Goal: Book appointment/travel/reservation

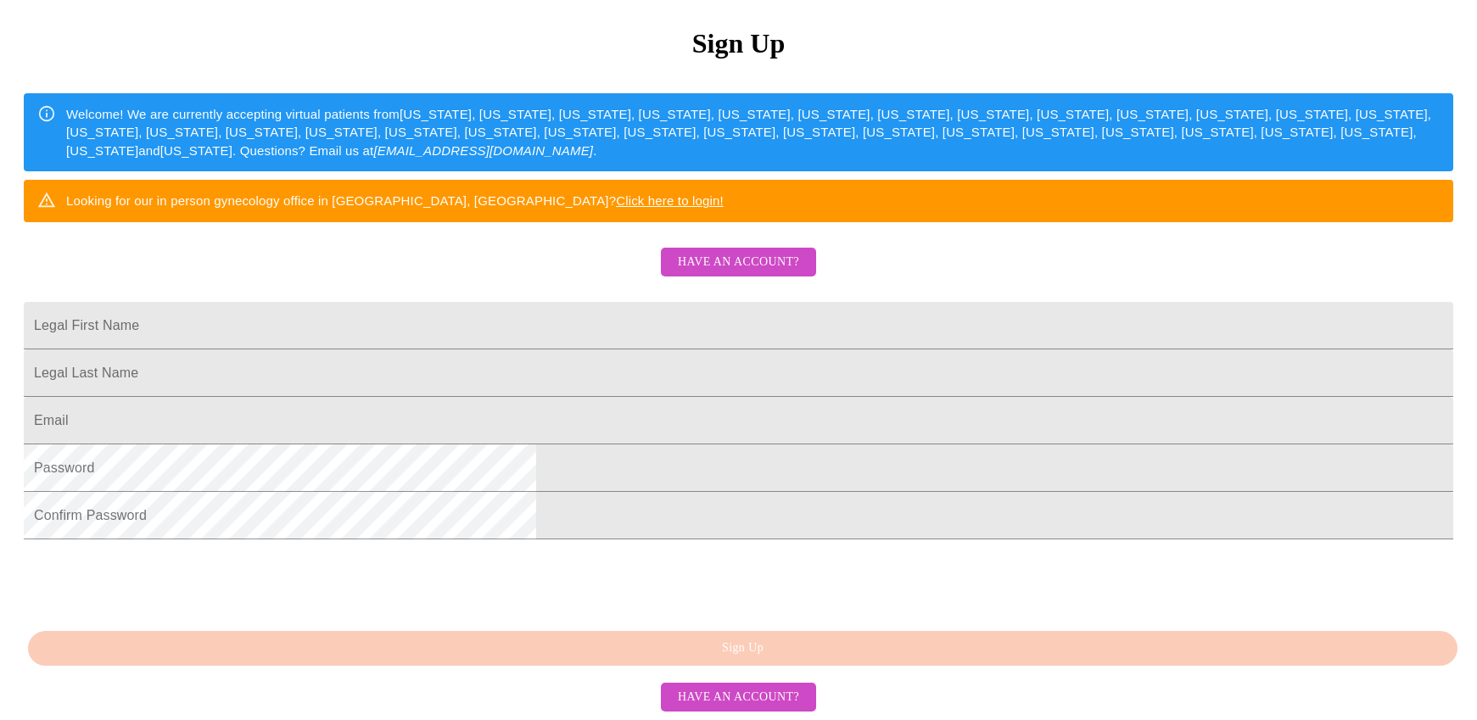
scroll to position [336, 0]
click at [533, 308] on input "Legal First Name" at bounding box center [738, 325] width 1429 height 47
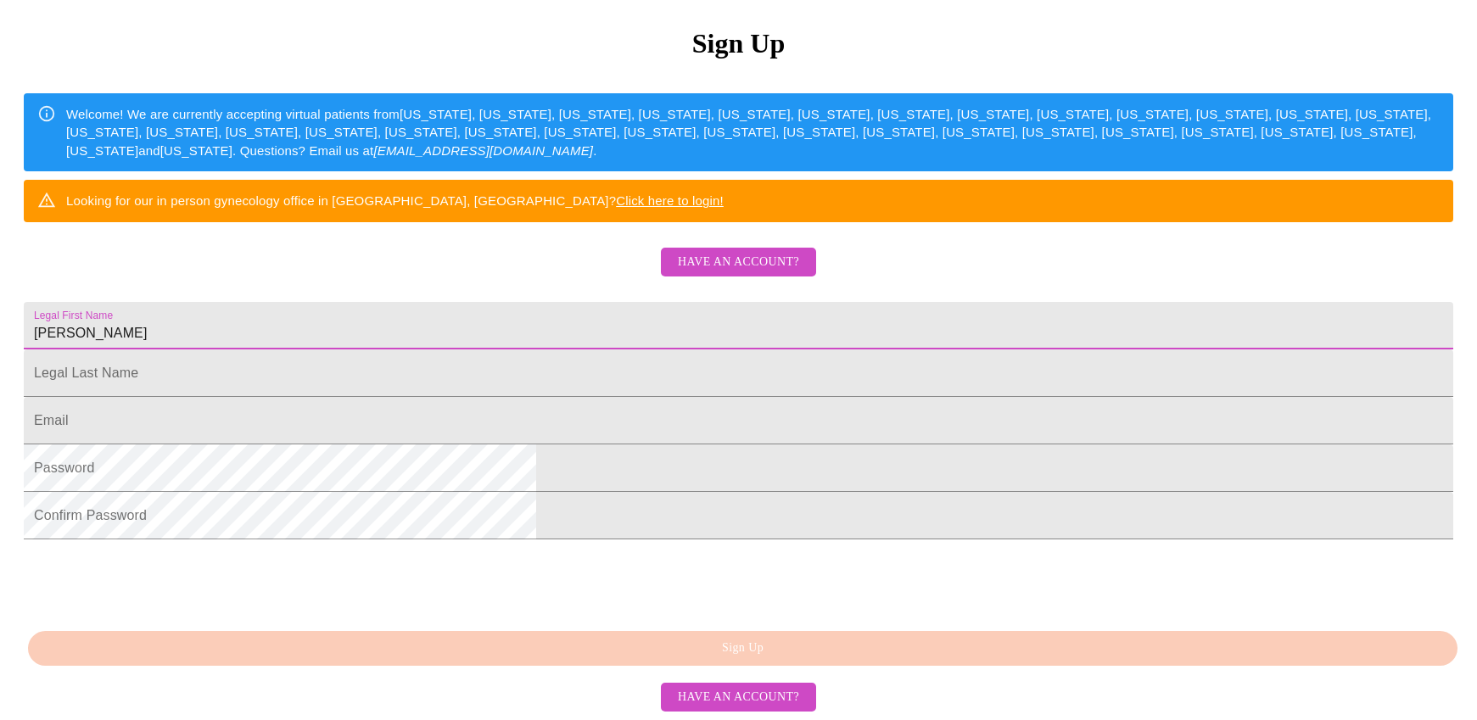
type input "Vicki"
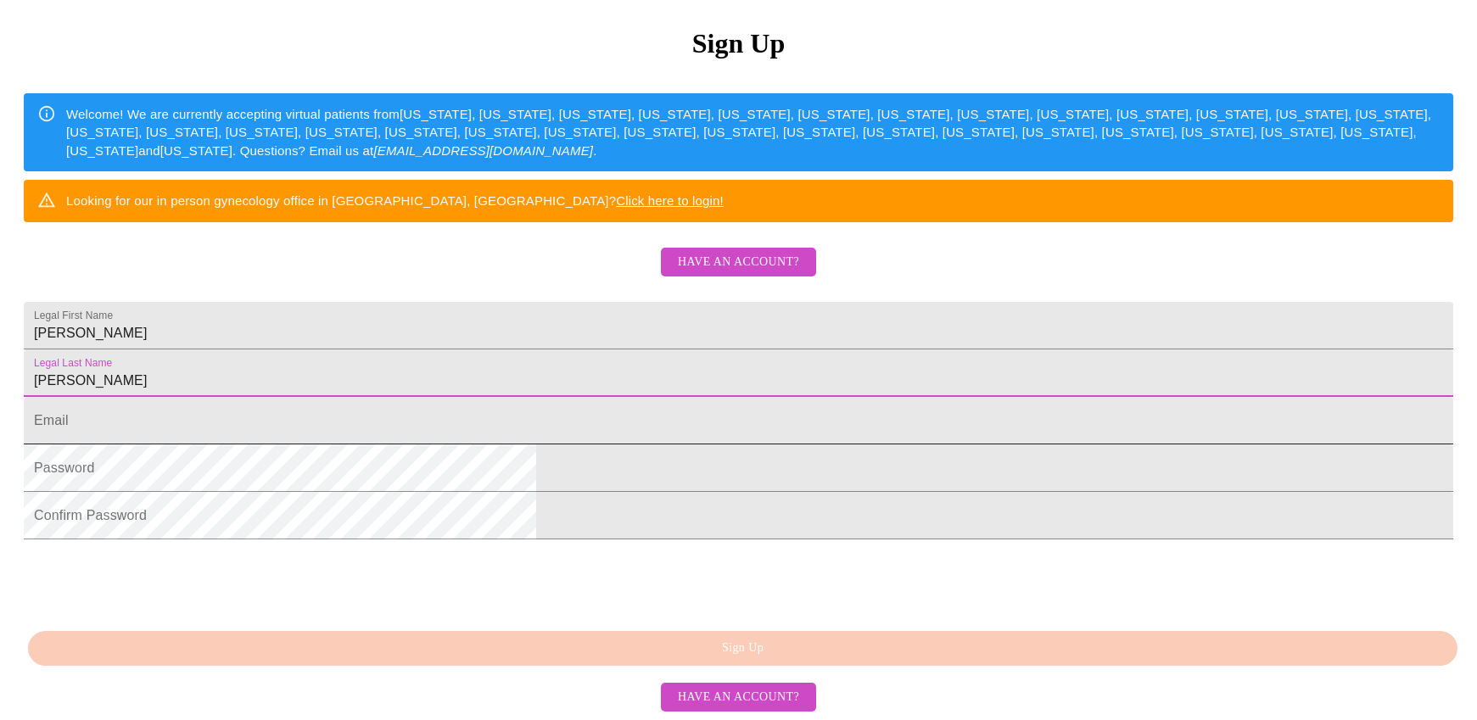
type input "Broadus"
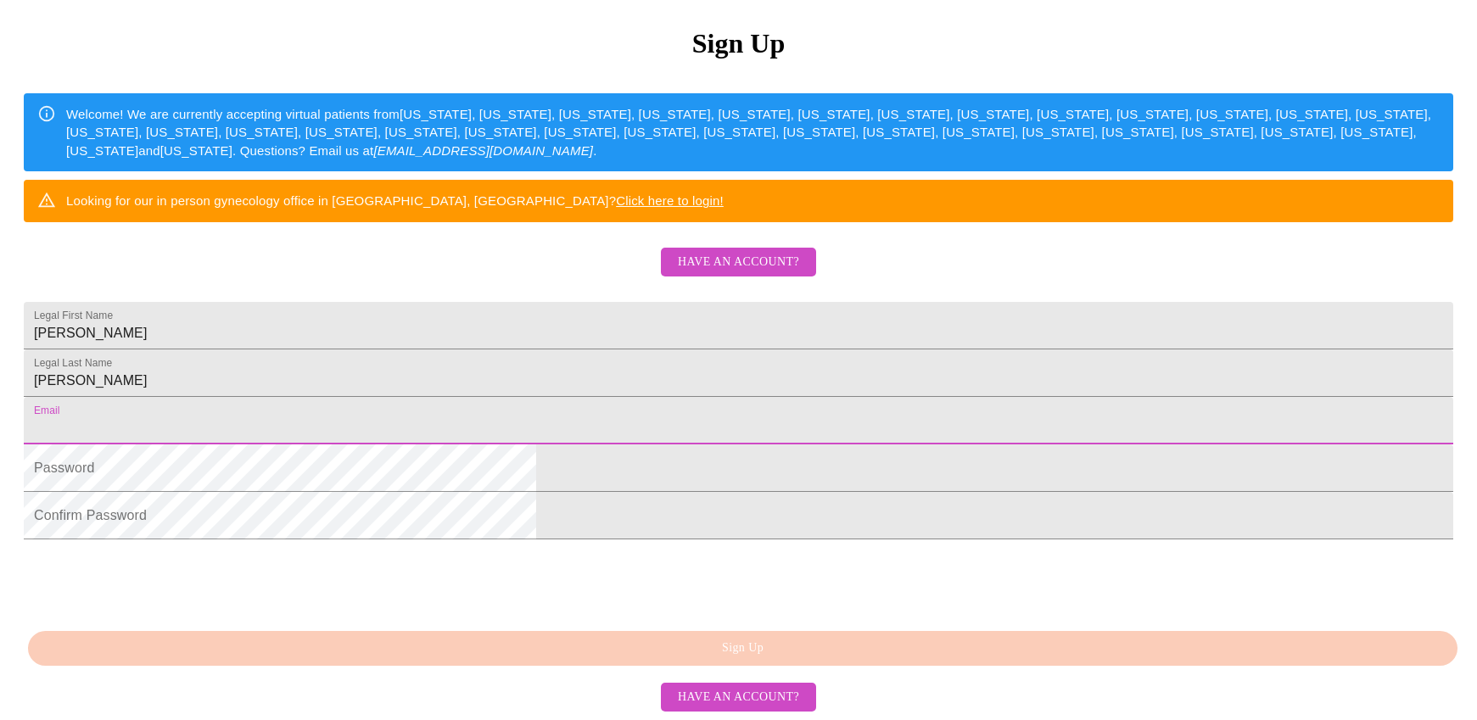
click at [679, 427] on input "Legal First Name" at bounding box center [738, 420] width 1429 height 47
type input "vgbroadus@gmail.com"
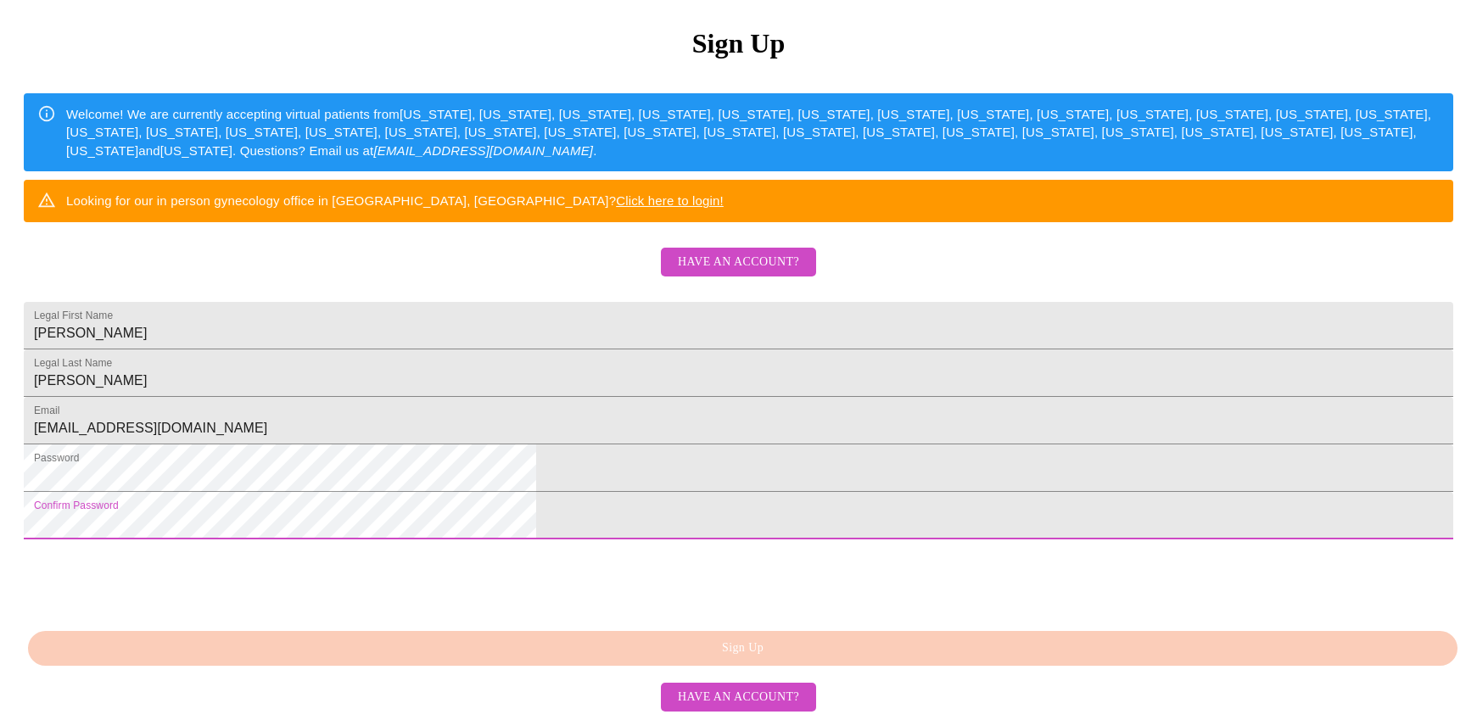
scroll to position [269, 0]
click at [472, 511] on html "MyMenopauseRx Sign Up Welcome! We are currently accepting virtual patients from…" at bounding box center [738, 230] width 1477 height 878
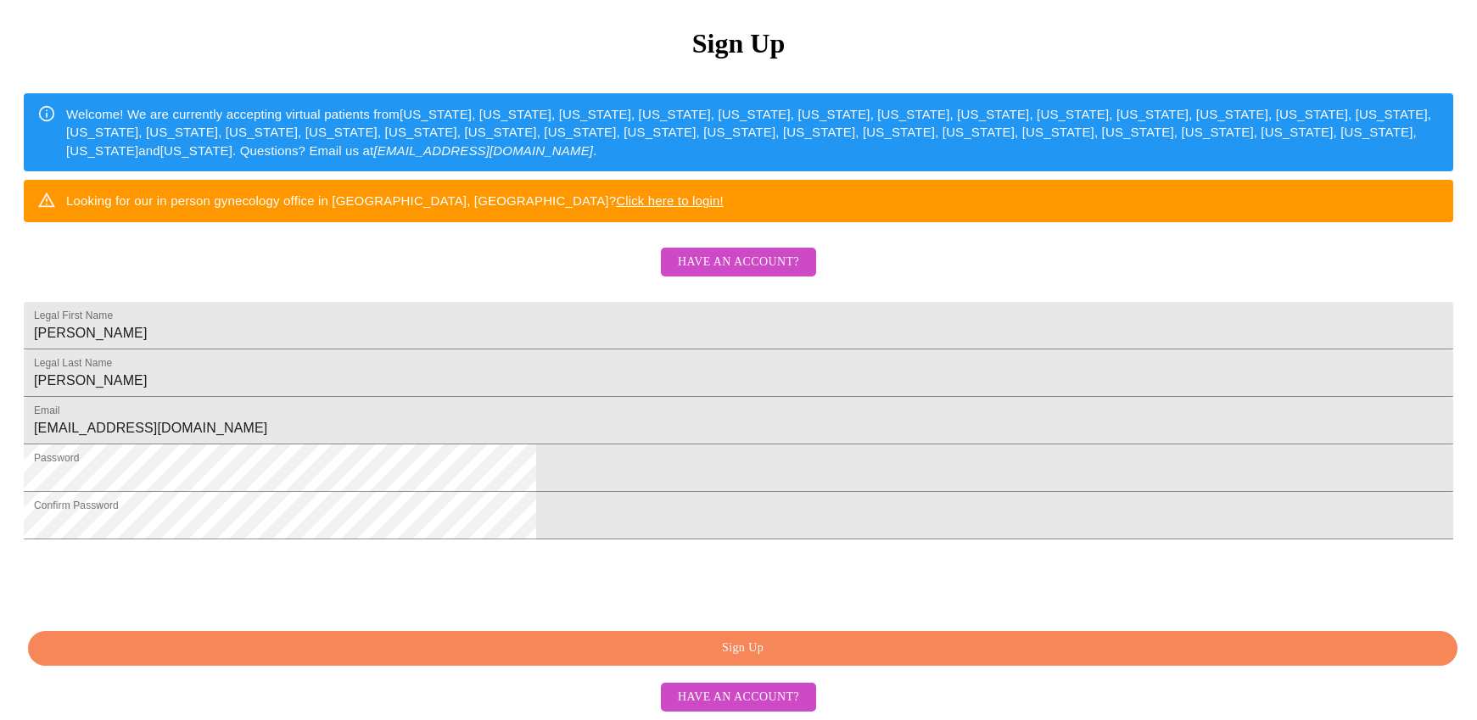
scroll to position [336, 0]
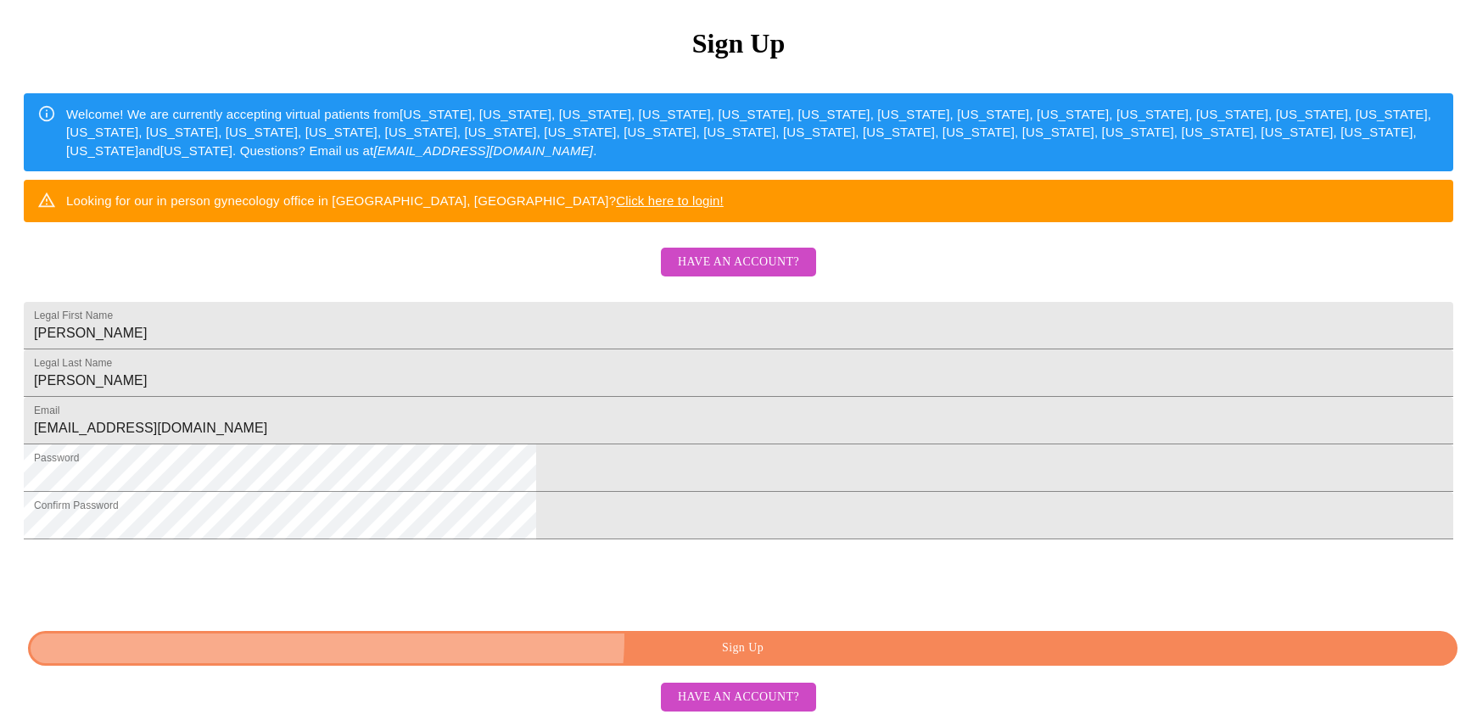
click at [785, 637] on button "Sign Up" at bounding box center [742, 648] width 1429 height 35
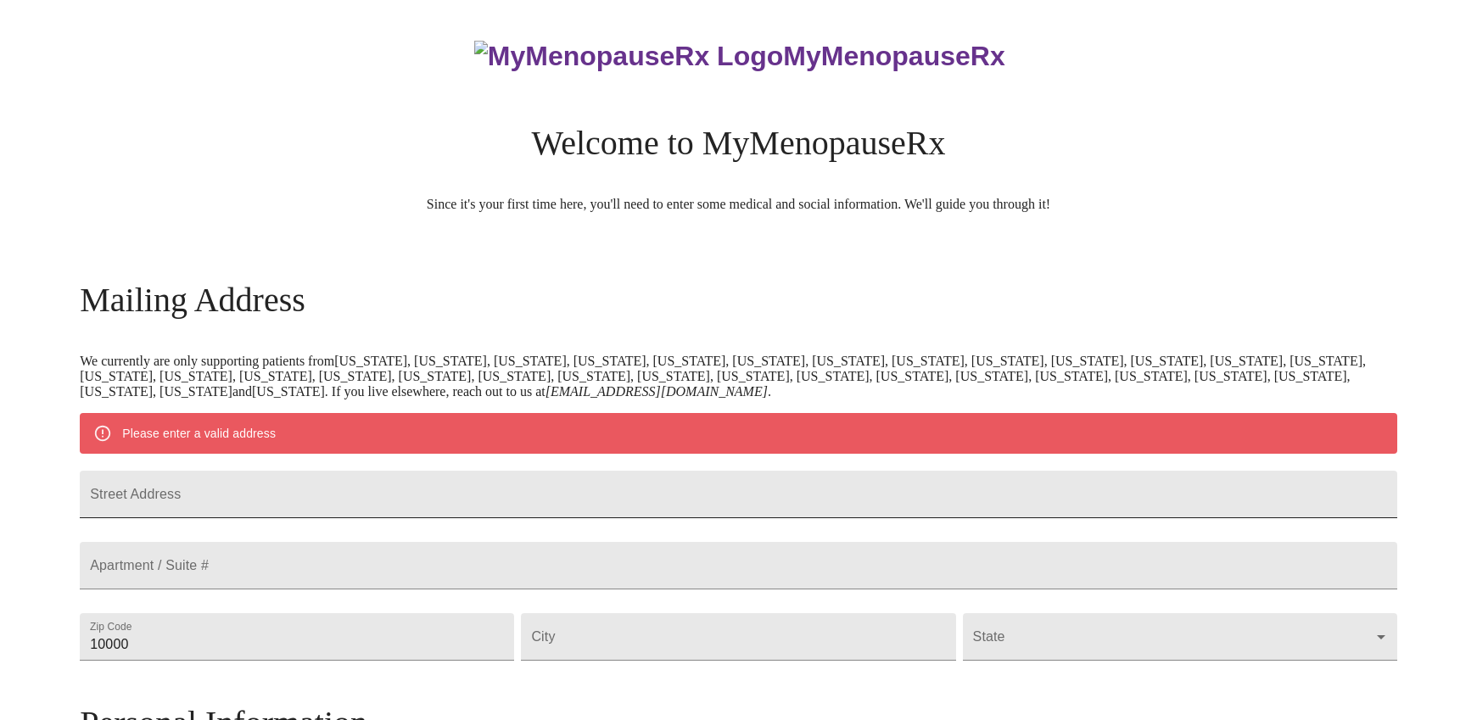
click at [477, 489] on input "Street Address" at bounding box center [738, 494] width 1317 height 47
type input "44"
type input "4426 Sheldrake Drive"
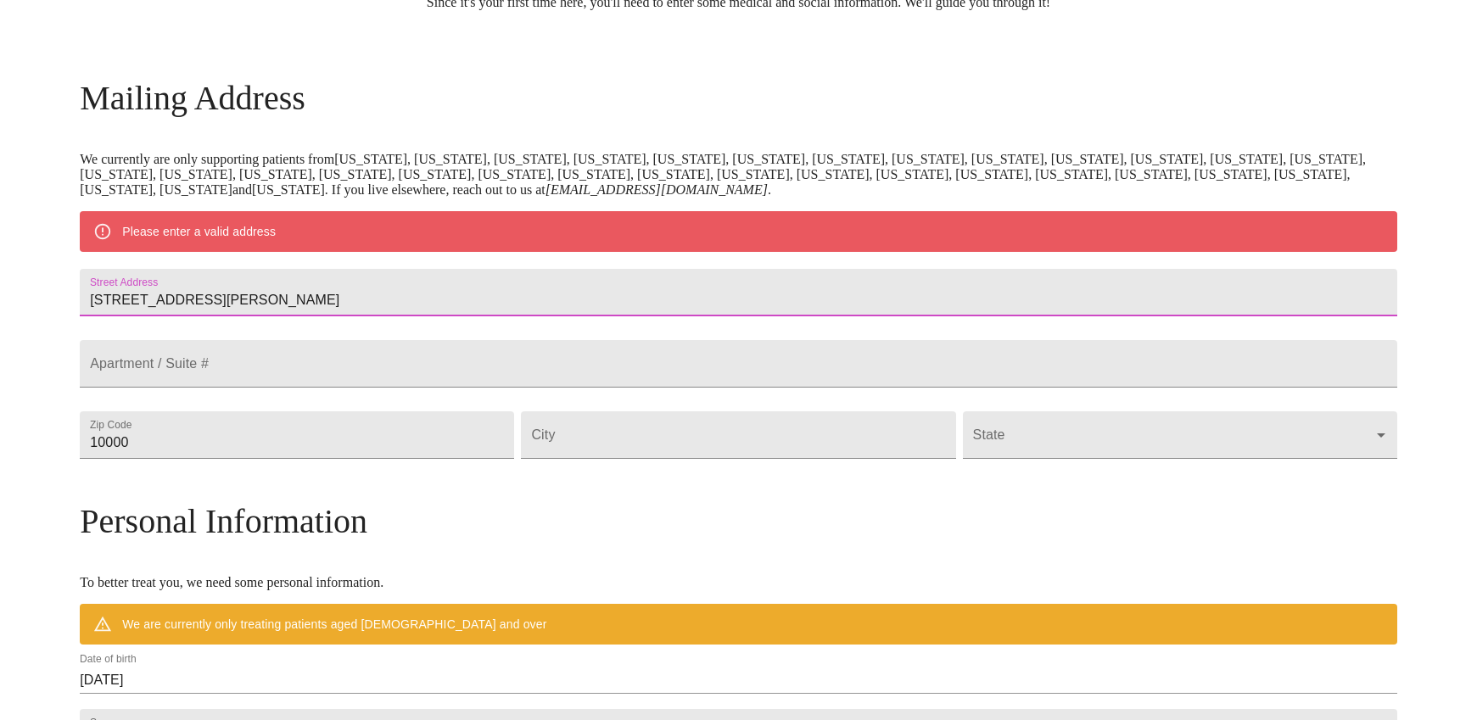
scroll to position [204, 0]
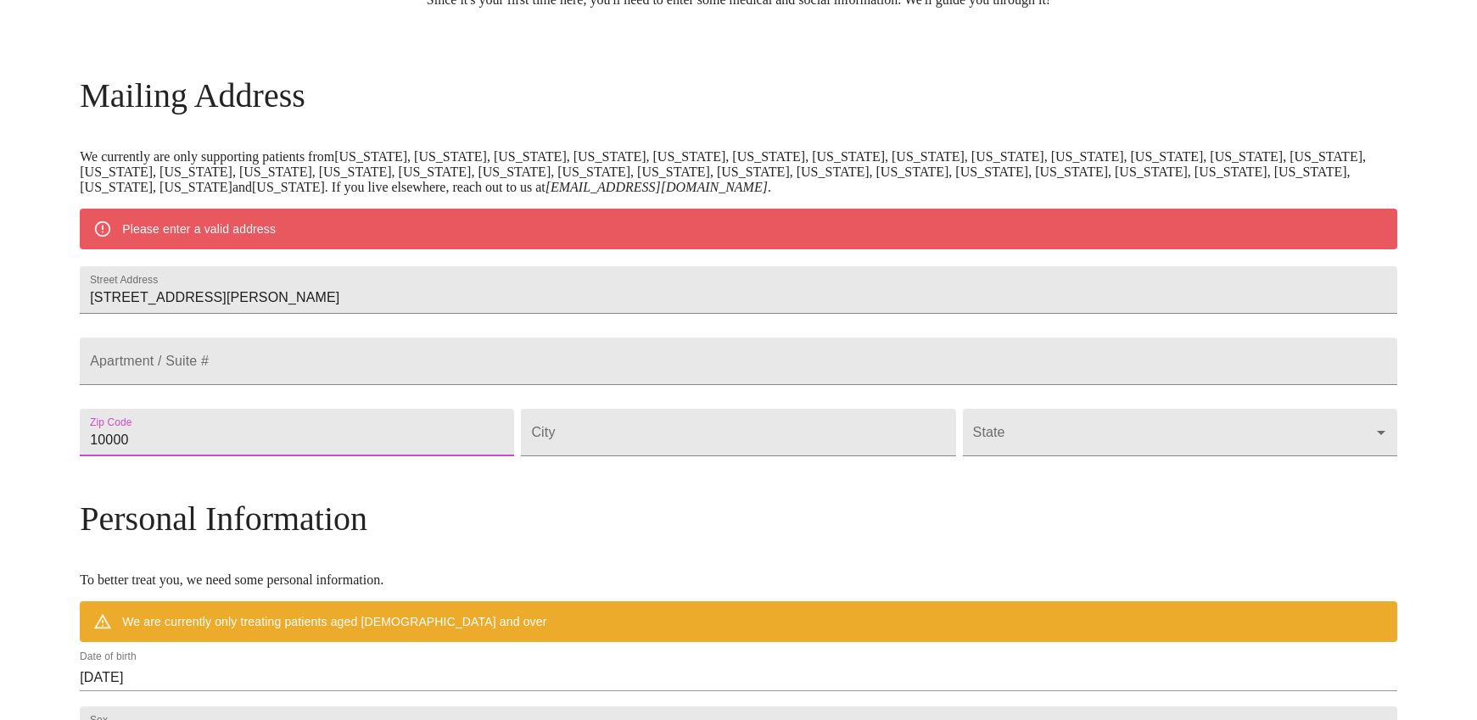
click at [365, 456] on input "10000" at bounding box center [297, 432] width 434 height 47
drag, startPoint x: 338, startPoint y: 482, endPoint x: 208, endPoint y: 482, distance: 130.6
click at [208, 482] on div "MyMenopauseRx Welcome to MyMenopauseRx Since it's your first time here, you'll …" at bounding box center [738, 463] width 1317 height 1322
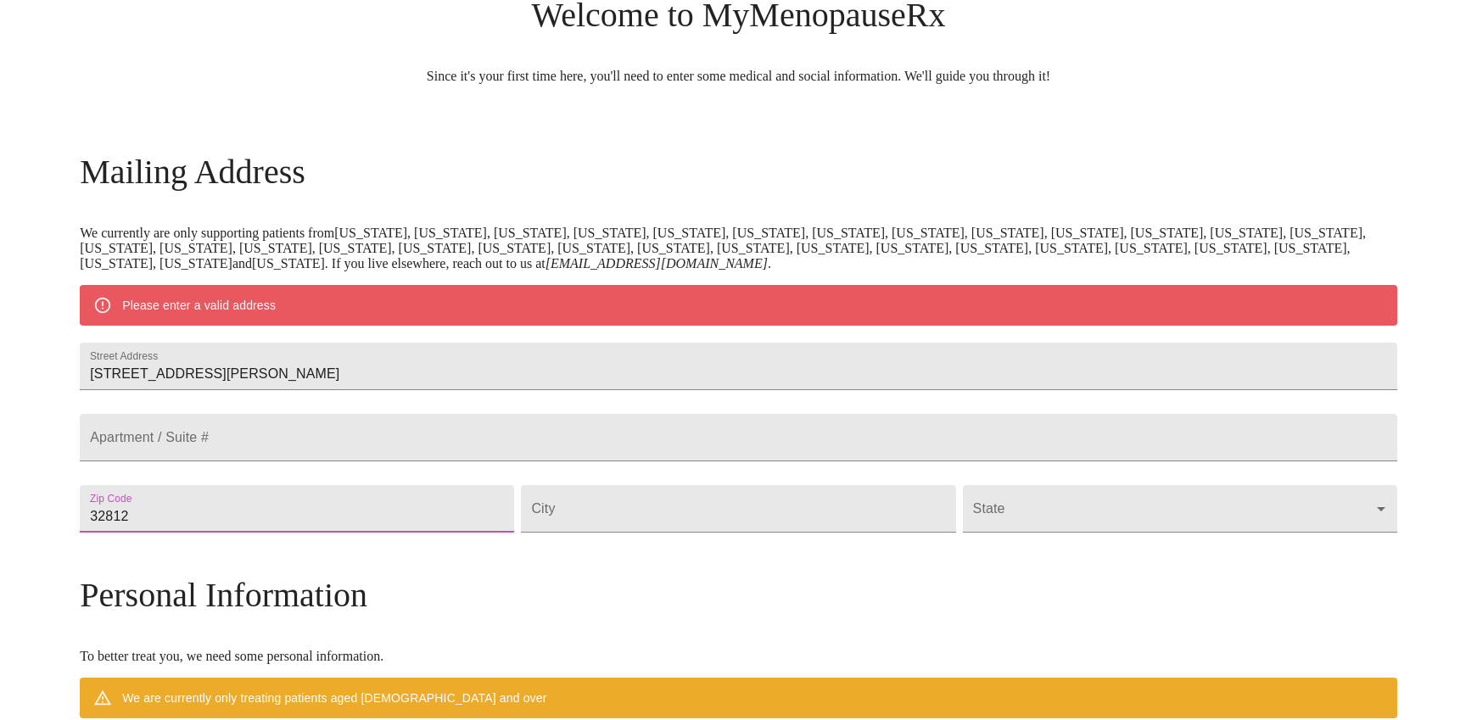
scroll to position [75, 0]
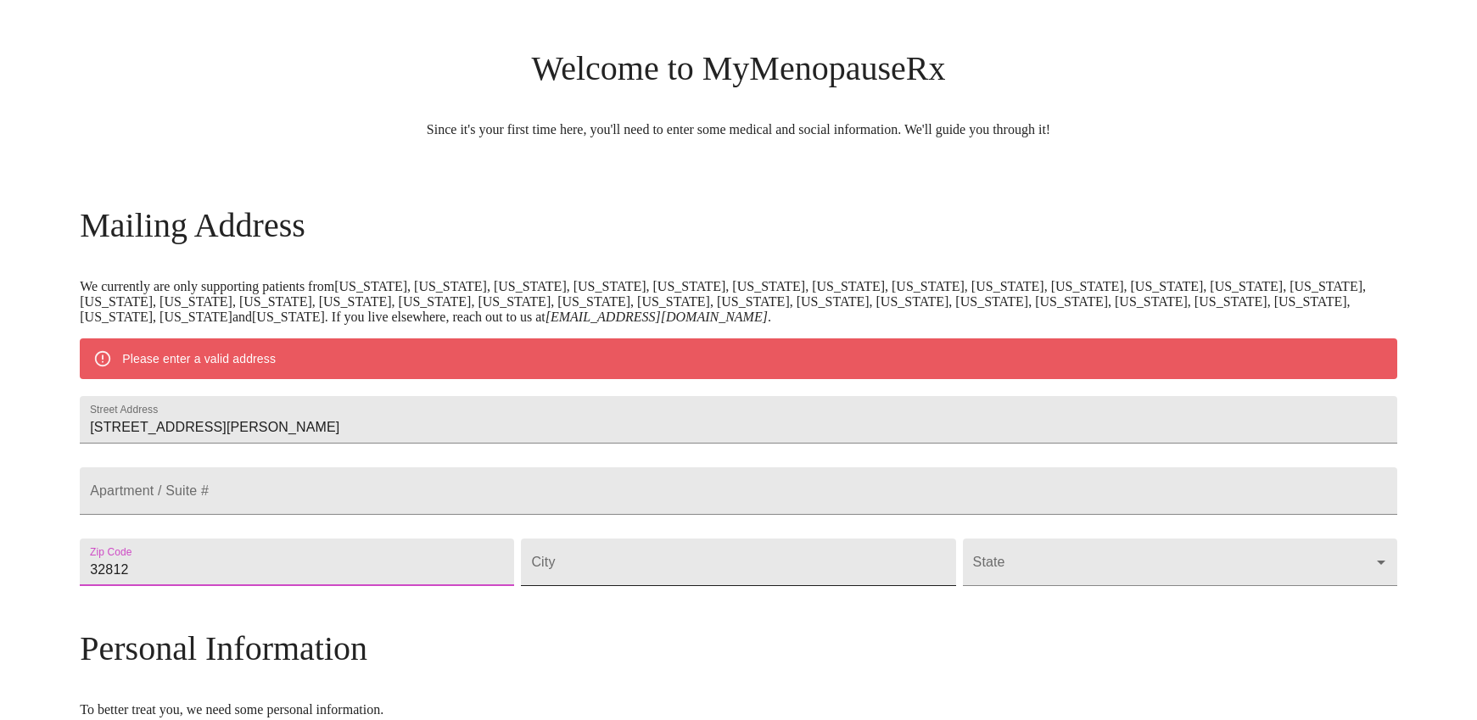
type input "32812"
click at [667, 586] on input "Street Address" at bounding box center [738, 562] width 434 height 47
type input "Orlando"
click at [953, 597] on body "MyMenopauseRx Welcome to MyMenopauseRx Since it's your first time here, you'll …" at bounding box center [738, 594] width 1463 height 1322
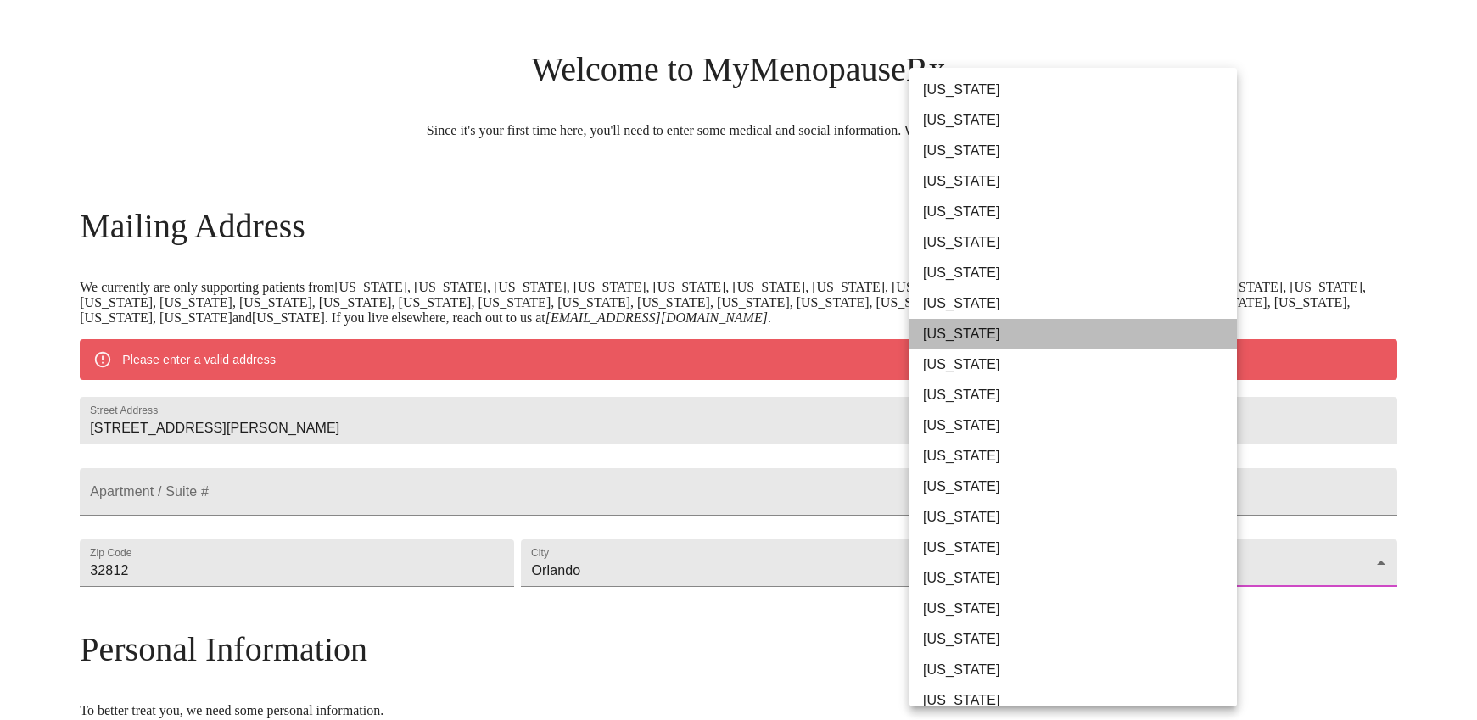
drag, startPoint x: 952, startPoint y: 321, endPoint x: 942, endPoint y: 332, distance: 14.4
click at [951, 322] on li "[US_STATE]" at bounding box center [1072, 334] width 327 height 31
type input "[US_STATE]"
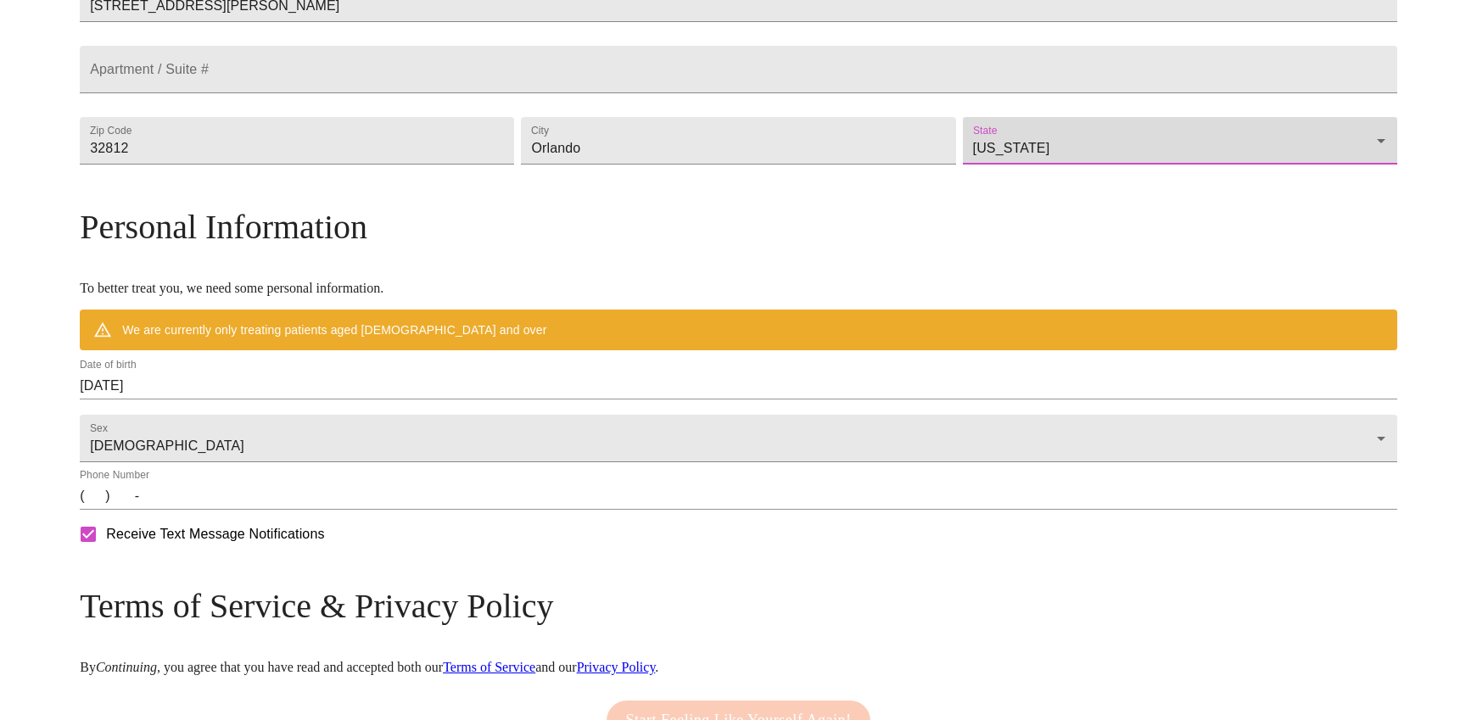
scroll to position [450, 0]
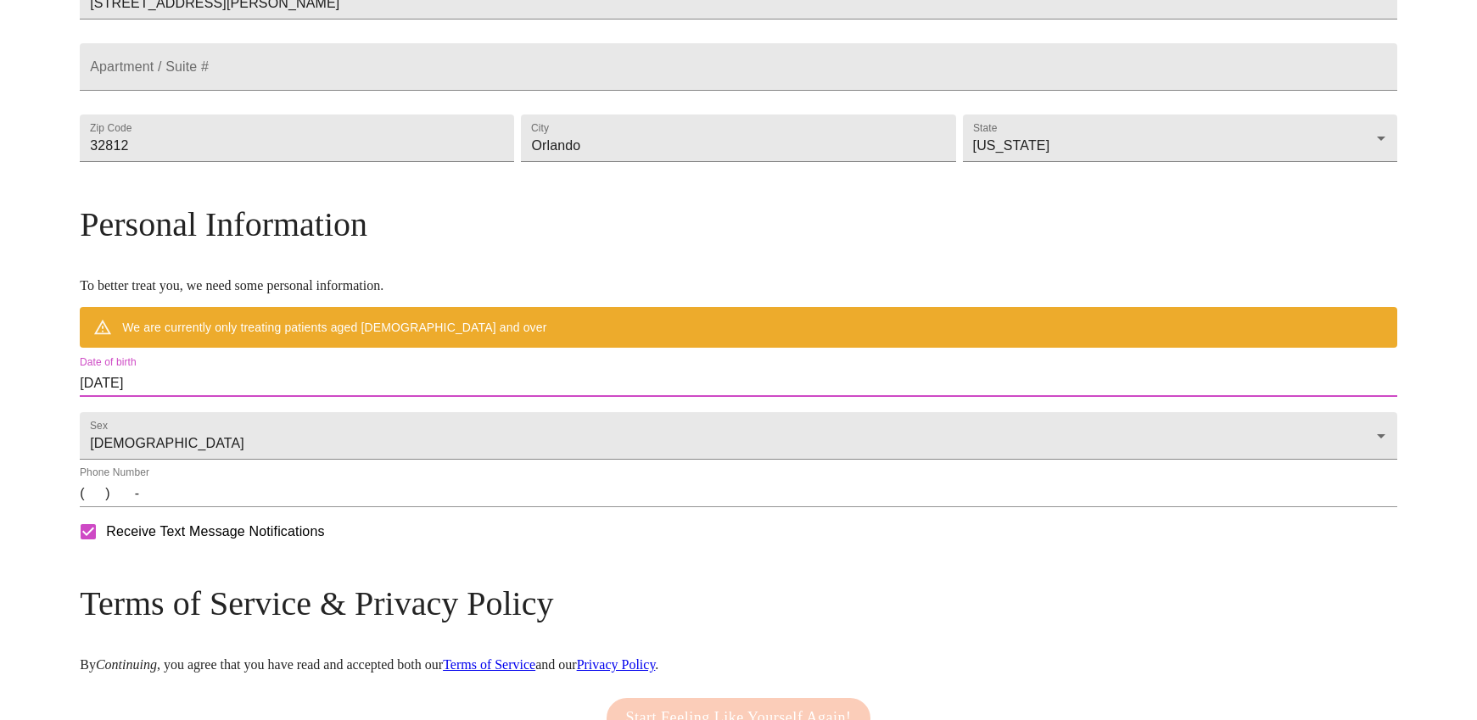
click at [344, 397] on input "09/10/2025" at bounding box center [738, 383] width 1317 height 27
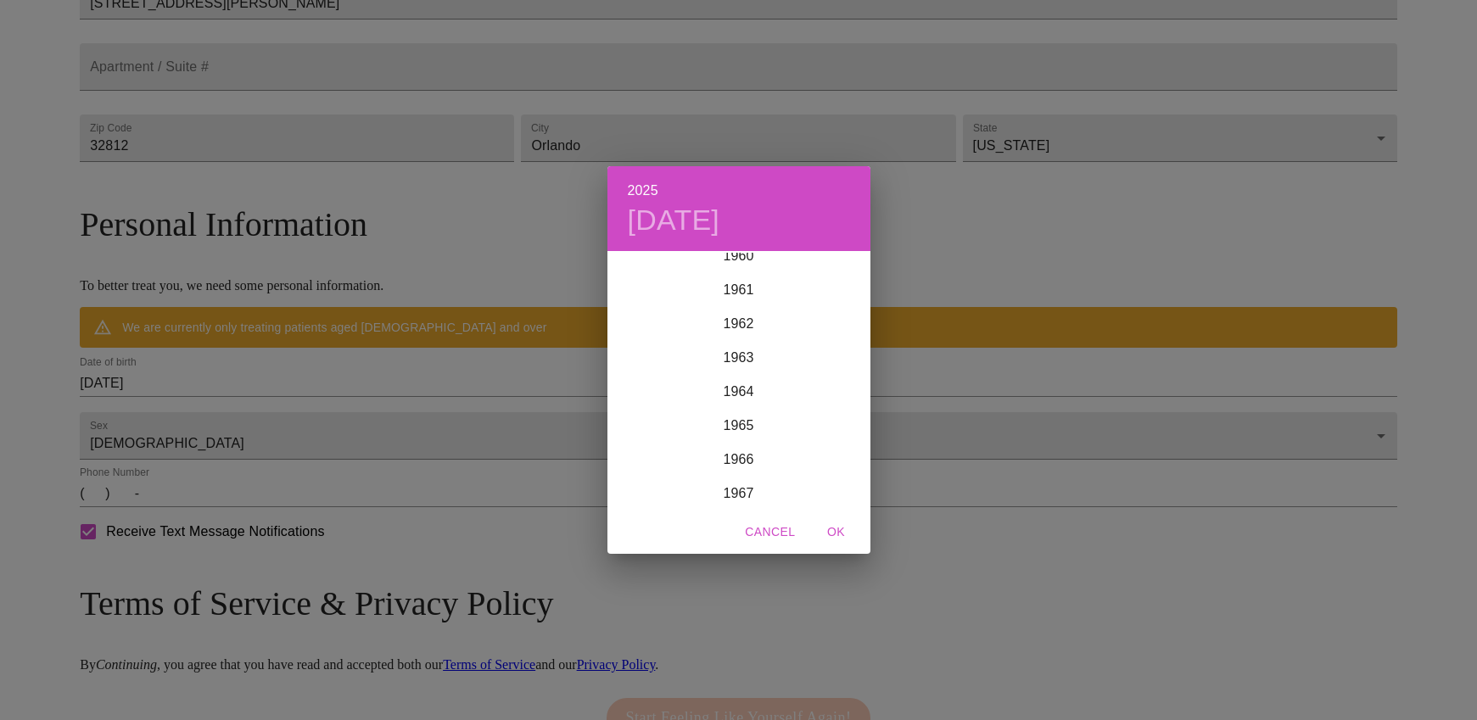
scroll to position [2086, 0]
click at [768, 482] on div "1967" at bounding box center [738, 491] width 263 height 34
click at [746, 283] on div "Feb" at bounding box center [738, 285] width 87 height 64
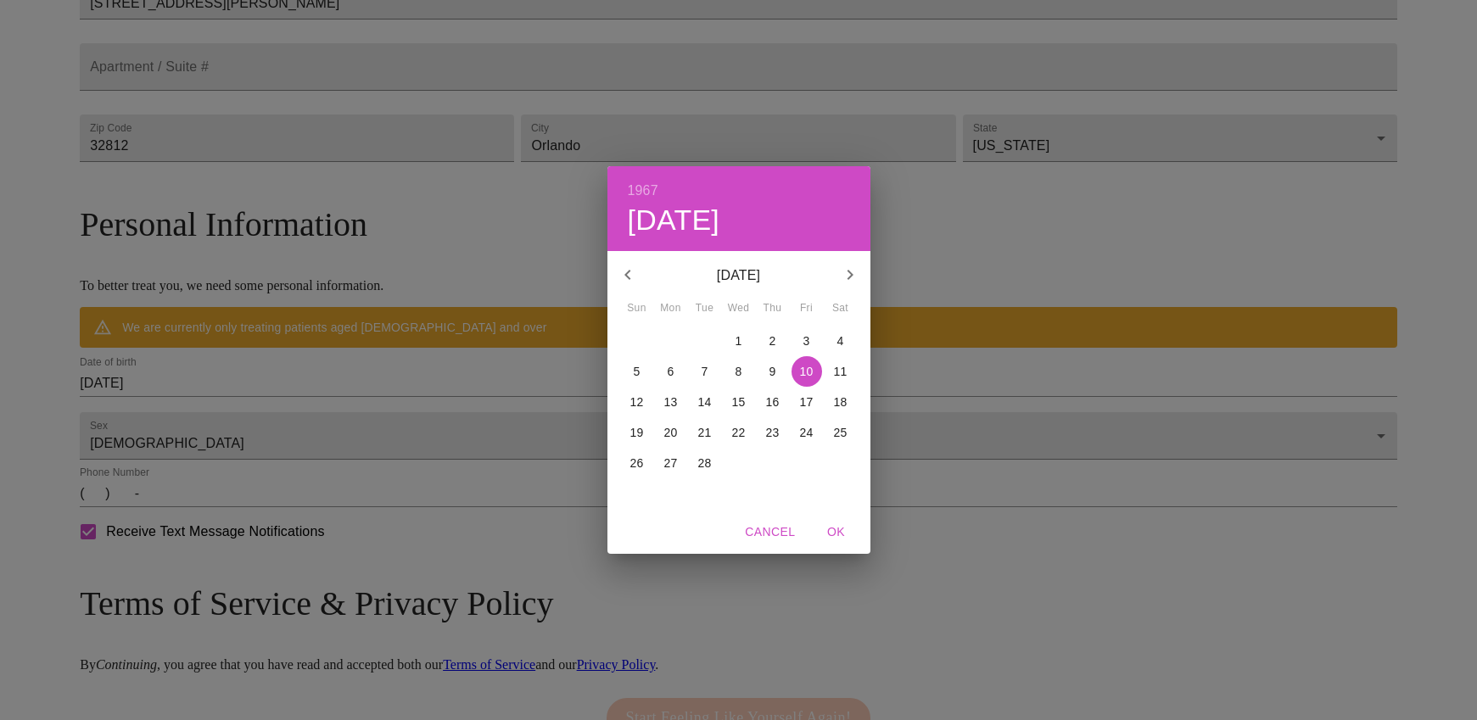
click at [808, 394] on p "17" at bounding box center [807, 402] width 14 height 17
click at [836, 529] on span "OK" at bounding box center [836, 532] width 41 height 21
type input "02/17/1967"
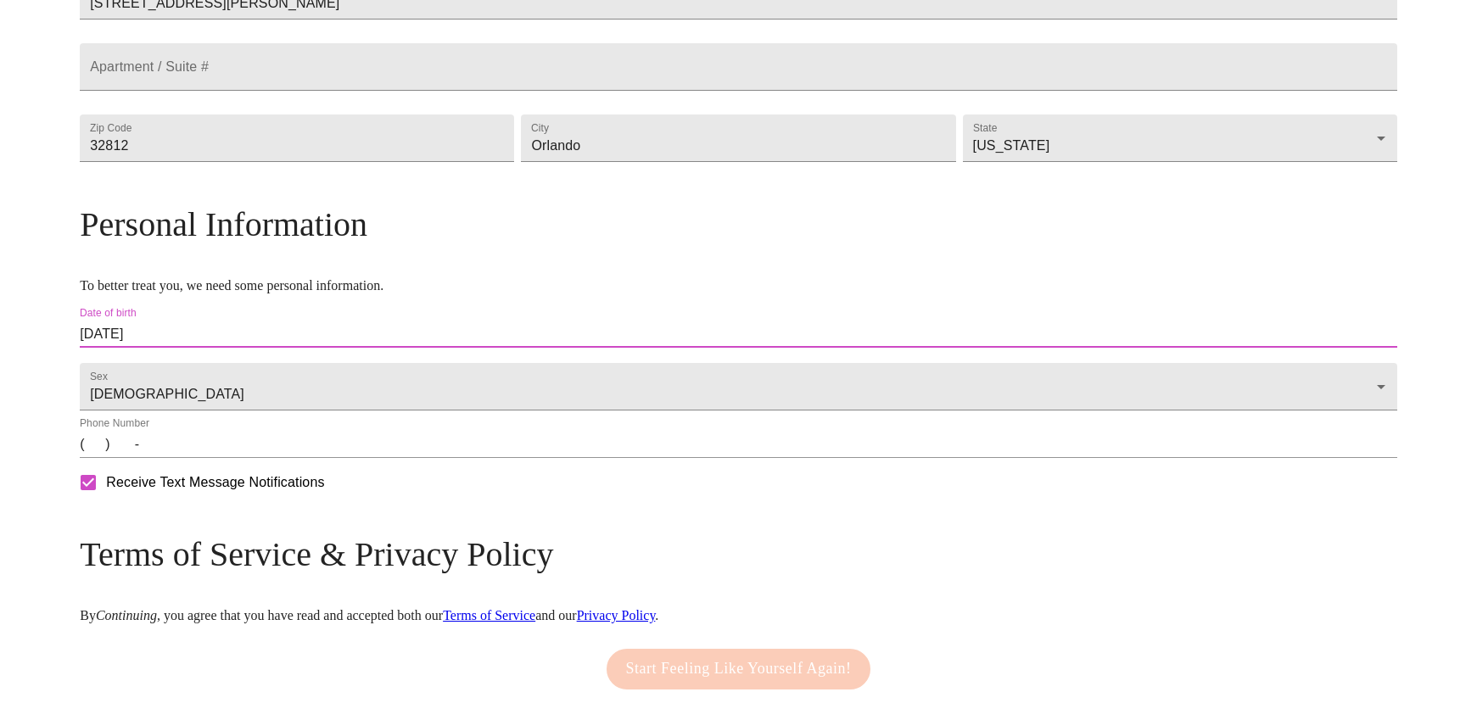
click at [312, 458] on input "(   )    -" at bounding box center [738, 444] width 1317 height 27
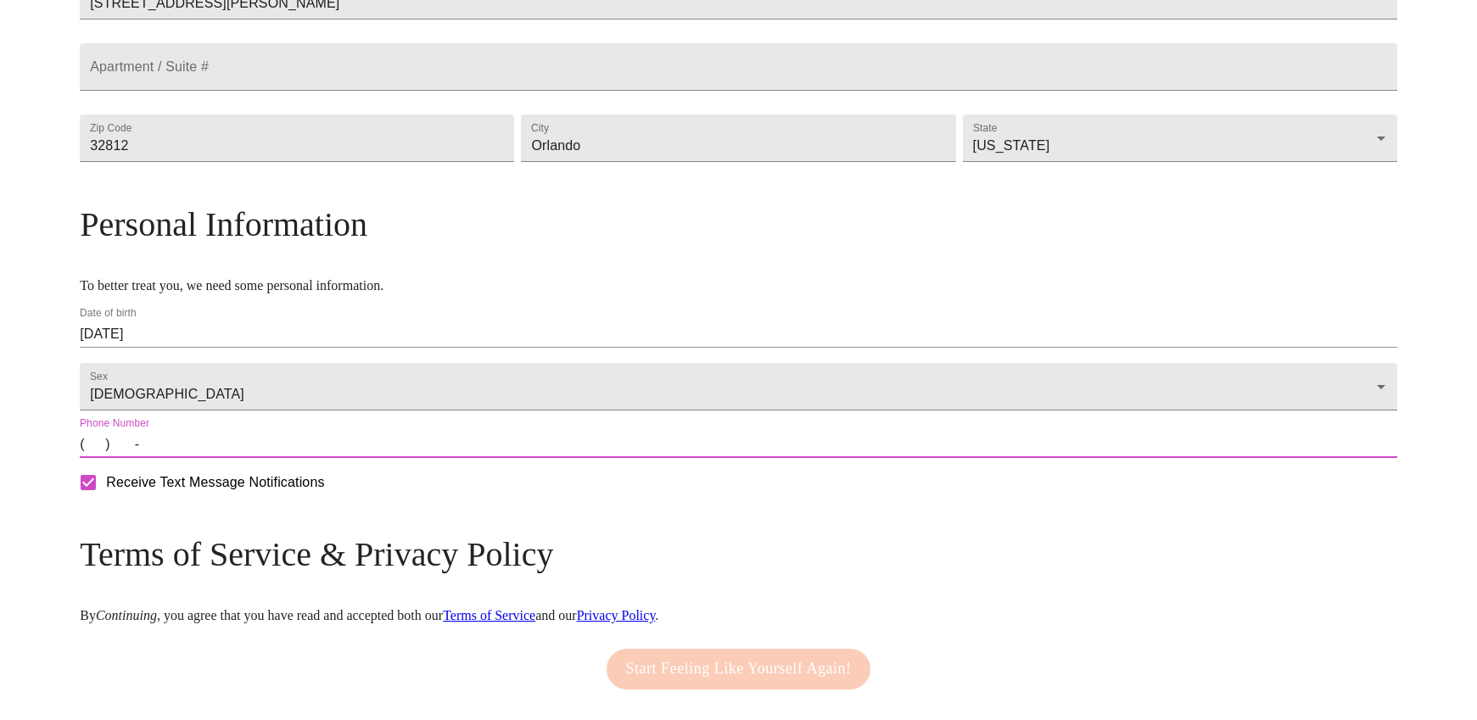
type input "(   )    -"
drag, startPoint x: 251, startPoint y: 499, endPoint x: 271, endPoint y: 507, distance: 22.1
click at [252, 458] on input "(   )    -" at bounding box center [738, 444] width 1317 height 27
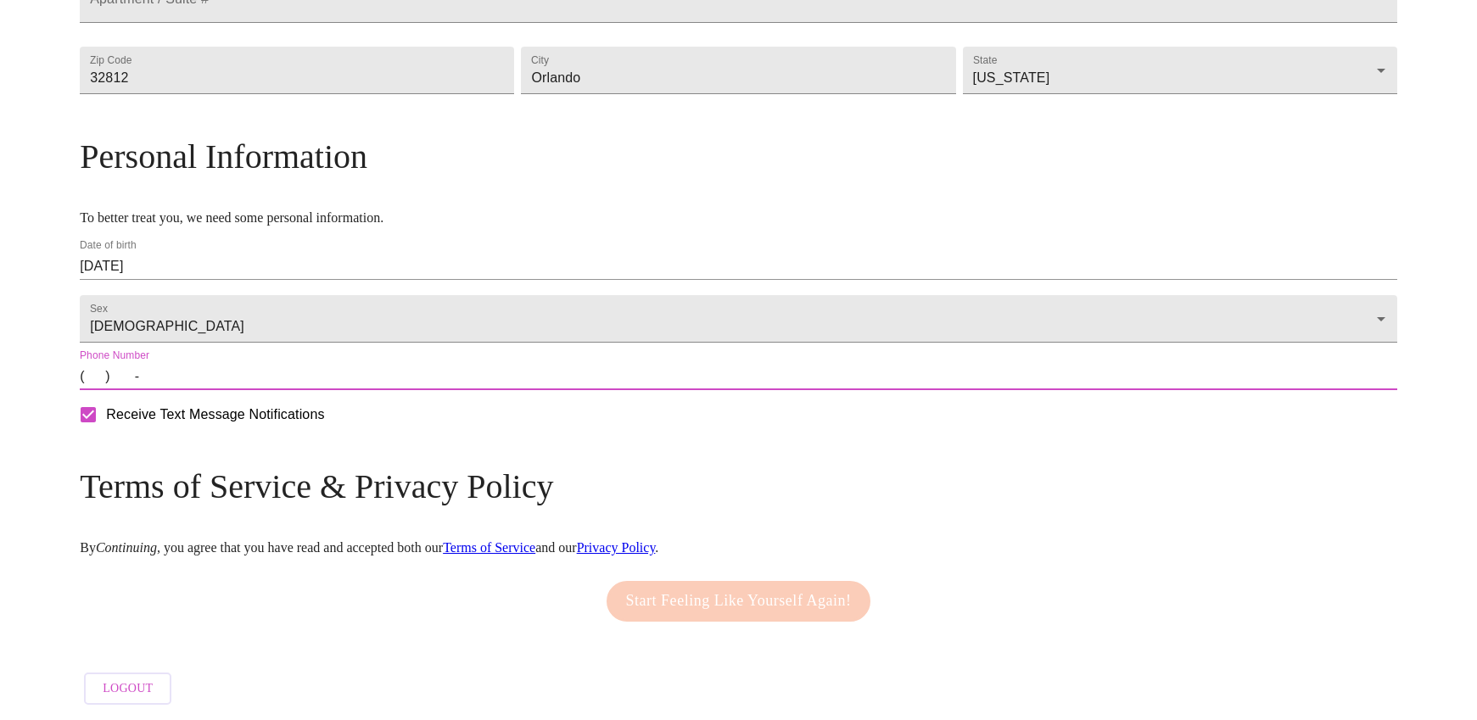
scroll to position [565, 0]
click at [106, 420] on input "Receive Text Message Notifications" at bounding box center [88, 415] width 36 height 36
checkbox input "false"
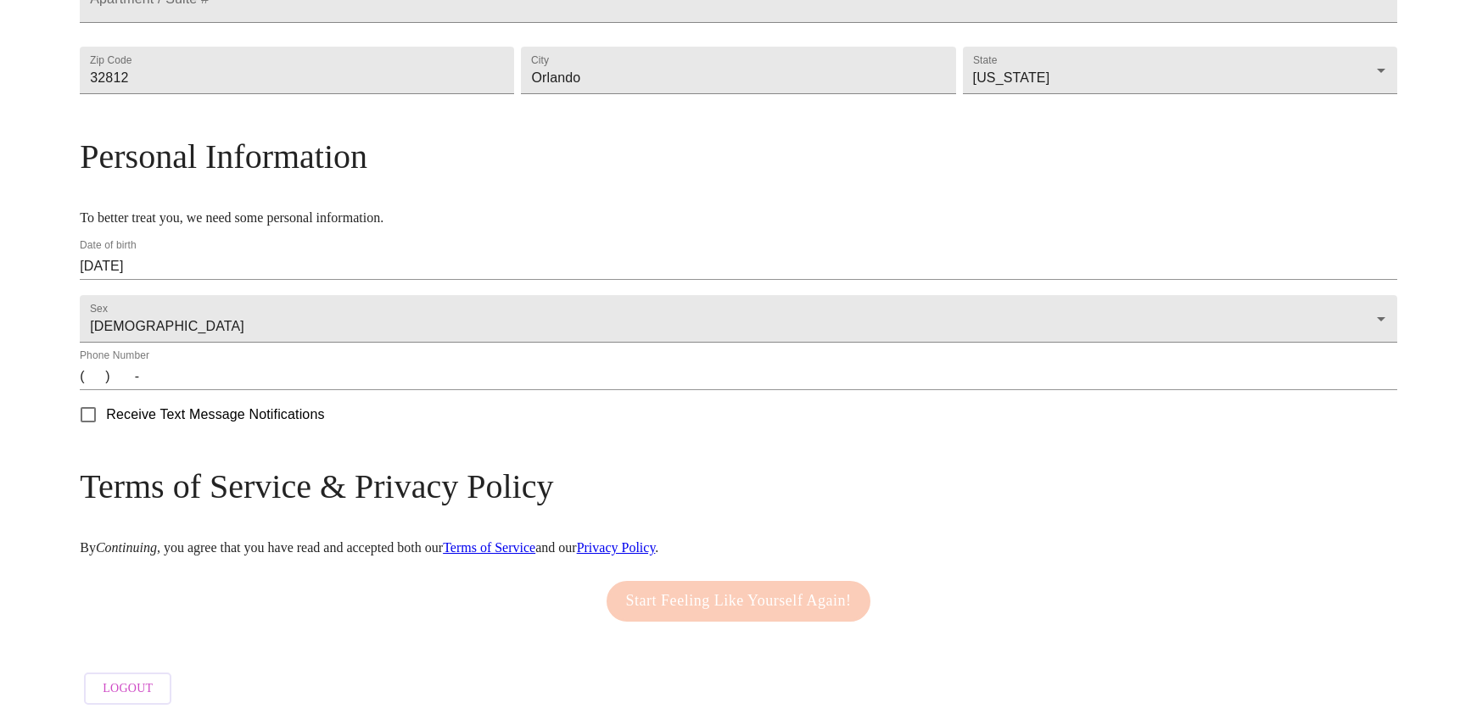
click at [249, 383] on input "(   )    -" at bounding box center [738, 376] width 1317 height 27
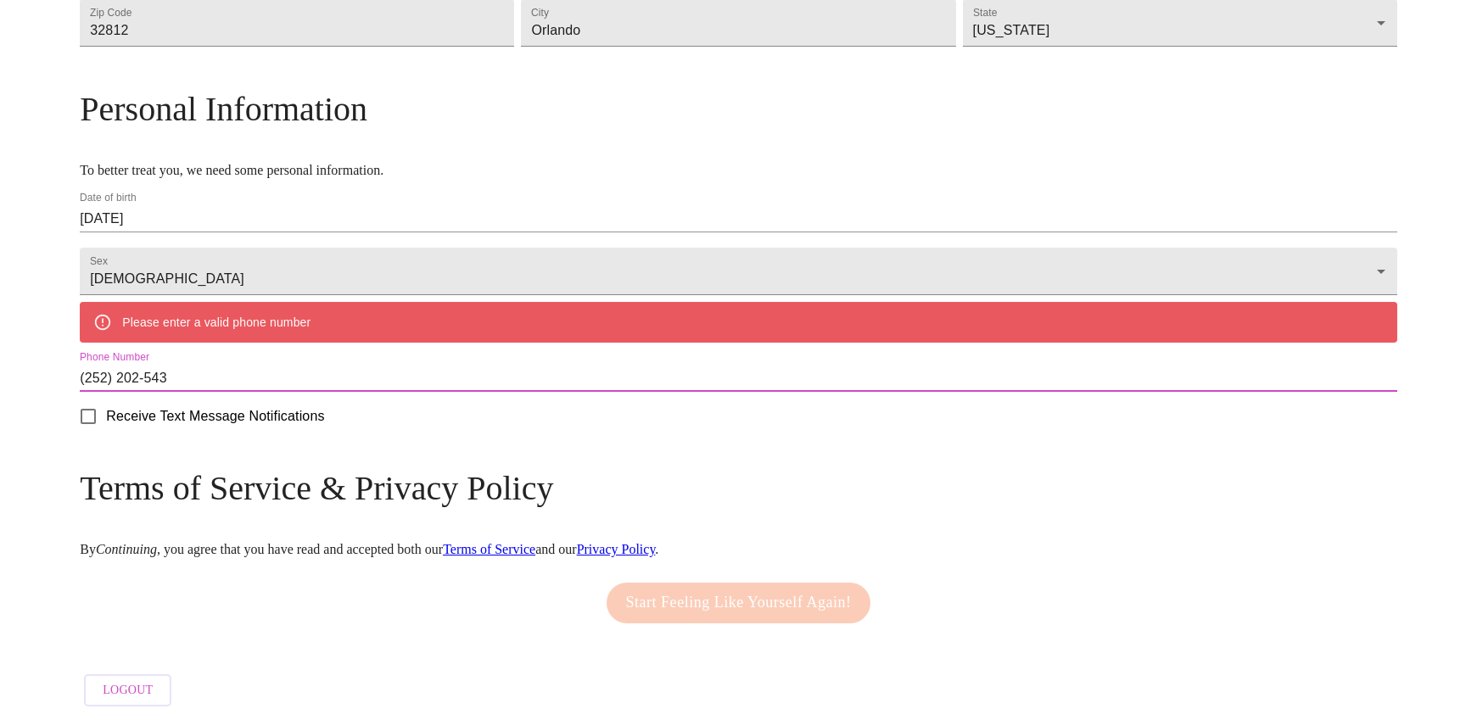
type input "(252) 202-5431"
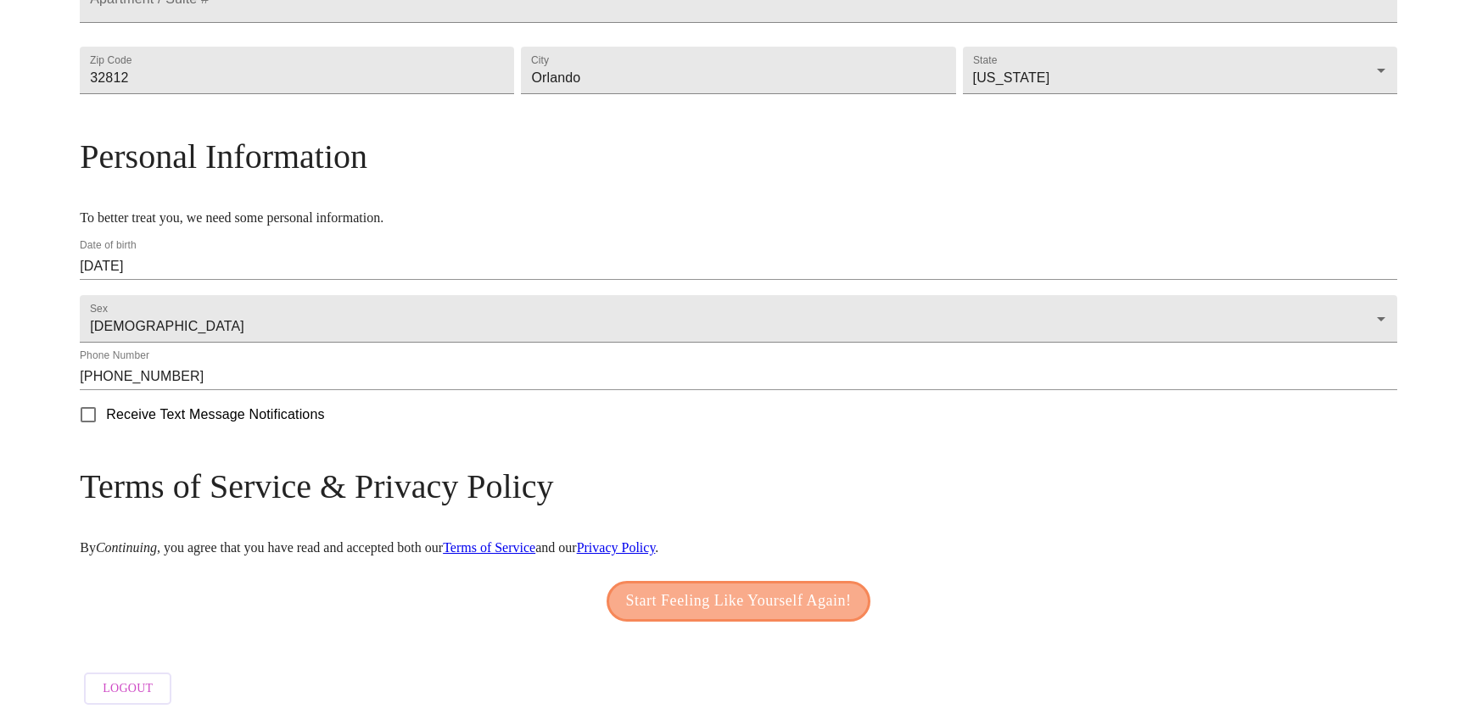
click at [716, 588] on span "Start Feeling Like Yourself Again!" at bounding box center [739, 601] width 226 height 27
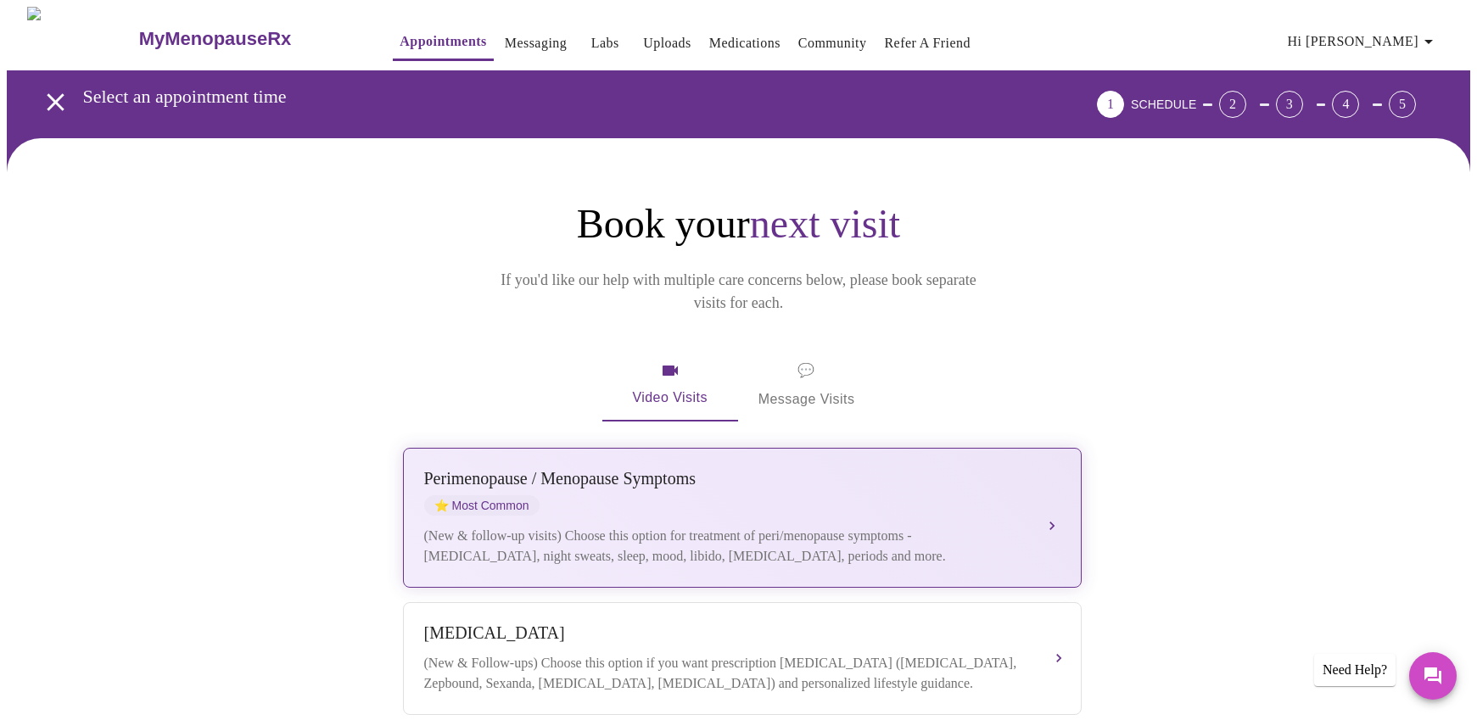
click at [627, 472] on div "Perimenopause / Menopause Symptoms ⭐ Most Common" at bounding box center [725, 492] width 602 height 47
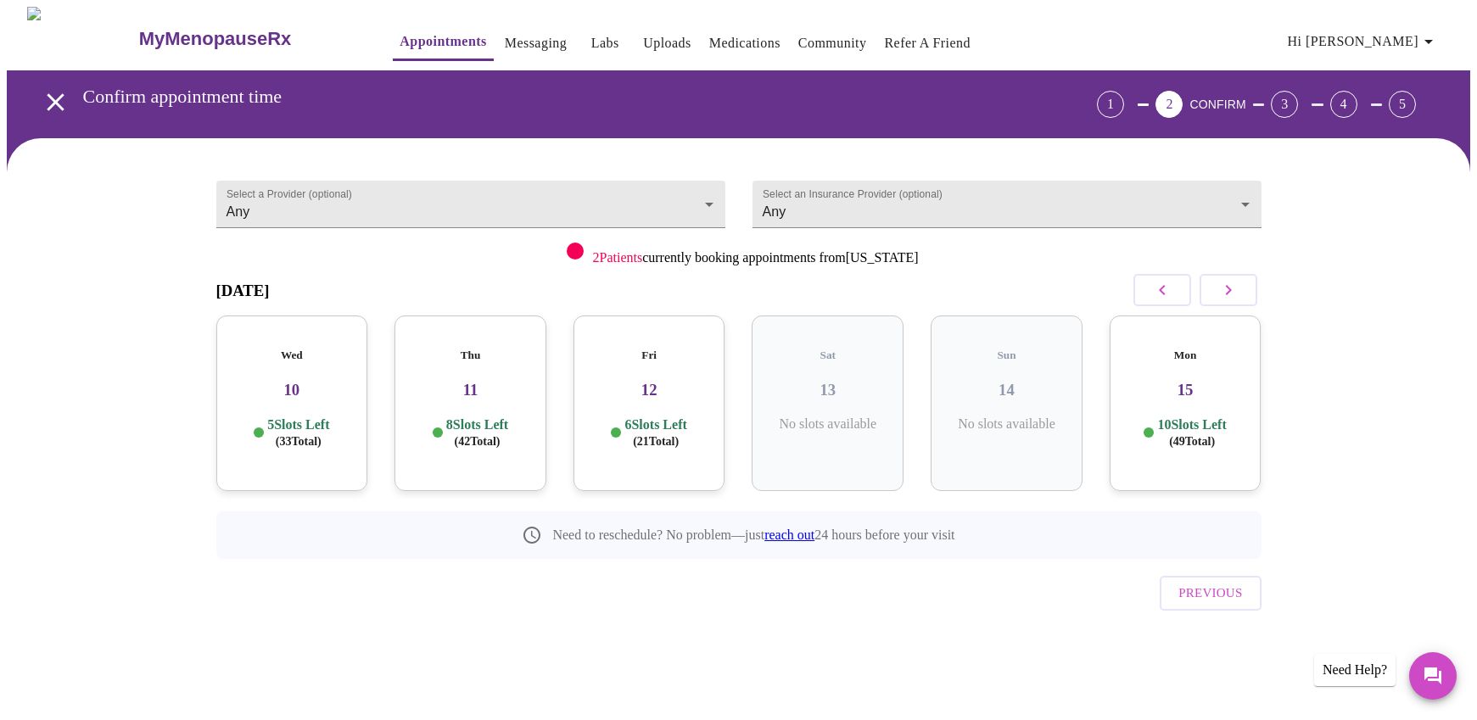
click at [262, 381] on h3 "10" at bounding box center [292, 390] width 125 height 19
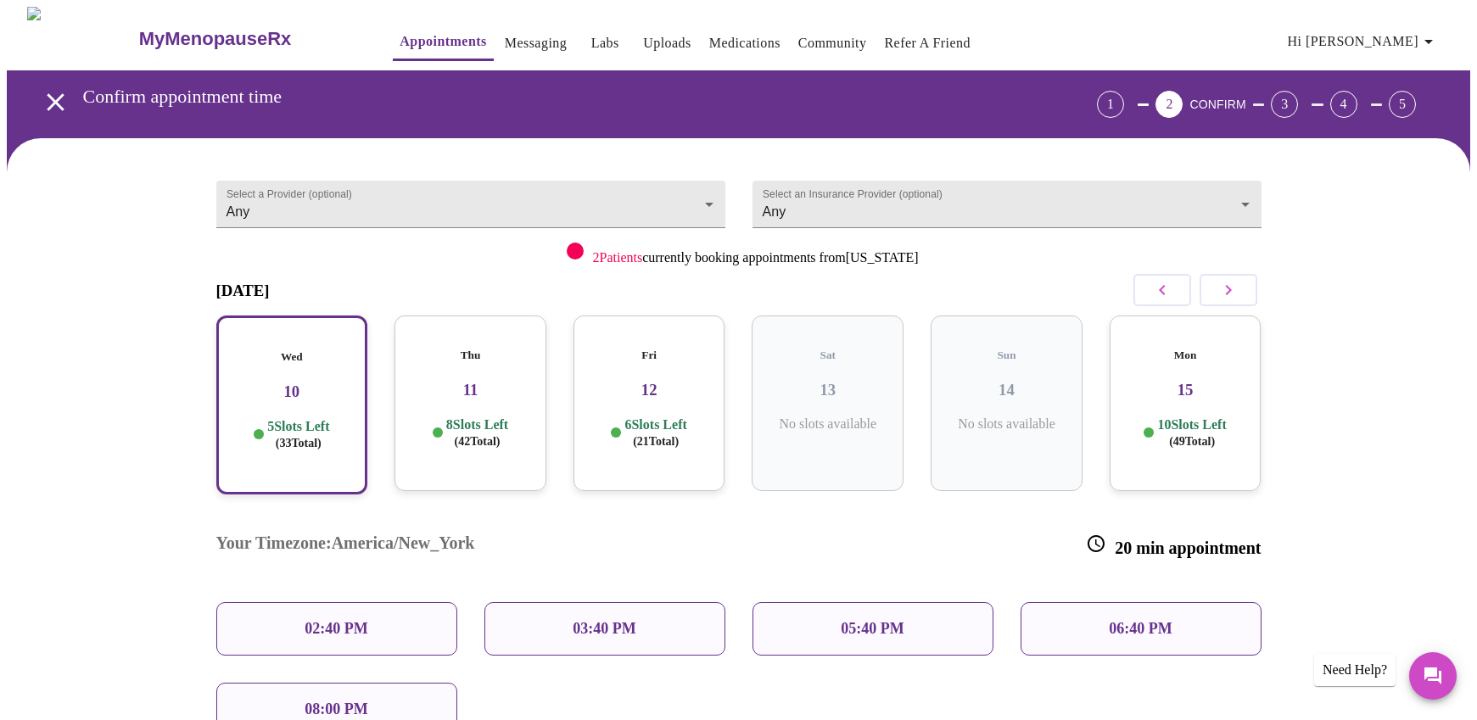
click at [324, 620] on p "02:40 PM" at bounding box center [335, 629] width 63 height 18
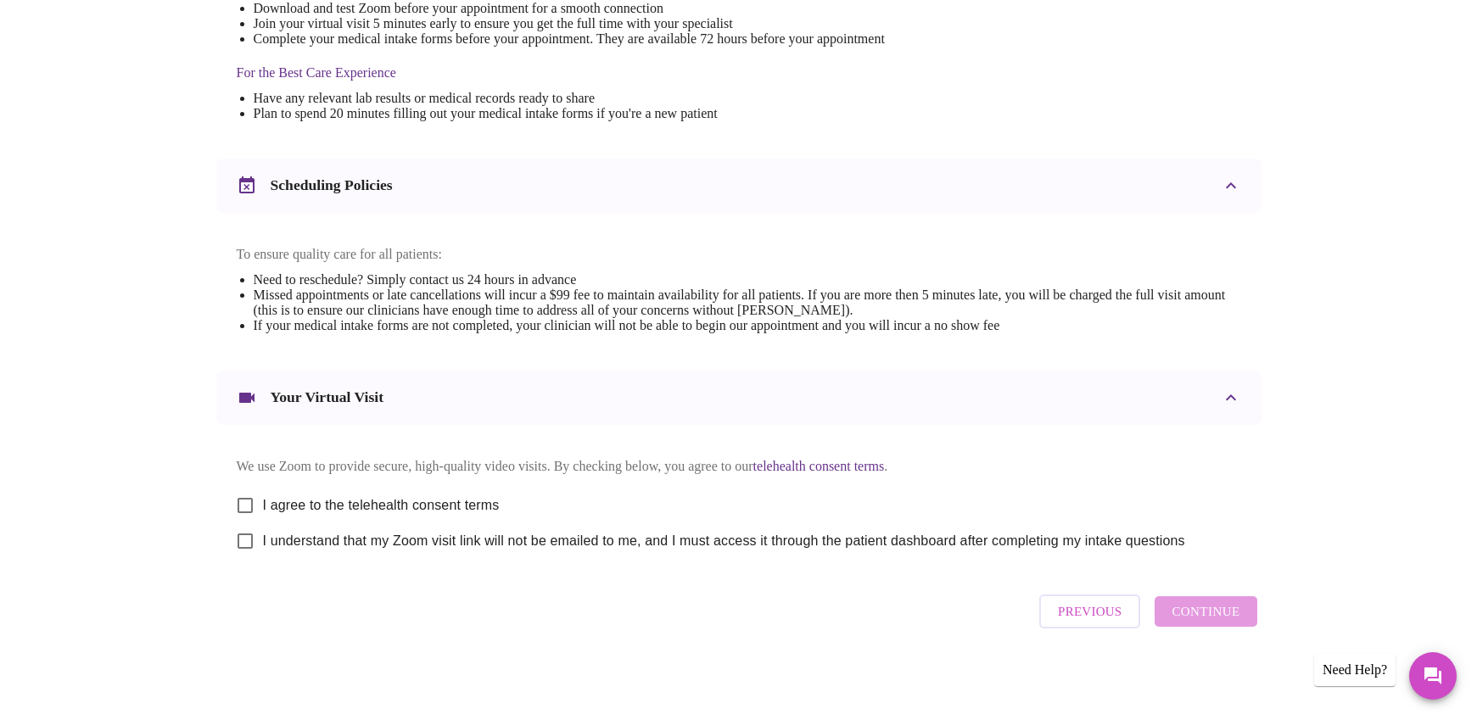
scroll to position [509, 0]
drag, startPoint x: 1075, startPoint y: 610, endPoint x: 1021, endPoint y: 597, distance: 55.8
click at [1075, 610] on span "Previous" at bounding box center [1090, 611] width 64 height 22
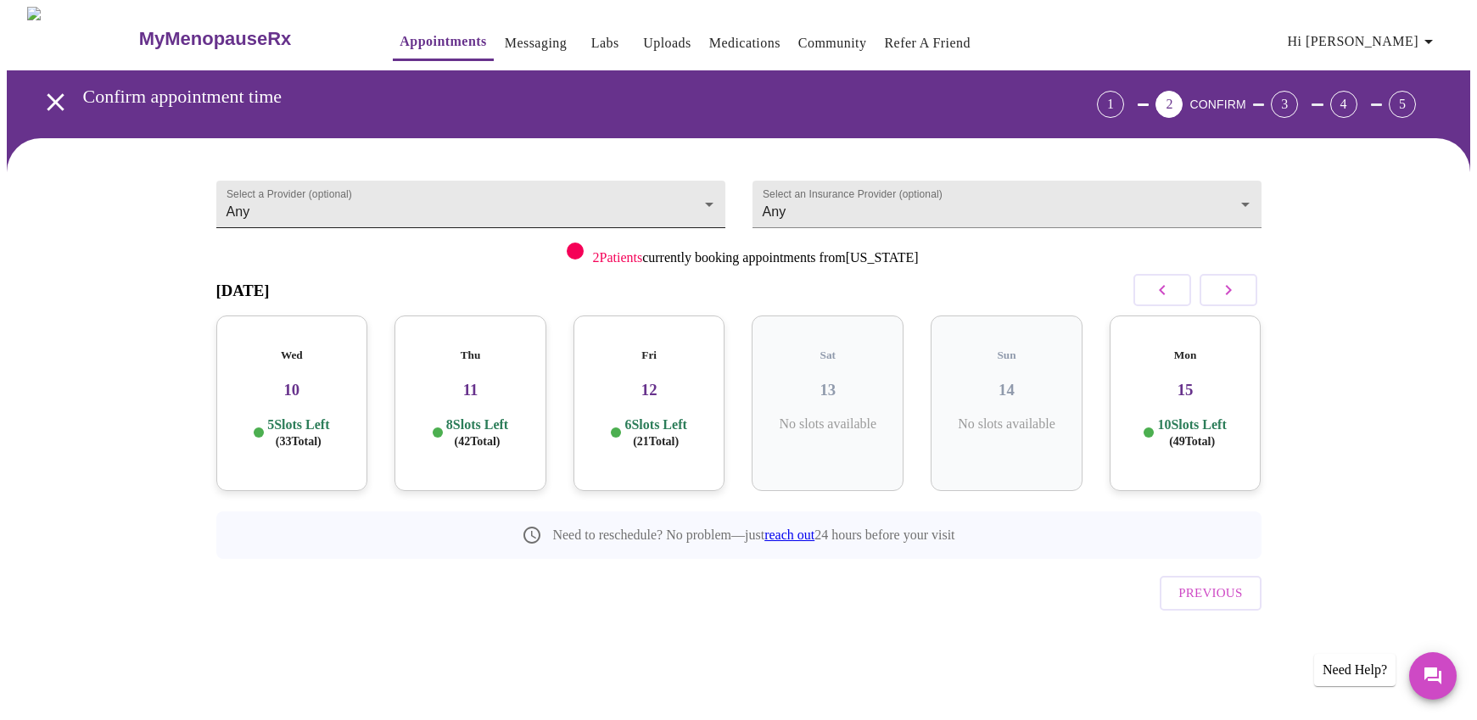
click at [262, 201] on body "MyMenopauseRx Appointments Messaging Labs Uploads Medications Community Refer a…" at bounding box center [738, 351] width 1463 height 689
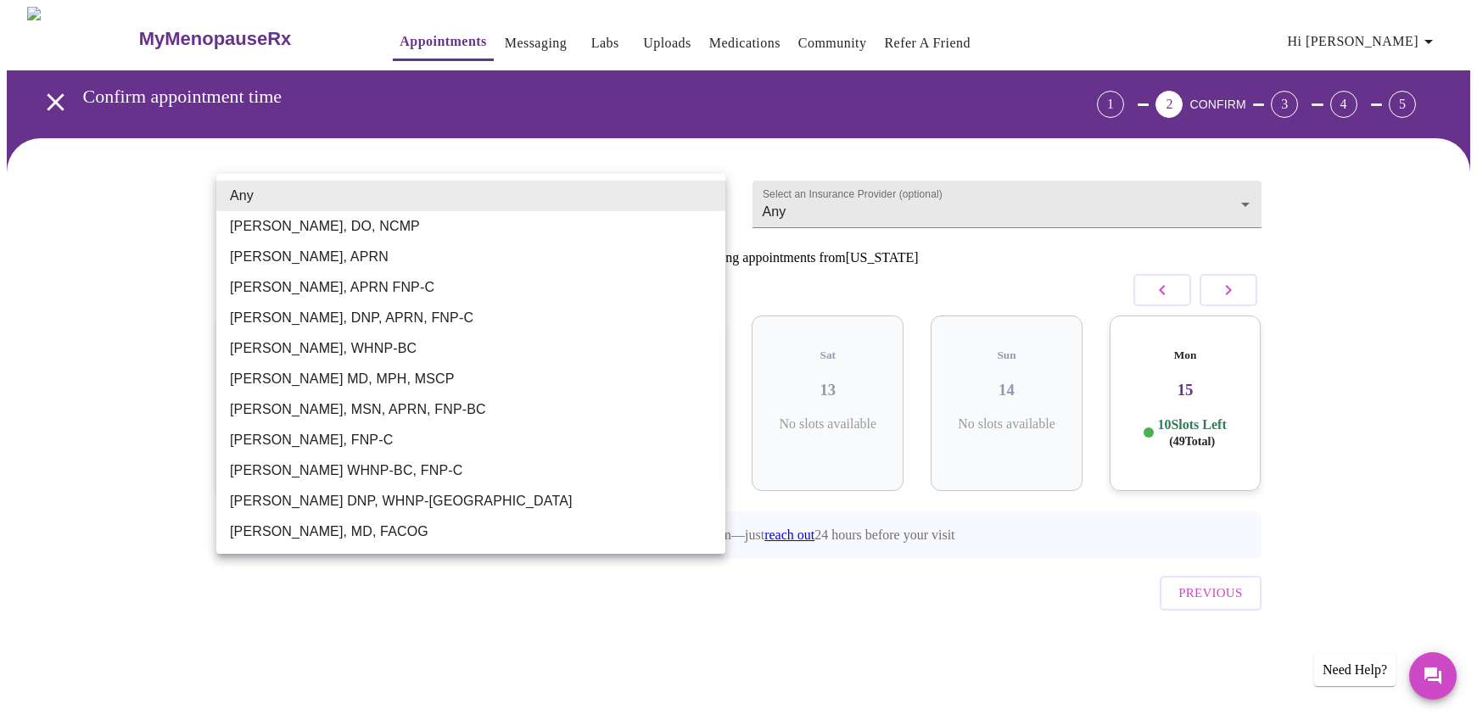
click at [896, 197] on div at bounding box center [738, 360] width 1477 height 720
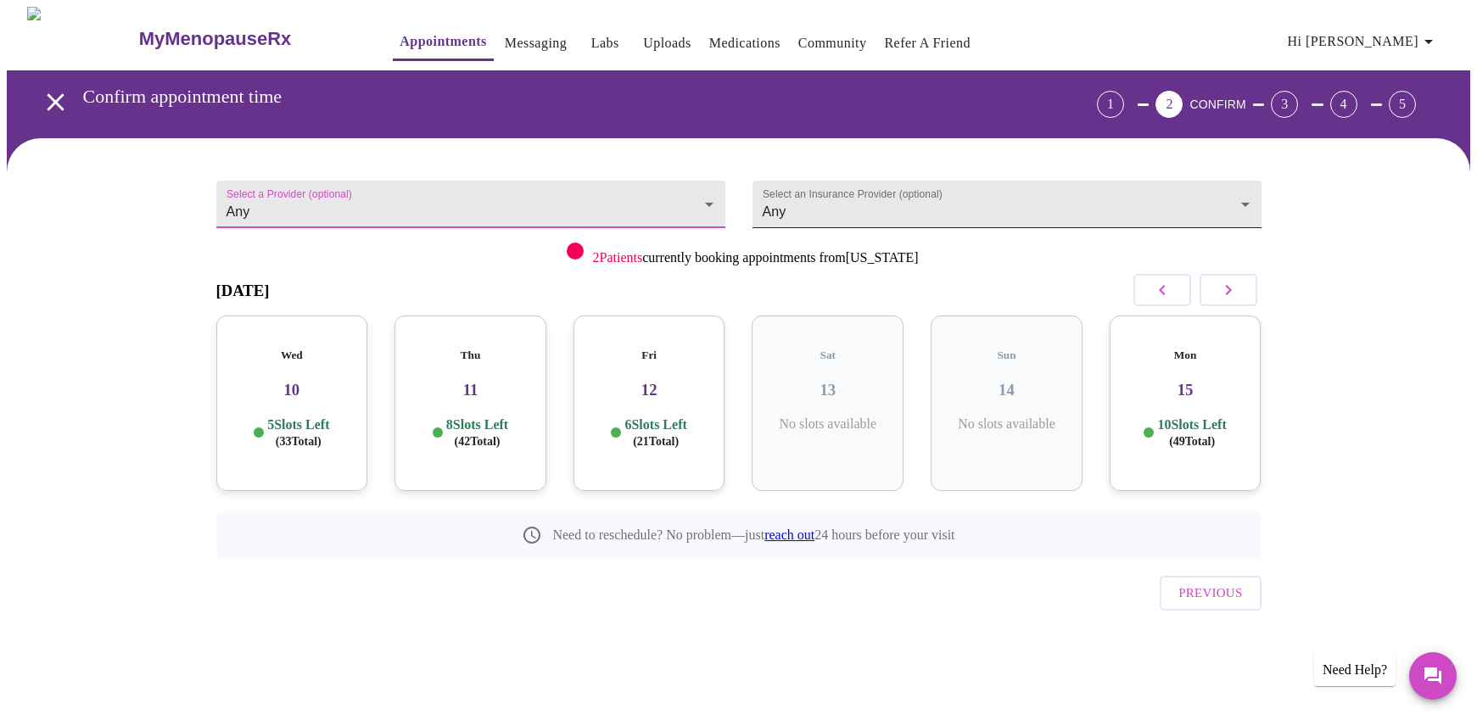
click at [896, 196] on body "MyMenopauseRx Appointments Messaging Labs Uploads Medications Community Refer a…" at bounding box center [738, 351] width 1463 height 689
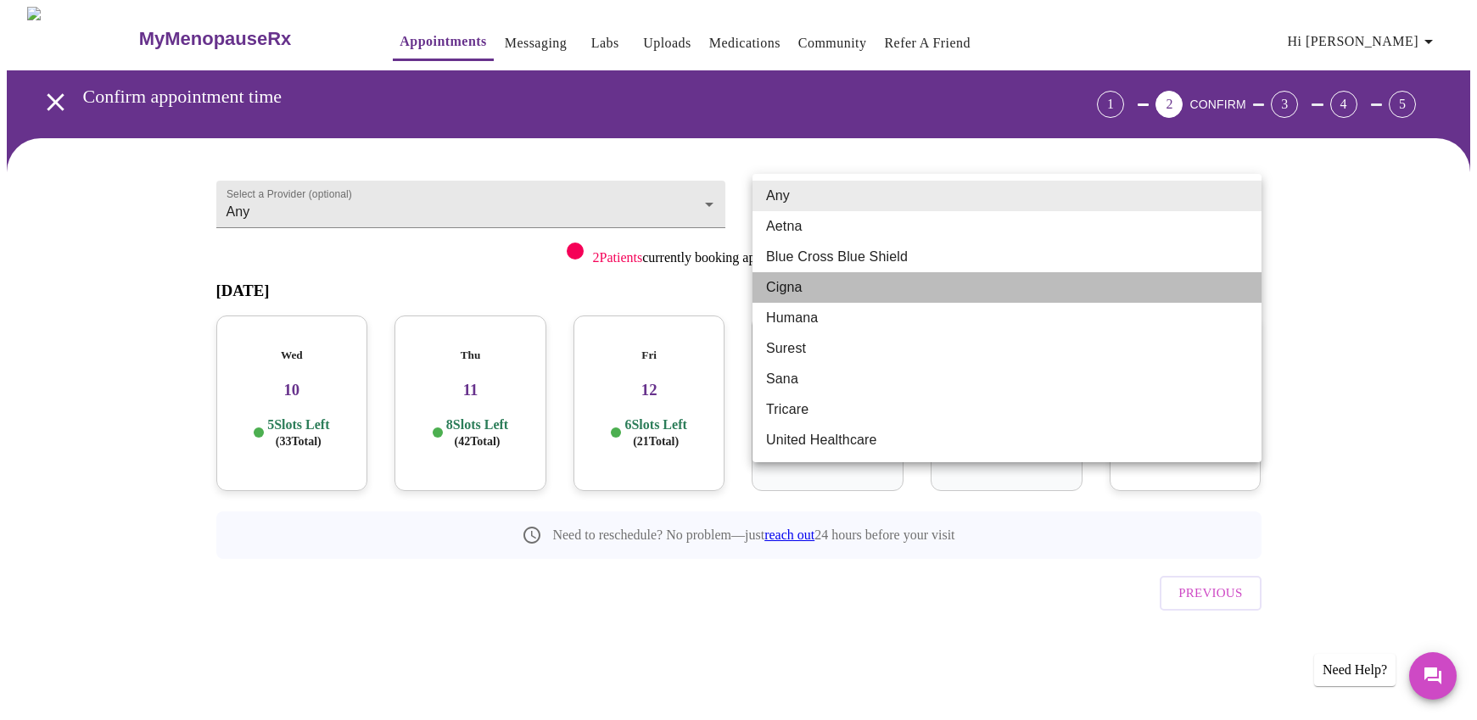
click at [785, 288] on li "Cigna" at bounding box center [1006, 287] width 509 height 31
type input "Cigna"
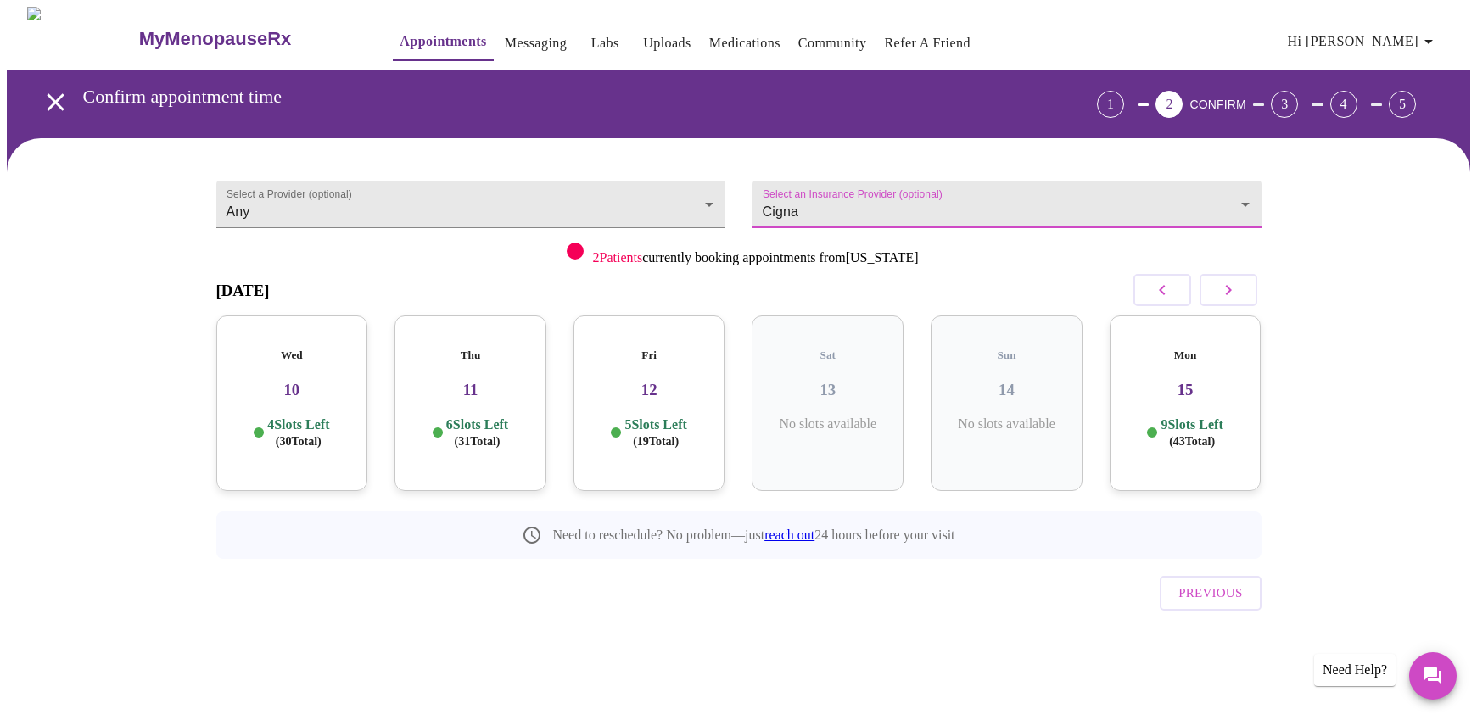
click at [1225, 284] on icon "button" at bounding box center [1228, 290] width 20 height 20
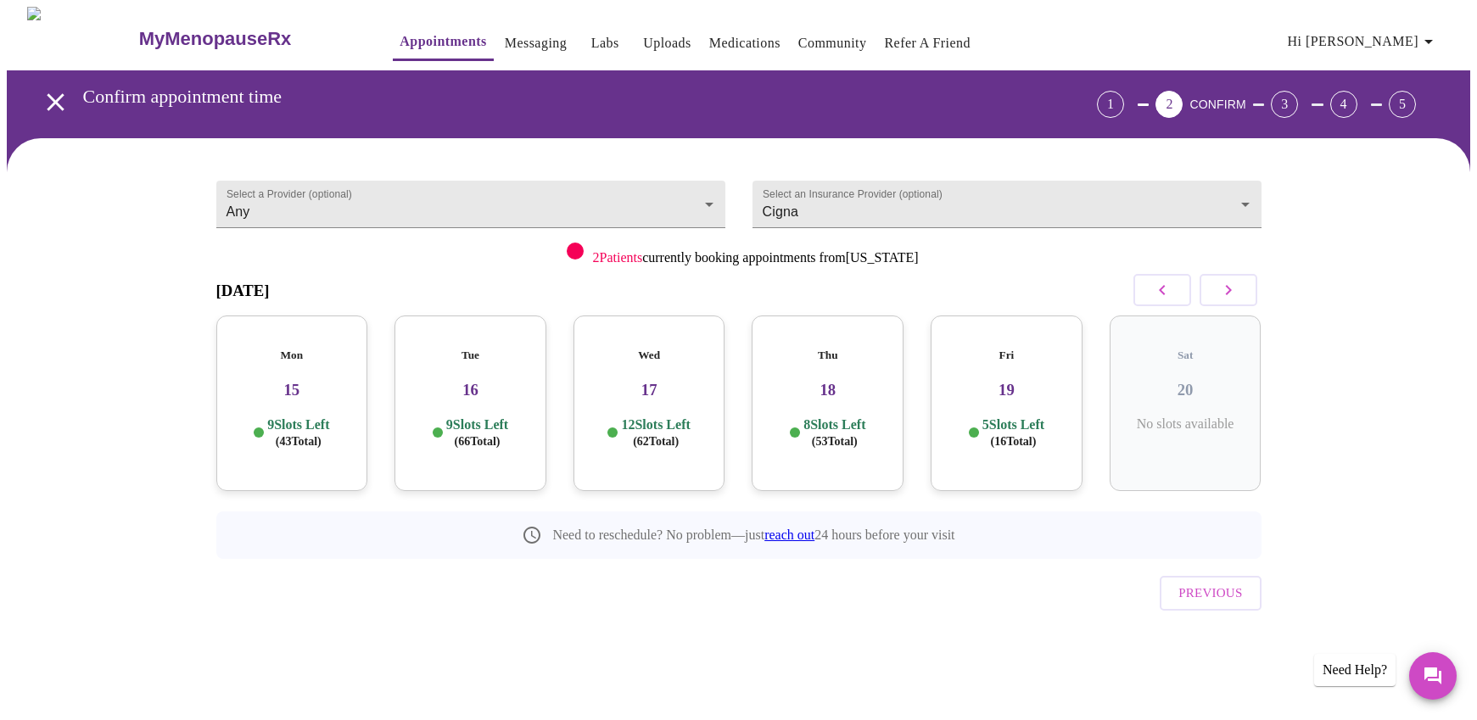
click at [1298, 91] on div "3" at bounding box center [1283, 104] width 27 height 27
click at [330, 184] on body "MyMenopauseRx Appointments Messaging Labs Uploads Medications Community Refer a…" at bounding box center [738, 351] width 1463 height 689
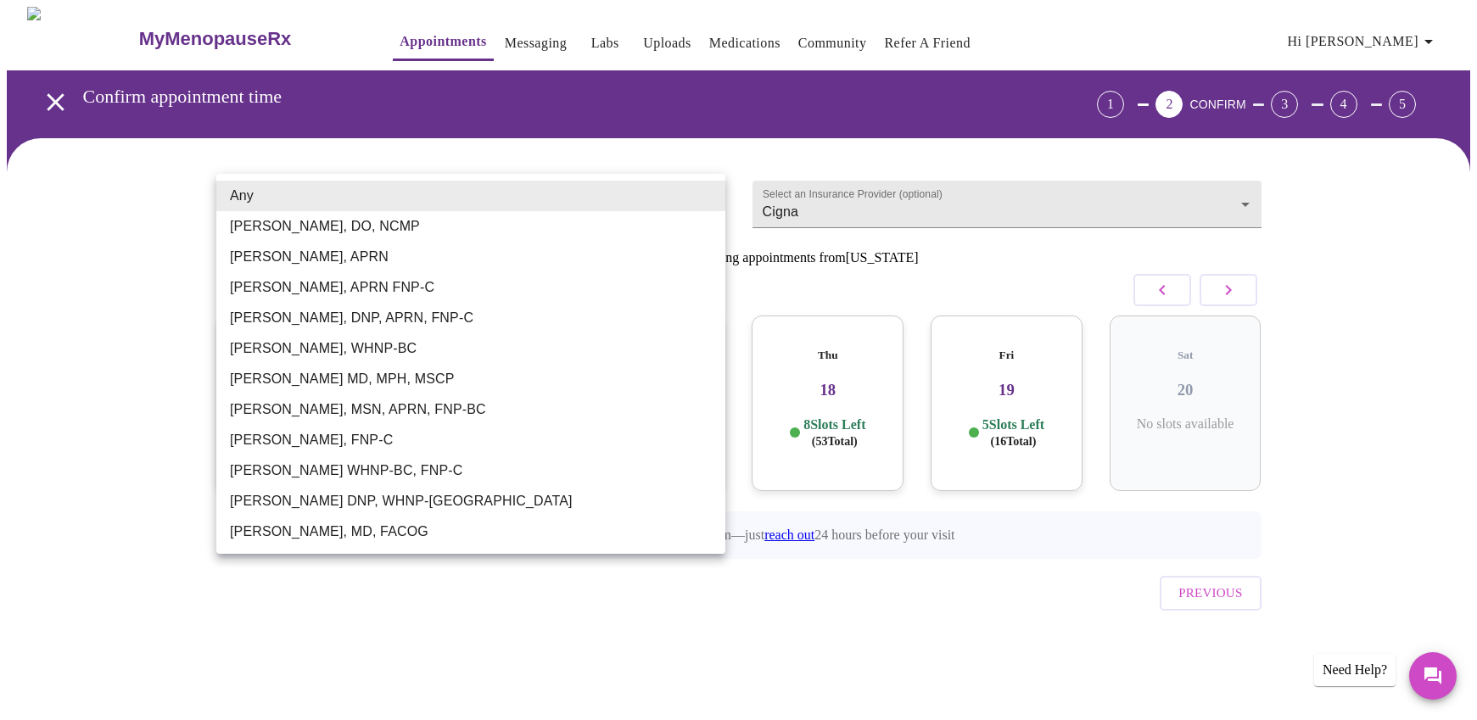
click at [170, 249] on div at bounding box center [738, 360] width 1477 height 720
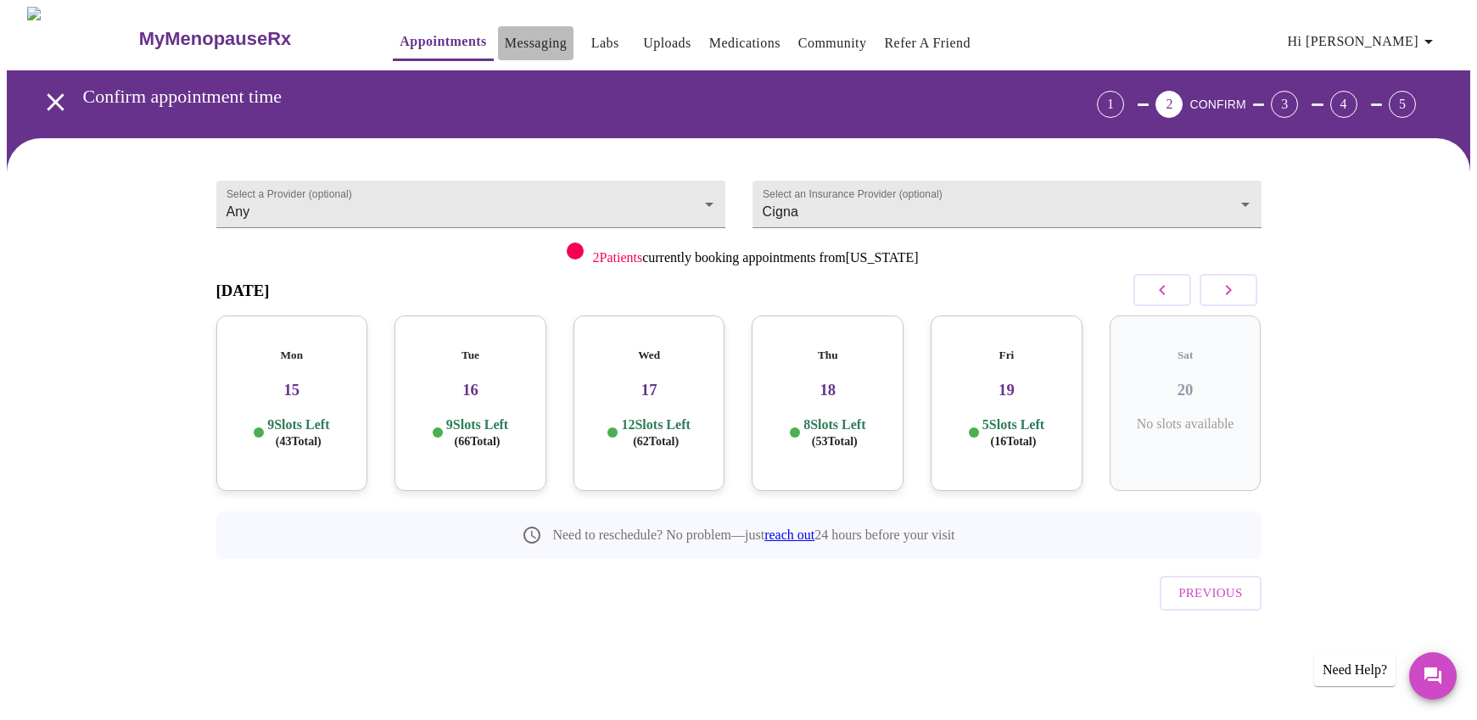
click at [505, 35] on link "Messaging" at bounding box center [536, 43] width 62 height 24
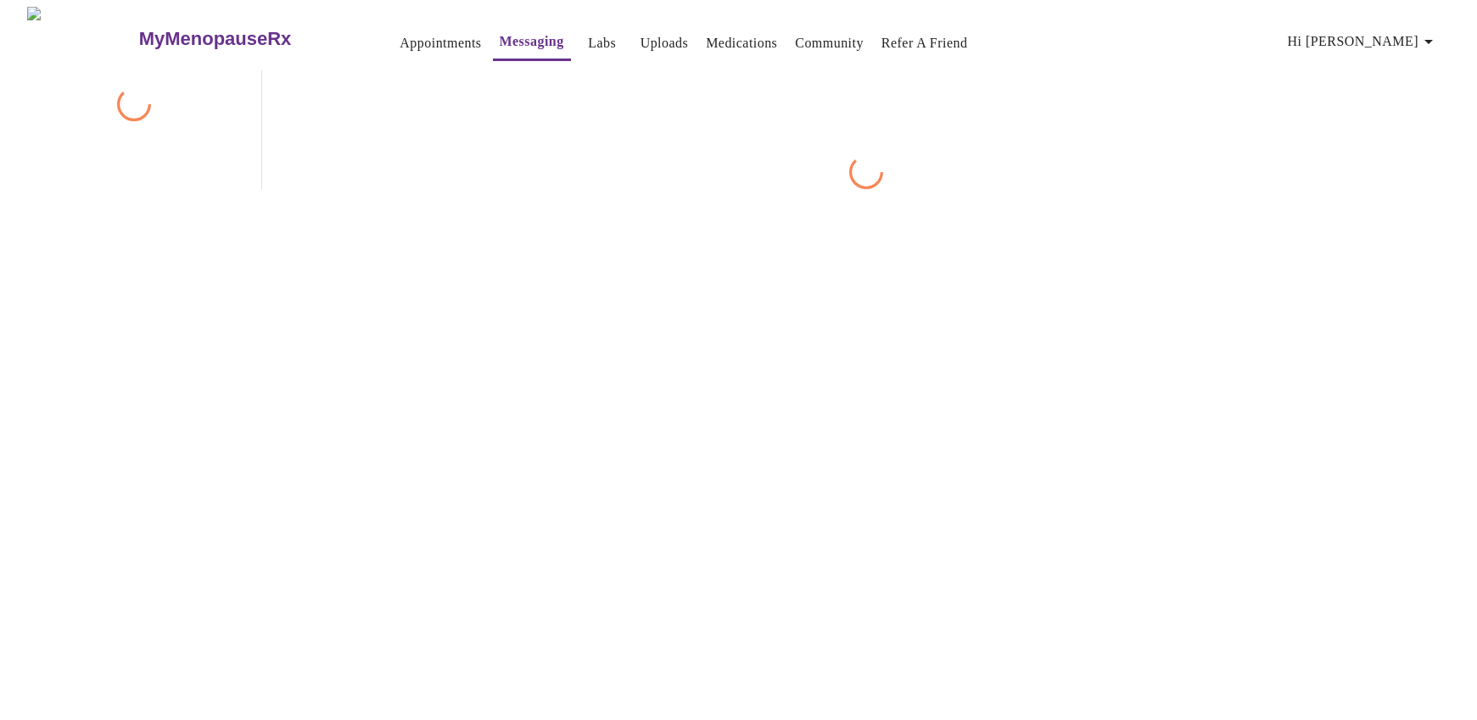
scroll to position [64, 0]
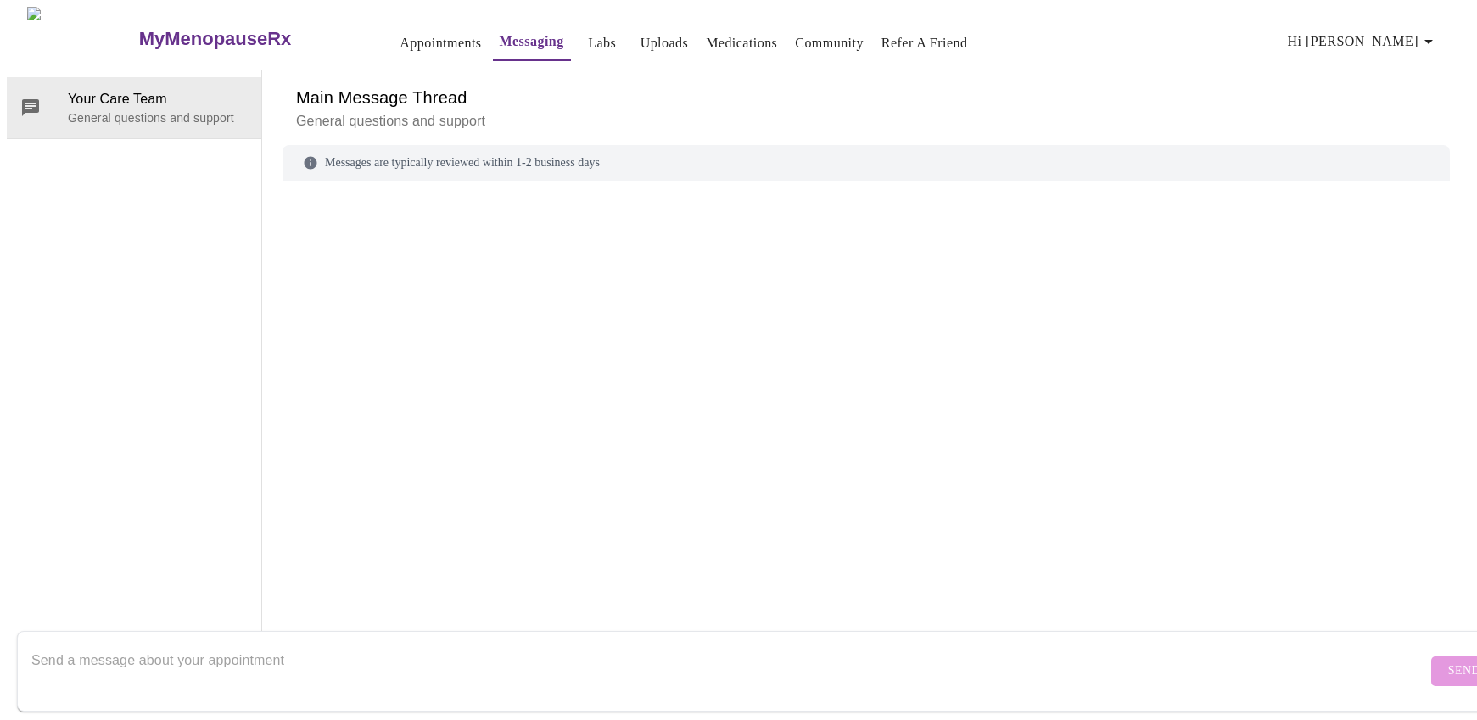
click at [257, 650] on textarea "Send a message about your appointment" at bounding box center [728, 671] width 1395 height 54
type textarea "should I get labs done first, before making an appointment"
click at [1448, 661] on span "Send" at bounding box center [1464, 671] width 32 height 21
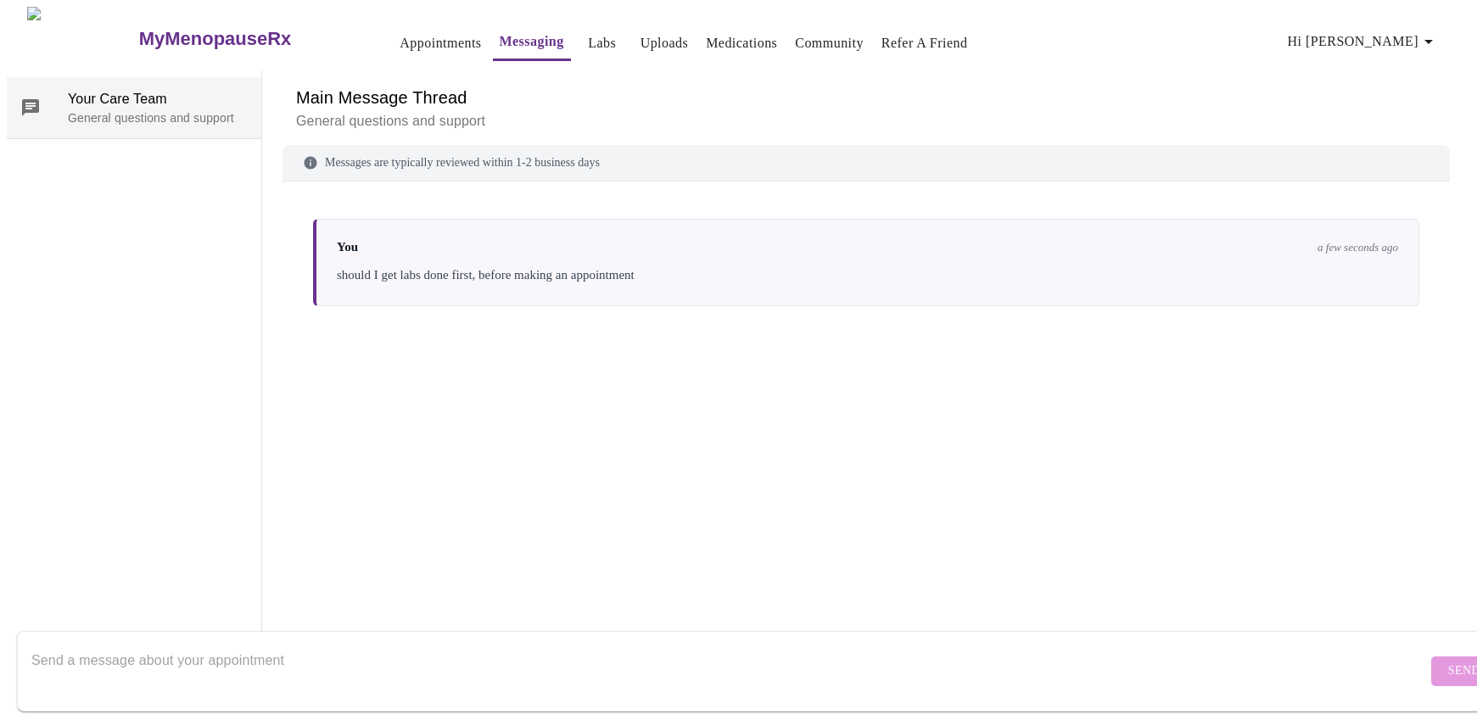
scroll to position [0, 0]
click at [640, 31] on link "Uploads" at bounding box center [664, 43] width 48 height 24
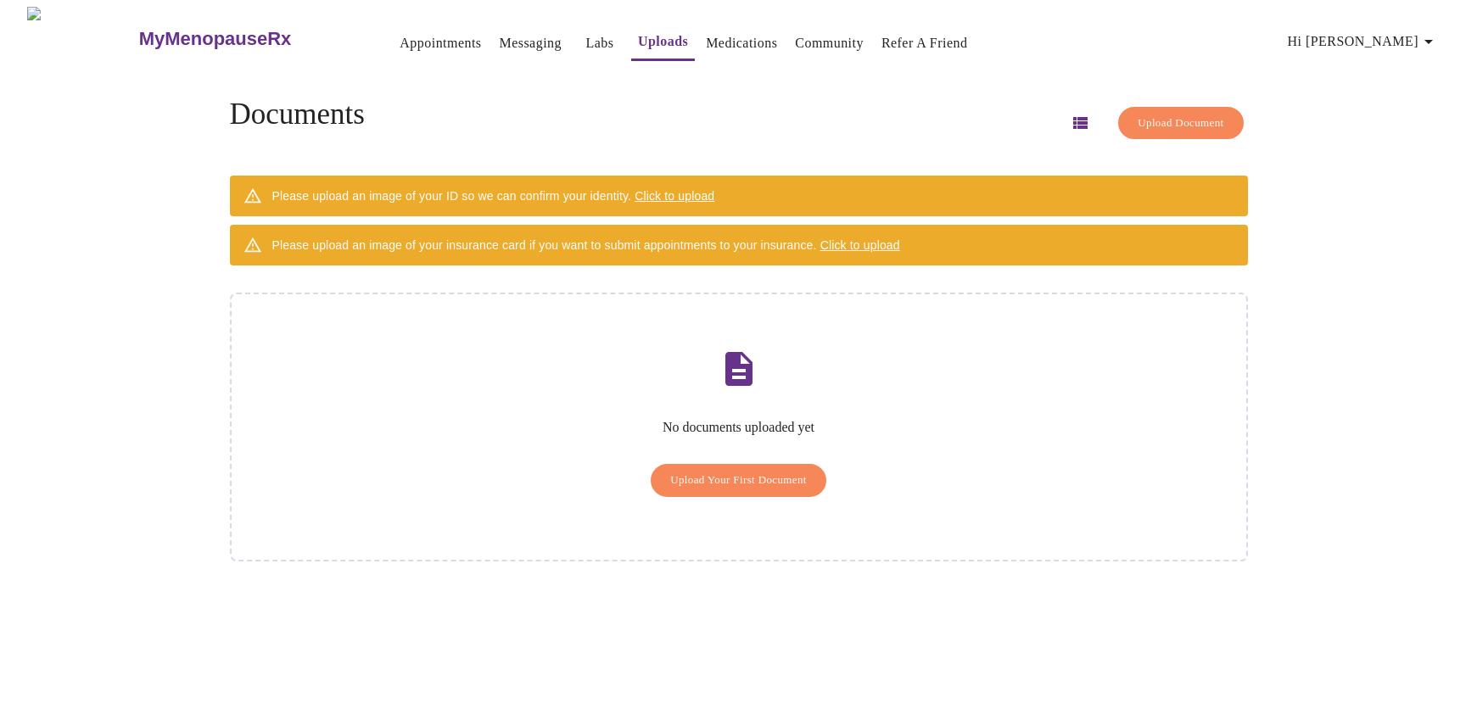
click at [699, 189] on span "Click to upload" at bounding box center [674, 196] width 80 height 14
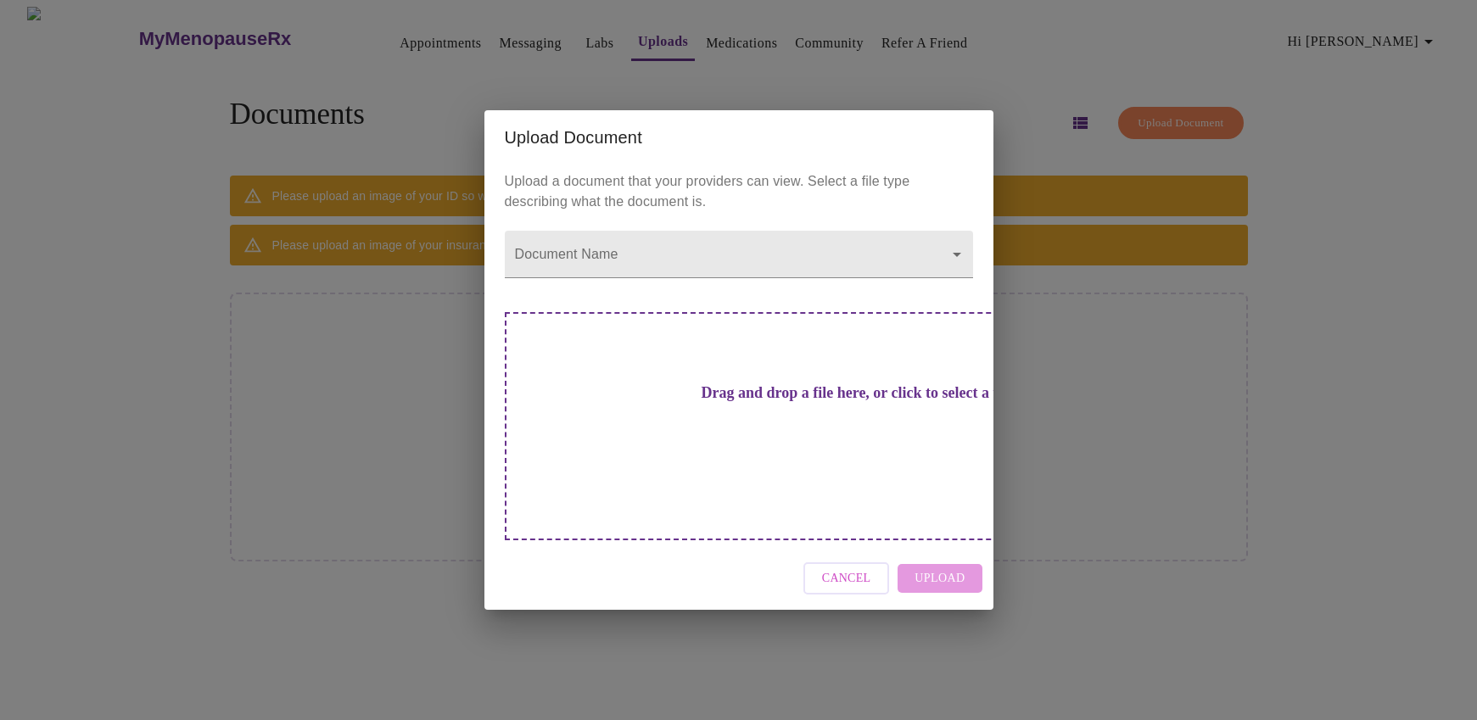
click at [696, 388] on div "Drag and drop a file here, or click to select a file" at bounding box center [858, 426] width 706 height 228
click at [958, 282] on body "MyMenopauseRx Appointments Messaging Labs Uploads Medications Community Refer a…" at bounding box center [738, 367] width 1463 height 720
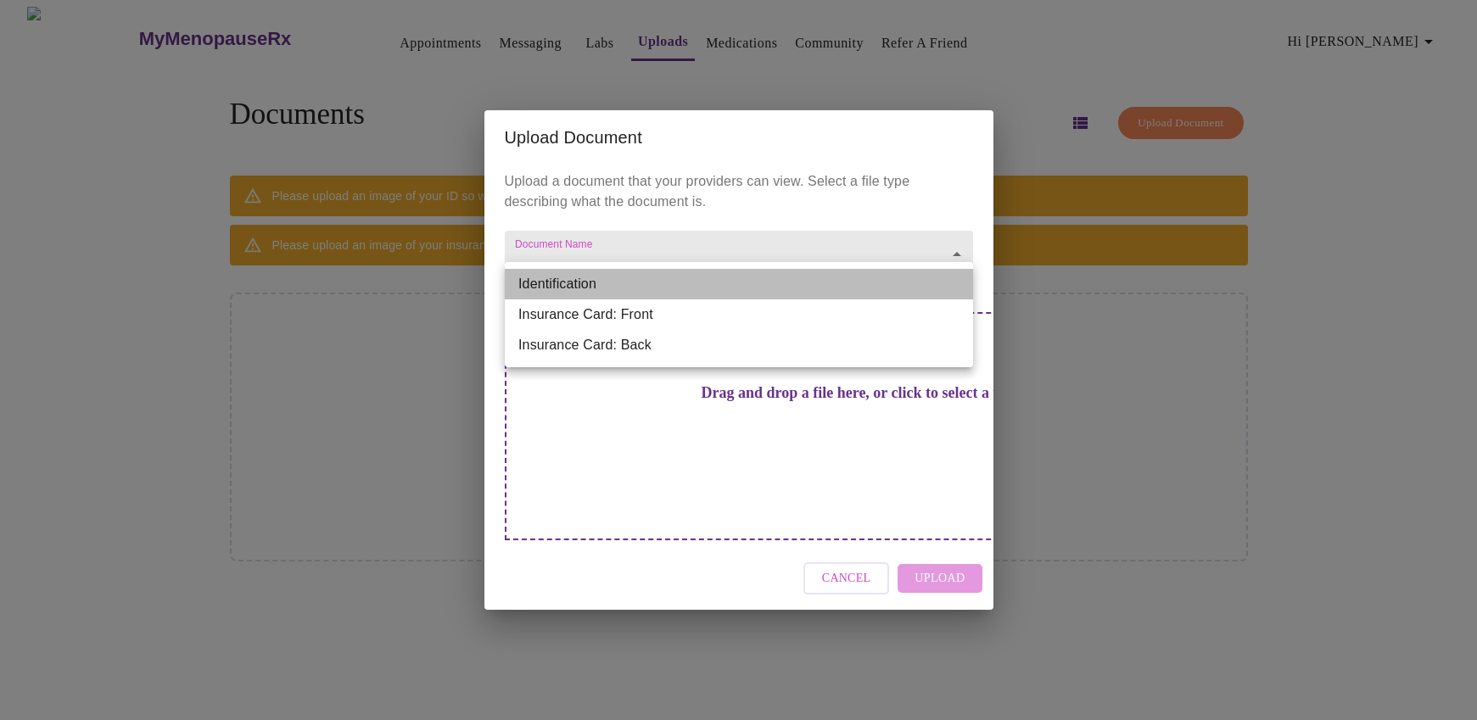
click at [613, 287] on li "Identification" at bounding box center [739, 284] width 468 height 31
type input "Identification"
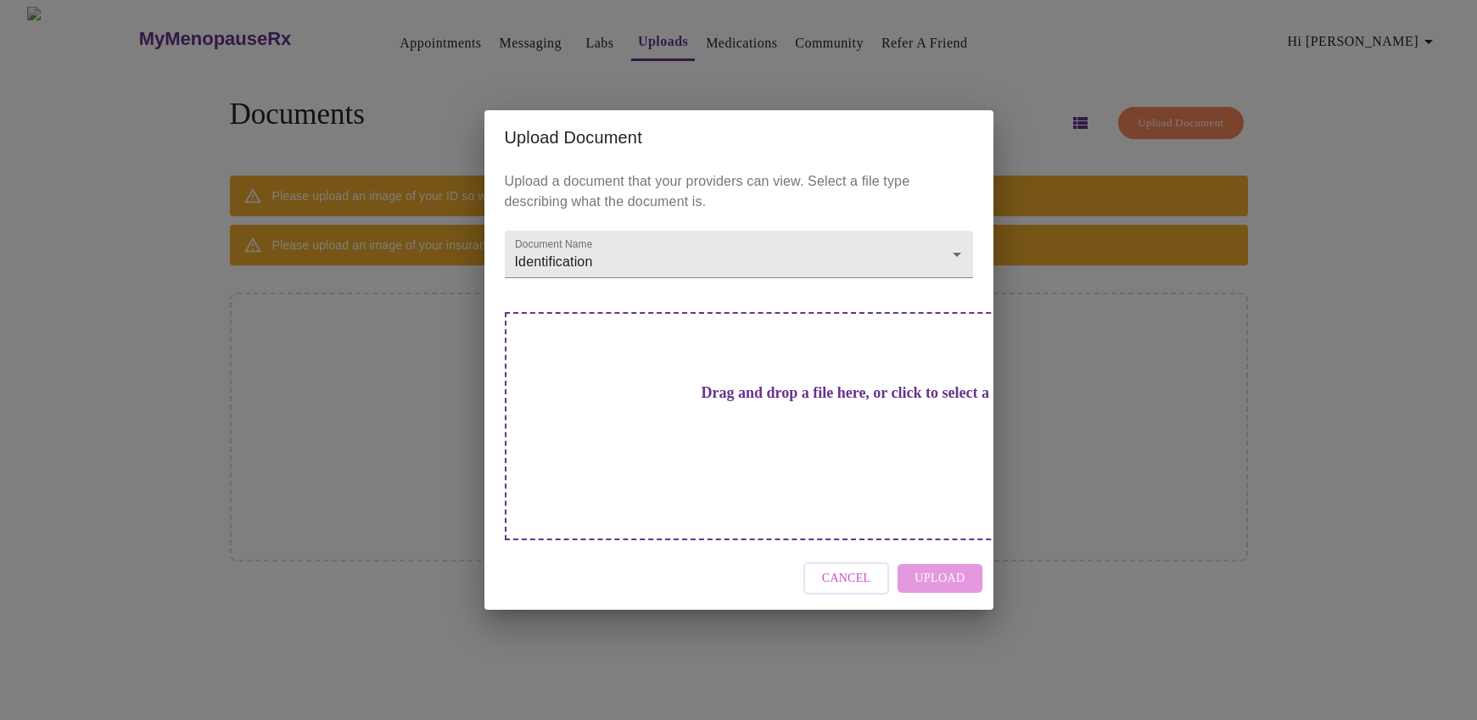
click at [703, 402] on h3 "Drag and drop a file here, or click to select a file" at bounding box center [857, 393] width 468 height 18
click at [841, 568] on span "Cancel" at bounding box center [846, 578] width 49 height 21
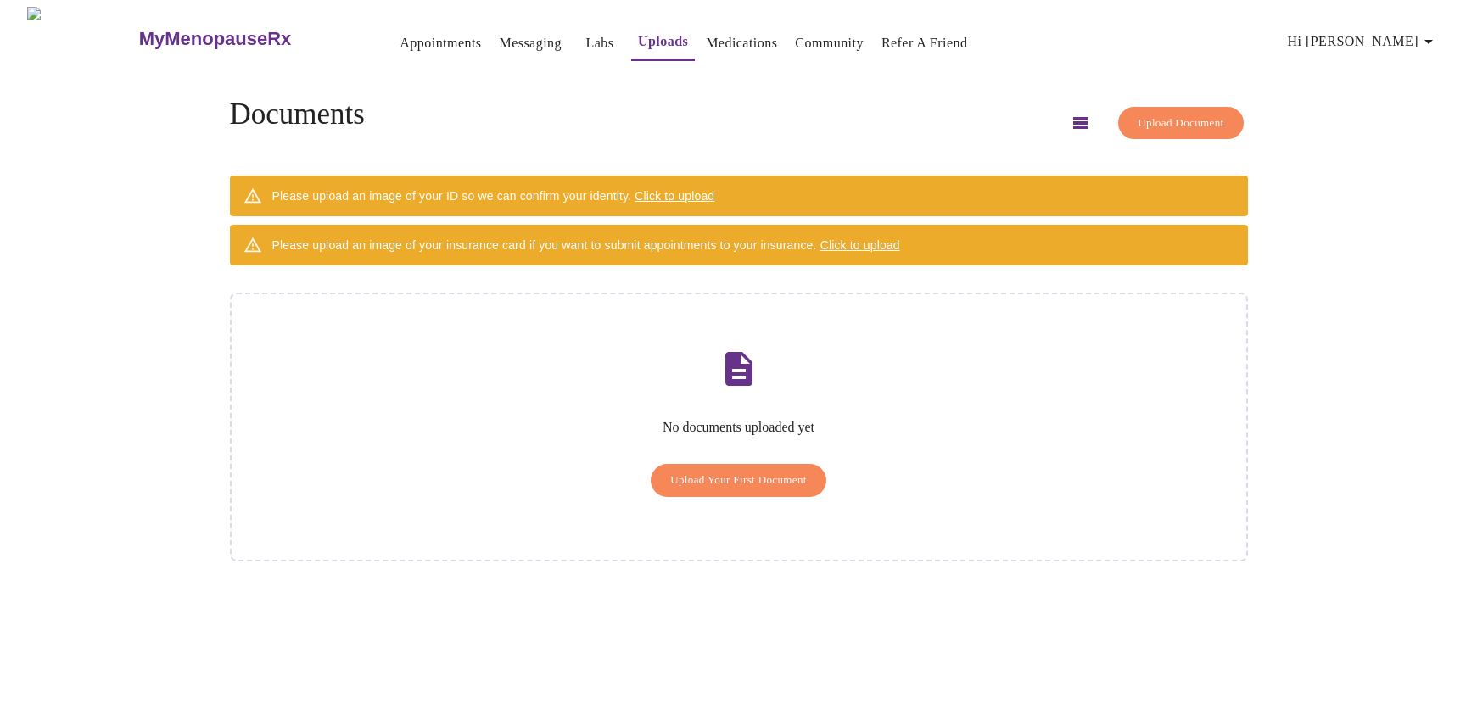
click at [704, 189] on span "Click to upload" at bounding box center [674, 196] width 80 height 14
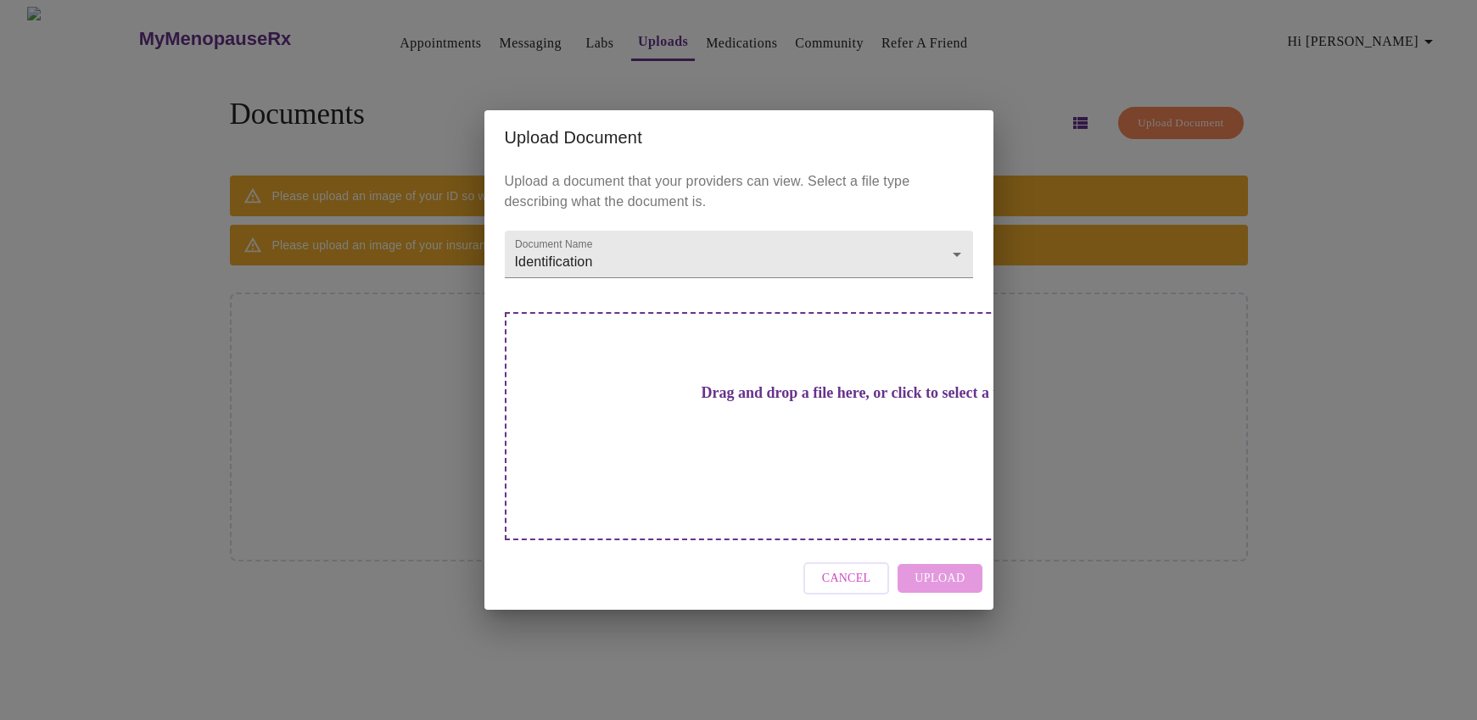
click at [712, 402] on h3 "Drag and drop a file here, or click to select a file" at bounding box center [857, 393] width 468 height 18
click at [786, 402] on h3 "Drag and drop a file here, or click to select a file" at bounding box center [857, 393] width 468 height 18
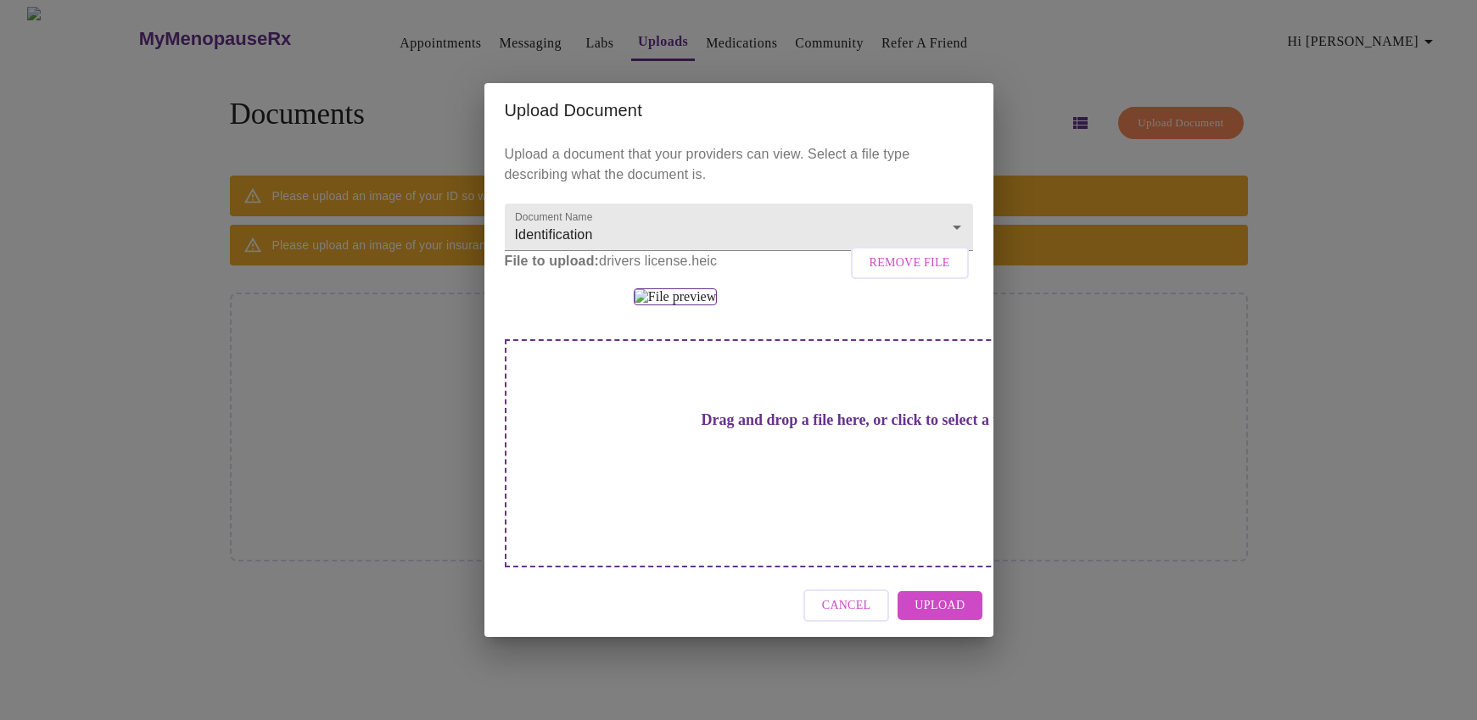
scroll to position [84, 0]
click at [943, 617] on span "Upload" at bounding box center [939, 605] width 50 height 21
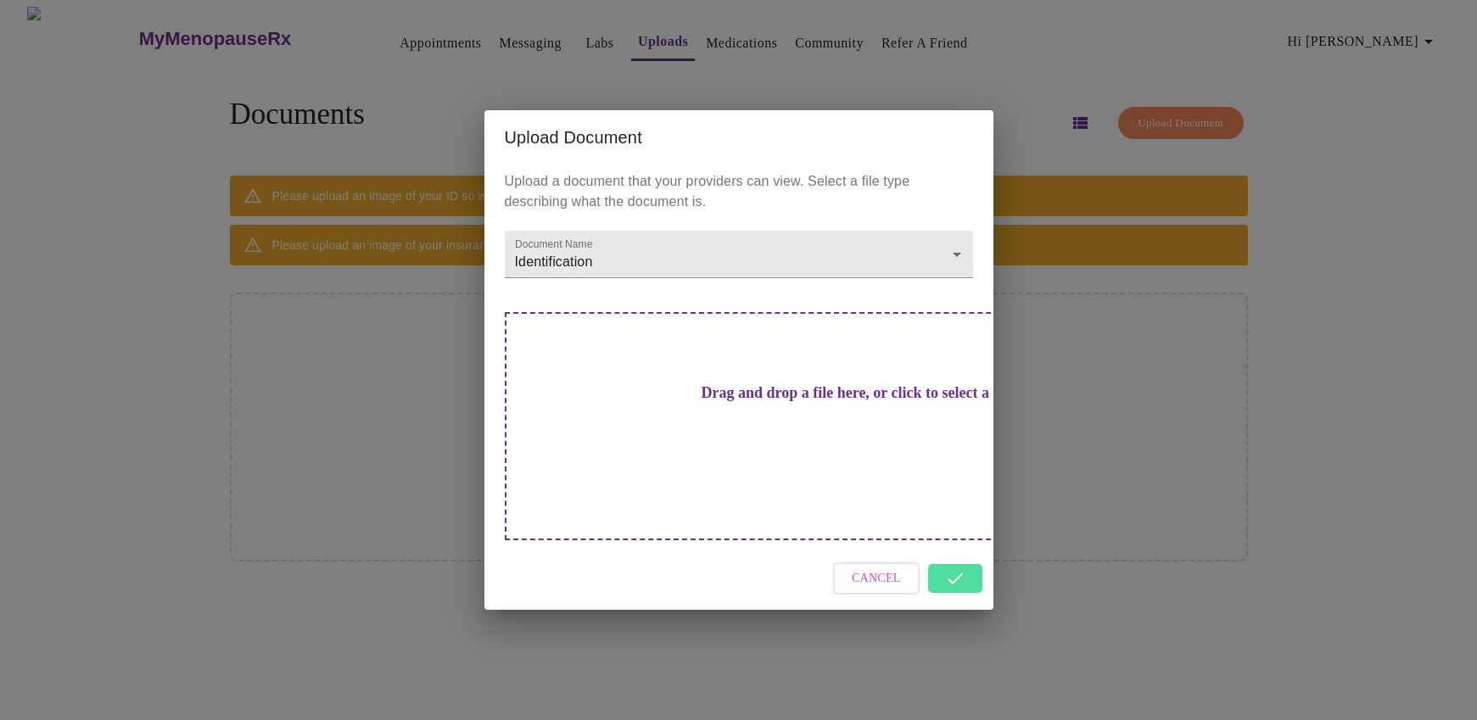
scroll to position [0, 0]
click at [952, 285] on body "MyMenopauseRx Appointments Messaging Labs Uploads Medications Community Refer a…" at bounding box center [738, 367] width 1463 height 720
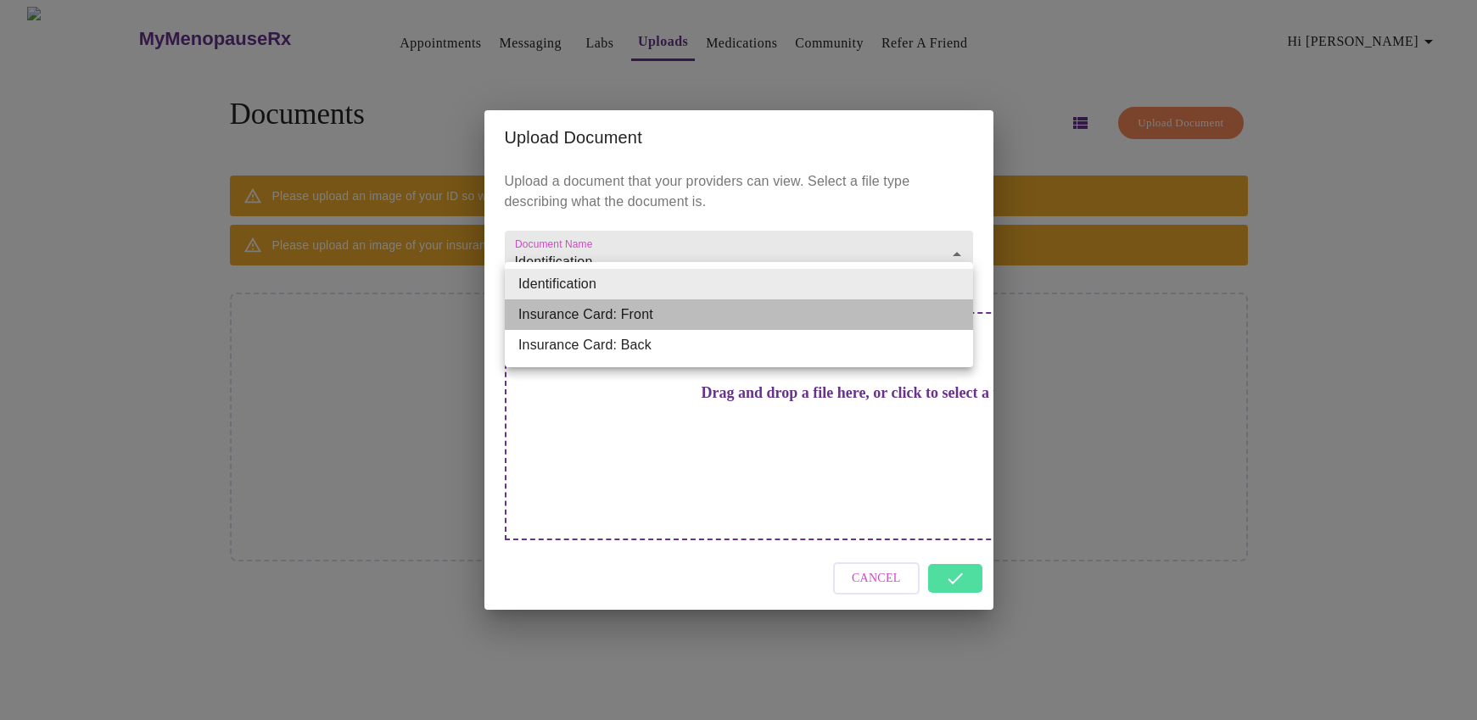
click at [852, 311] on li "Insurance Card: Front" at bounding box center [739, 314] width 468 height 31
type input "Insurance Card: Front"
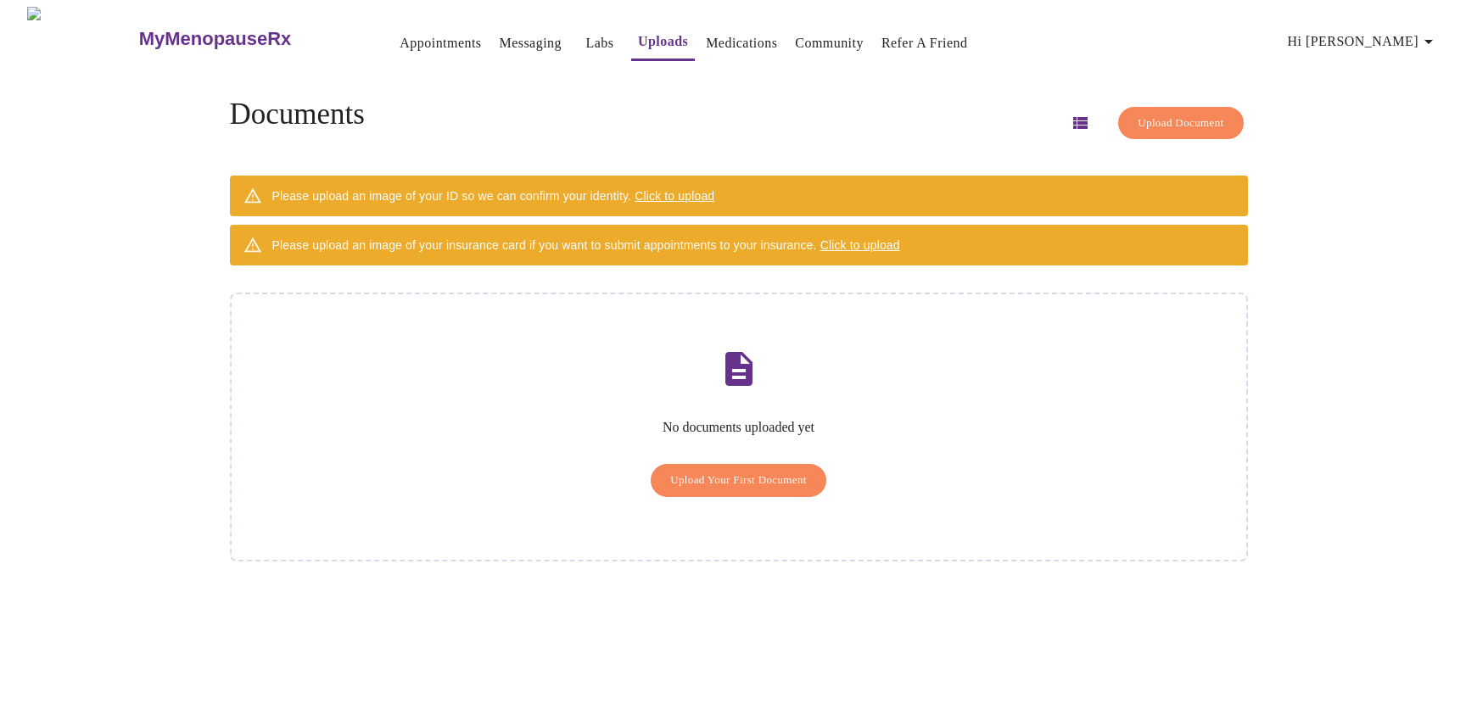
click at [745, 402] on h3 "Drag and drop a file here, or click to select a file" at bounding box center [857, 393] width 468 height 18
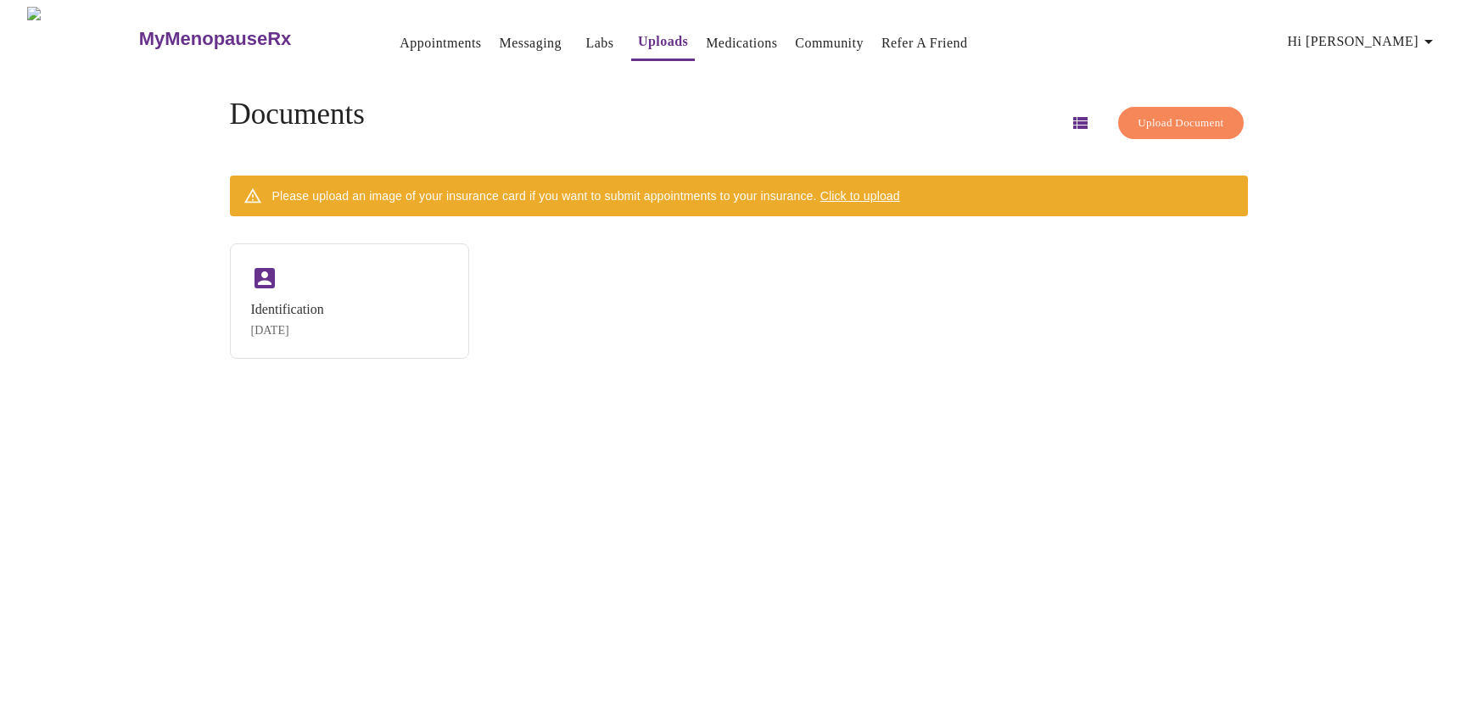
click at [875, 189] on span "Click to upload" at bounding box center [860, 196] width 80 height 14
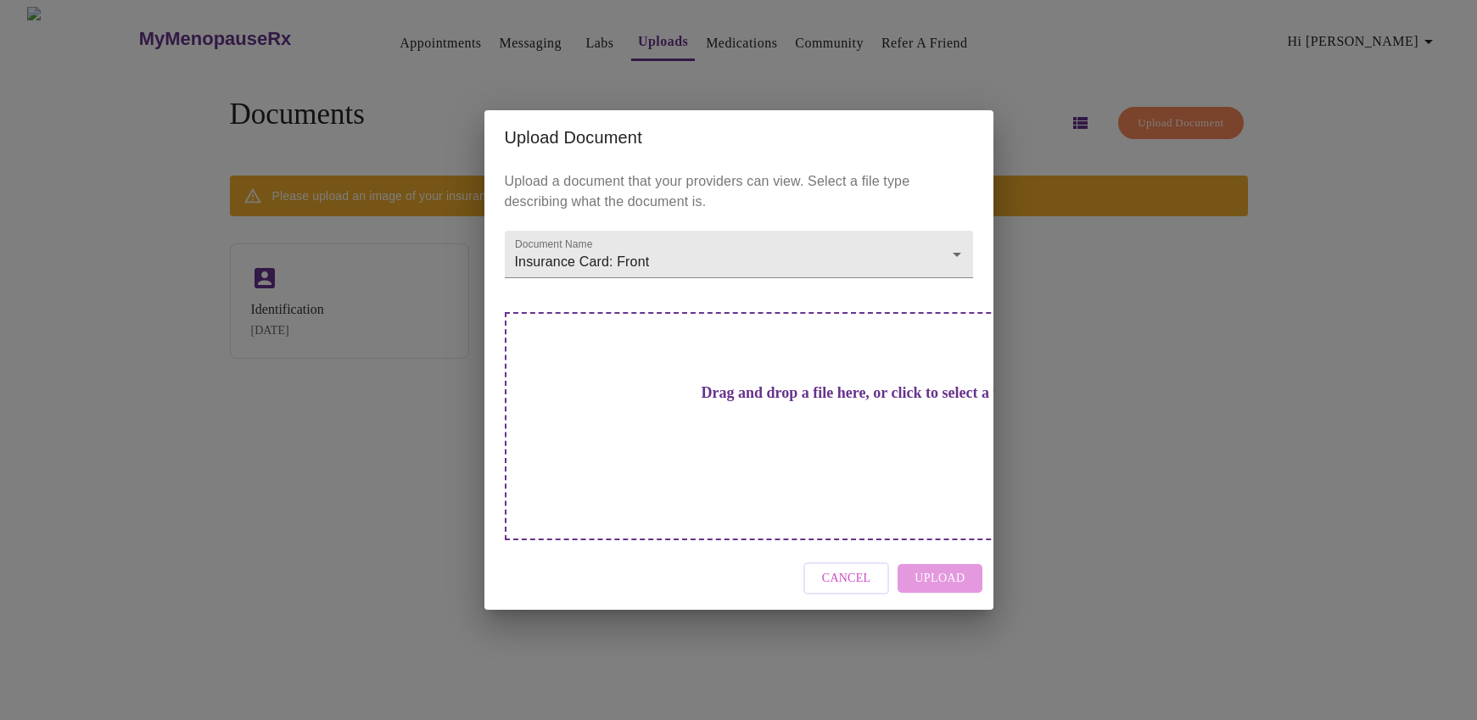
click at [725, 402] on h3 "Drag and drop a file here, or click to select a file" at bounding box center [857, 393] width 468 height 18
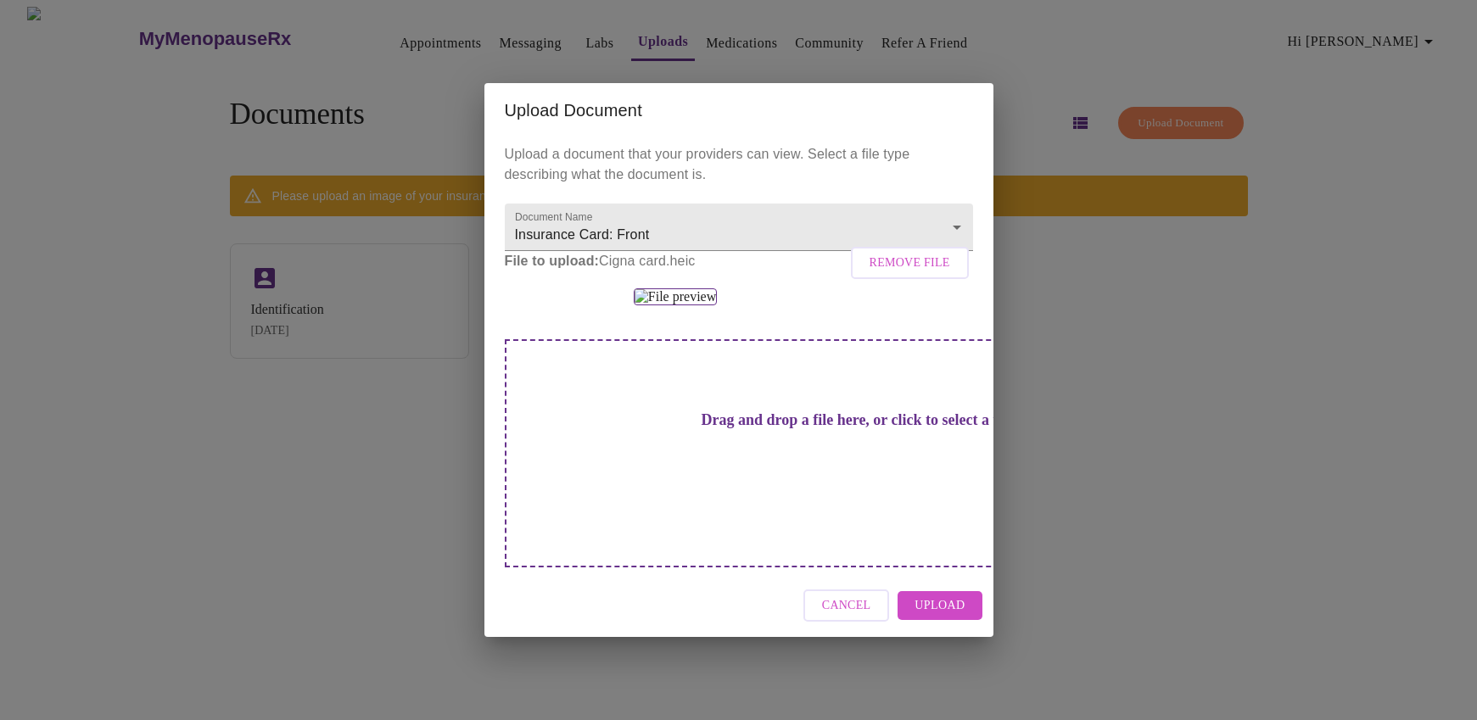
click at [744, 567] on div "Drag and drop a file here, or click to select a file" at bounding box center [858, 453] width 706 height 228
click at [710, 305] on img at bounding box center [675, 296] width 83 height 17
click at [739, 548] on div "Drag and drop a file here, or click to select a file" at bounding box center [858, 453] width 706 height 228
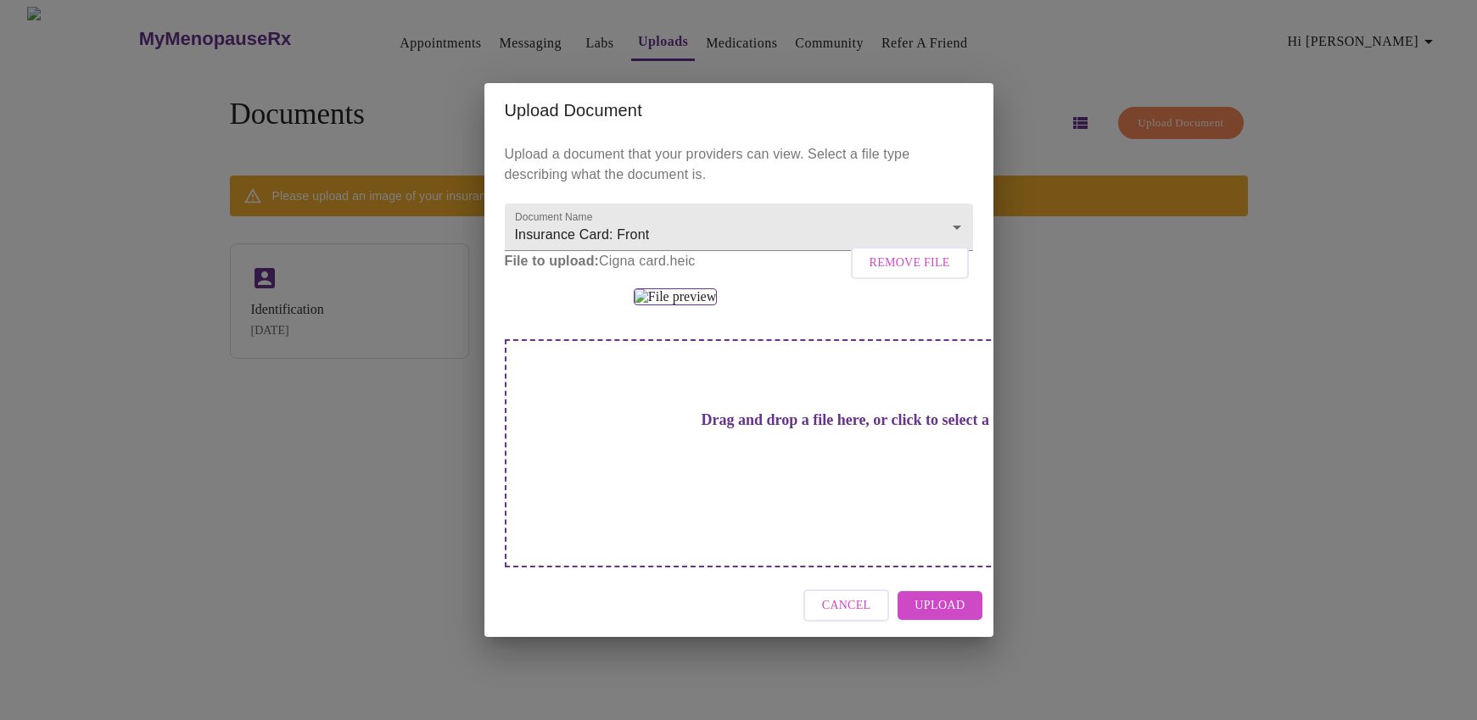
click at [941, 617] on span "Upload" at bounding box center [939, 605] width 50 height 21
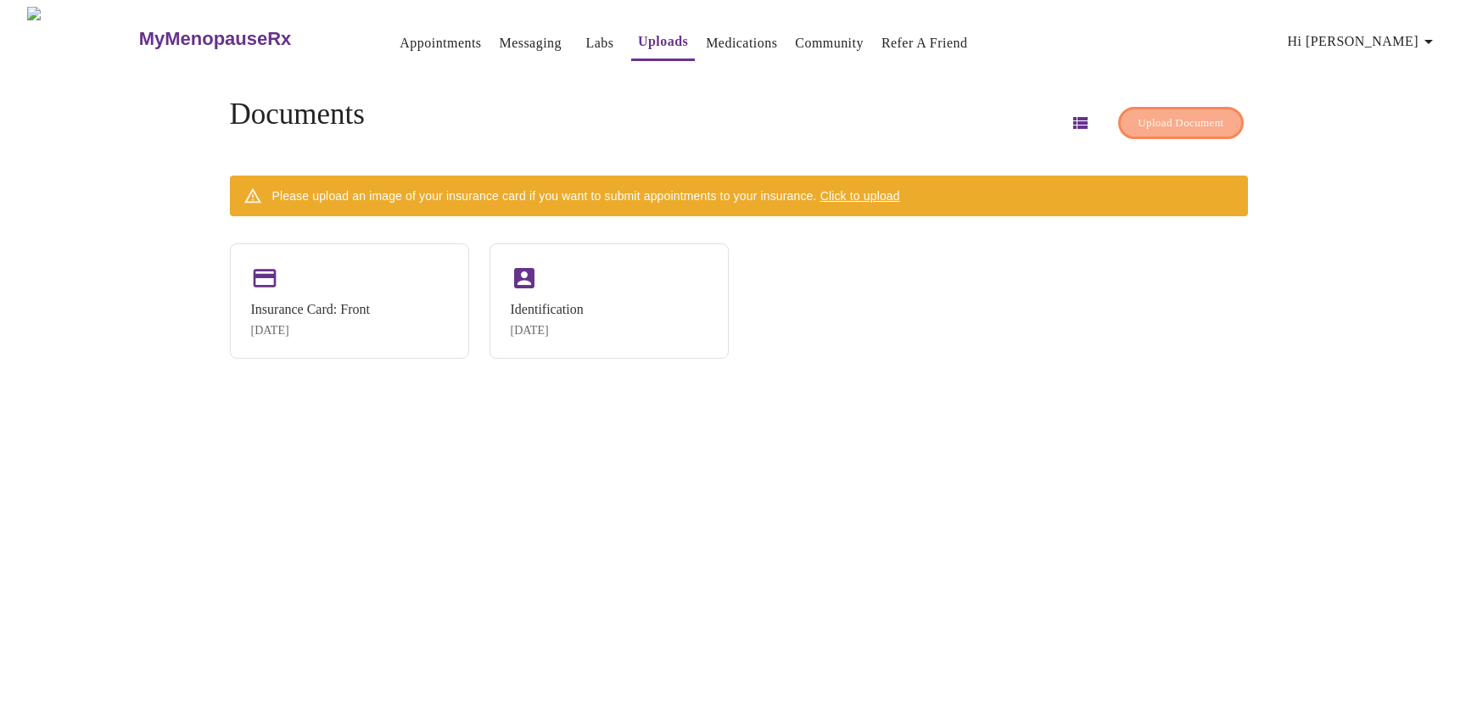
click at [1137, 114] on span "Upload Document" at bounding box center [1180, 124] width 86 height 20
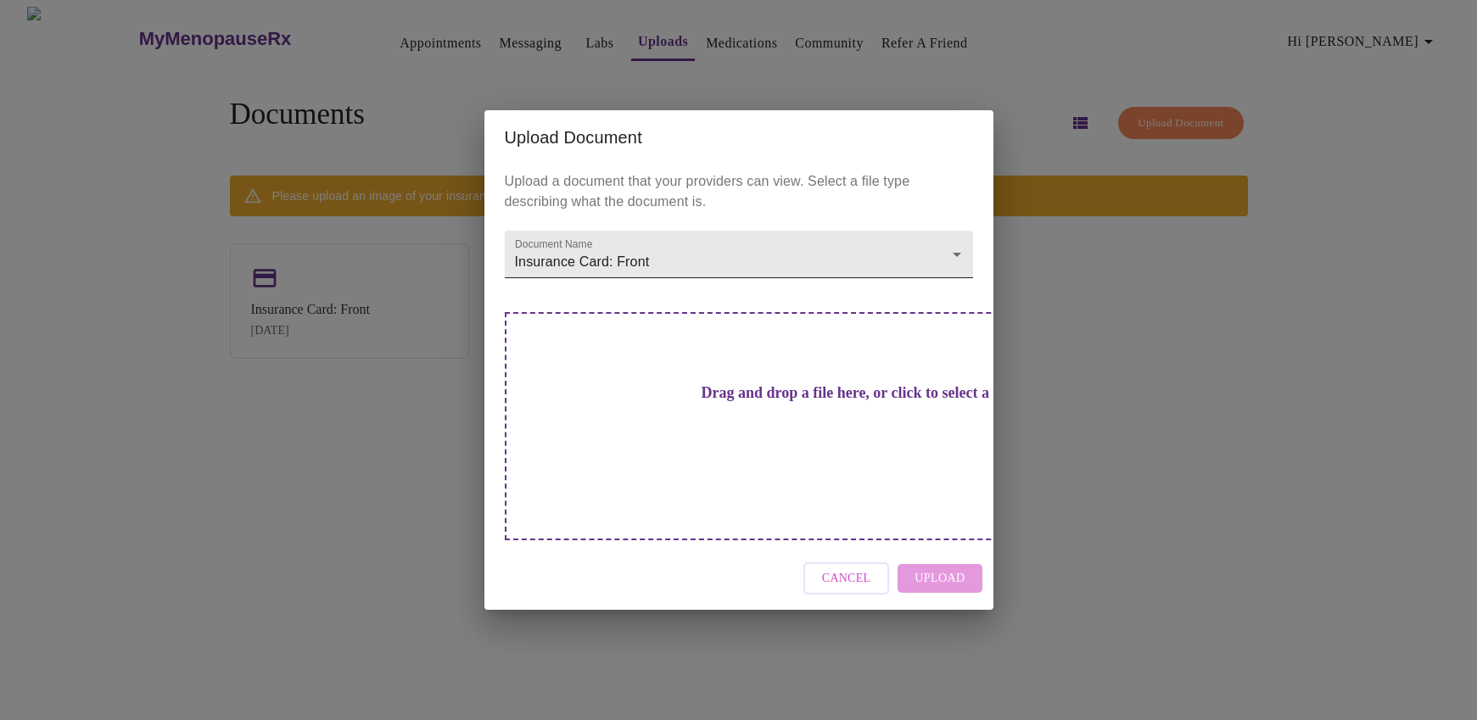
click at [946, 287] on body "MyMenopauseRx Appointments Messaging Labs Uploads Medications Community Refer a…" at bounding box center [738, 367] width 1463 height 720
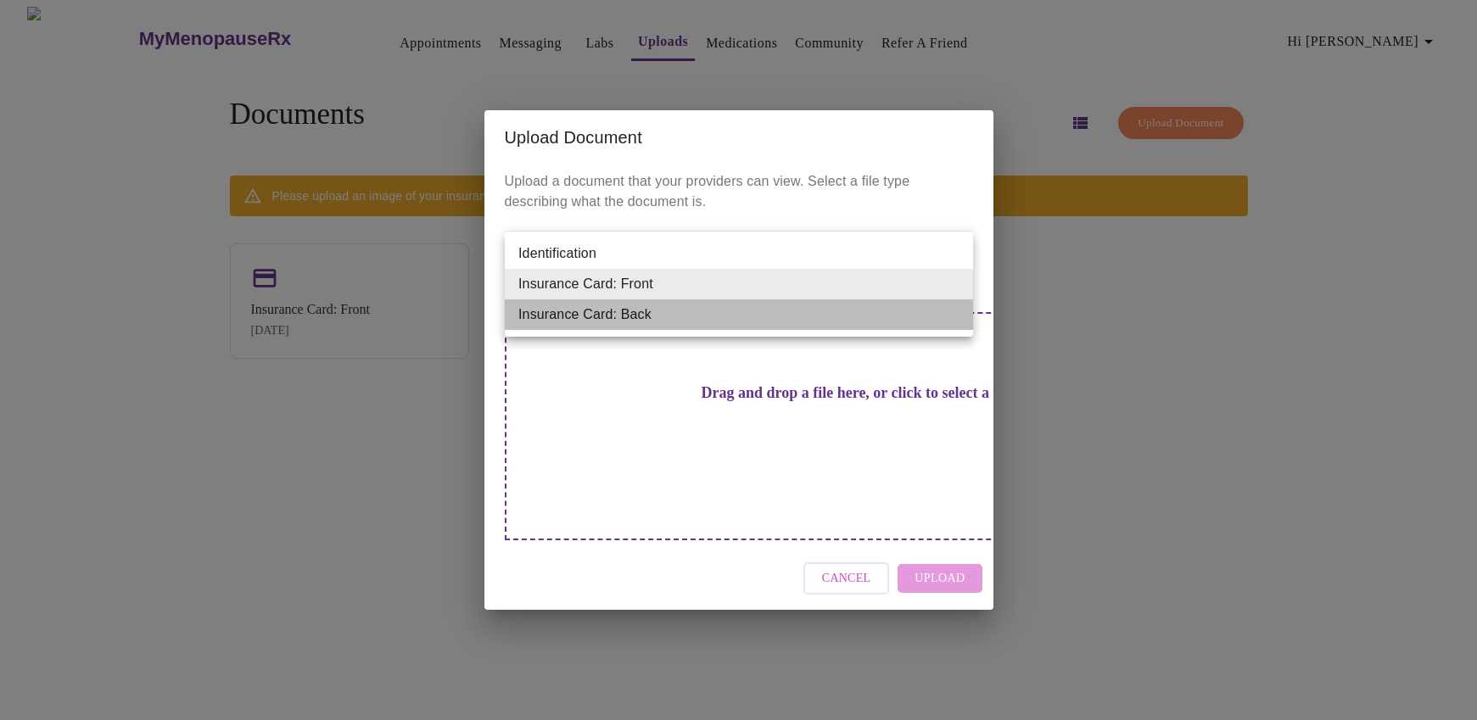
click at [888, 315] on li "Insurance Card: Back" at bounding box center [739, 314] width 468 height 31
type input "Insurance Card: Back"
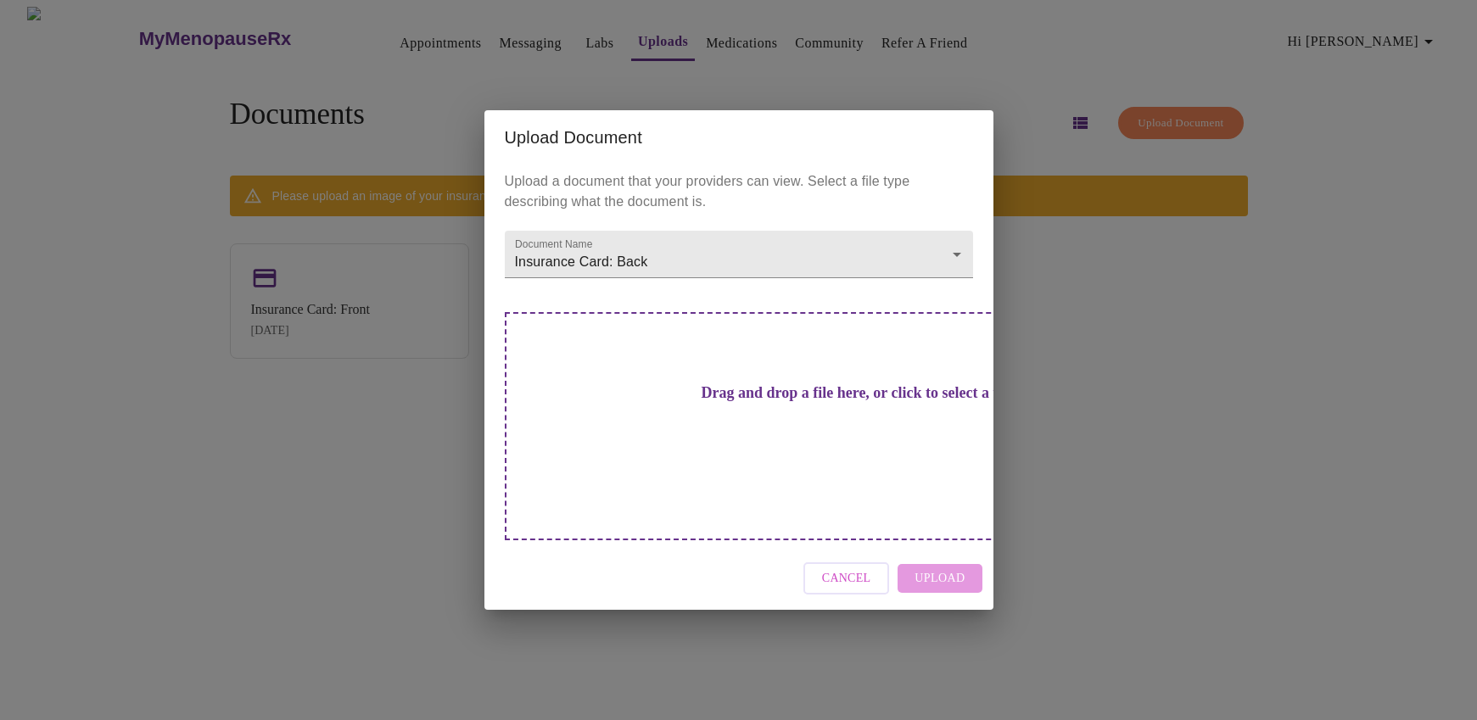
click at [796, 402] on h3 "Drag and drop a file here, or click to select a file" at bounding box center [857, 393] width 468 height 18
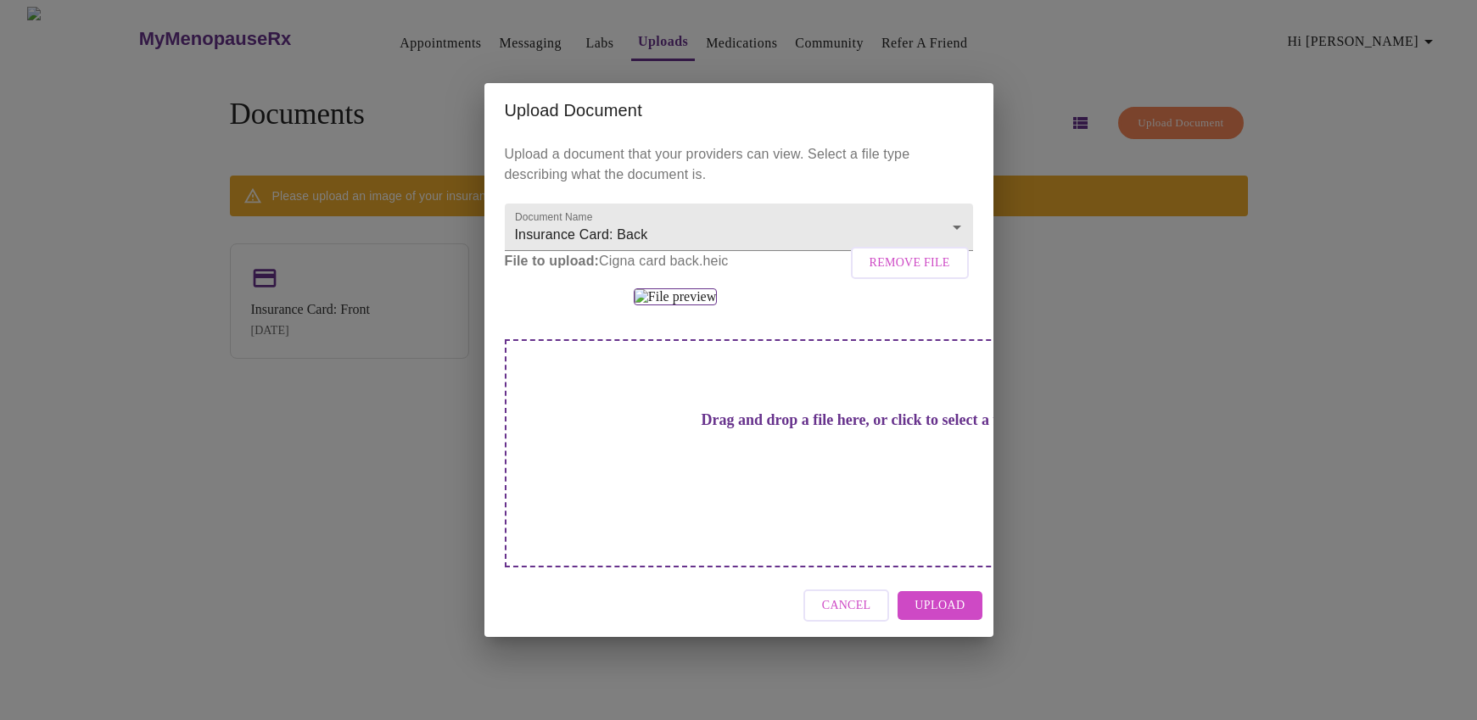
click at [951, 617] on span "Upload" at bounding box center [939, 605] width 50 height 21
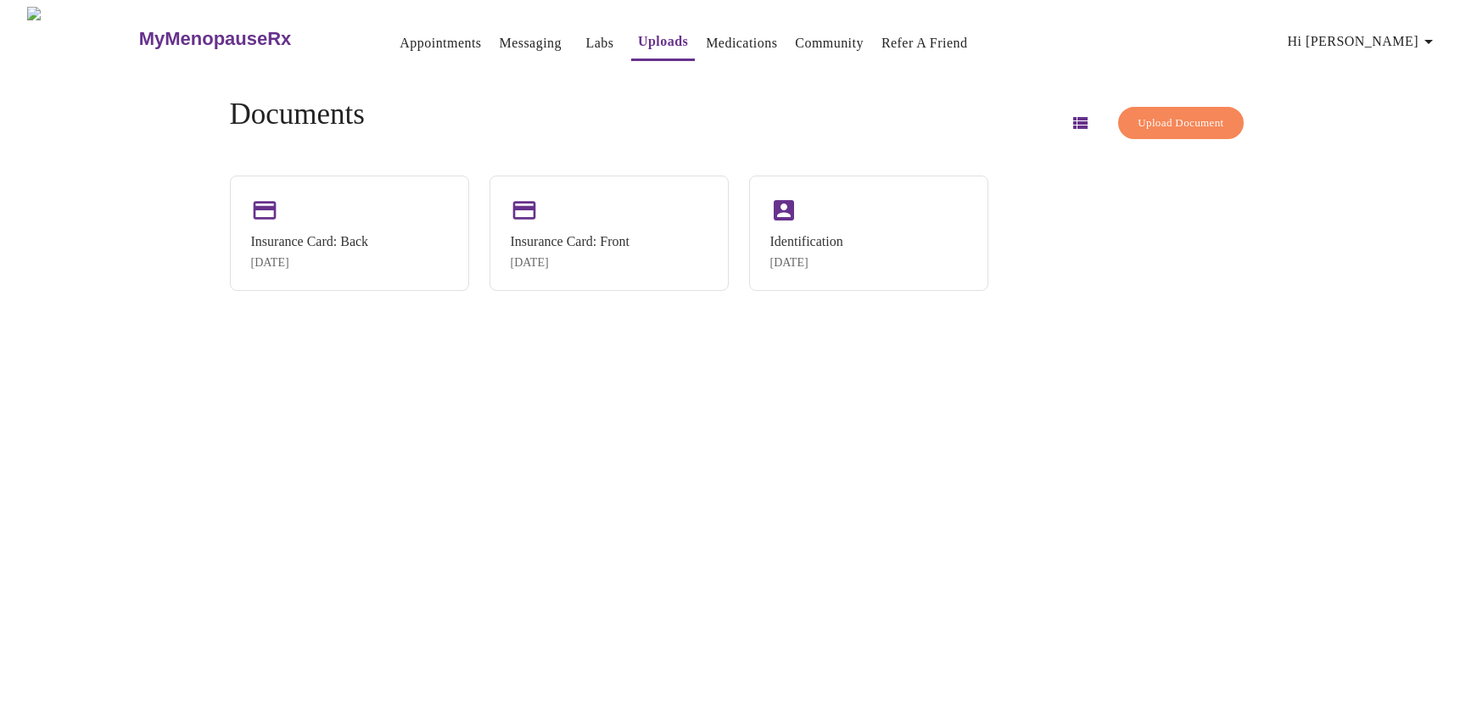
click at [1143, 119] on span "Upload Document" at bounding box center [1180, 124] width 86 height 20
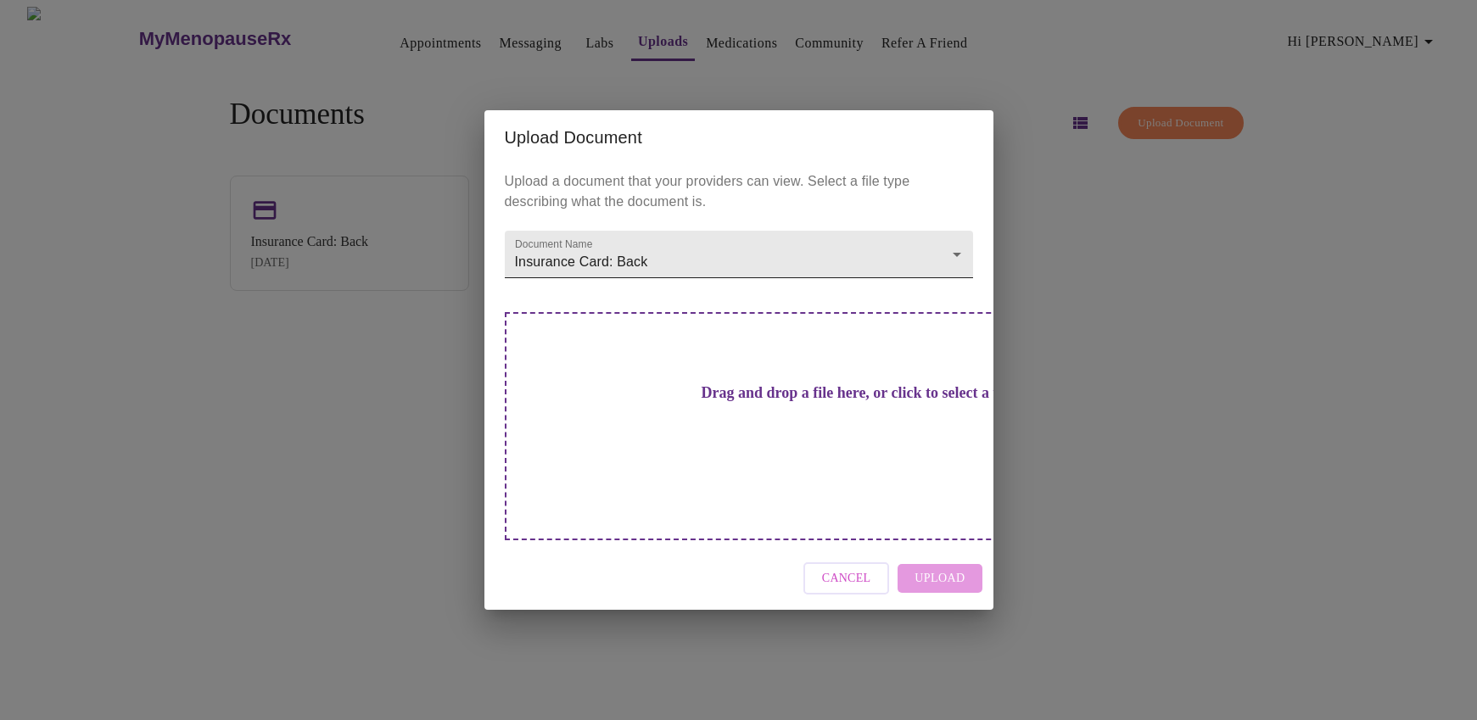
click at [951, 282] on body "MyMenopauseRx Appointments Messaging Labs Uploads Medications Community Refer a…" at bounding box center [738, 367] width 1463 height 720
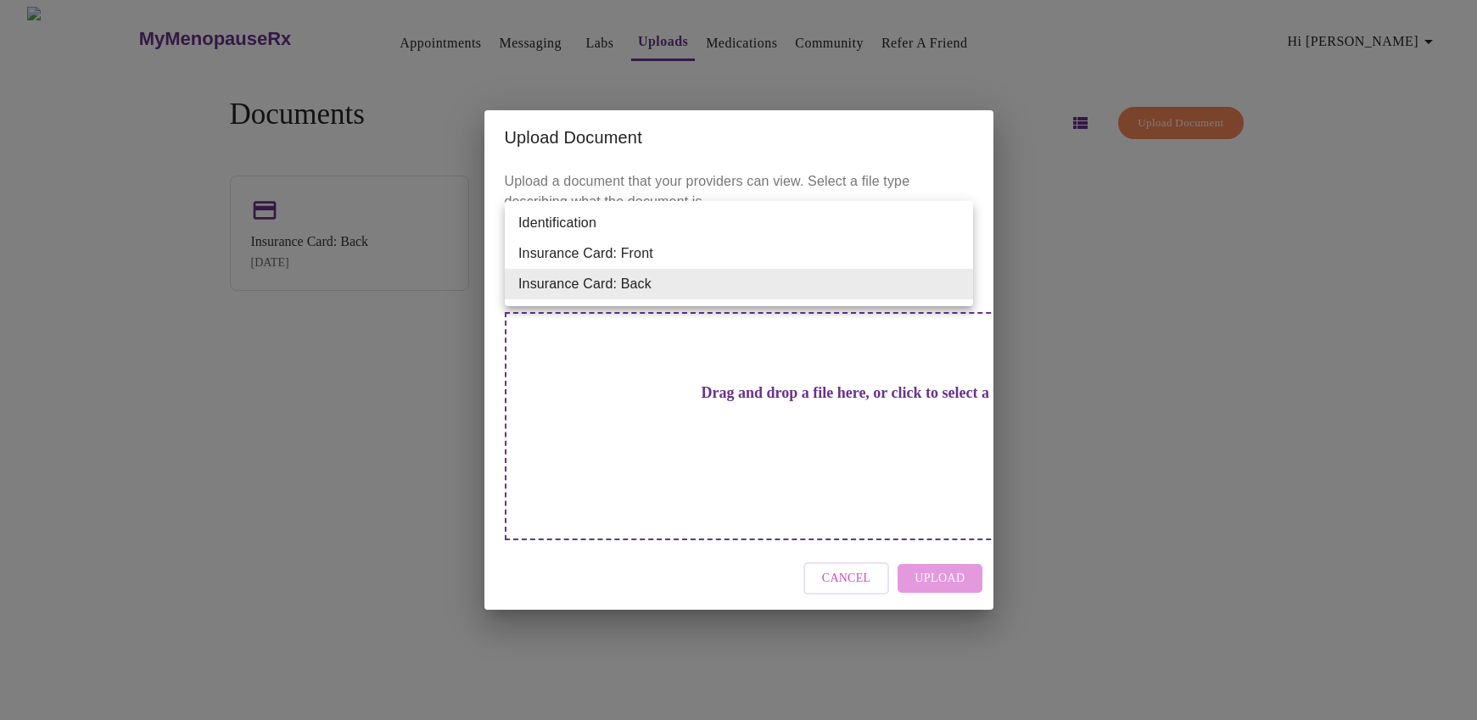
click at [1146, 280] on div at bounding box center [738, 360] width 1477 height 720
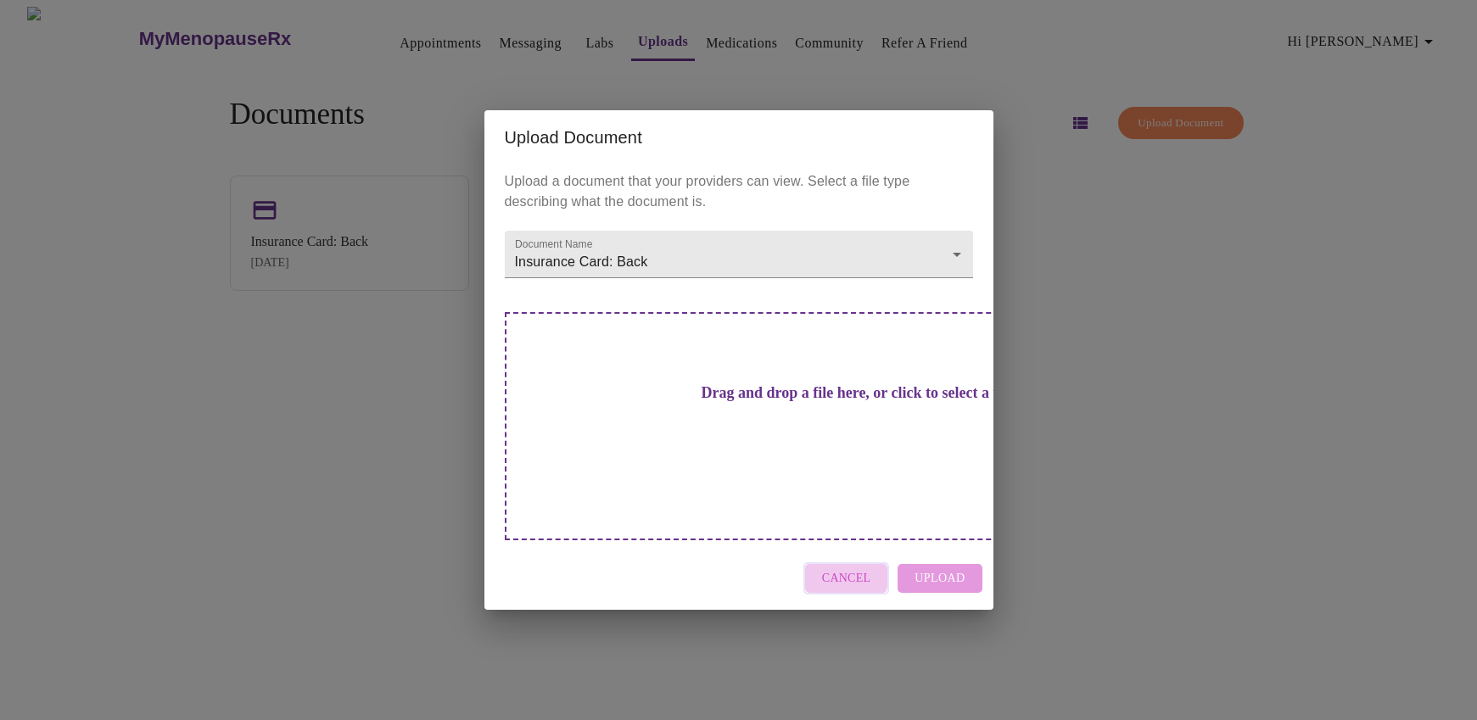
click at [845, 568] on span "Cancel" at bounding box center [846, 578] width 49 height 21
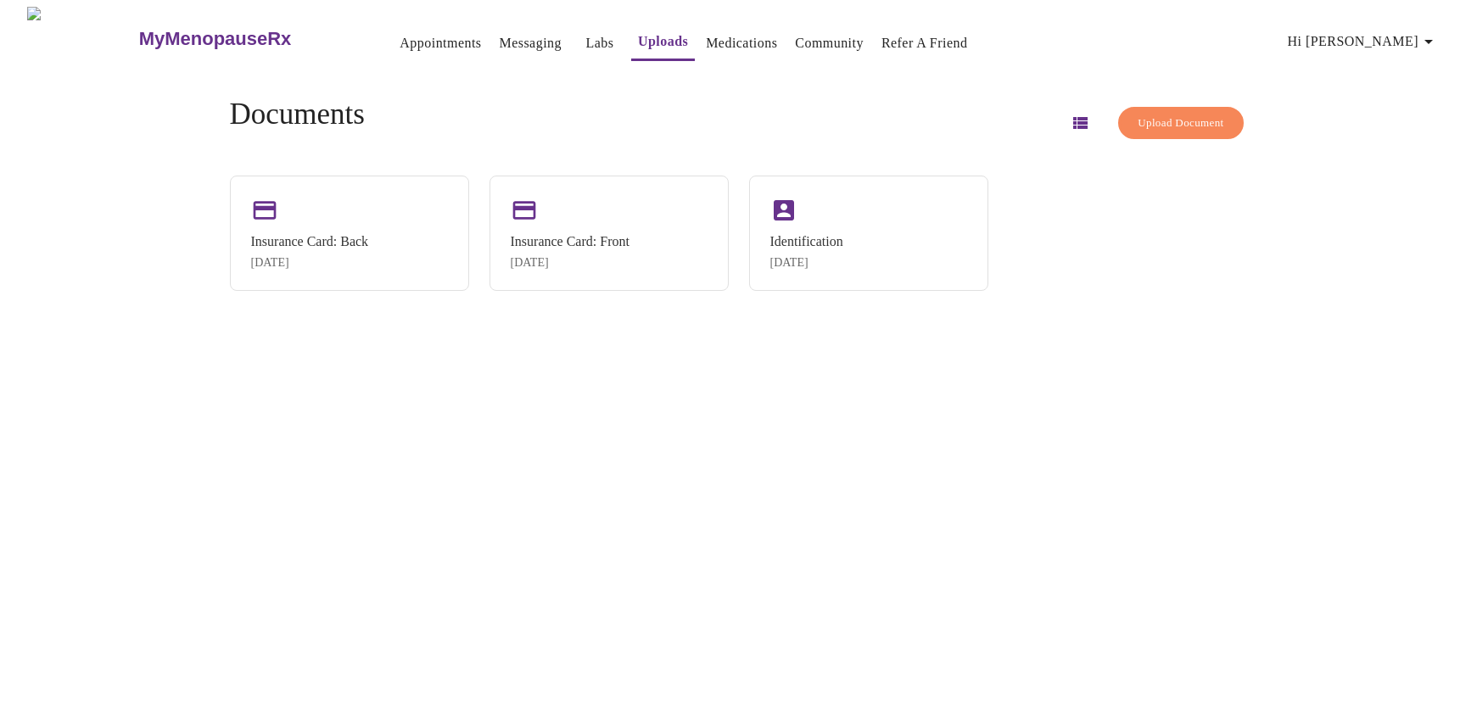
click at [706, 31] on link "Medications" at bounding box center [741, 43] width 71 height 24
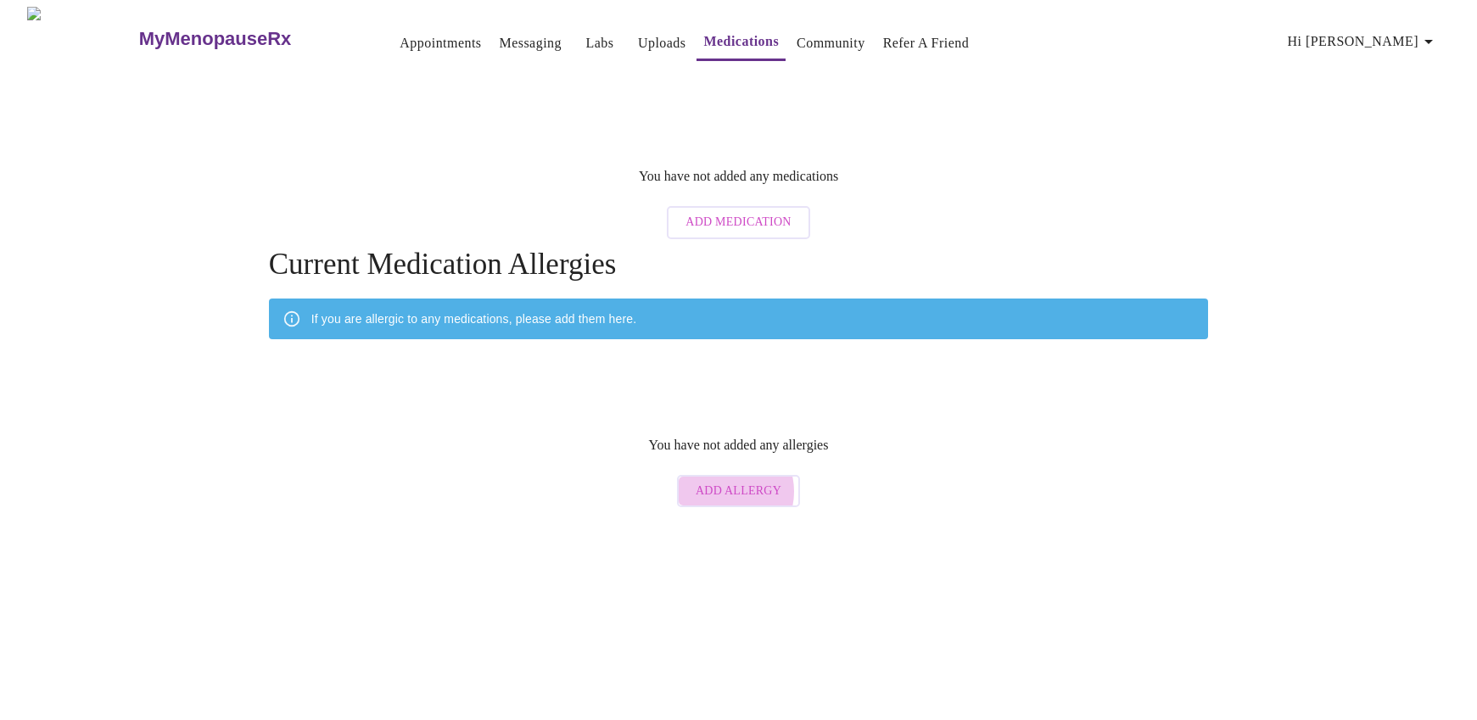
click at [731, 481] on span "Add Allergy" at bounding box center [738, 491] width 86 height 21
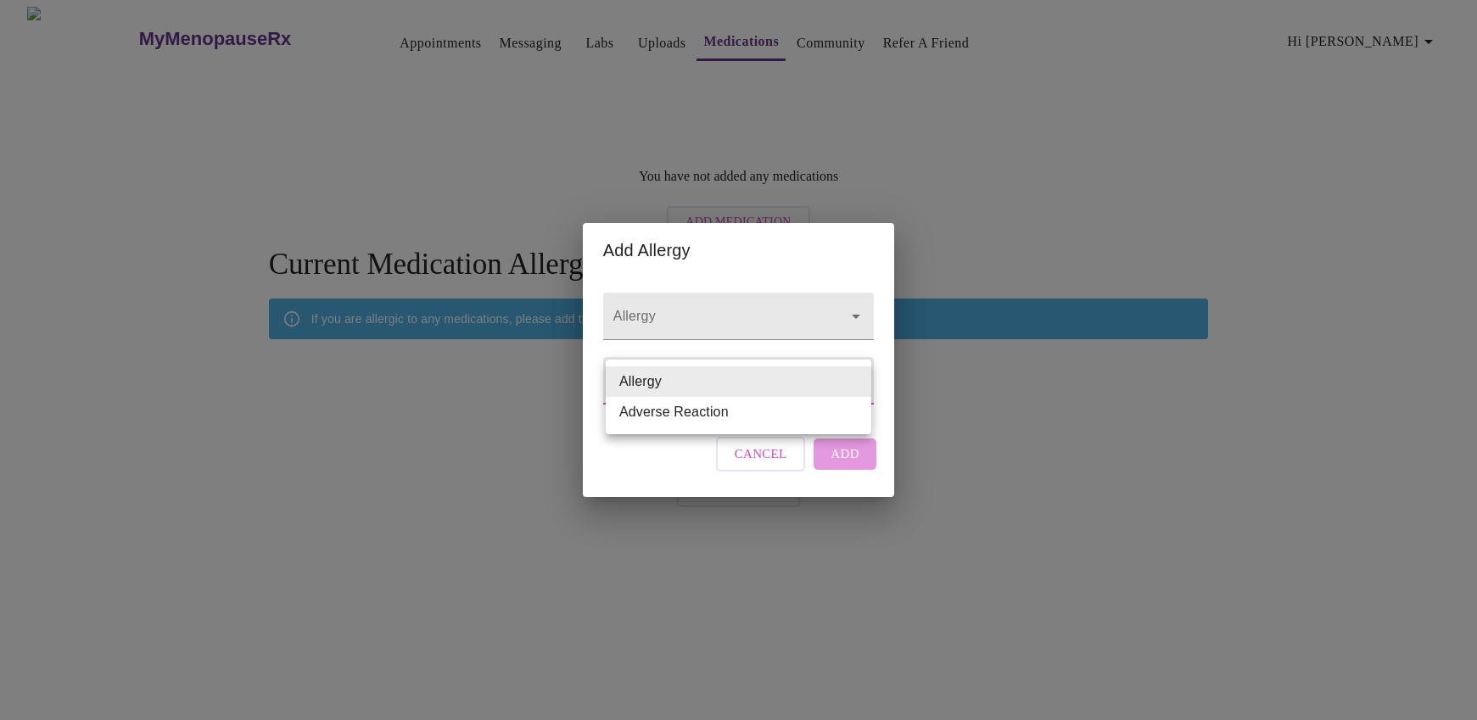
click at [841, 376] on body "MyMenopauseRx Appointments Messaging Labs Uploads Medications Community Refer a…" at bounding box center [738, 261] width 1463 height 509
click at [777, 408] on li "Adverse Reaction" at bounding box center [738, 412] width 265 height 31
type input "Adverse Reaction"
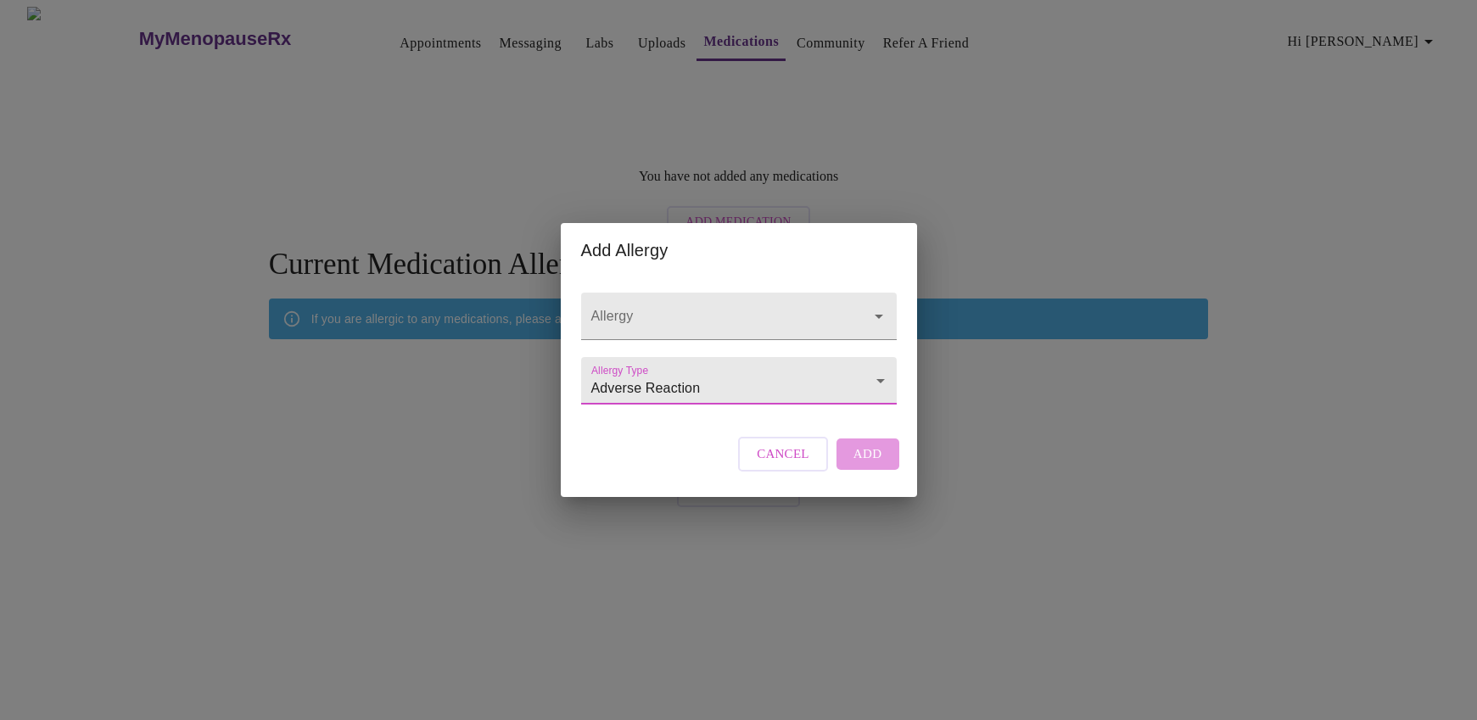
click at [872, 463] on div "Cancel Add" at bounding box center [818, 453] width 169 height 51
click at [672, 309] on input "Allergy" at bounding box center [715, 324] width 254 height 31
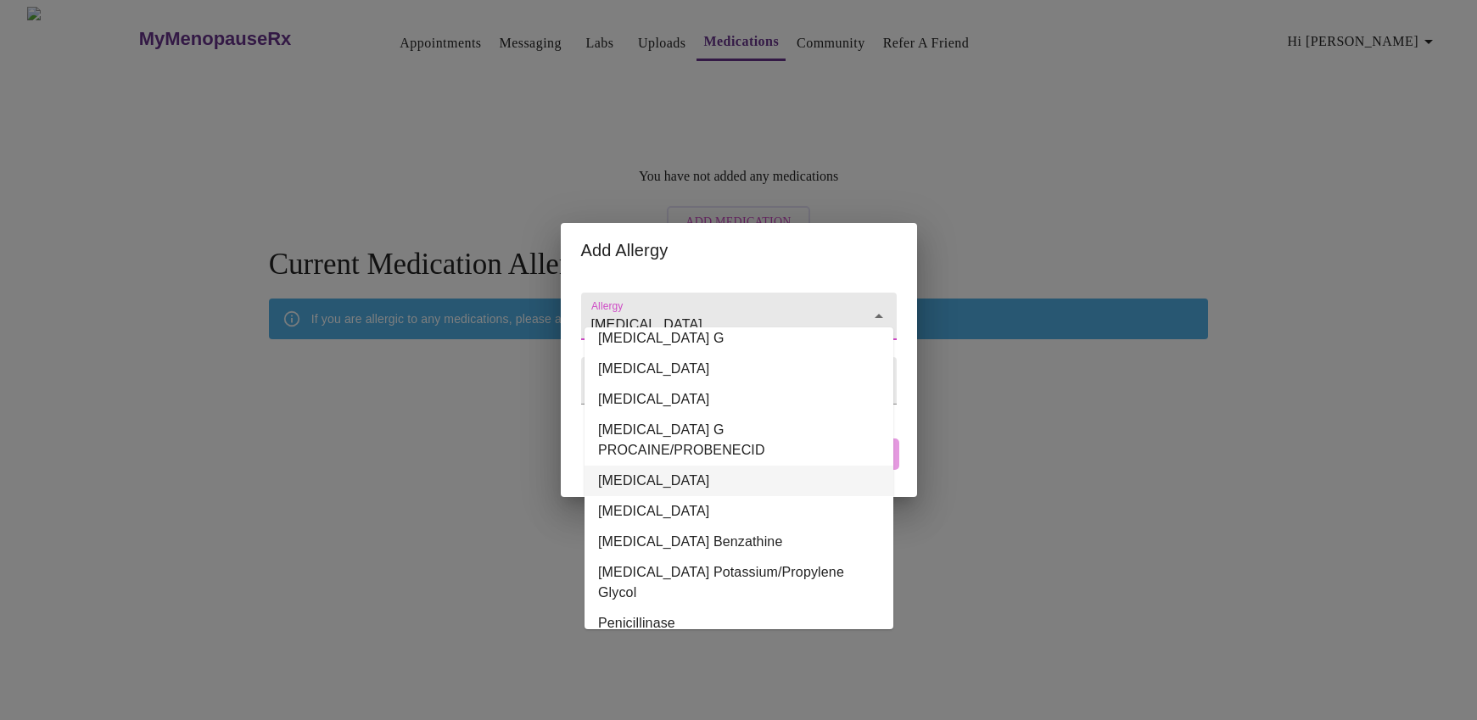
scroll to position [275, 0]
type input "Penicillin"
click at [952, 383] on div "Add Allergy Allergy Allergy Type Adverse Reaction Adverse Reaction Cancel Add" at bounding box center [738, 360] width 1477 height 720
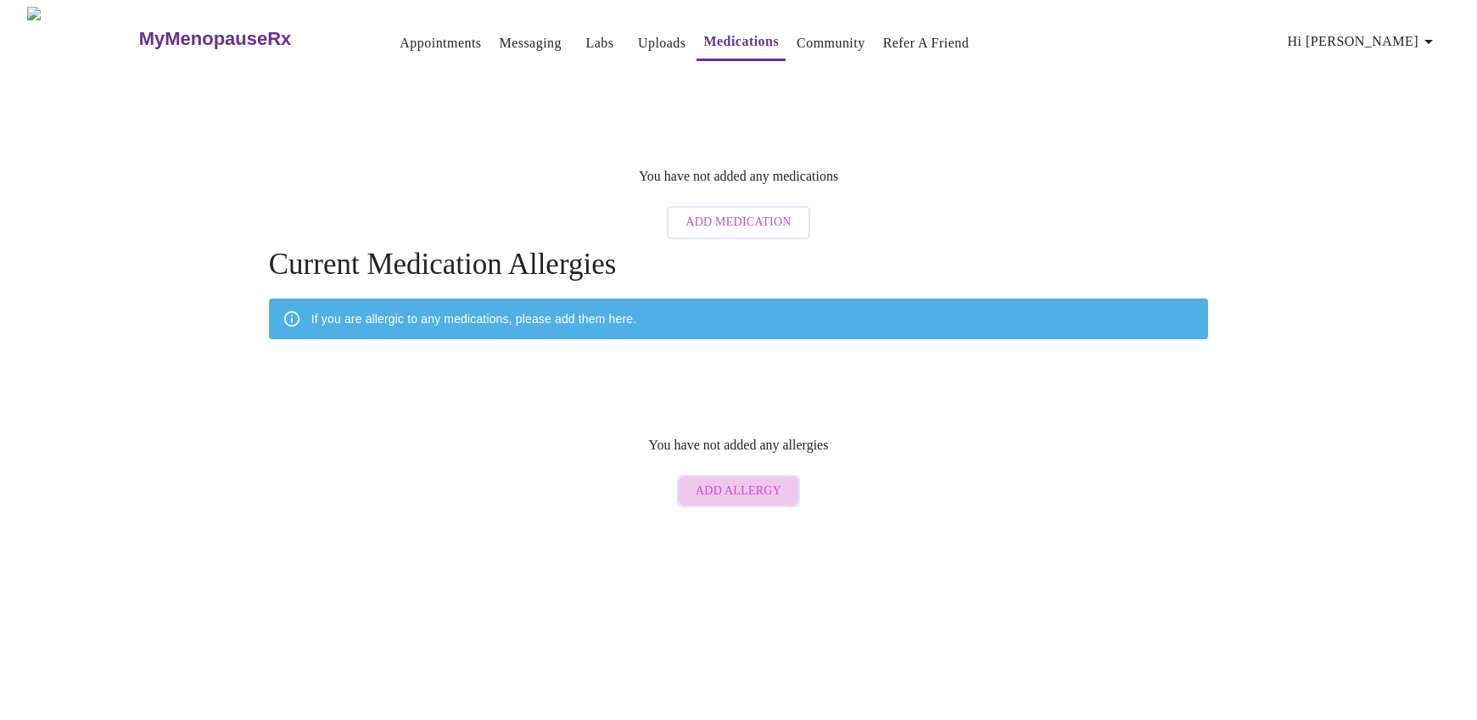
click at [765, 481] on span "Add Allergy" at bounding box center [738, 491] width 86 height 21
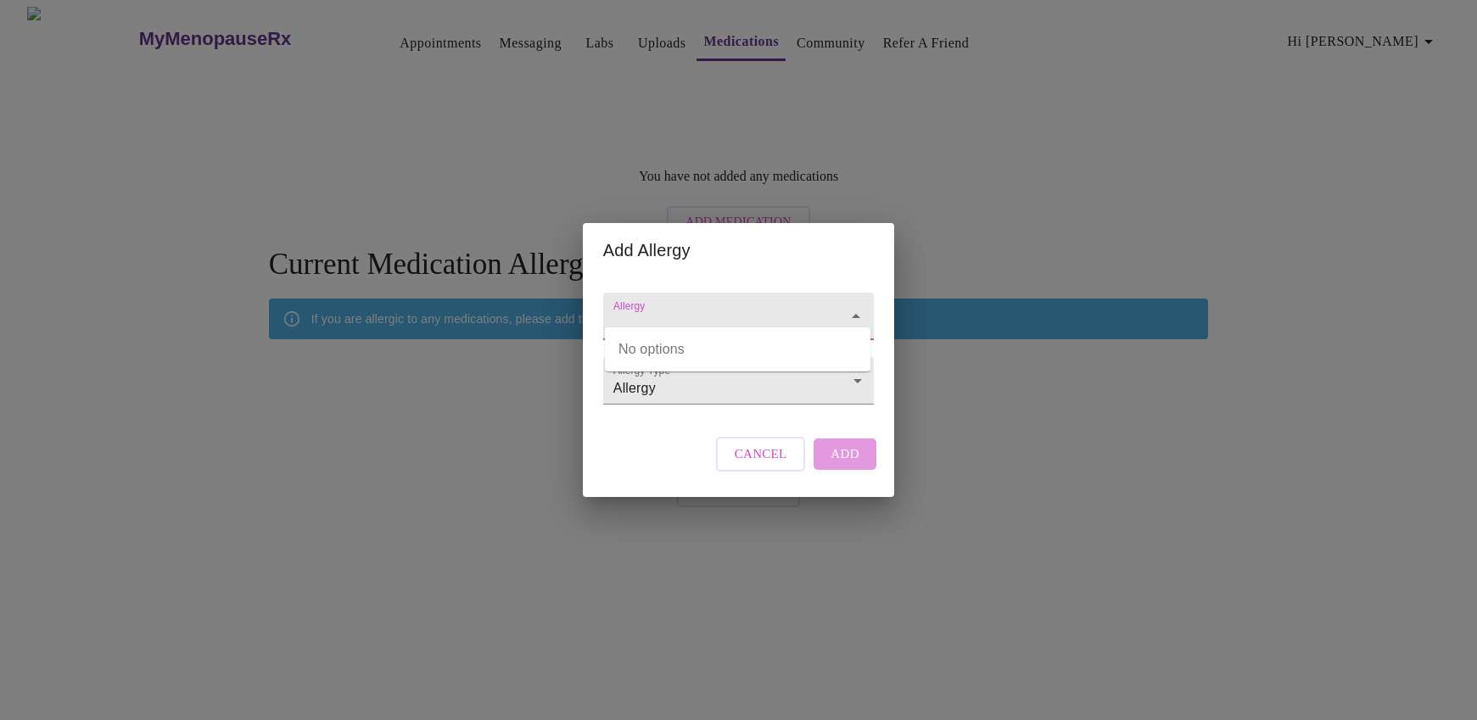
click at [765, 309] on input "Allergy" at bounding box center [714, 324] width 209 height 31
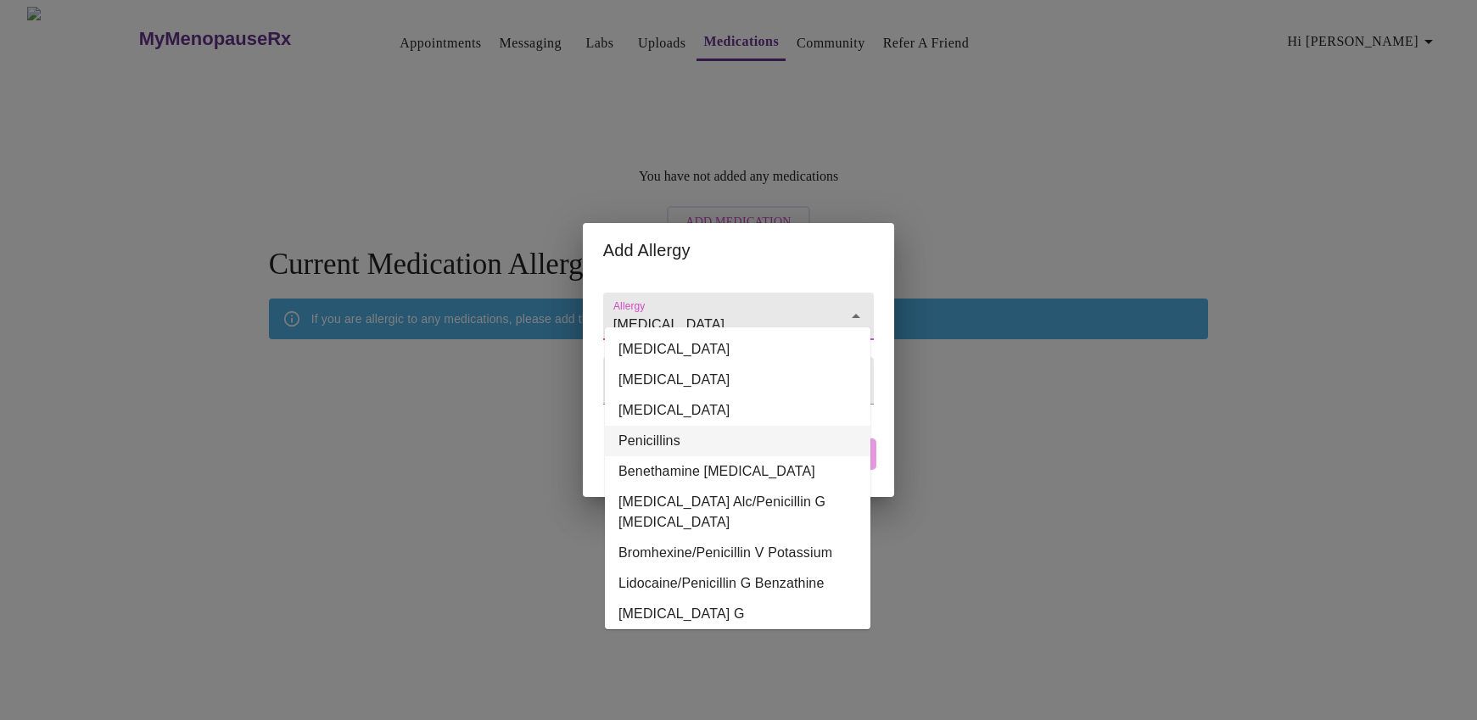
click at [713, 432] on li "Penicillins" at bounding box center [737, 441] width 265 height 31
type input "Penicillins"
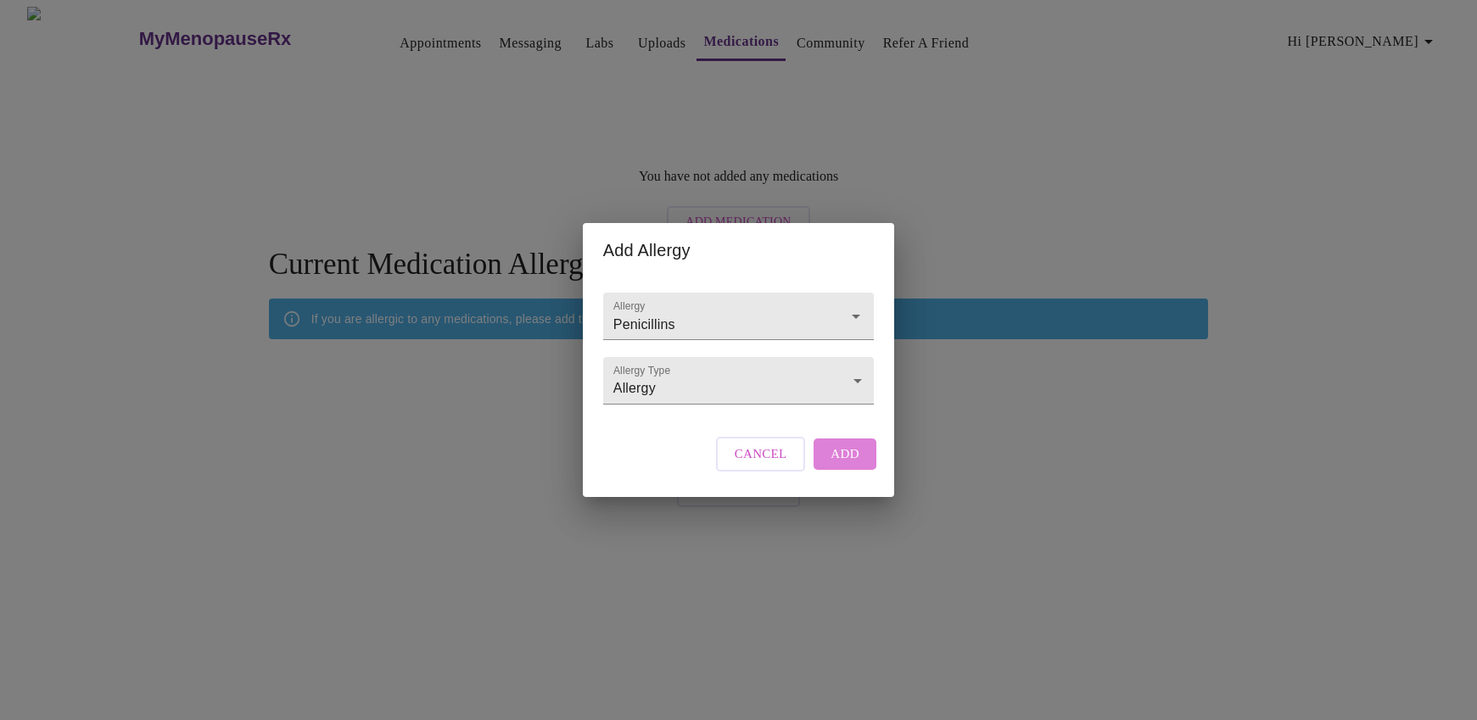
click at [841, 465] on span "Add" at bounding box center [844, 454] width 29 height 22
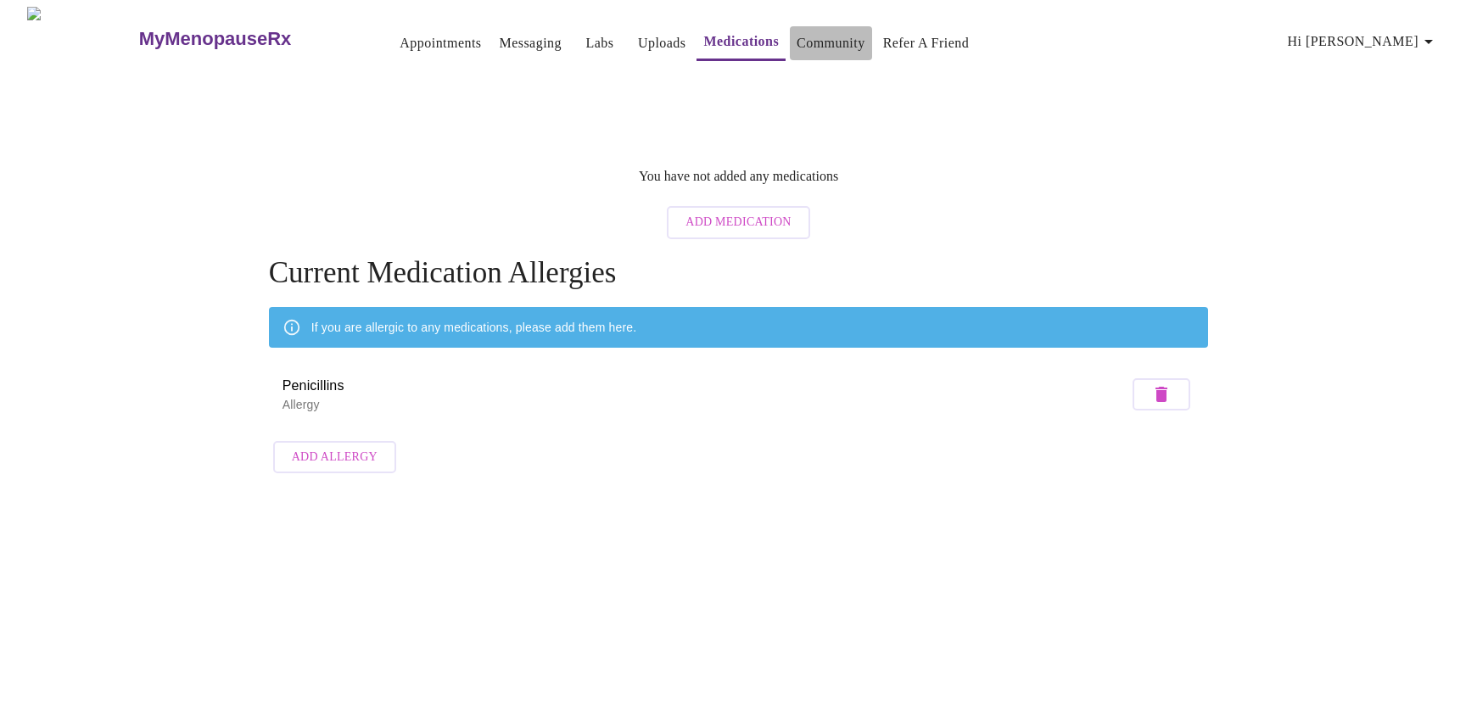
click at [796, 33] on link "Community" at bounding box center [830, 43] width 69 height 24
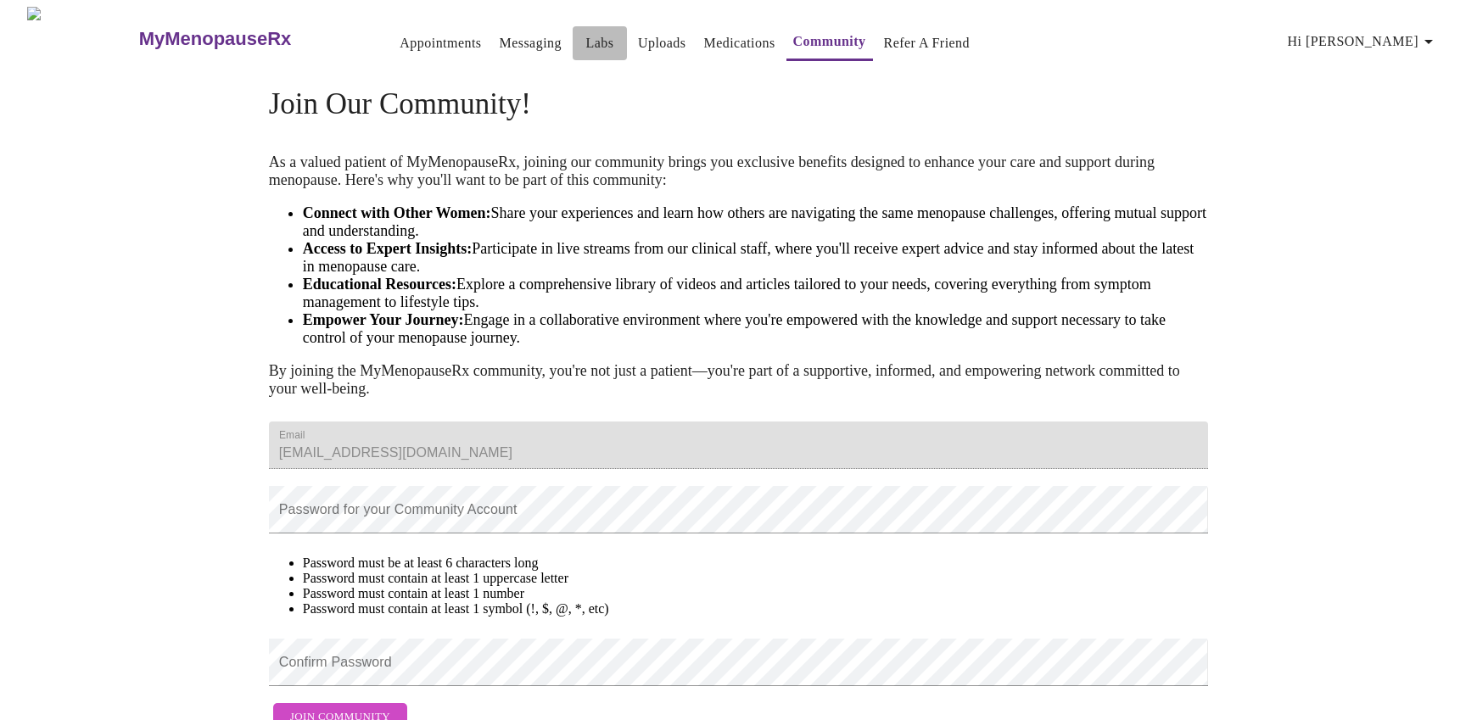
click at [585, 31] on link "Labs" at bounding box center [599, 43] width 28 height 24
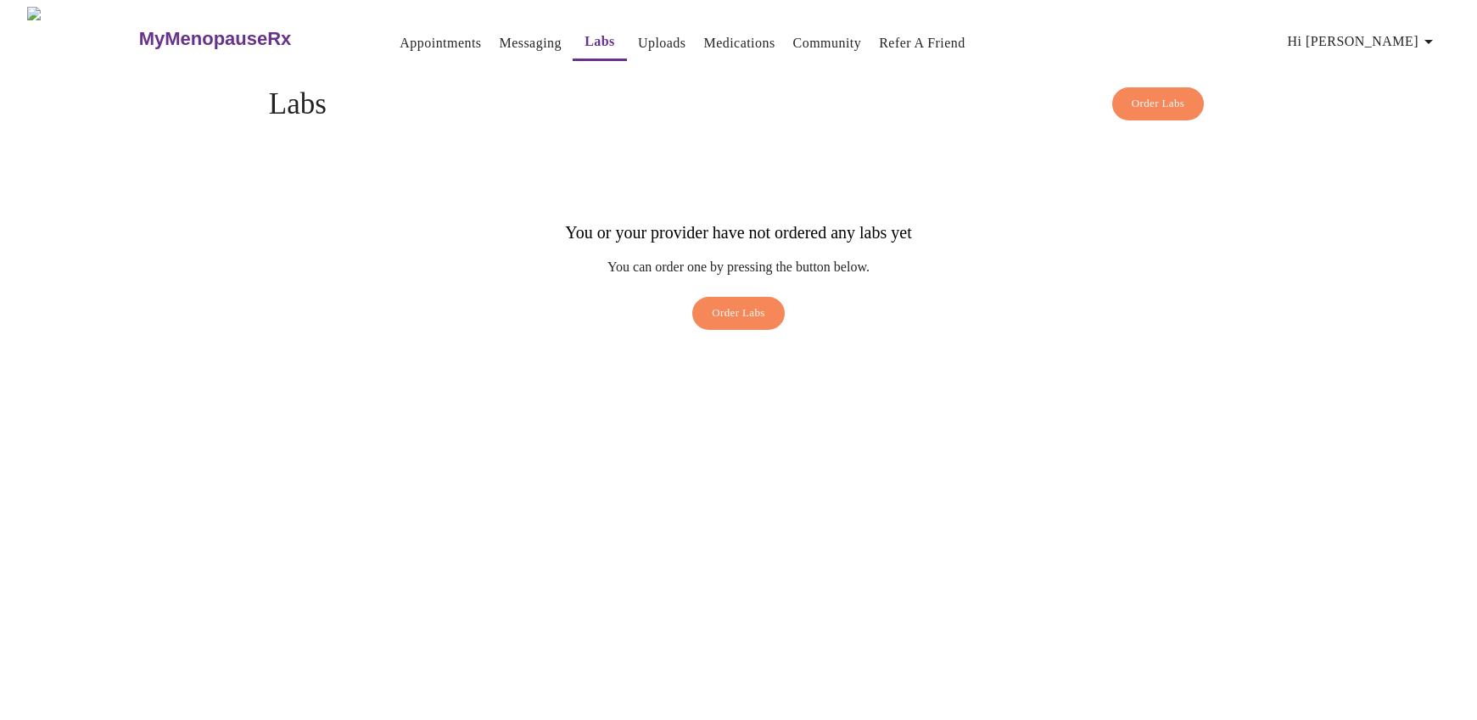
click at [500, 31] on link "Messaging" at bounding box center [531, 43] width 62 height 24
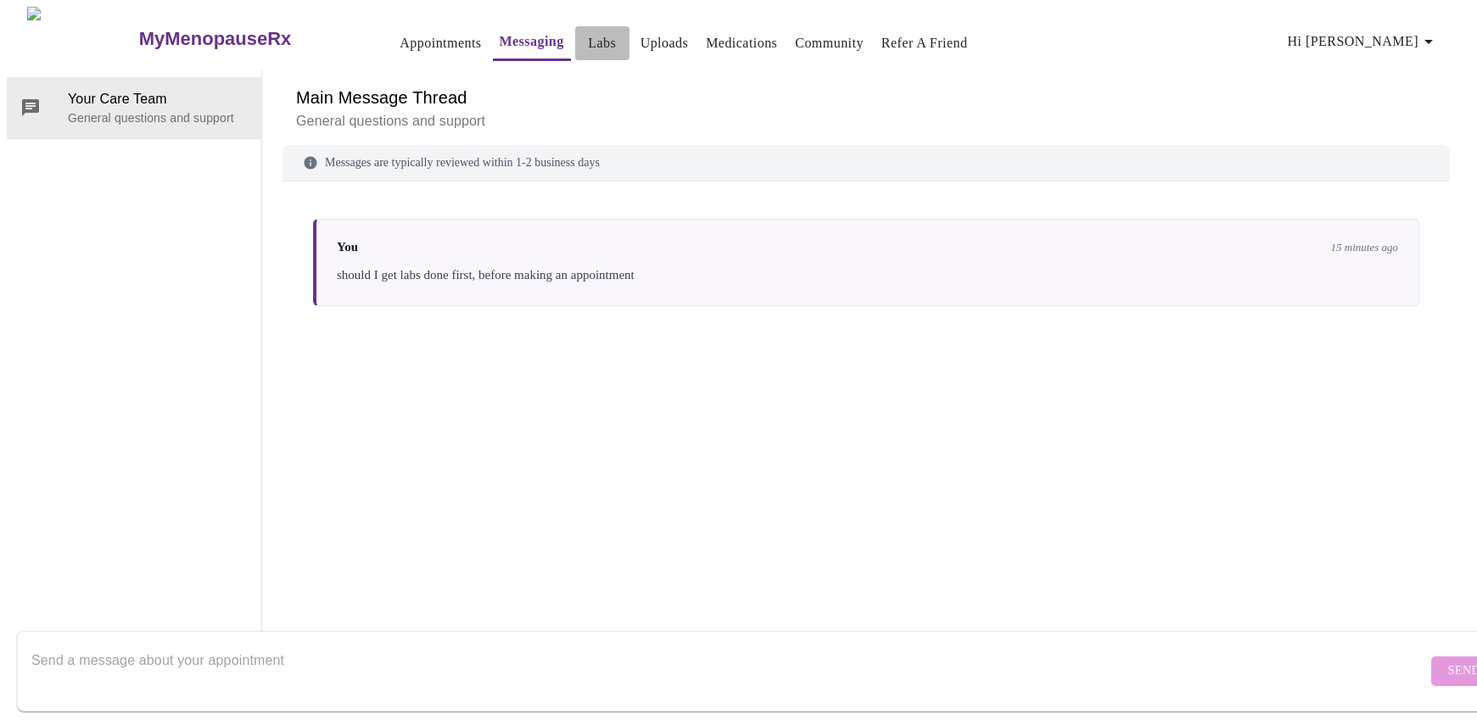
click at [588, 35] on link "Labs" at bounding box center [602, 43] width 28 height 24
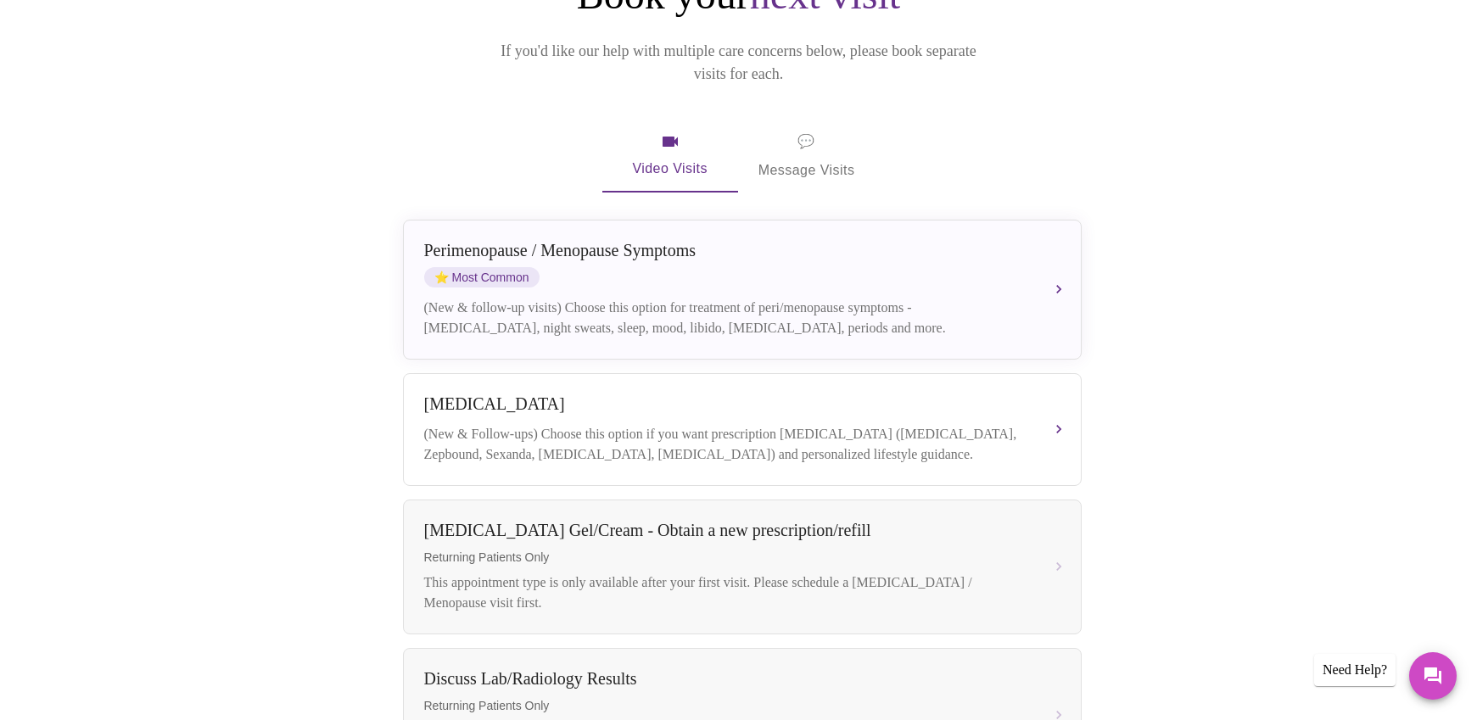
scroll to position [227, 0]
click at [818, 131] on span "💬 Message Visits" at bounding box center [806, 157] width 97 height 53
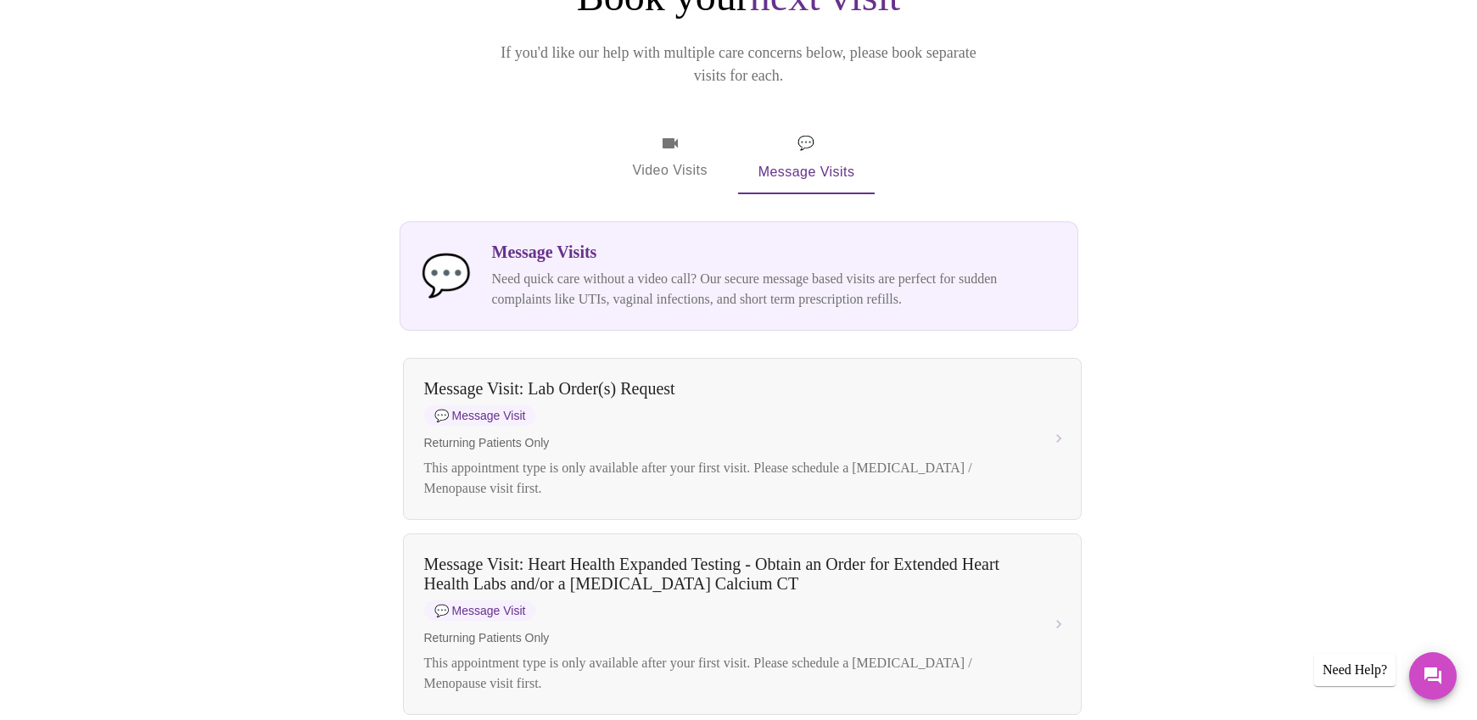
click at [662, 133] on icon "button" at bounding box center [670, 143] width 20 height 20
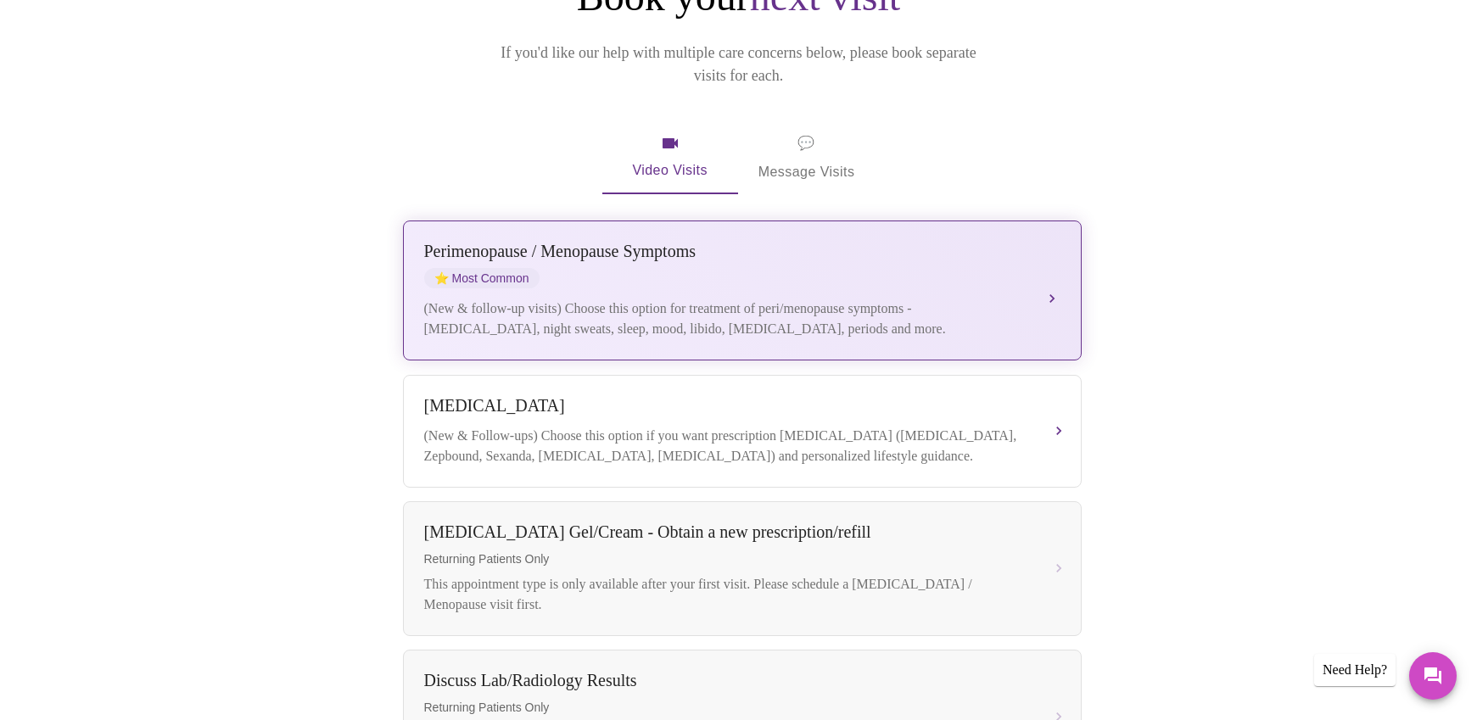
click at [1015, 299] on div "(New & follow-up visits) Choose this option for treatment of peri/menopause sym…" at bounding box center [725, 319] width 602 height 41
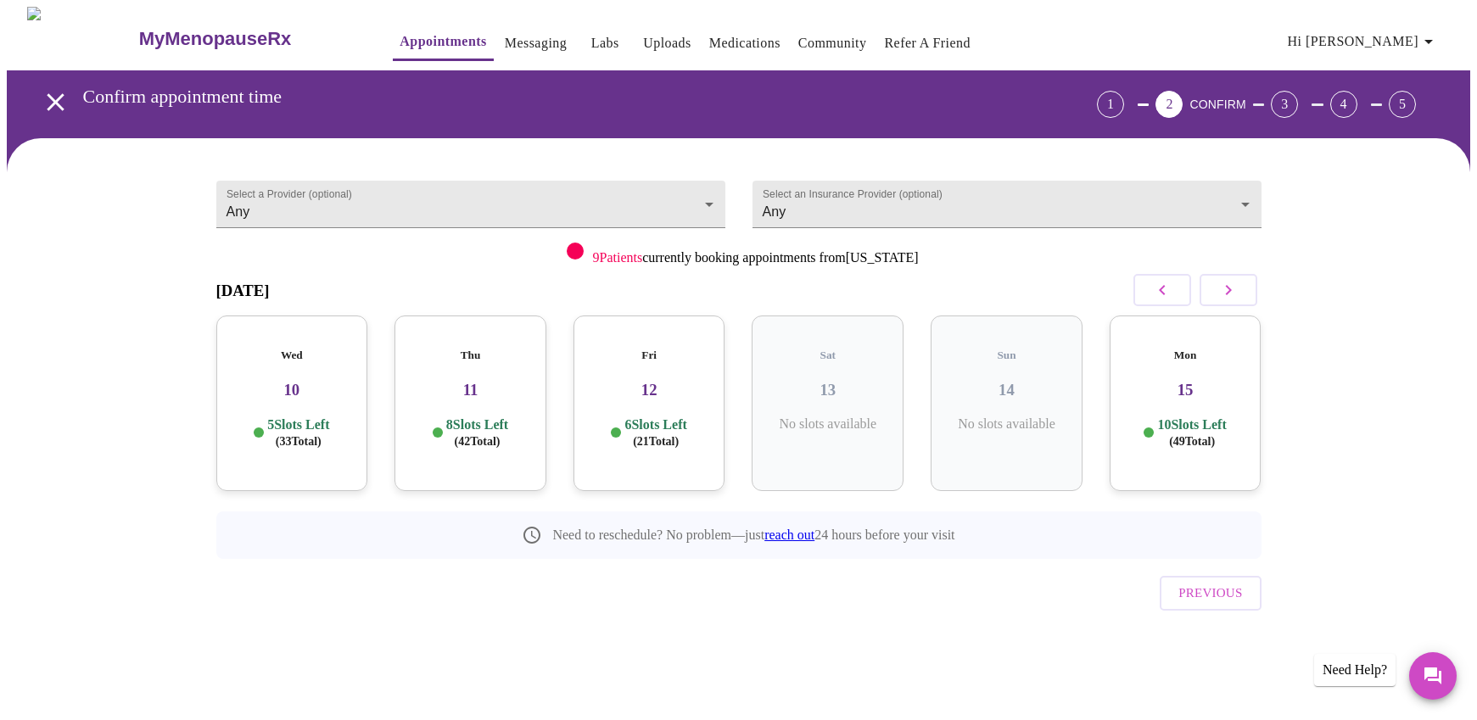
click at [300, 393] on div "Wed 10 5 Slots Left ( 33 Total)" at bounding box center [292, 404] width 152 height 176
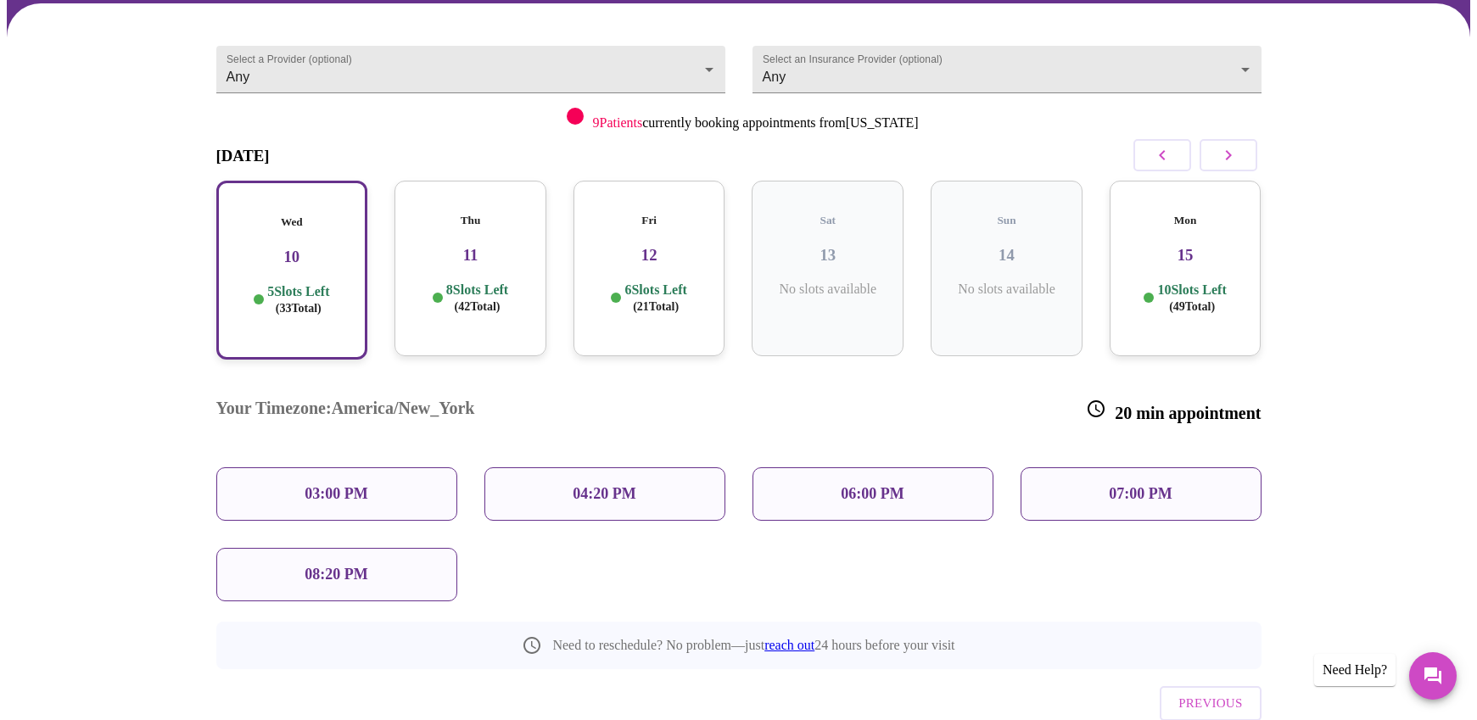
scroll to position [139, 0]
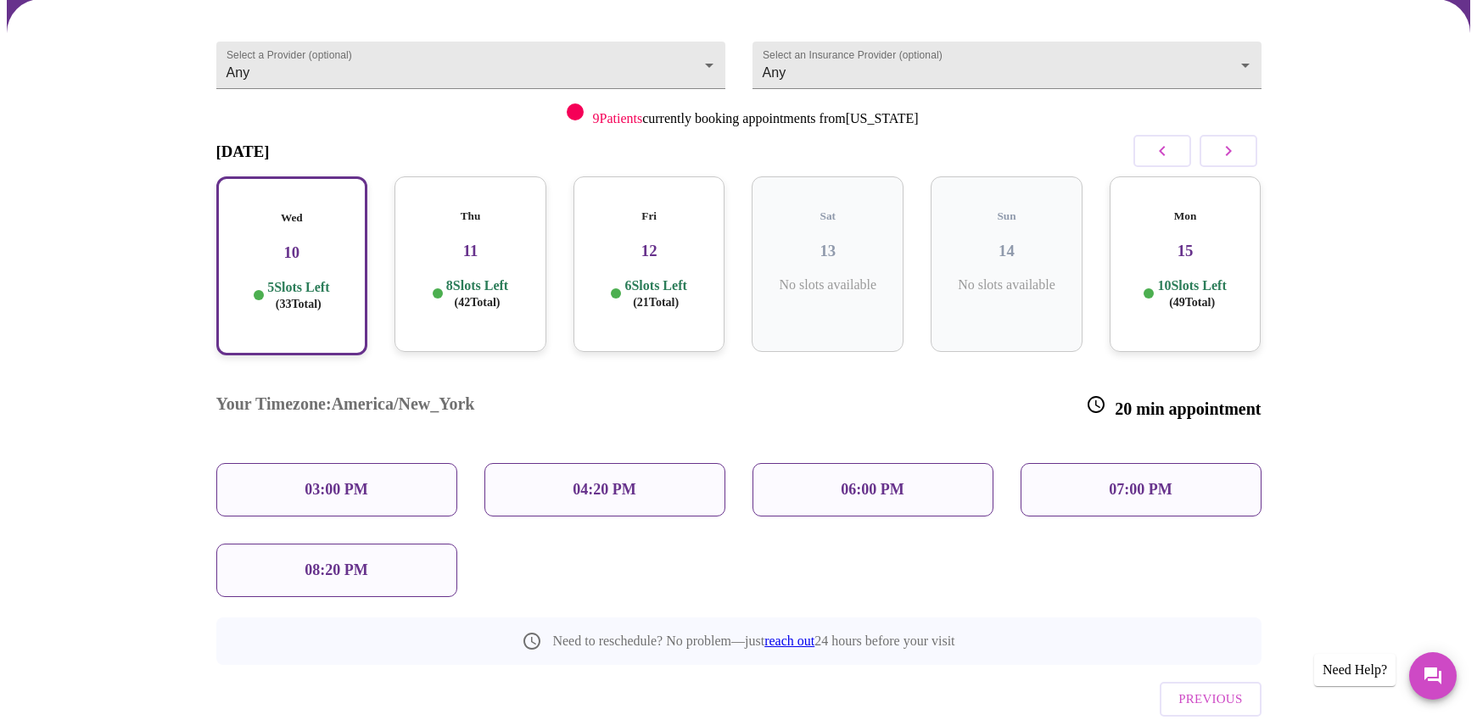
click at [337, 481] on p "03:00 PM" at bounding box center [335, 490] width 63 height 18
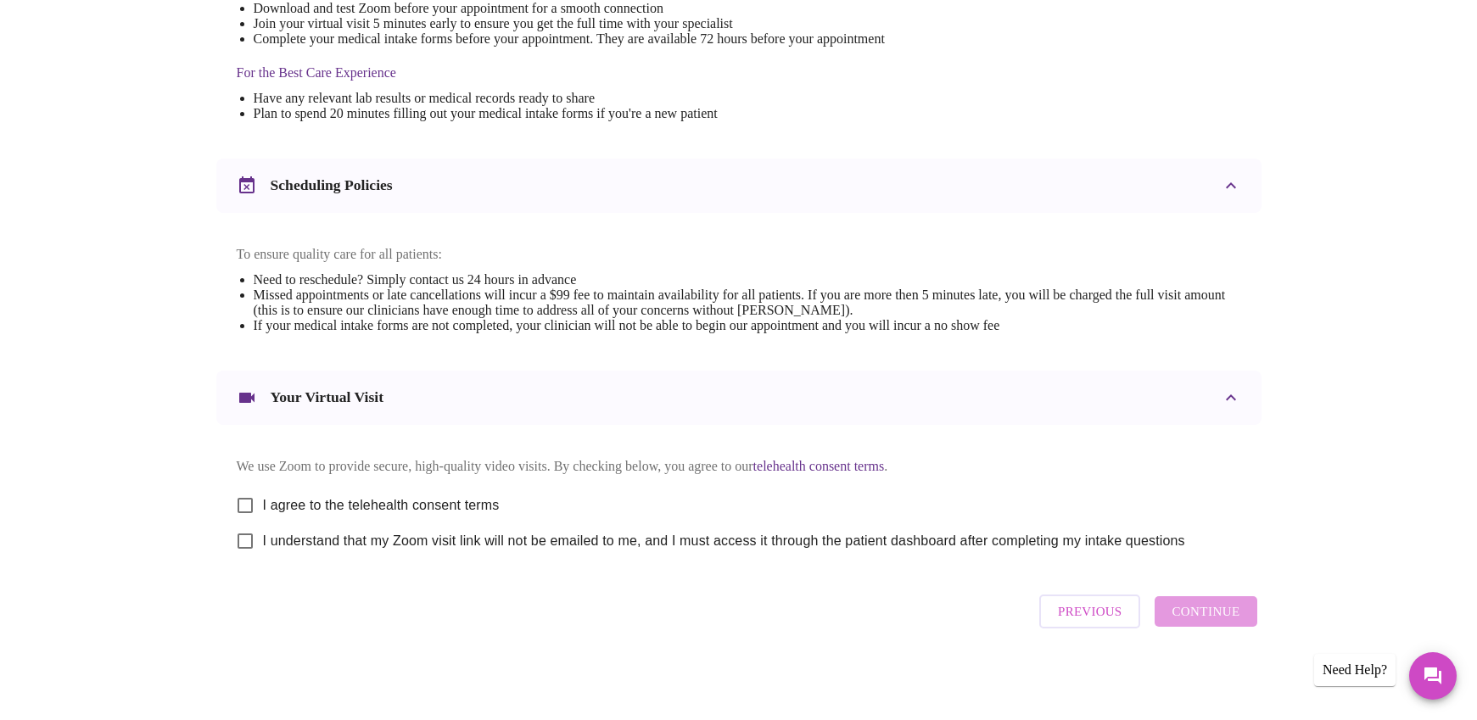
scroll to position [509, 0]
drag, startPoint x: 241, startPoint y: 490, endPoint x: 237, endPoint y: 511, distance: 21.6
click at [241, 490] on input "I agree to the telehealth consent terms" at bounding box center [245, 506] width 36 height 36
checkbox input "true"
click at [237, 533] on input "I understand that my Zoom visit link will not be emailed to me, and I must acce…" at bounding box center [245, 541] width 36 height 36
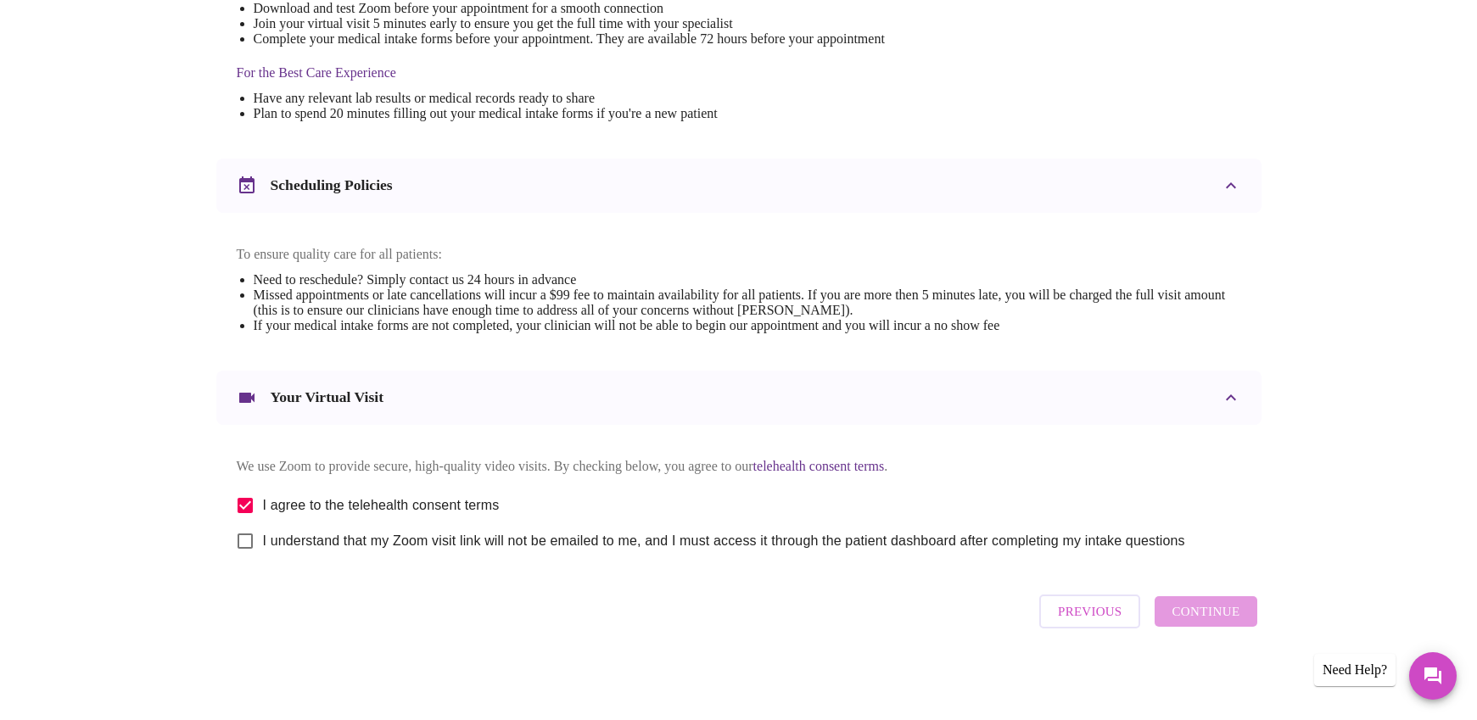
checkbox input "true"
click at [1196, 614] on span "Continue" at bounding box center [1205, 611] width 68 height 22
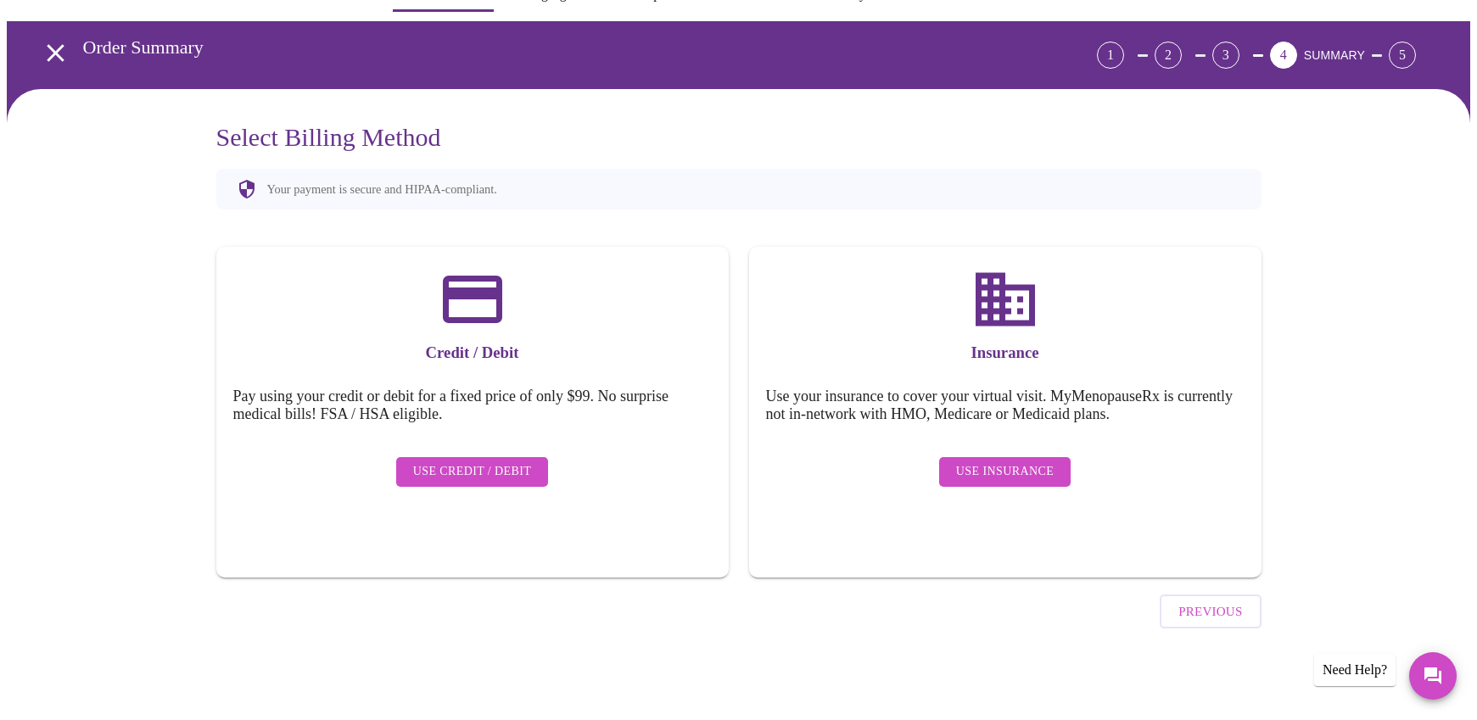
scroll to position [2, 0]
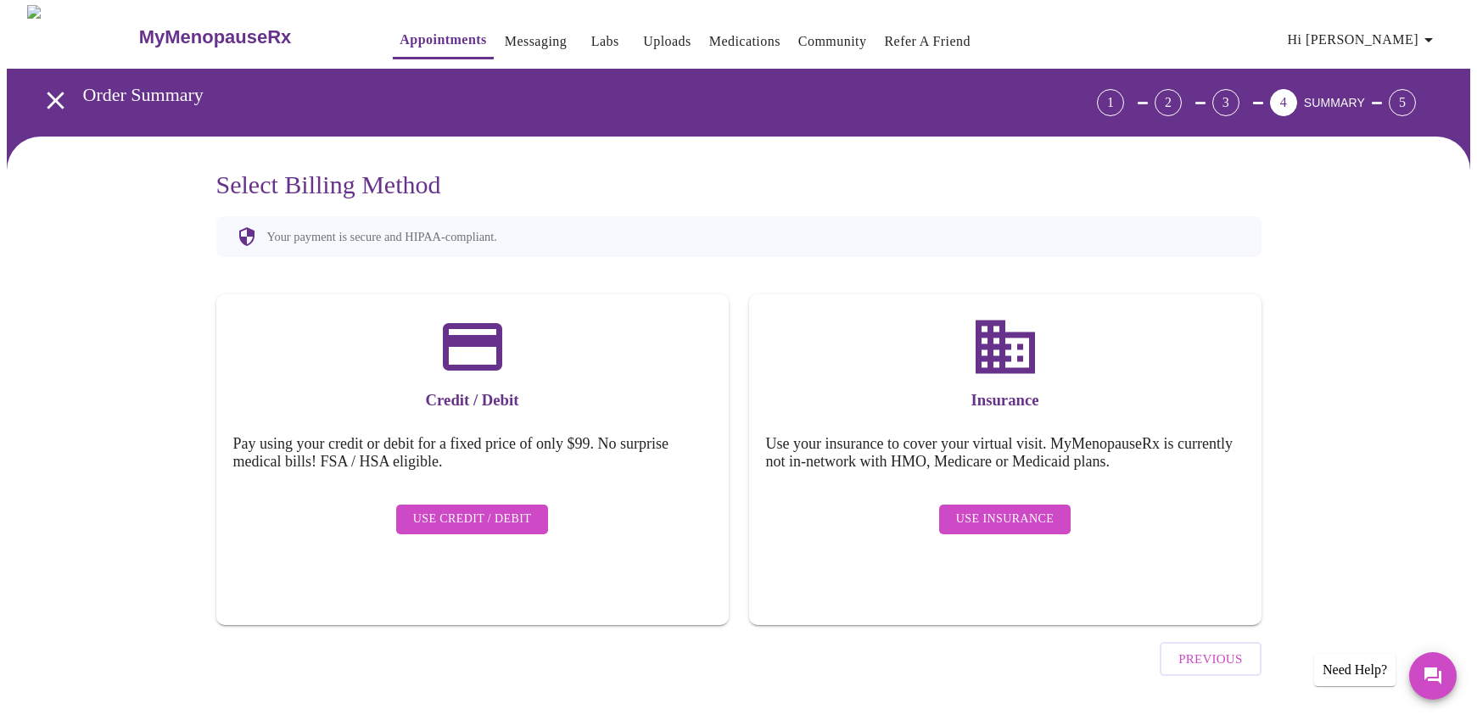
click at [999, 509] on span "Use Insurance" at bounding box center [1005, 519] width 98 height 21
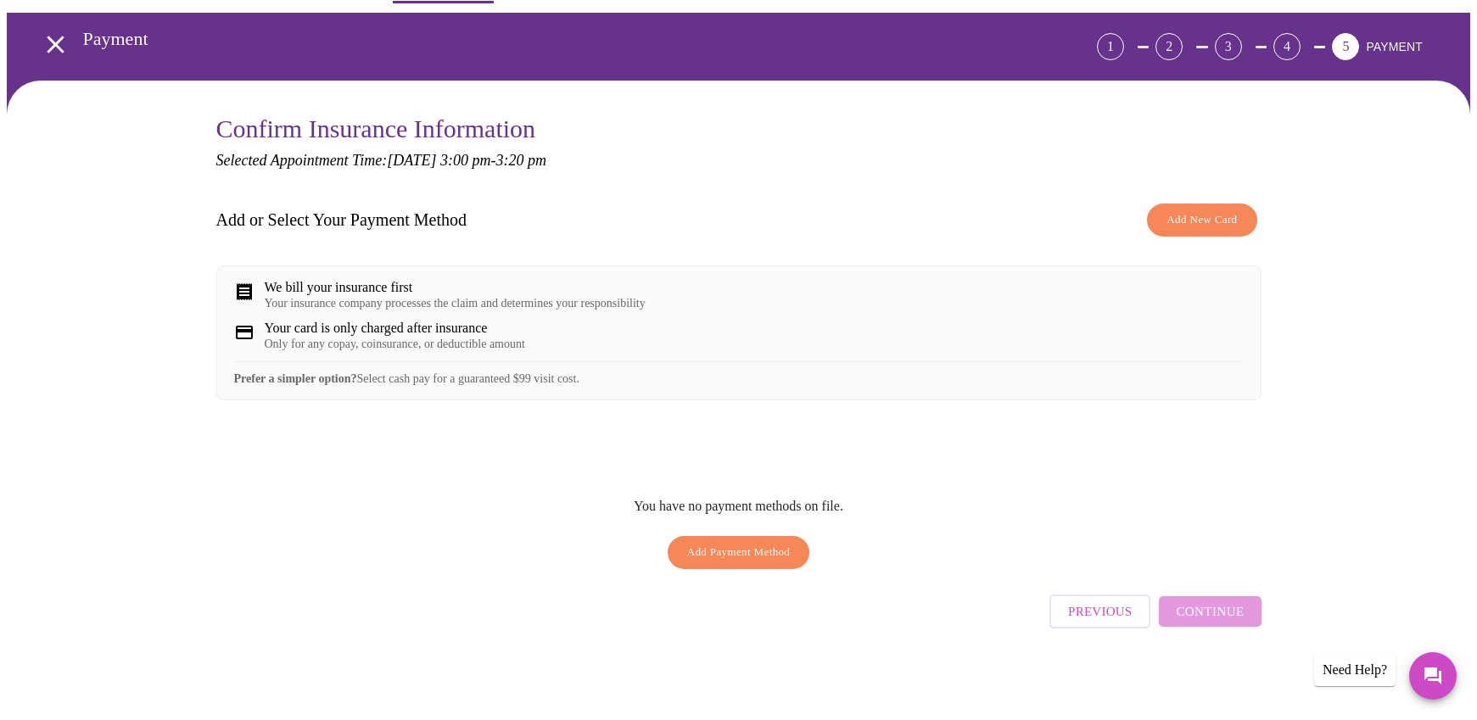
scroll to position [62, 0]
click at [1192, 204] on button "Add New Card" at bounding box center [1201, 220] width 109 height 33
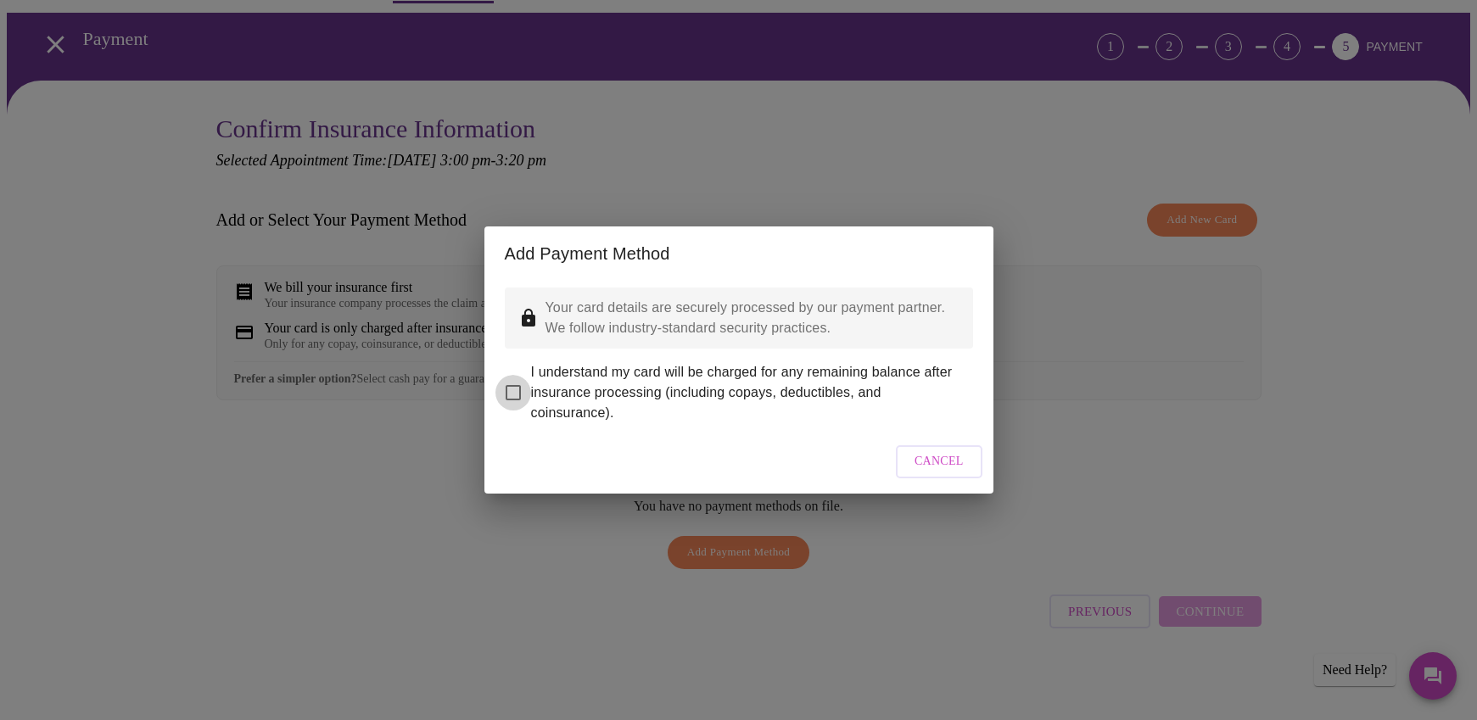
click at [512, 381] on input "I understand my card will be charged for any remaining balance after insurance …" at bounding box center [513, 393] width 36 height 36
checkbox input "true"
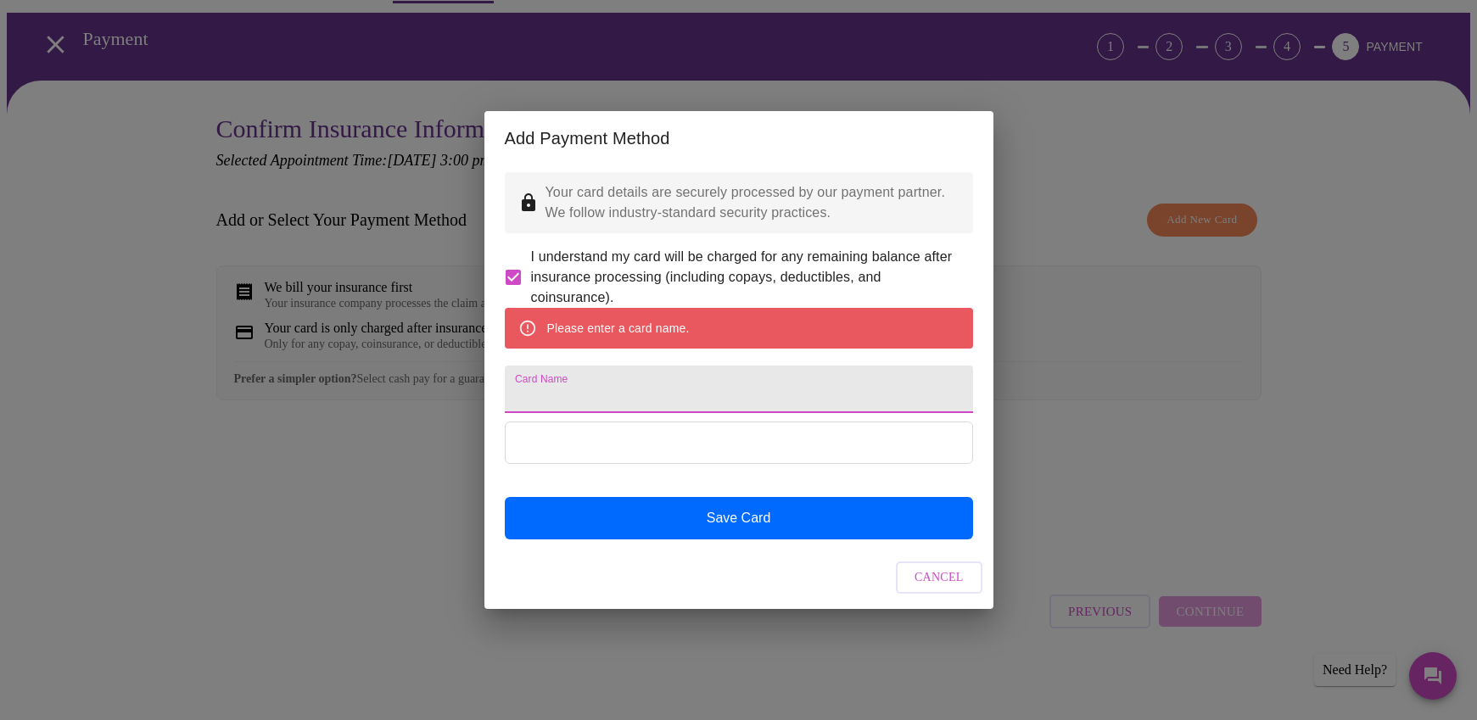
click at [545, 395] on input "Card Name" at bounding box center [739, 389] width 468 height 47
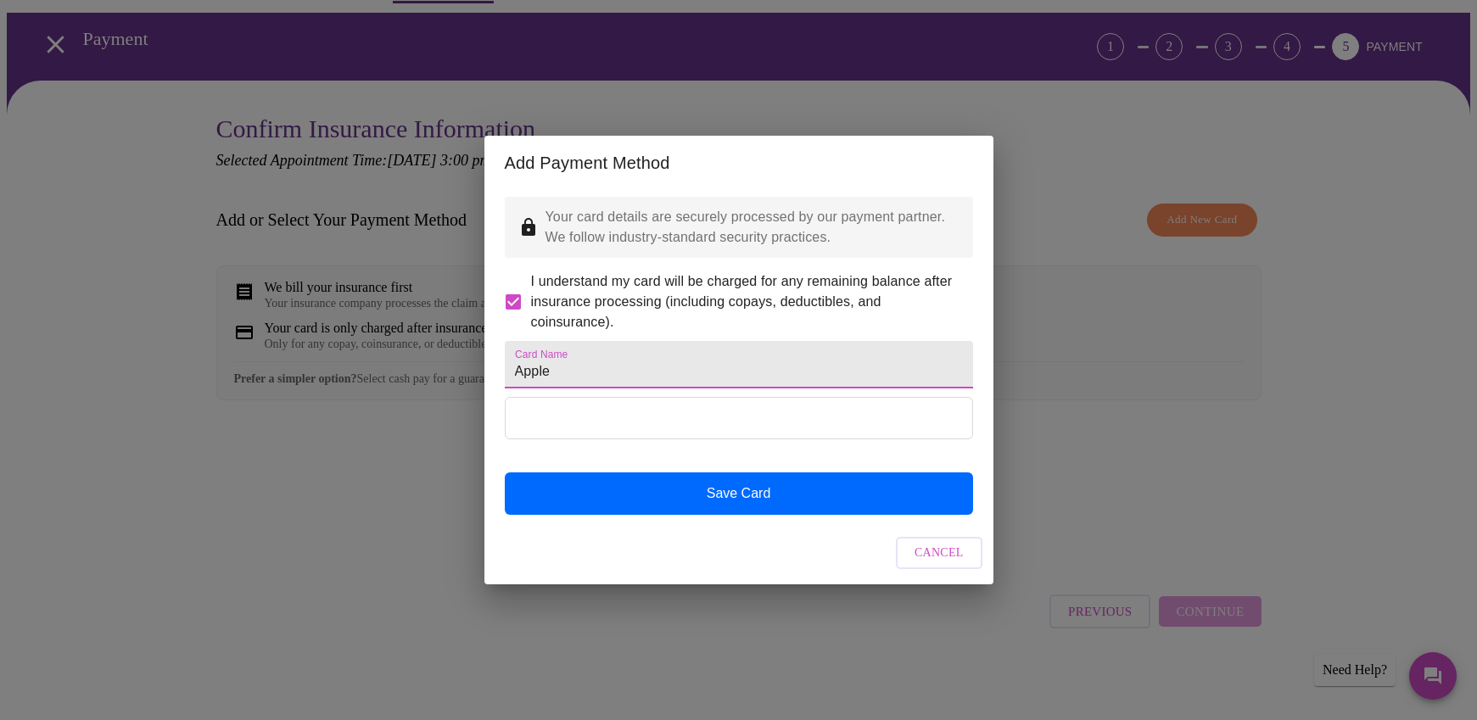
type input "Apple"
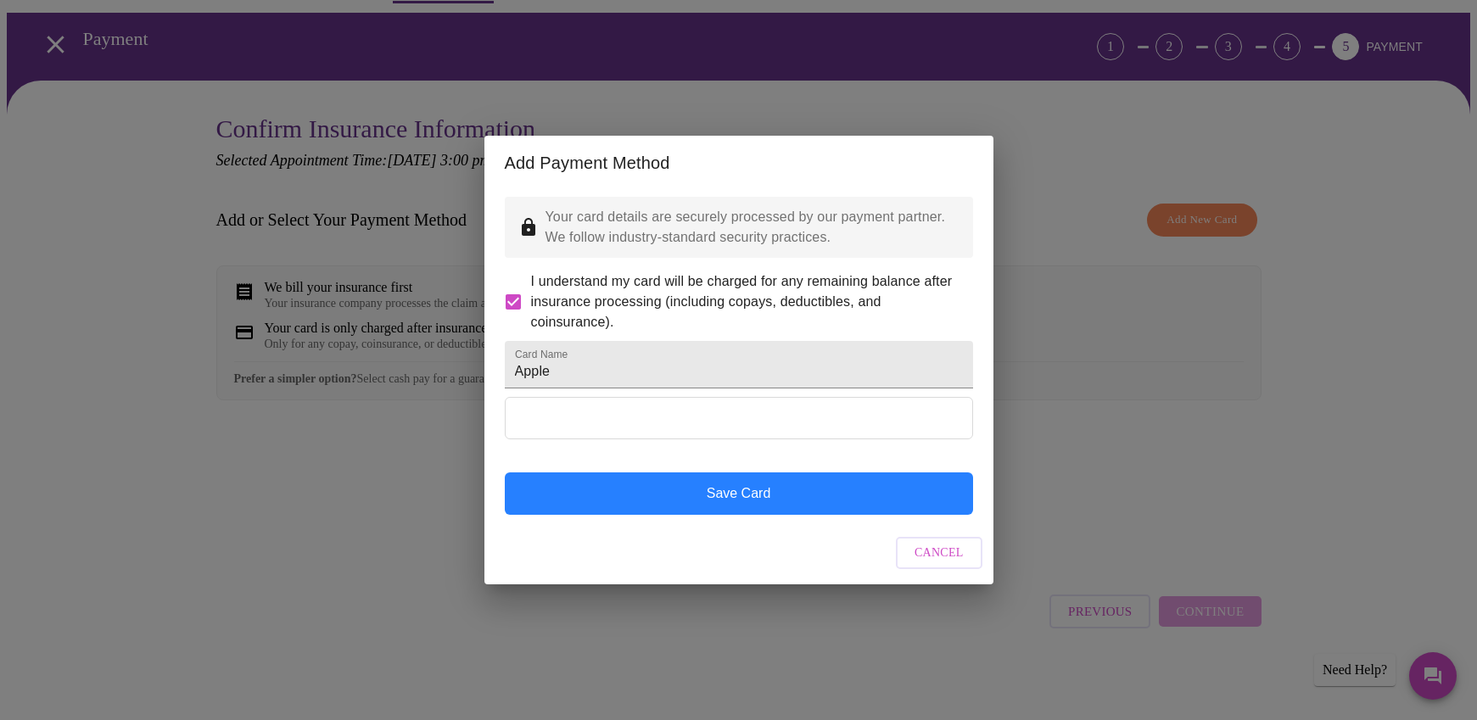
click at [750, 513] on button "Save Card" at bounding box center [739, 493] width 468 height 42
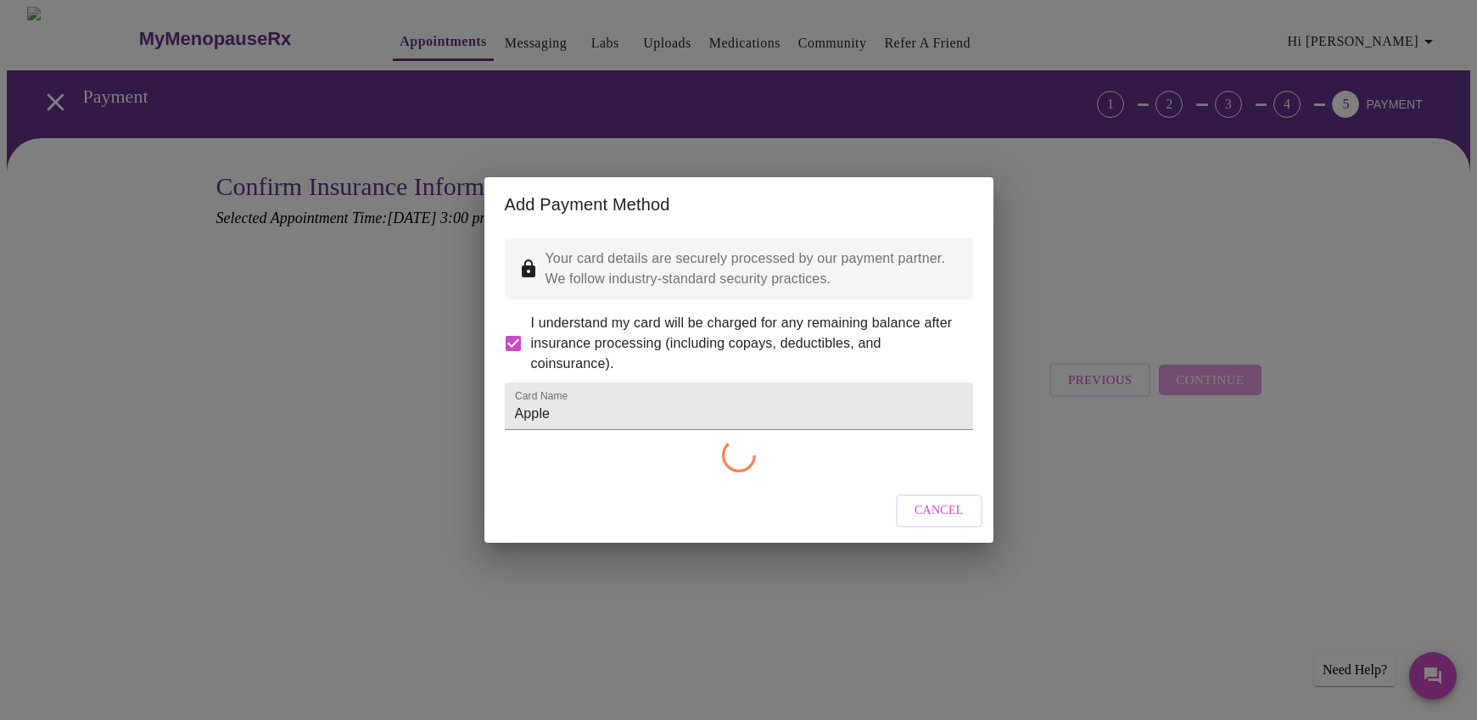
checkbox input "false"
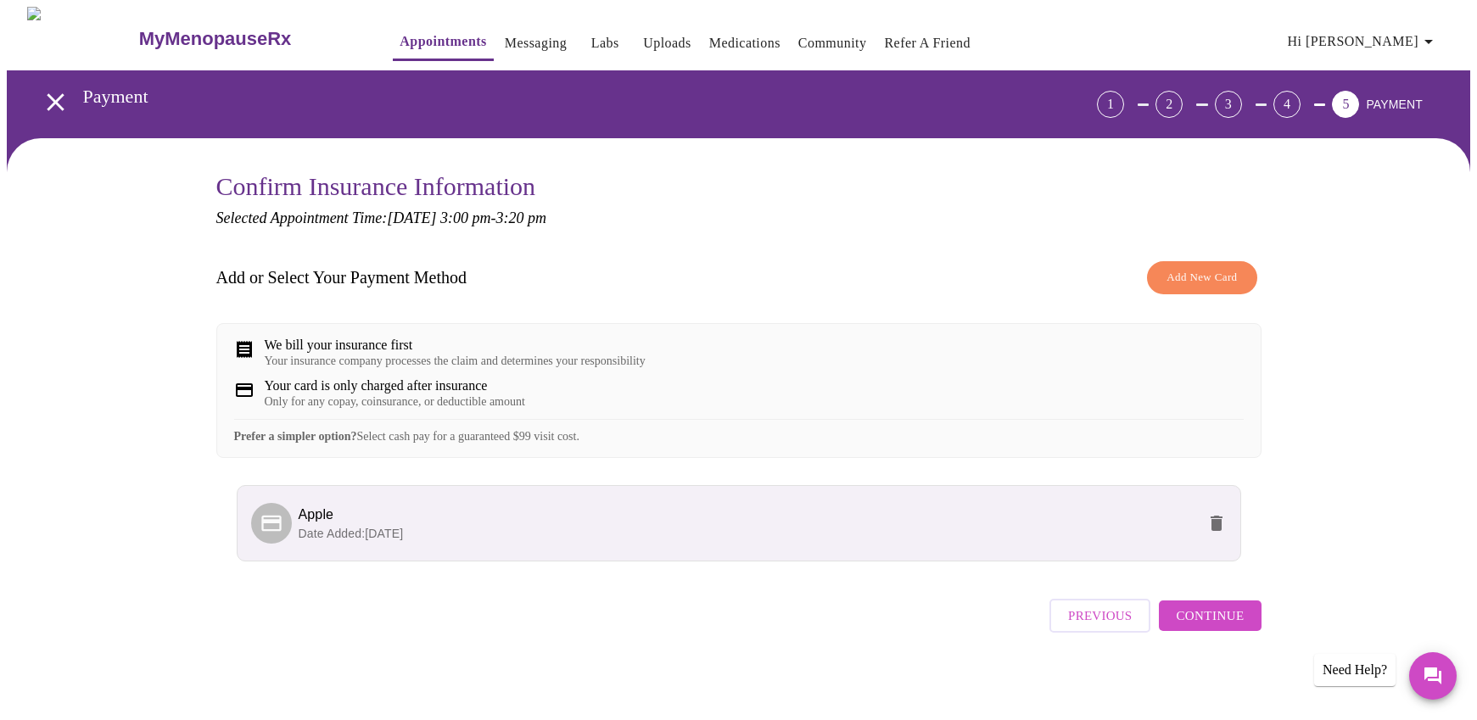
click at [1238, 627] on span "Continue" at bounding box center [1210, 616] width 68 height 22
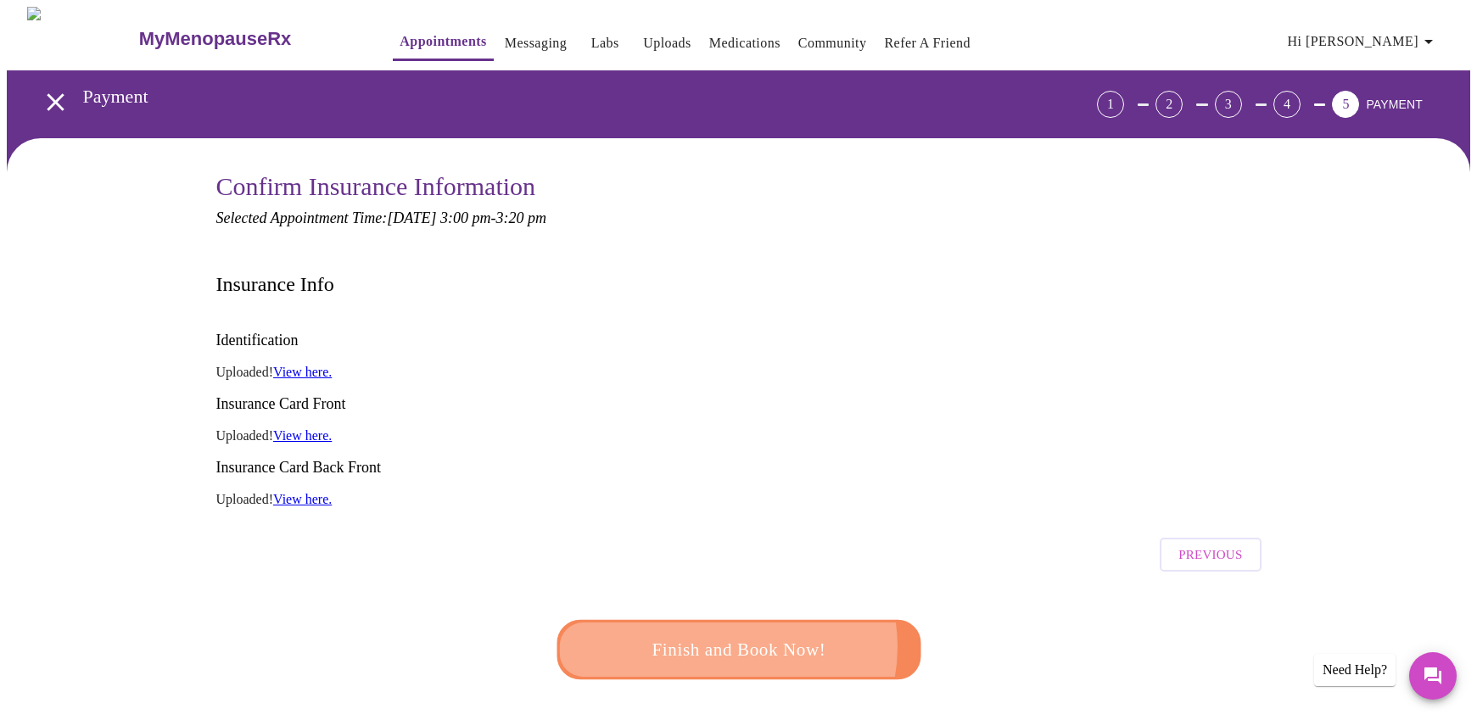
click at [729, 634] on span "Finish and Book Now!" at bounding box center [739, 649] width 314 height 31
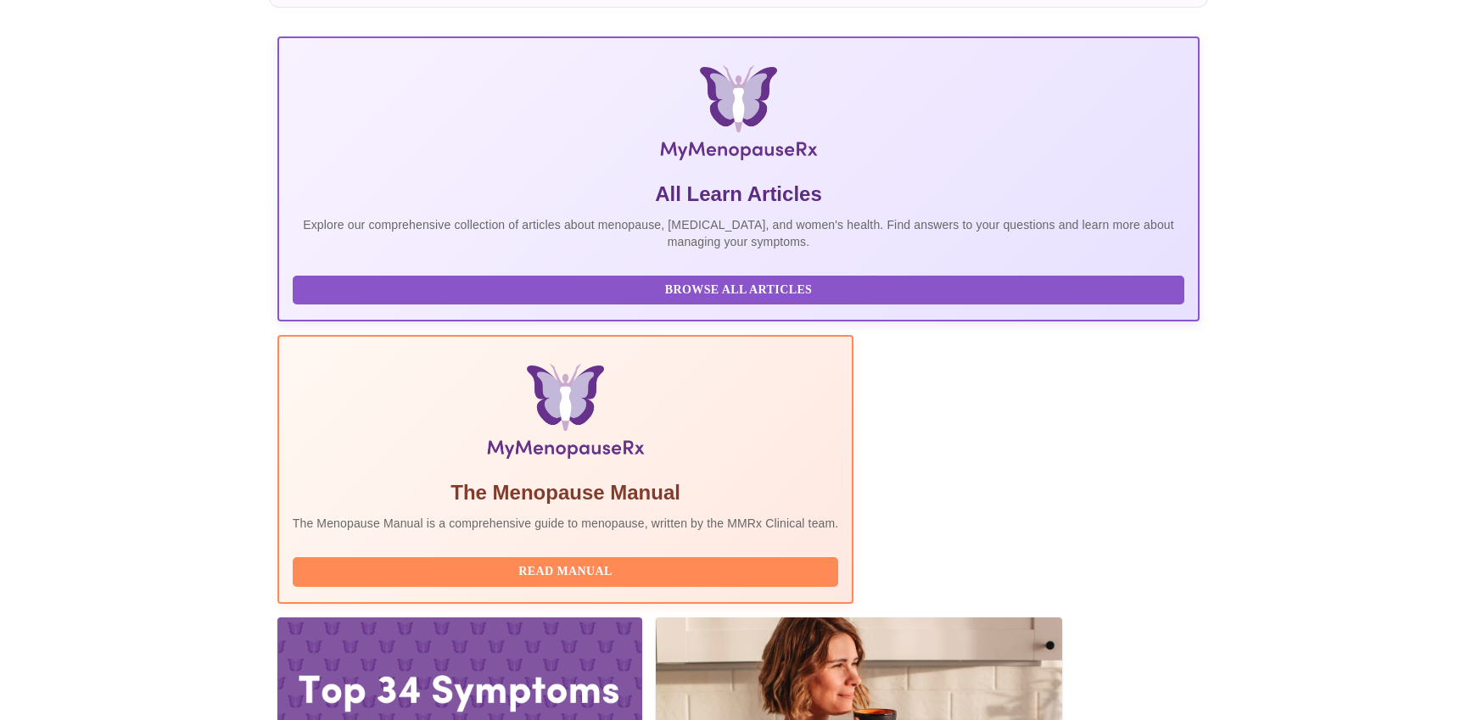
scroll to position [207, 0]
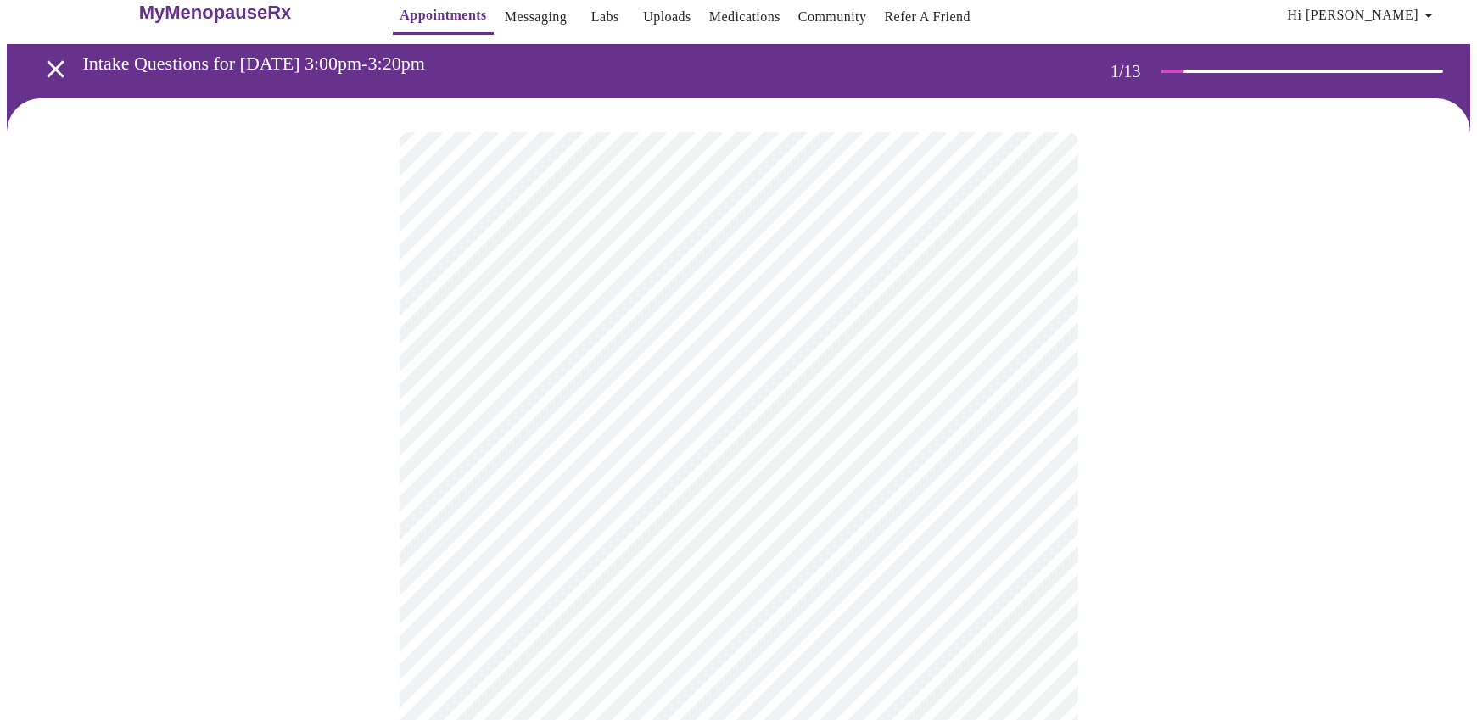
scroll to position [31, 0]
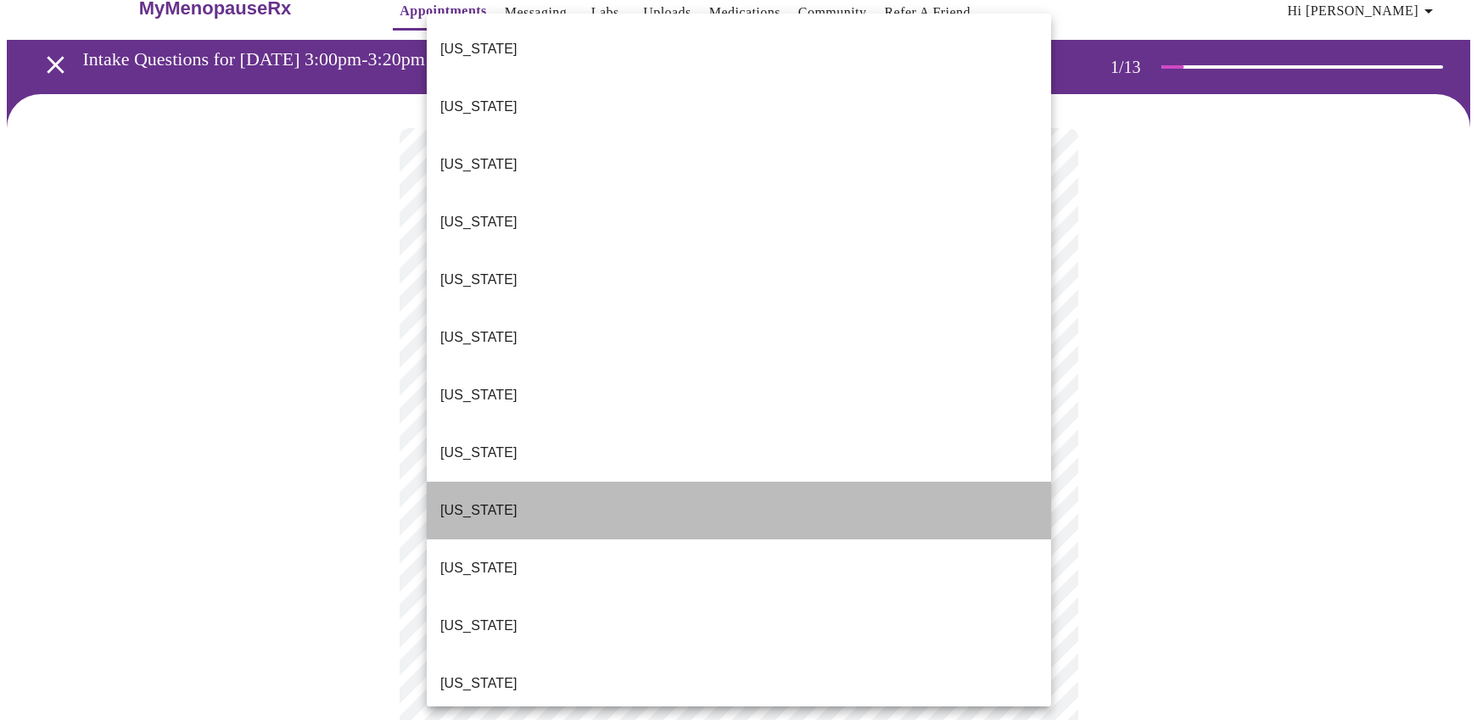
click at [505, 482] on li "[US_STATE]" at bounding box center [739, 511] width 624 height 58
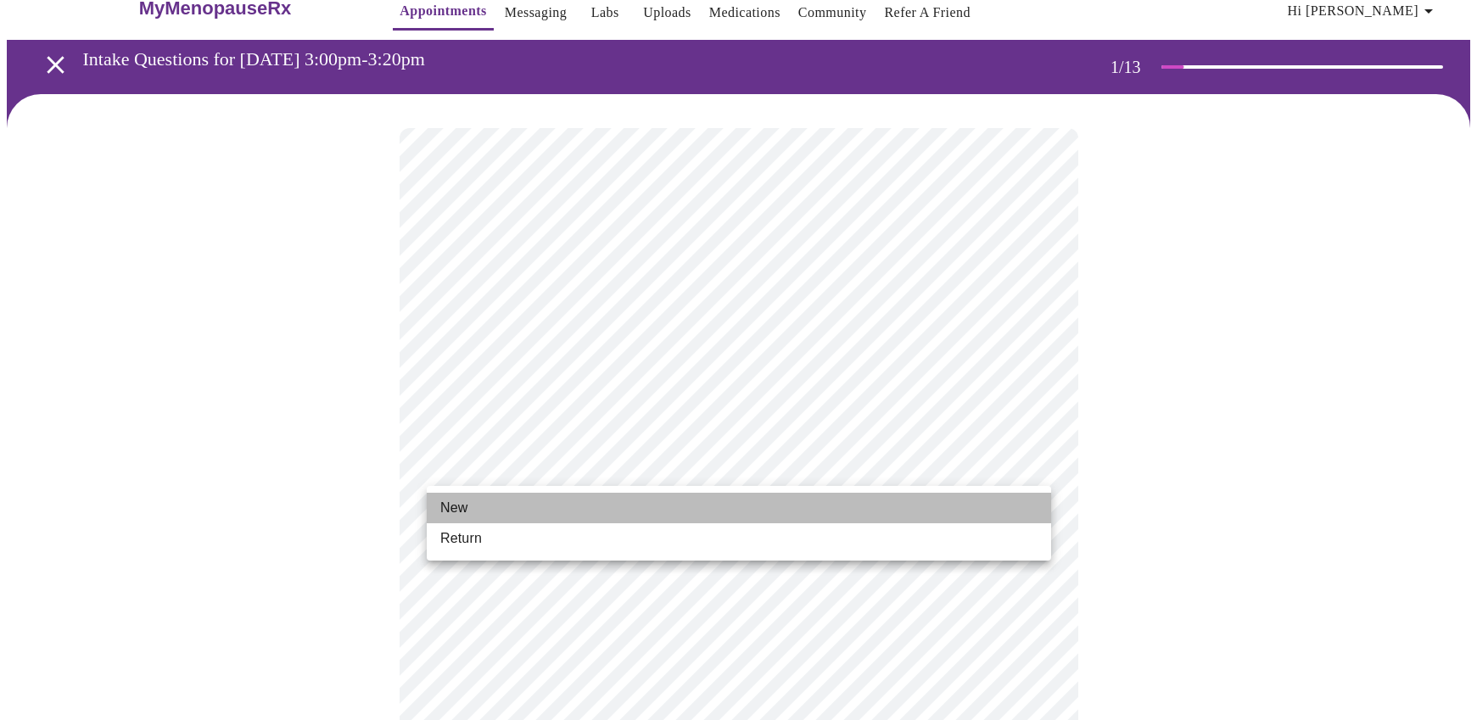
click at [523, 508] on li "New" at bounding box center [739, 508] width 624 height 31
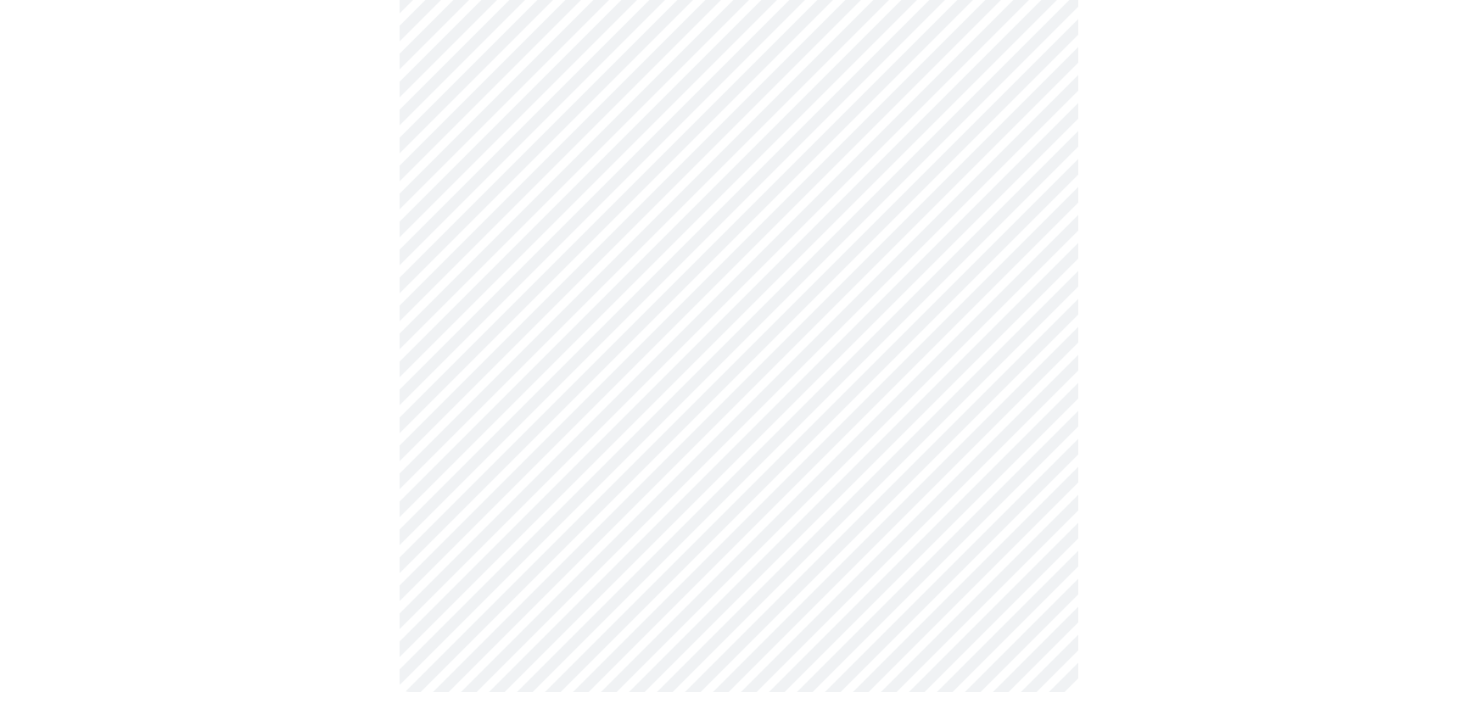
scroll to position [804, 0]
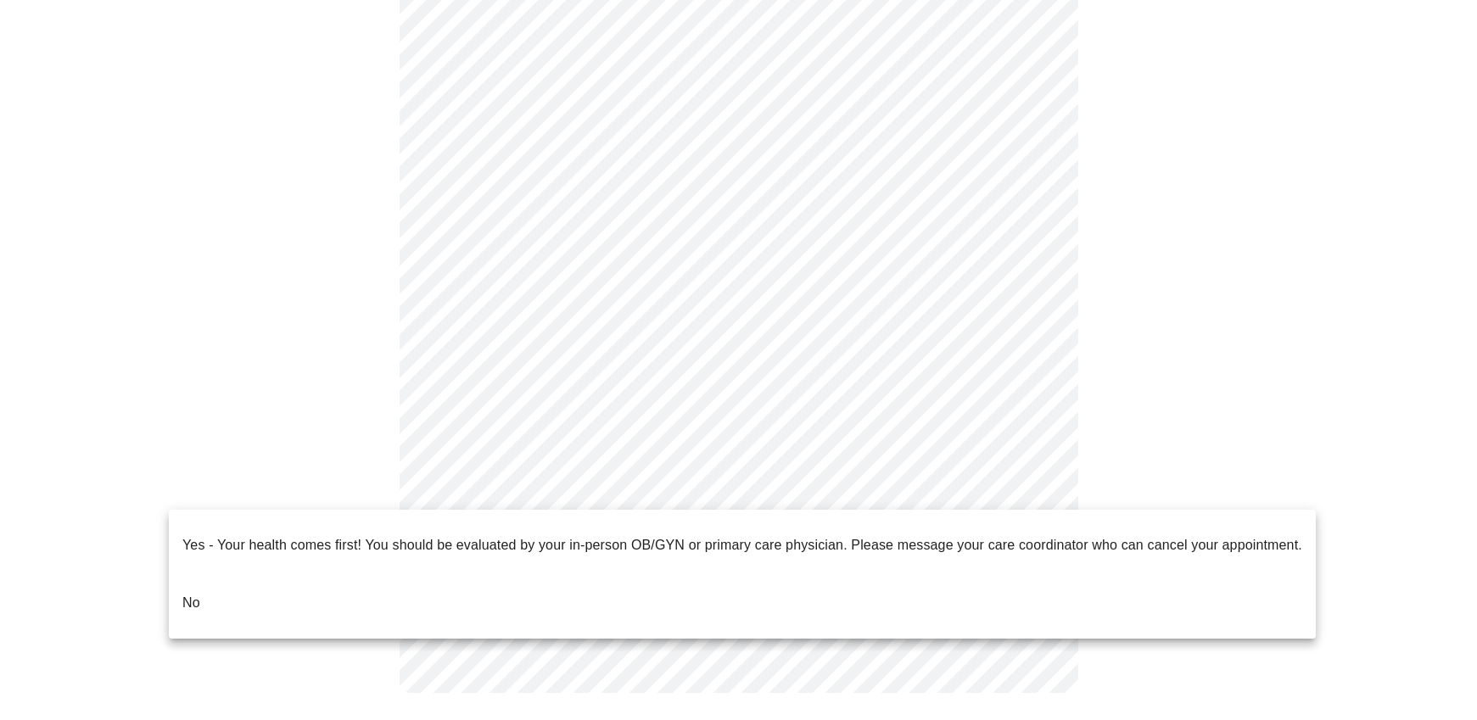
drag, startPoint x: 184, startPoint y: 570, endPoint x: 195, endPoint y: 567, distance: 11.3
click at [186, 593] on p "No" at bounding box center [191, 603] width 18 height 20
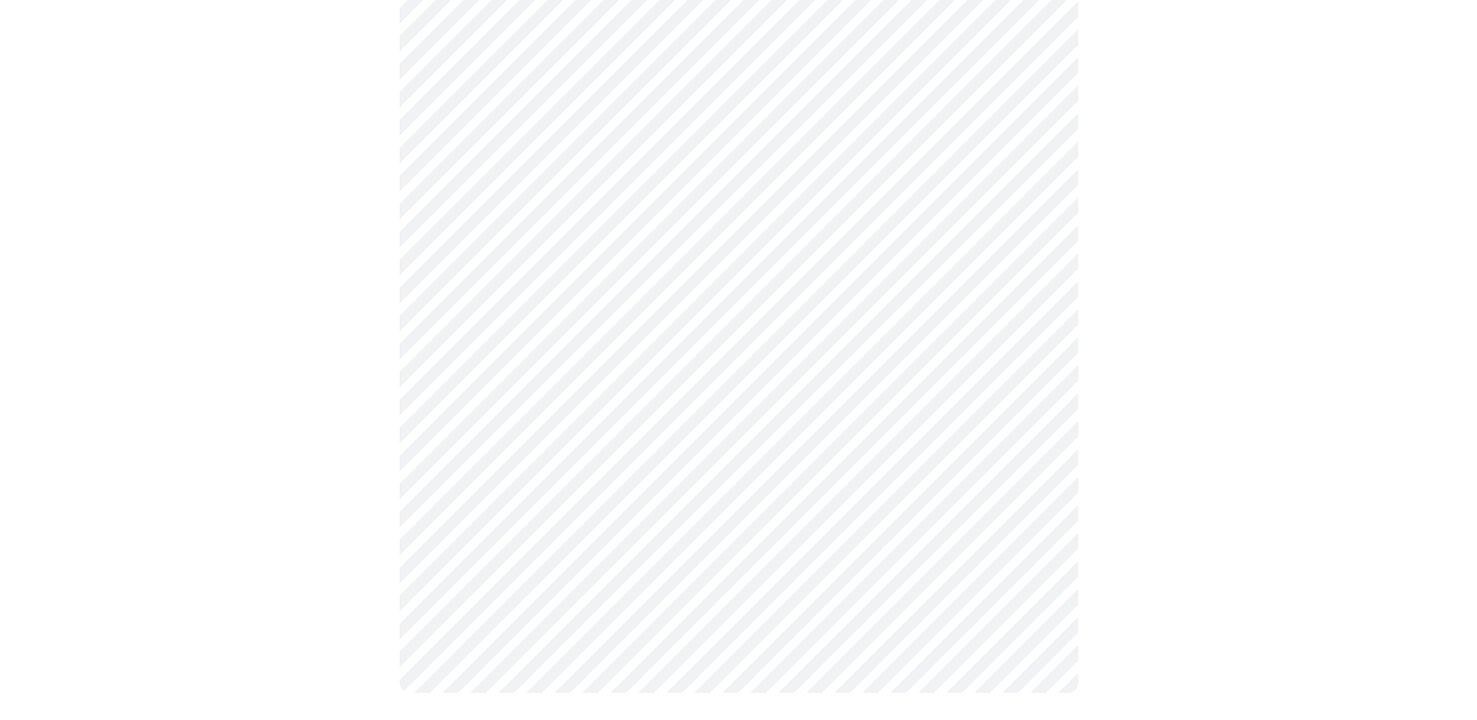
scroll to position [0, 0]
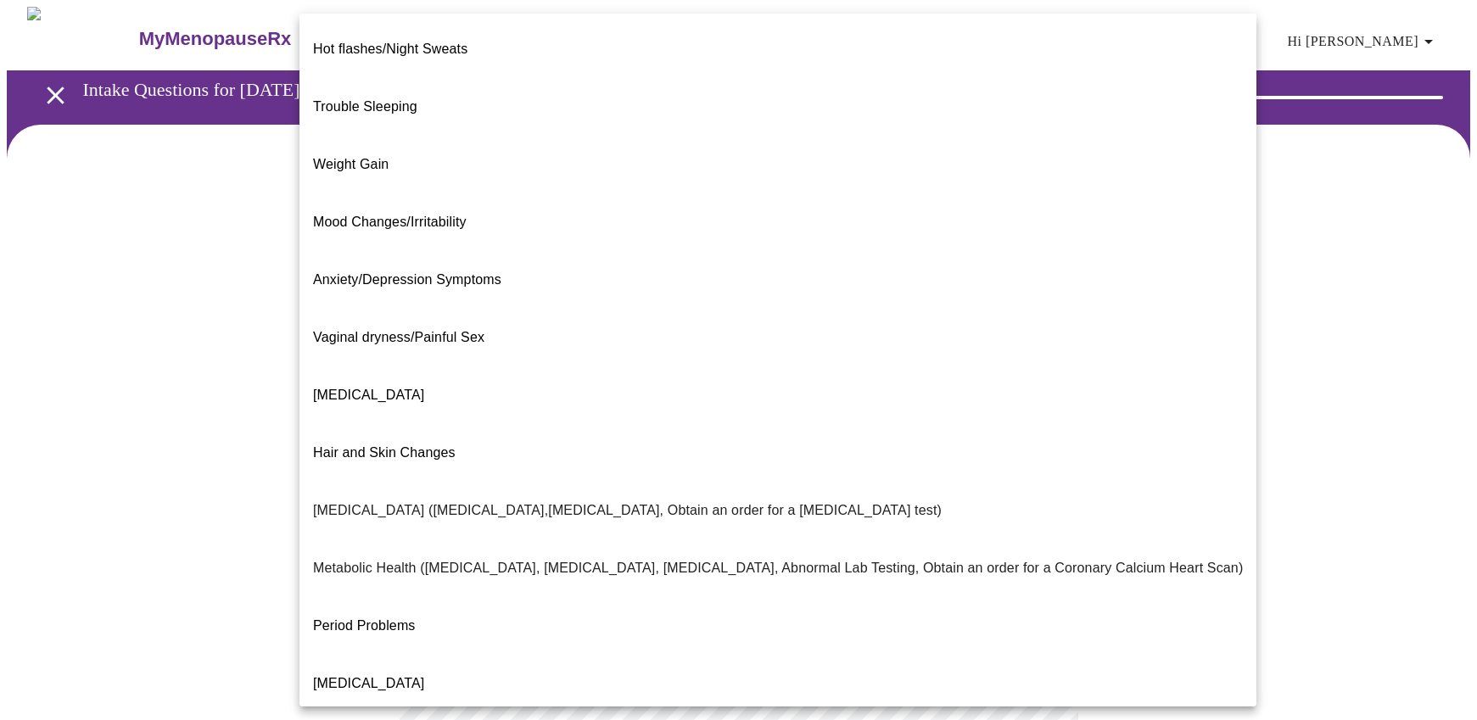
click at [1031, 343] on body "MyMenopauseRx Appointments Messaging Labs Uploads Medications Community Refer a…" at bounding box center [738, 515] width 1463 height 1017
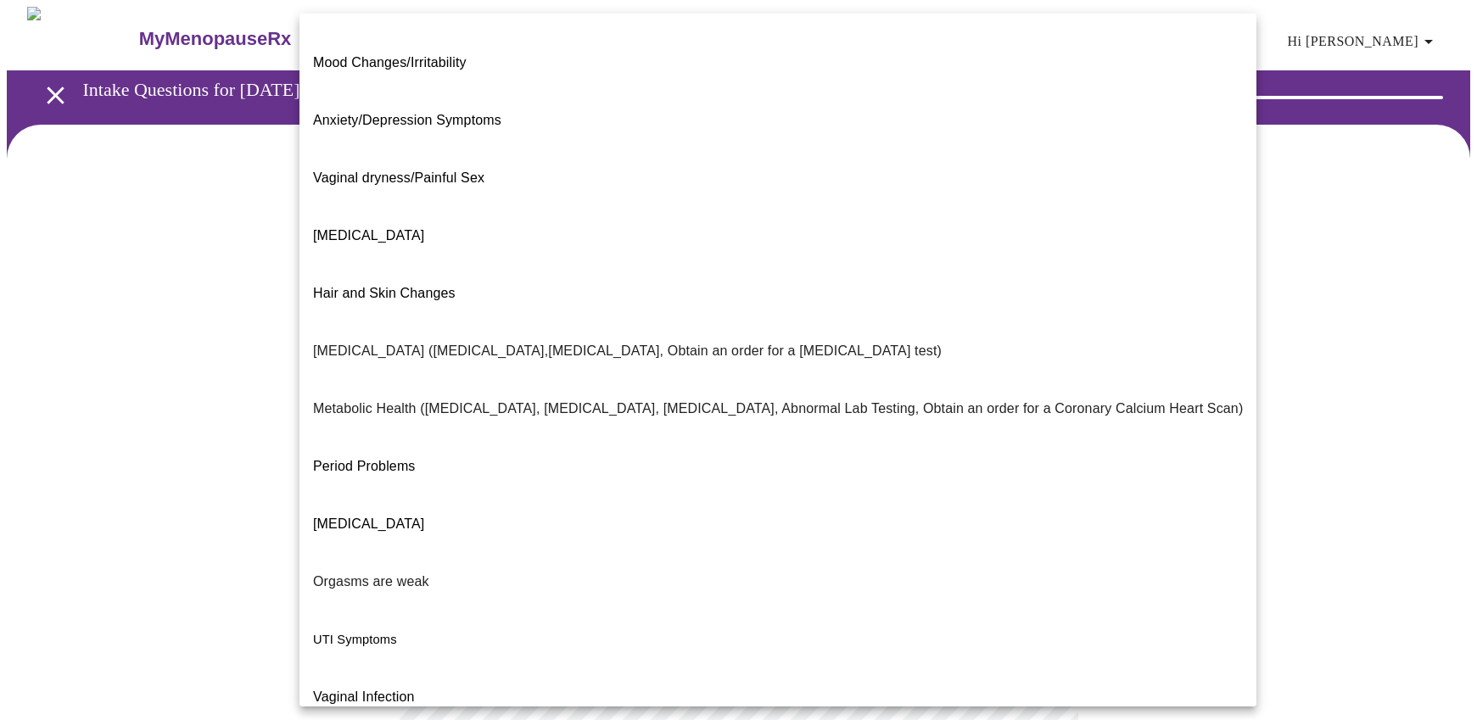
scroll to position [159, 0]
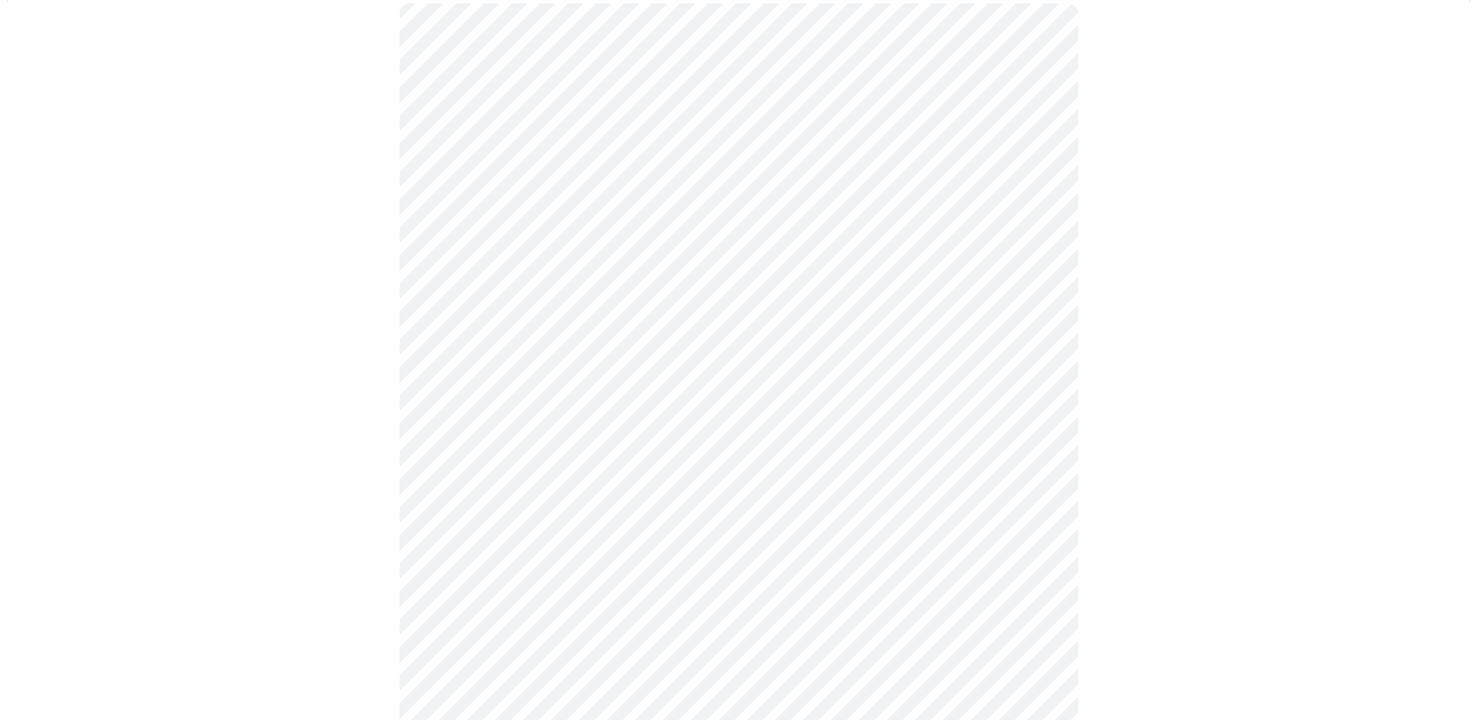
scroll to position [170, 0]
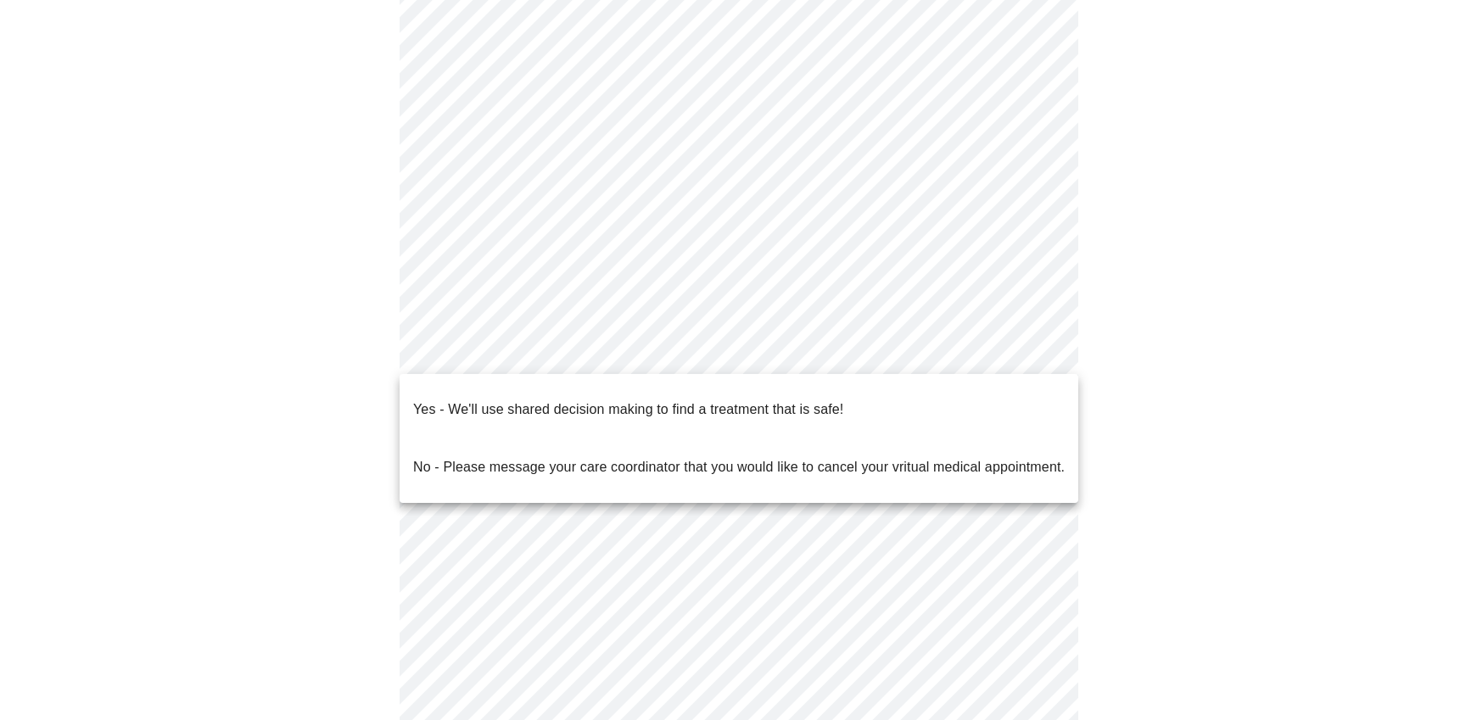
click at [1023, 350] on body "MyMenopauseRx Appointments Messaging Labs Uploads Medications Community Refer a…" at bounding box center [738, 322] width 1463 height 971
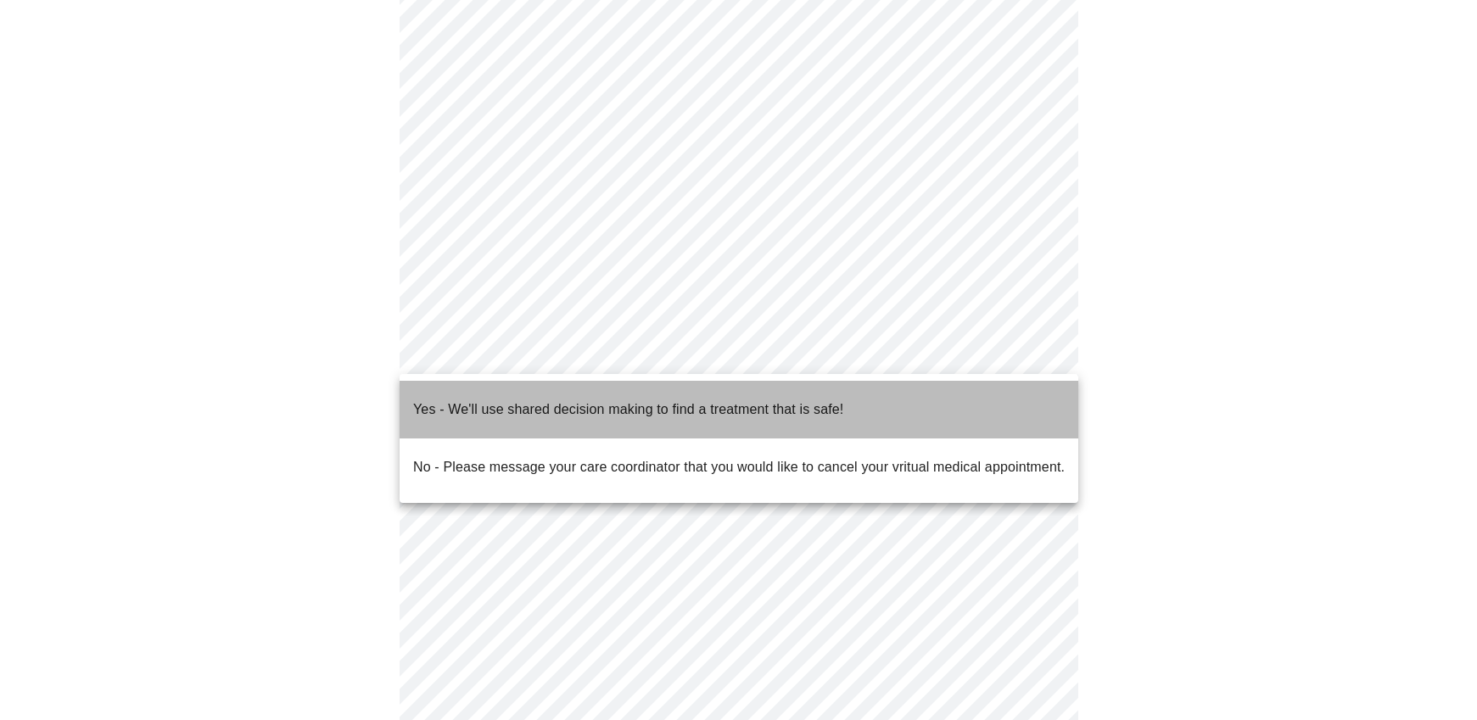
click at [472, 399] on p "Yes - We'll use shared decision making to find a treatment that is safe!" at bounding box center [628, 409] width 430 height 20
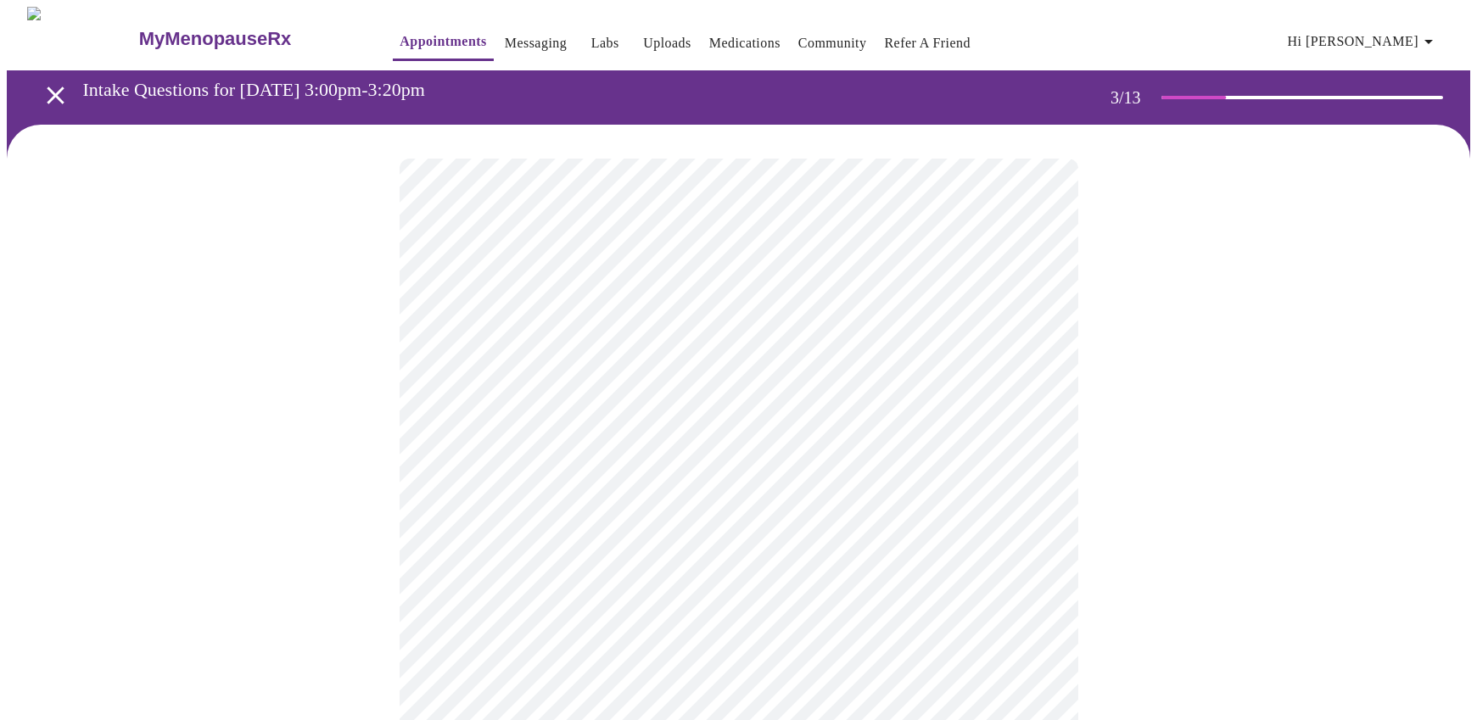
scroll to position [0, 0]
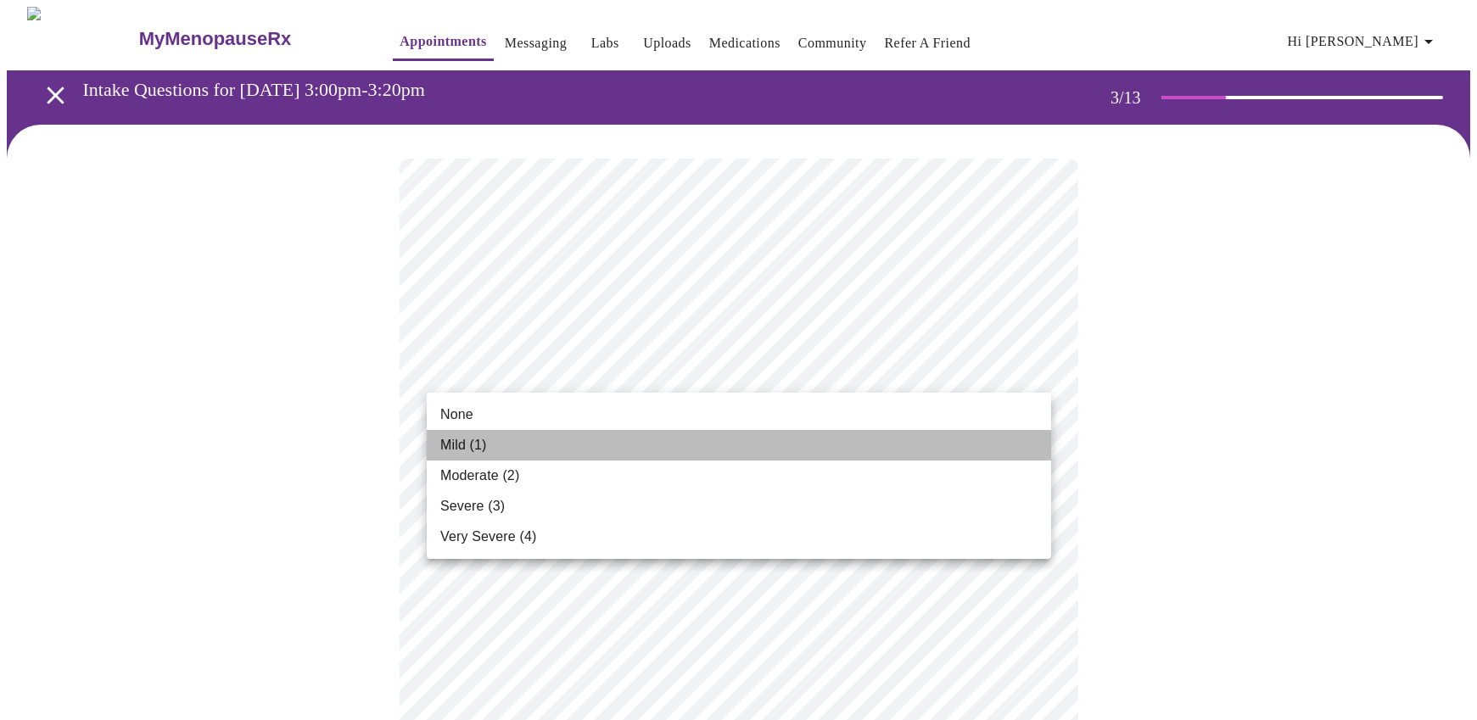
click at [488, 444] on li "Mild (1)" at bounding box center [739, 445] width 624 height 31
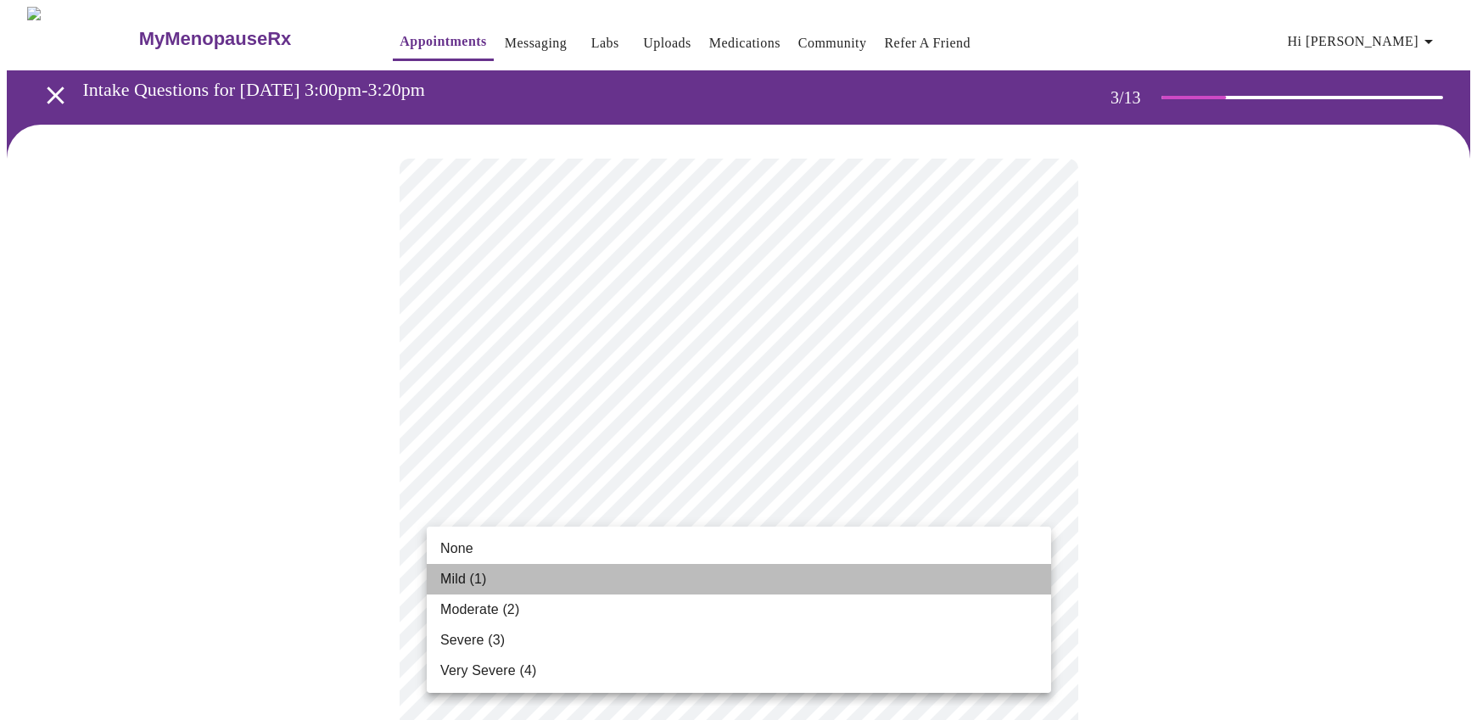
click at [459, 574] on span "Mild (1)" at bounding box center [463, 579] width 47 height 20
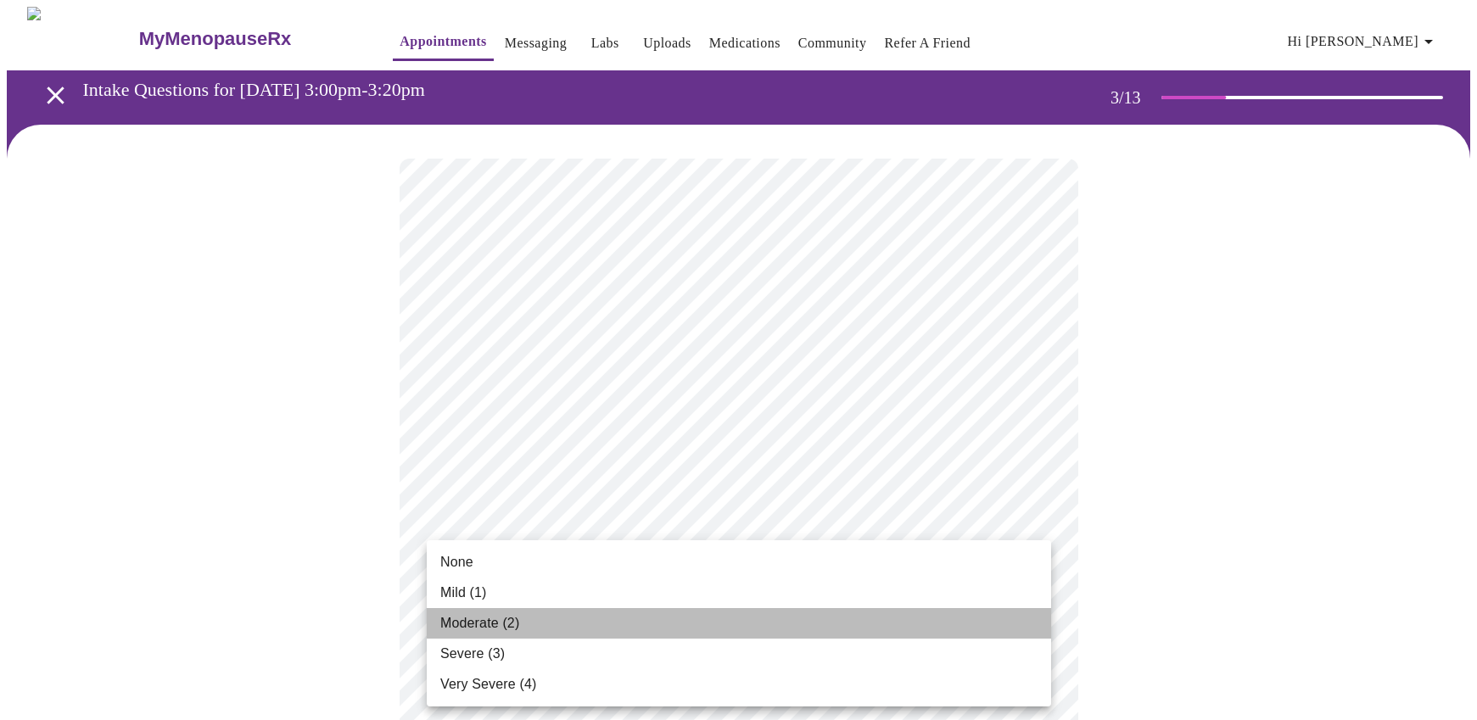
click at [781, 633] on li "Moderate (2)" at bounding box center [739, 623] width 624 height 31
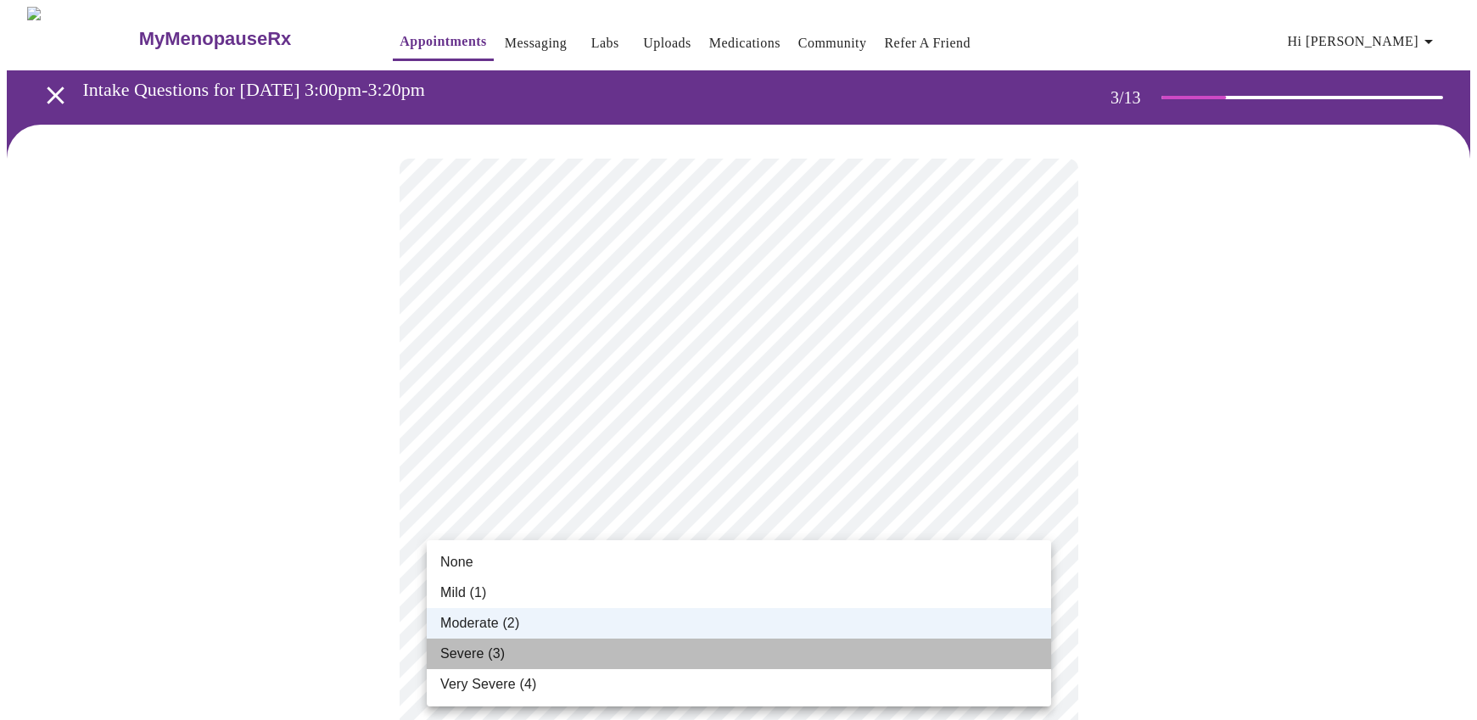
click at [487, 654] on span "Severe (3)" at bounding box center [472, 654] width 64 height 20
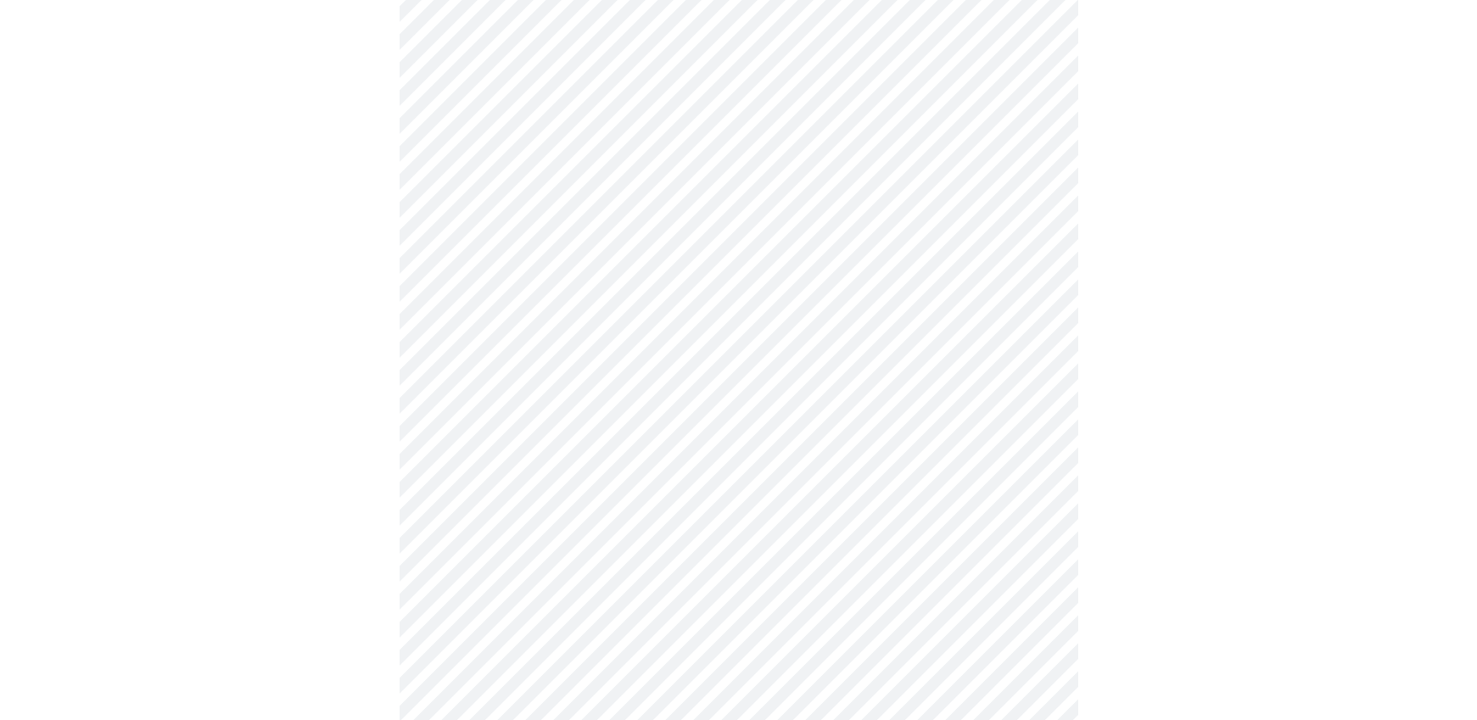
scroll to position [321, 0]
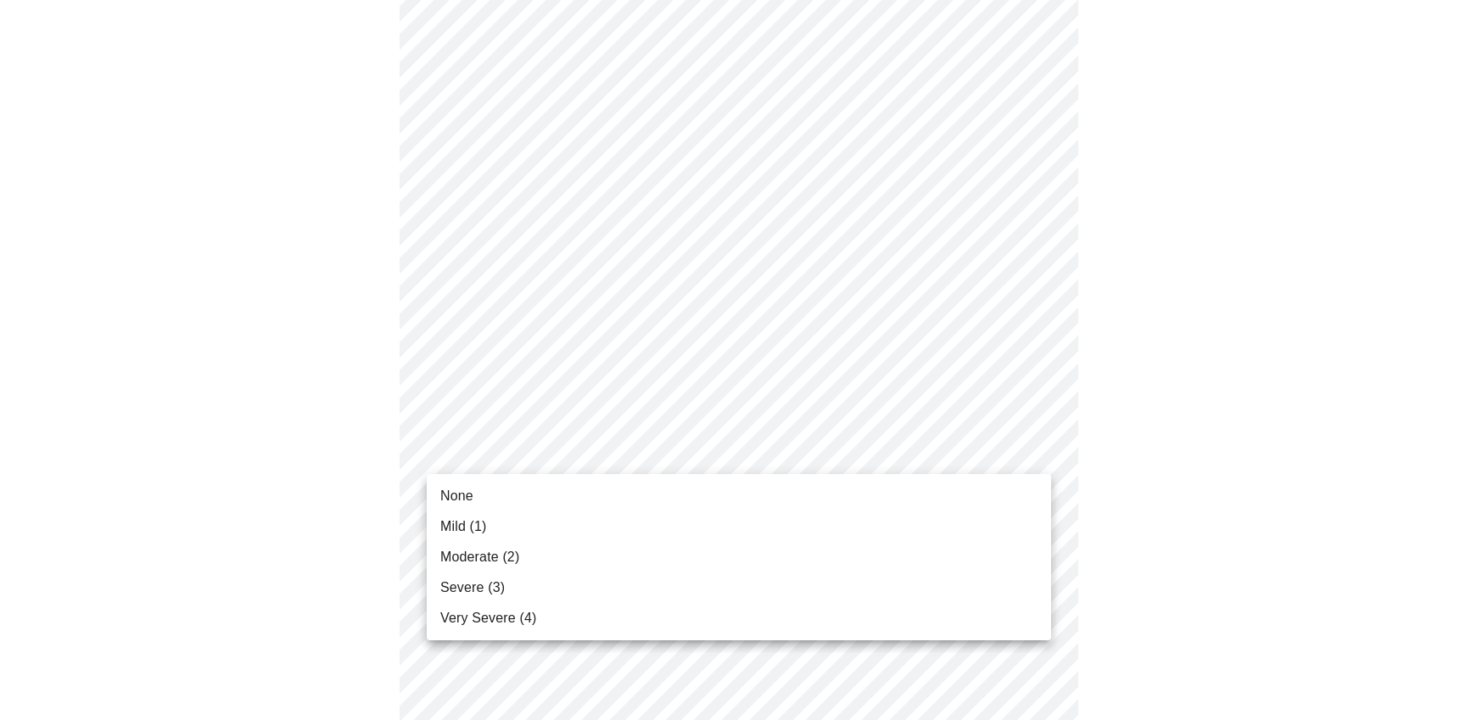
click at [557, 556] on li "Moderate (2)" at bounding box center [739, 557] width 624 height 31
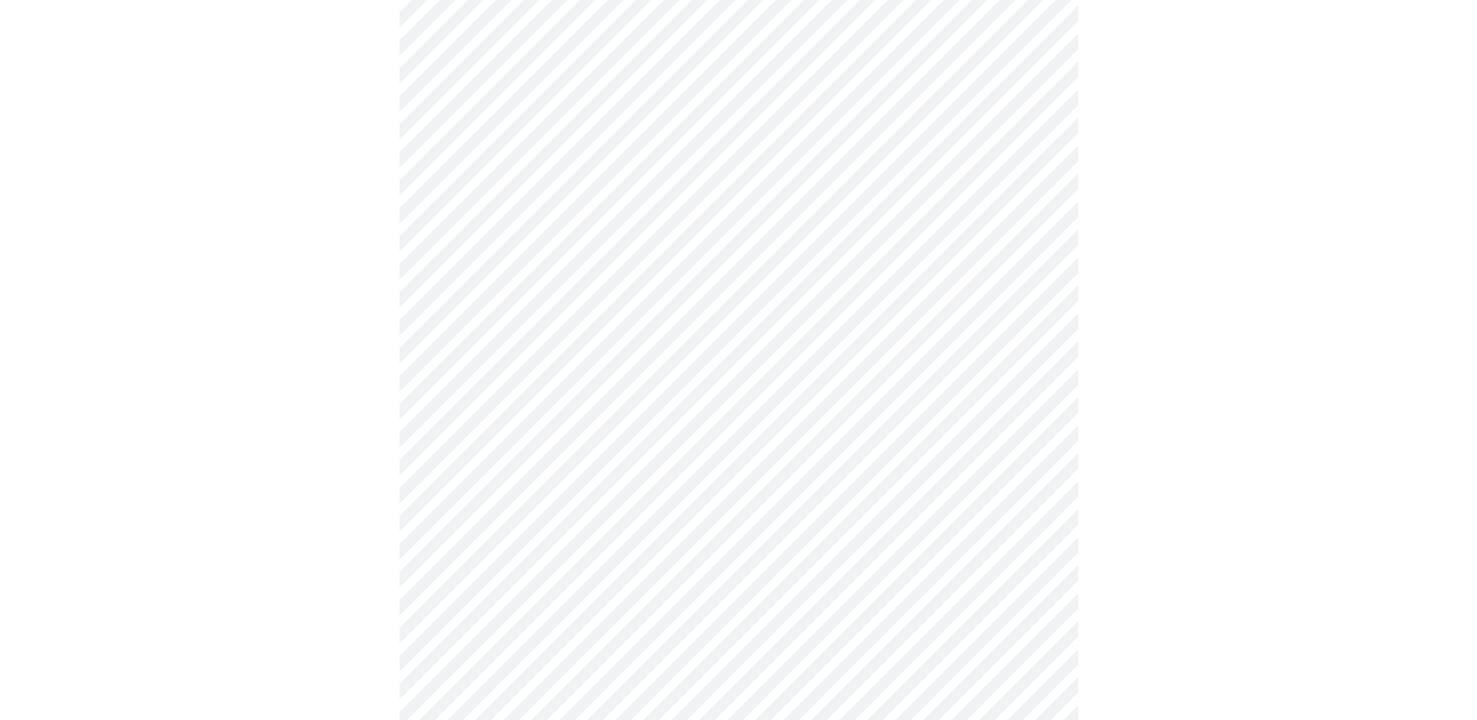
scroll to position [455, 0]
click at [690, 423] on body "MyMenopauseRx Appointments Messaging Labs Uploads Medications Community Refer a…" at bounding box center [738, 628] width 1463 height 2155
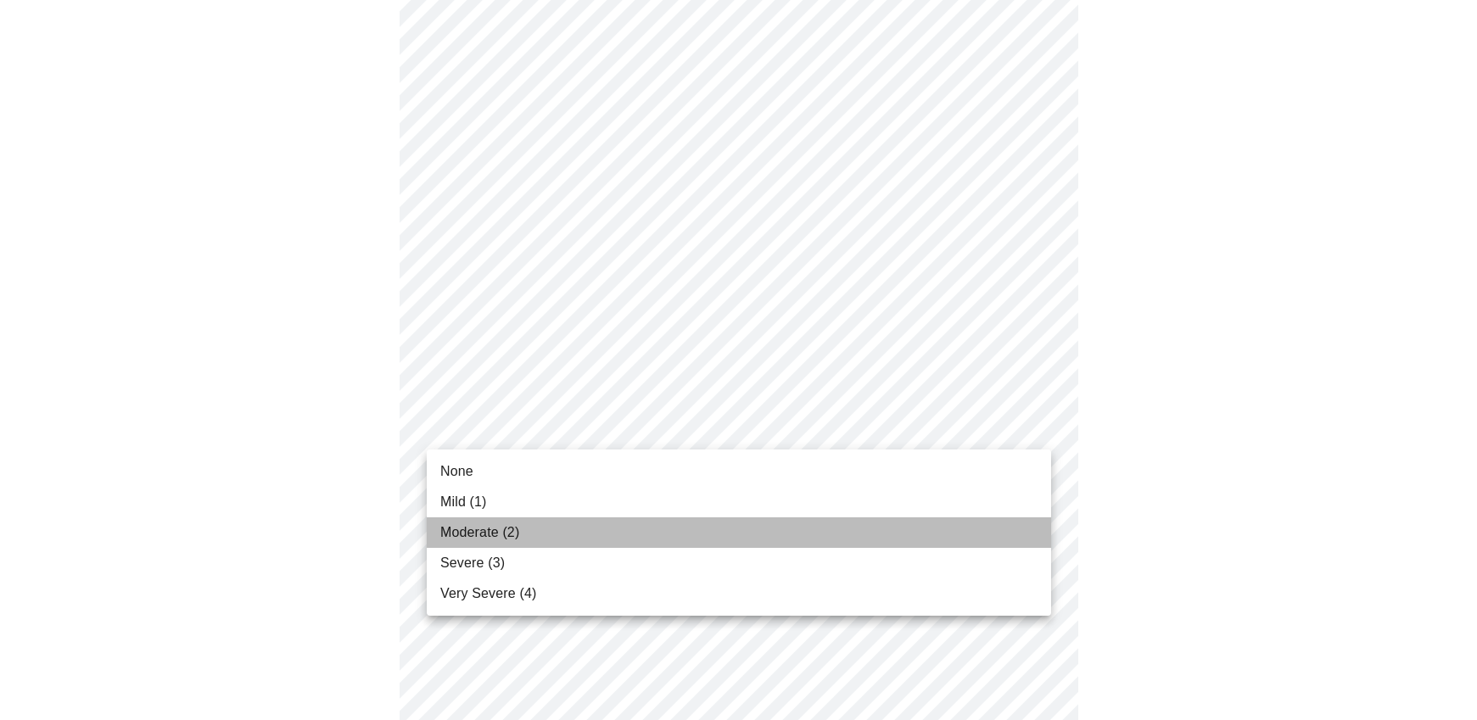
click at [602, 538] on li "Moderate (2)" at bounding box center [739, 532] width 624 height 31
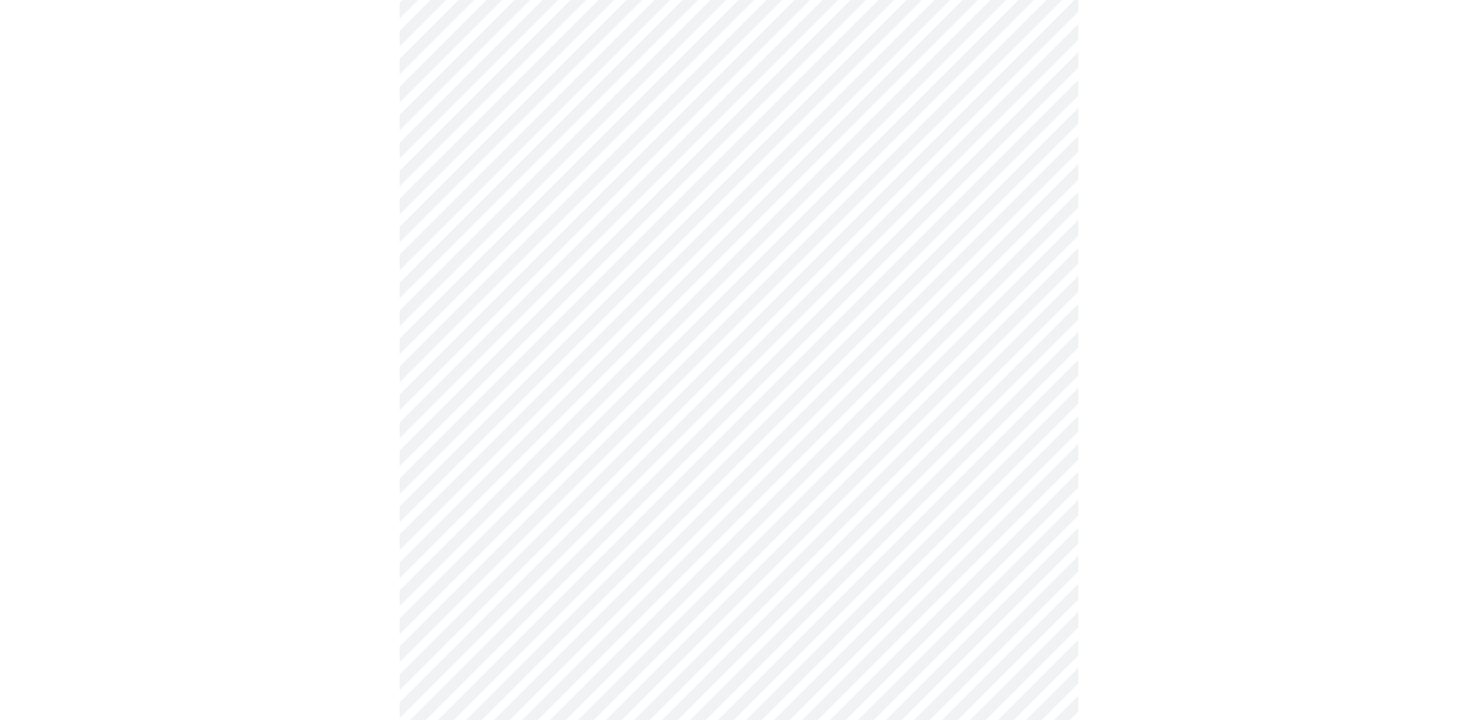
scroll to position [634, 0]
click at [624, 343] on body "MyMenopauseRx Appointments Messaging Labs Uploads Medications Community Refer a…" at bounding box center [738, 438] width 1463 height 2132
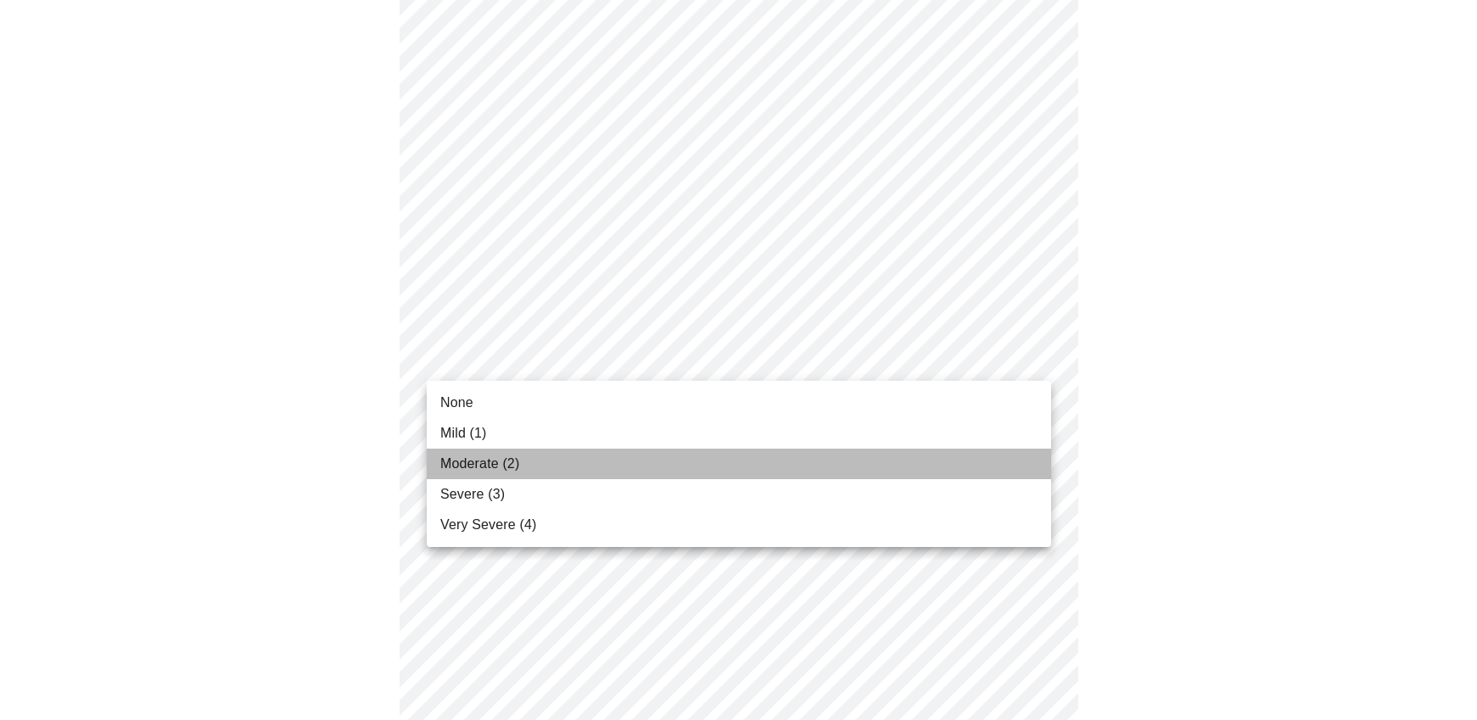
click at [584, 462] on li "Moderate (2)" at bounding box center [739, 464] width 624 height 31
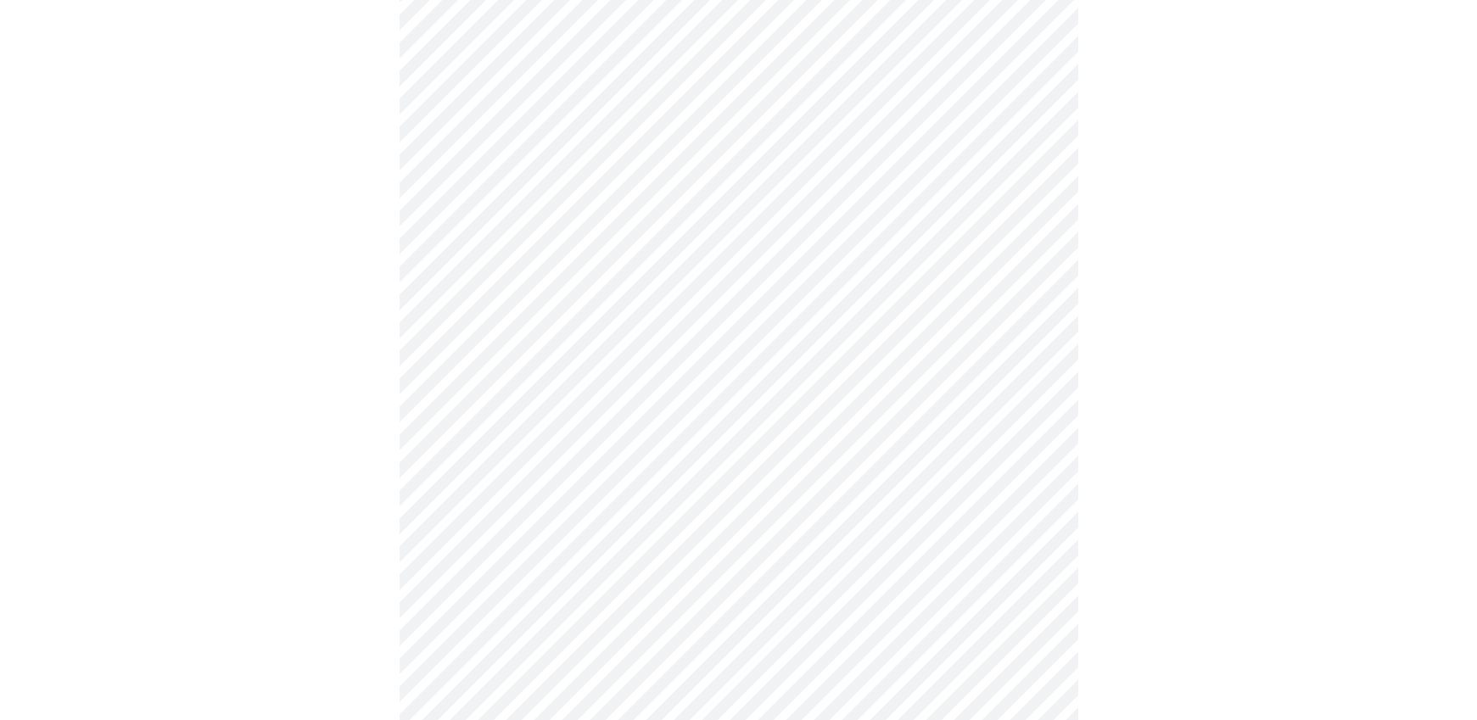
scroll to position [676, 0]
click at [628, 457] on body "MyMenopauseRx Appointments Messaging Labs Uploads Medications Community Refer a…" at bounding box center [738, 385] width 1463 height 2109
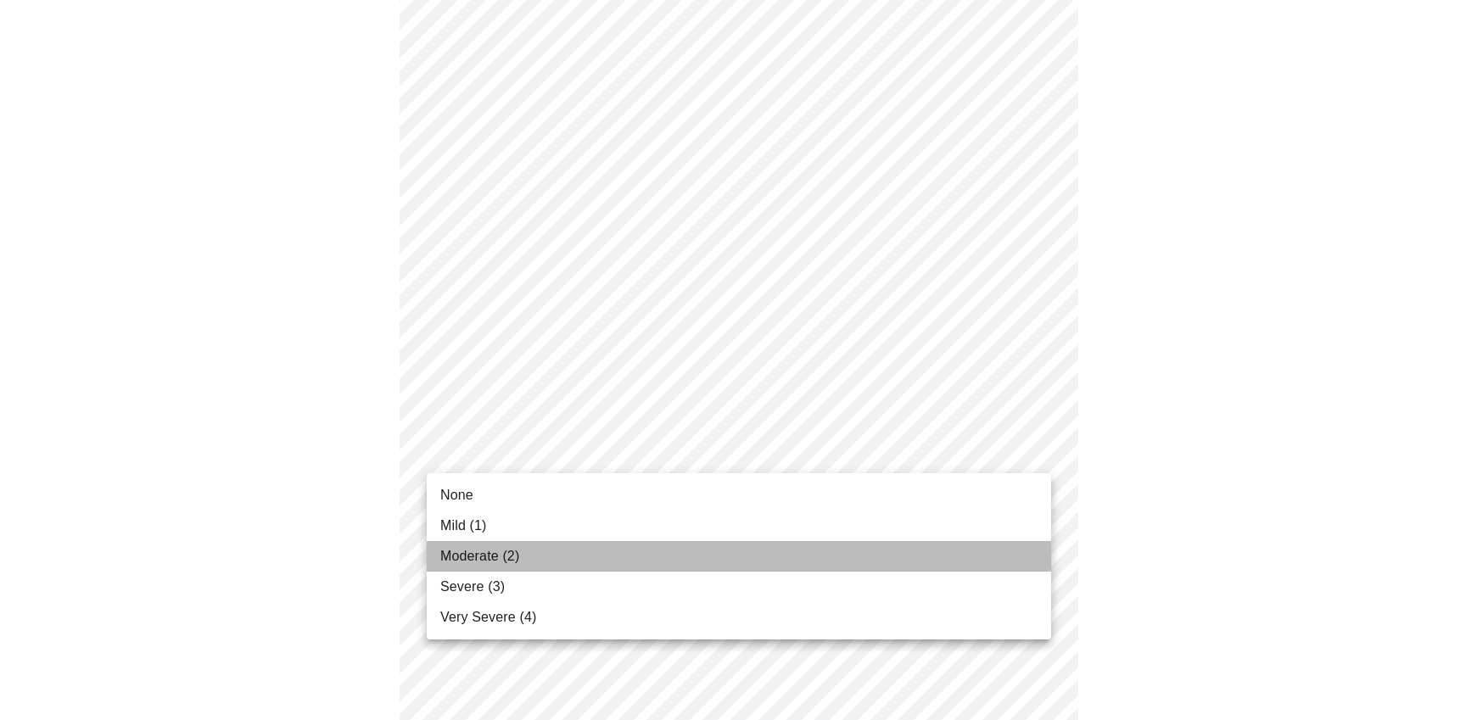
click at [600, 556] on li "Moderate (2)" at bounding box center [739, 556] width 624 height 31
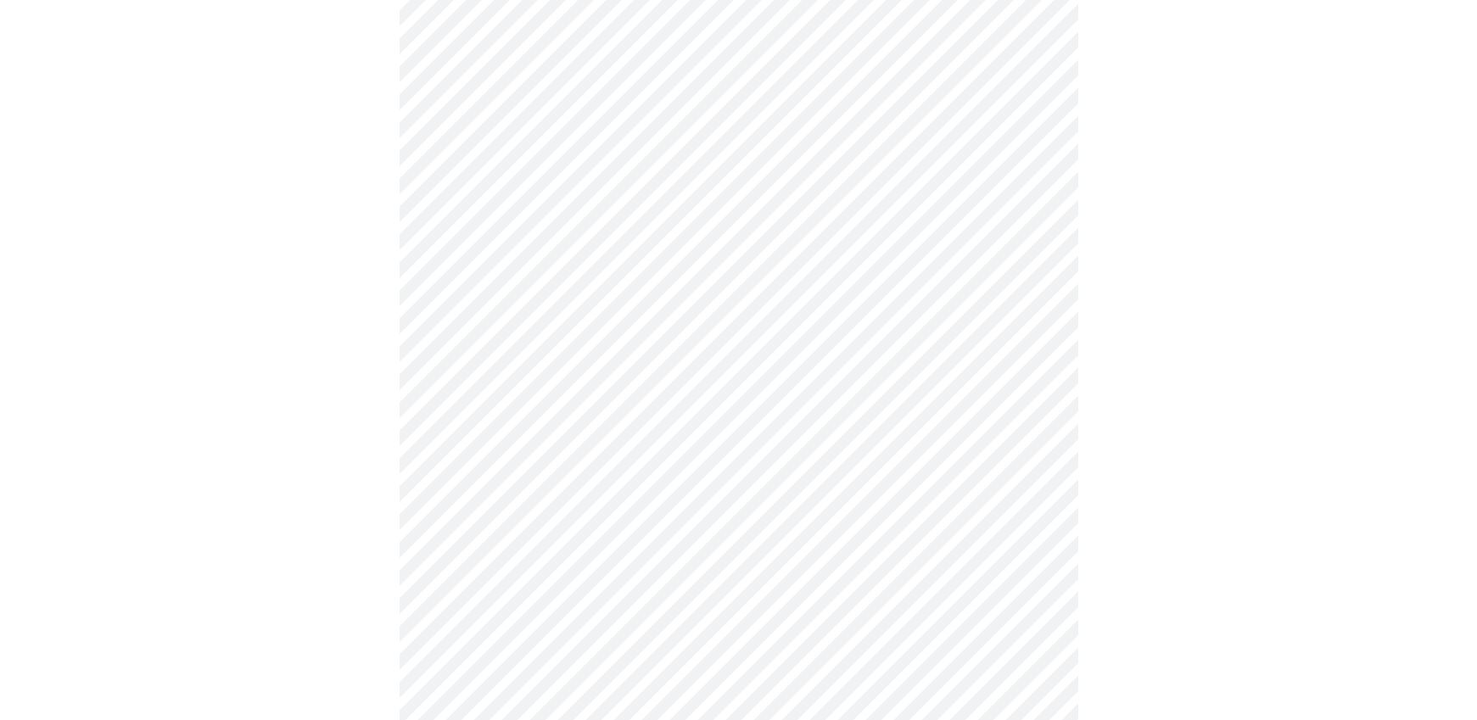
scroll to position [910, 0]
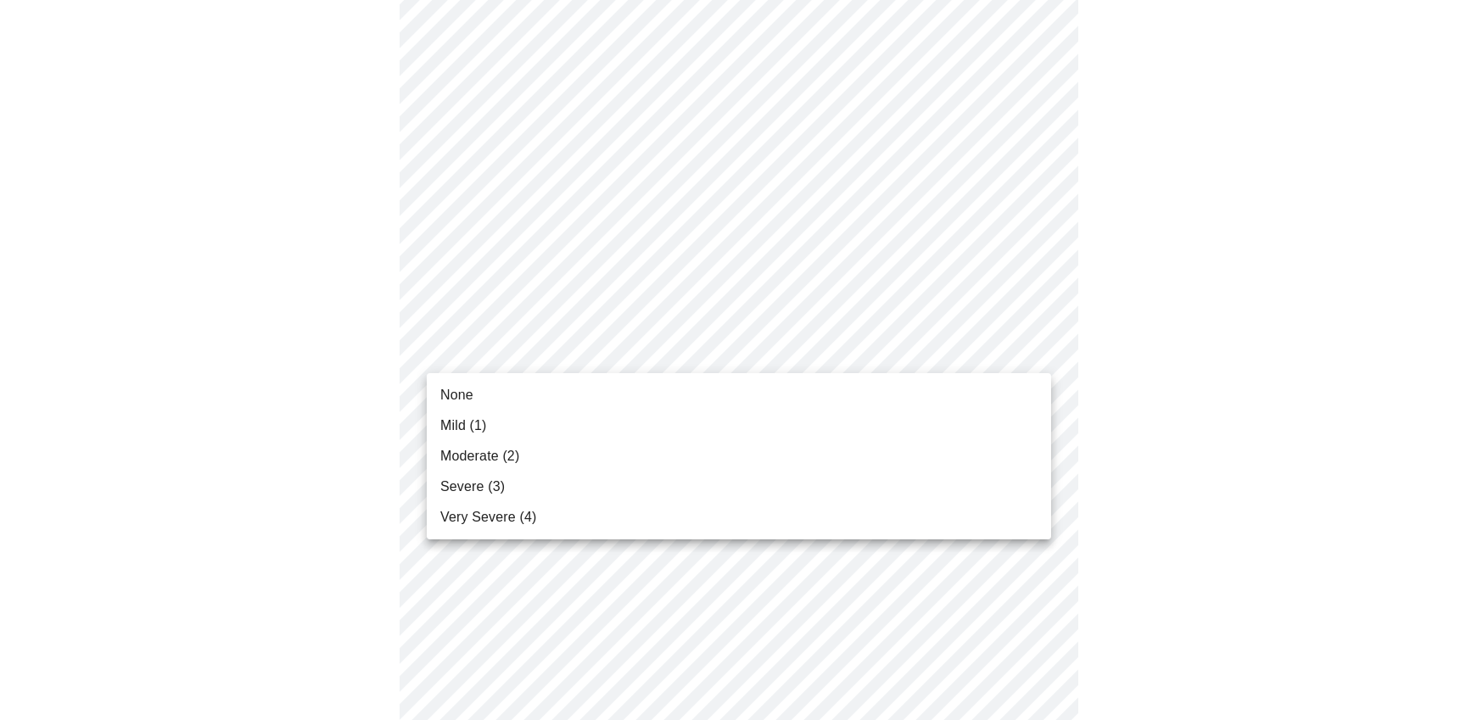
click at [702, 350] on body "MyMenopauseRx Appointments Messaging Labs Uploads Medications Community Refer a…" at bounding box center [738, 140] width 1463 height 2086
click at [613, 451] on li "Moderate (2)" at bounding box center [739, 456] width 624 height 31
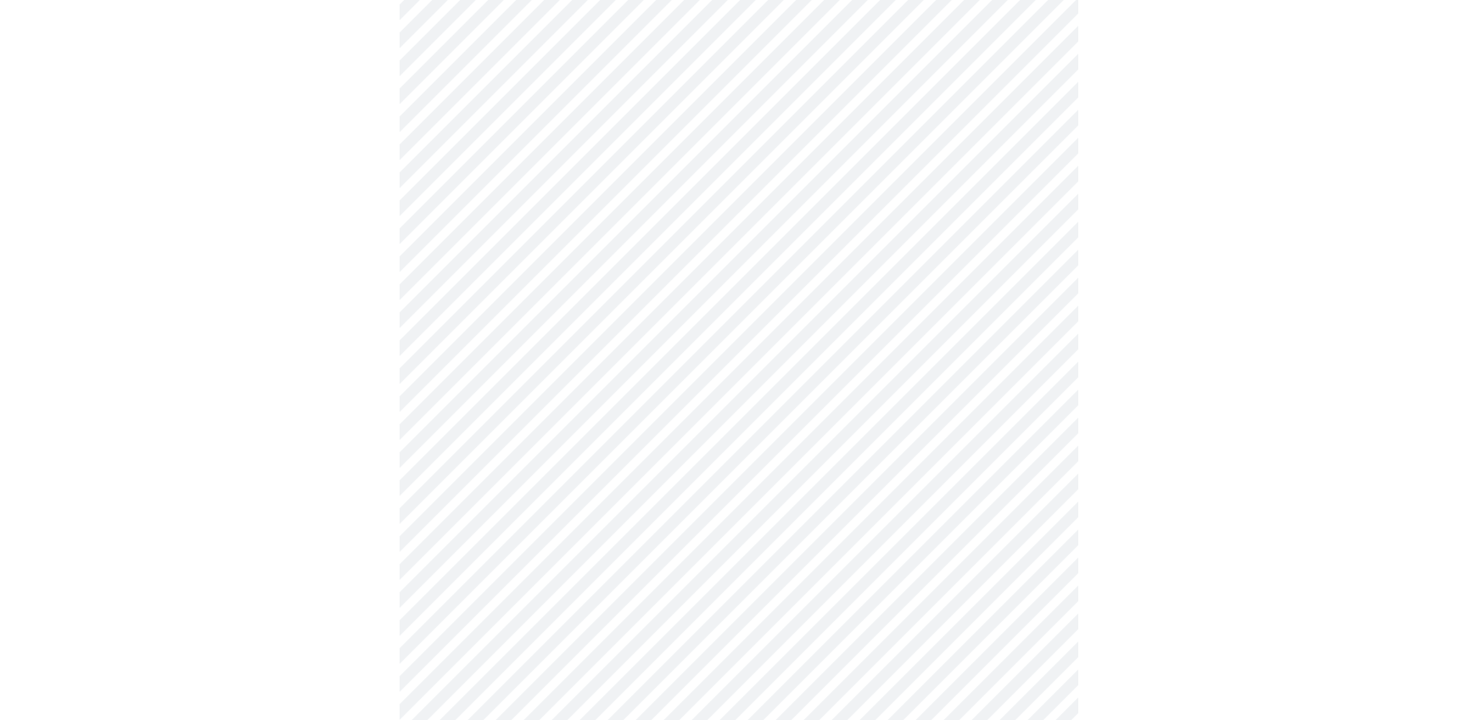
click at [563, 343] on body "MyMenopauseRx Appointments Messaging Labs Uploads Medications Community Refer a…" at bounding box center [738, 128] width 1463 height 2063
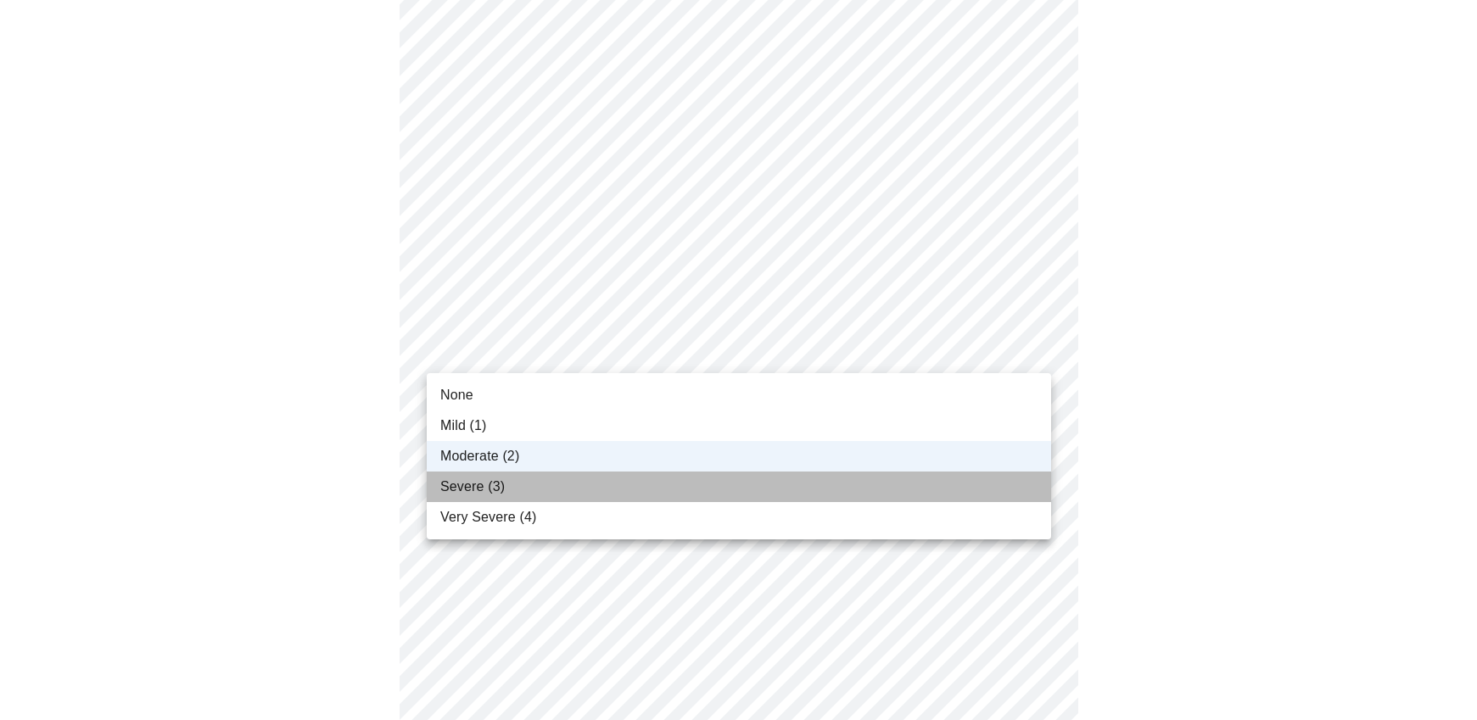
drag, startPoint x: 539, startPoint y: 481, endPoint x: 489, endPoint y: 462, distance: 54.2
click at [539, 481] on li "Severe (3)" at bounding box center [739, 487] width 624 height 31
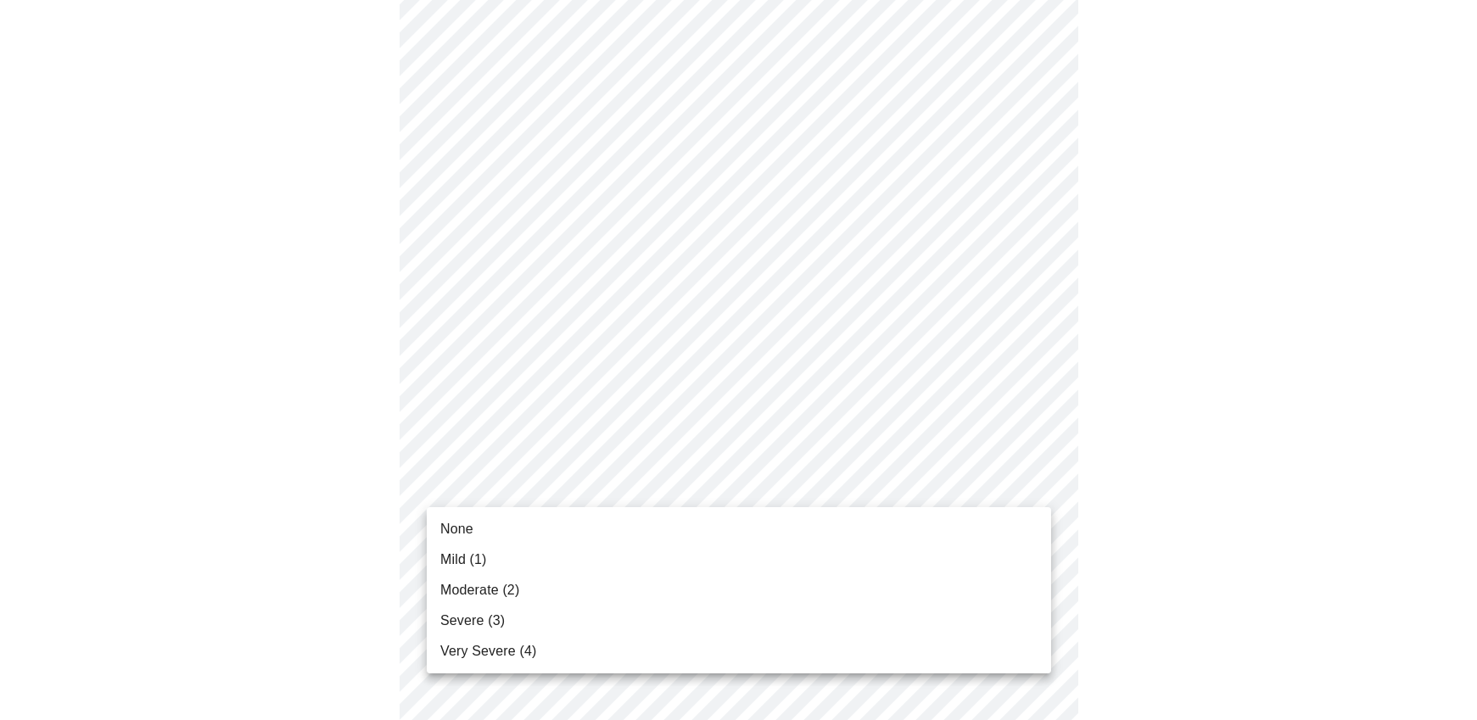
click at [662, 477] on body "MyMenopauseRx Appointments Messaging Labs Uploads Medications Community Refer a…" at bounding box center [738, 128] width 1463 height 2063
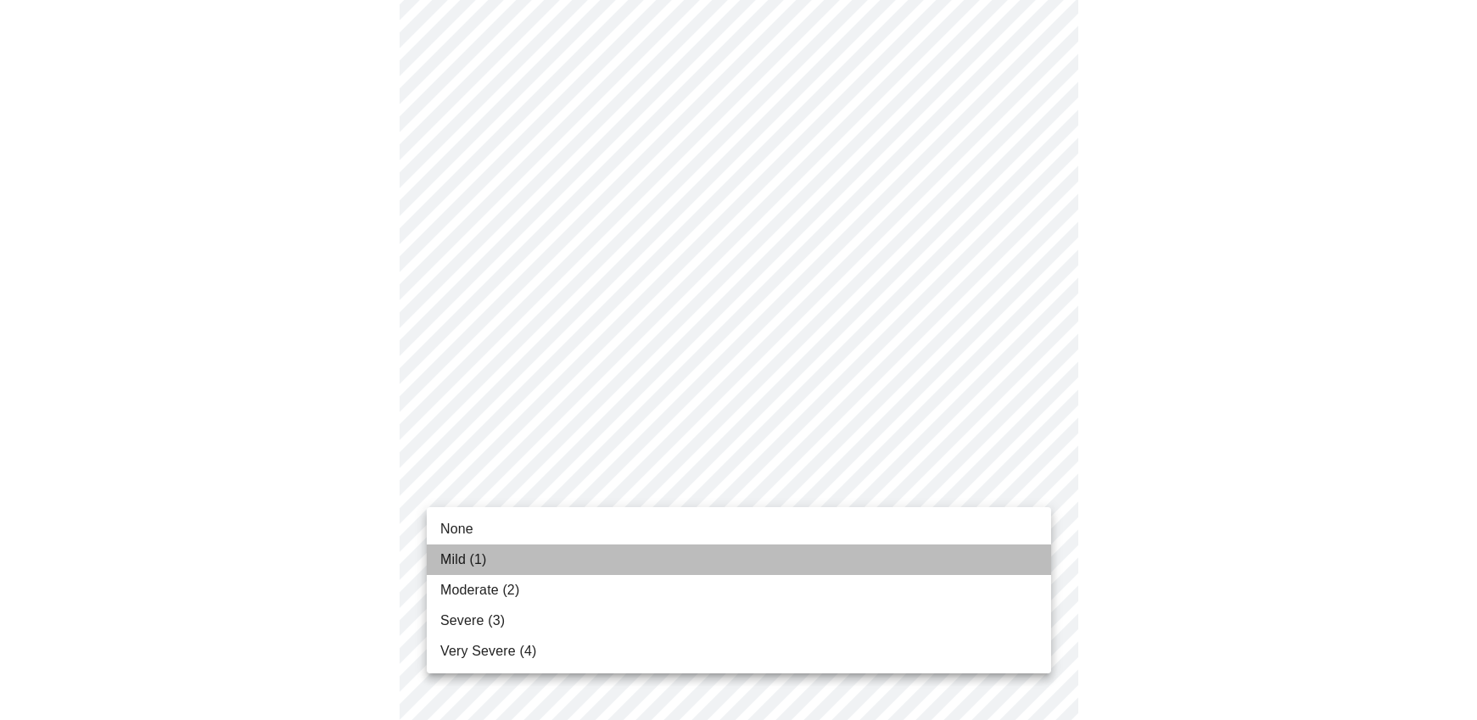
click at [563, 562] on li "Mild (1)" at bounding box center [739, 559] width 624 height 31
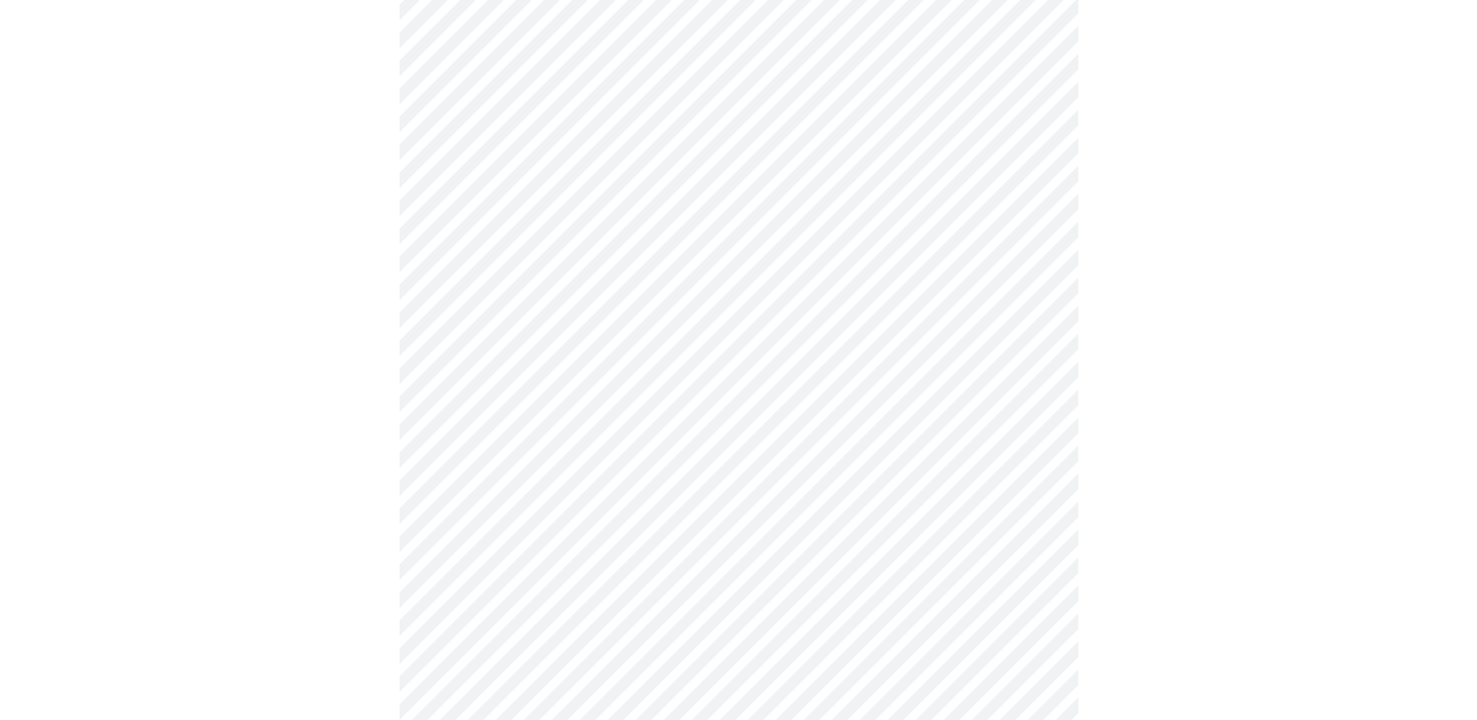
click at [562, 610] on body "MyMenopauseRx Appointments Messaging Labs Uploads Medications Community Refer a…" at bounding box center [738, 117] width 1463 height 2041
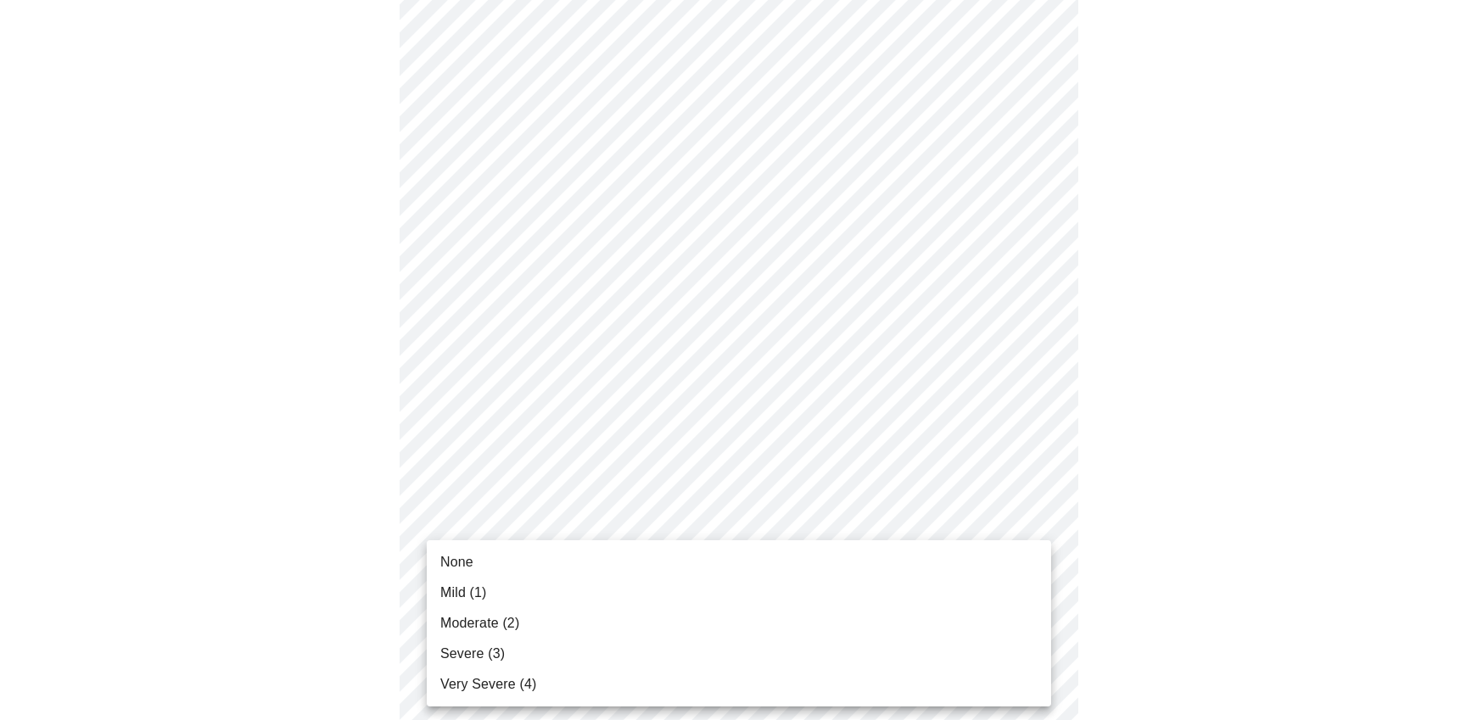
click at [537, 578] on li "Mild (1)" at bounding box center [739, 593] width 624 height 31
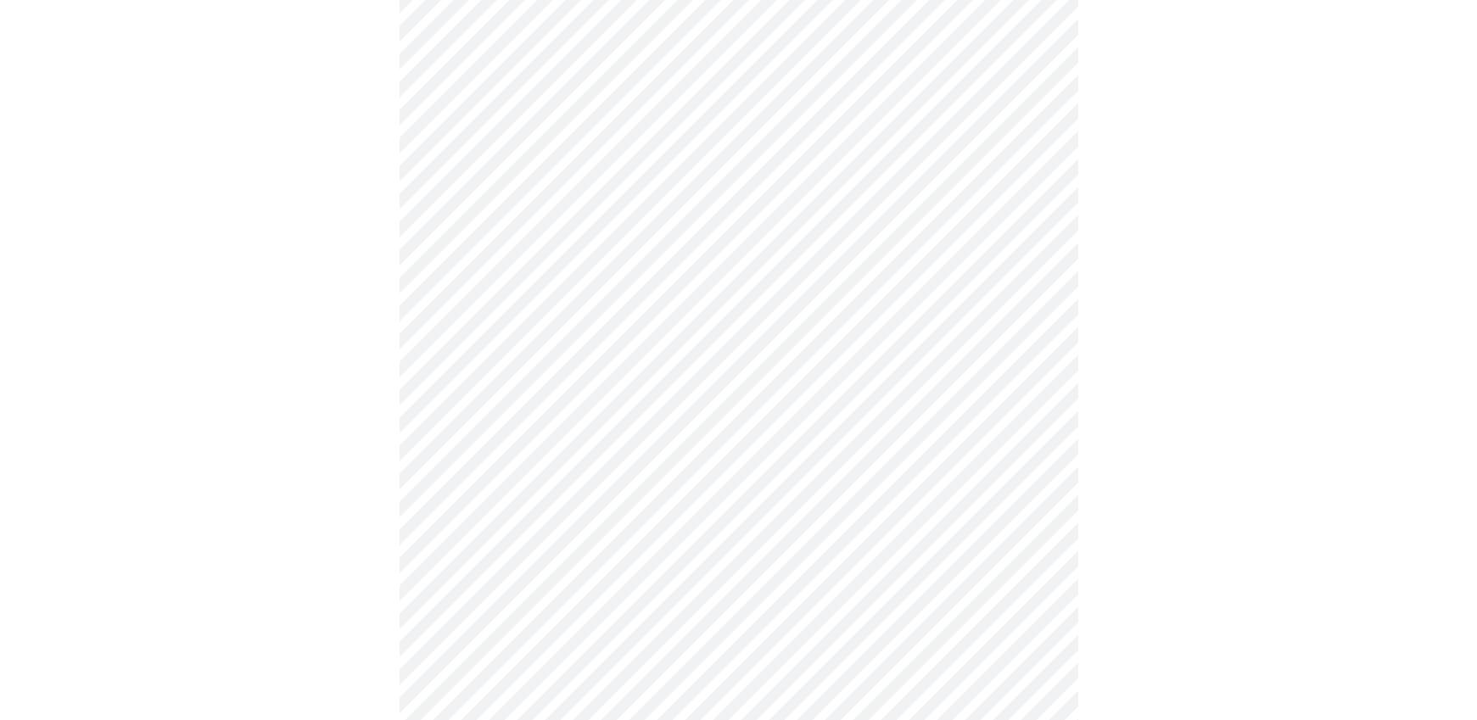
scroll to position [1142, 0]
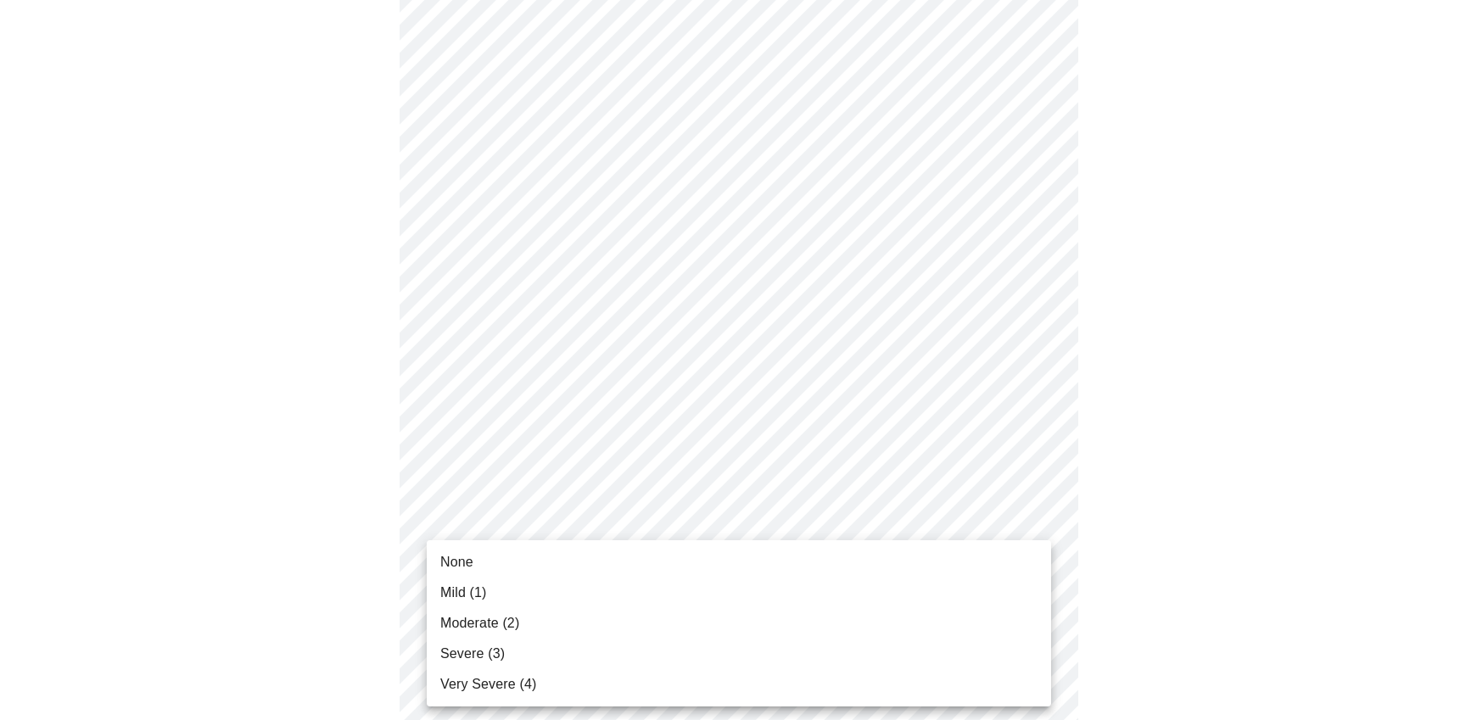
drag, startPoint x: 556, startPoint y: 583, endPoint x: 534, endPoint y: 618, distance: 41.9
click at [534, 618] on ul "None Mild (1) Moderate (2) Severe (3) Very Severe (4)" at bounding box center [739, 623] width 624 height 166
click at [533, 618] on li "Moderate (2)" at bounding box center [739, 623] width 624 height 31
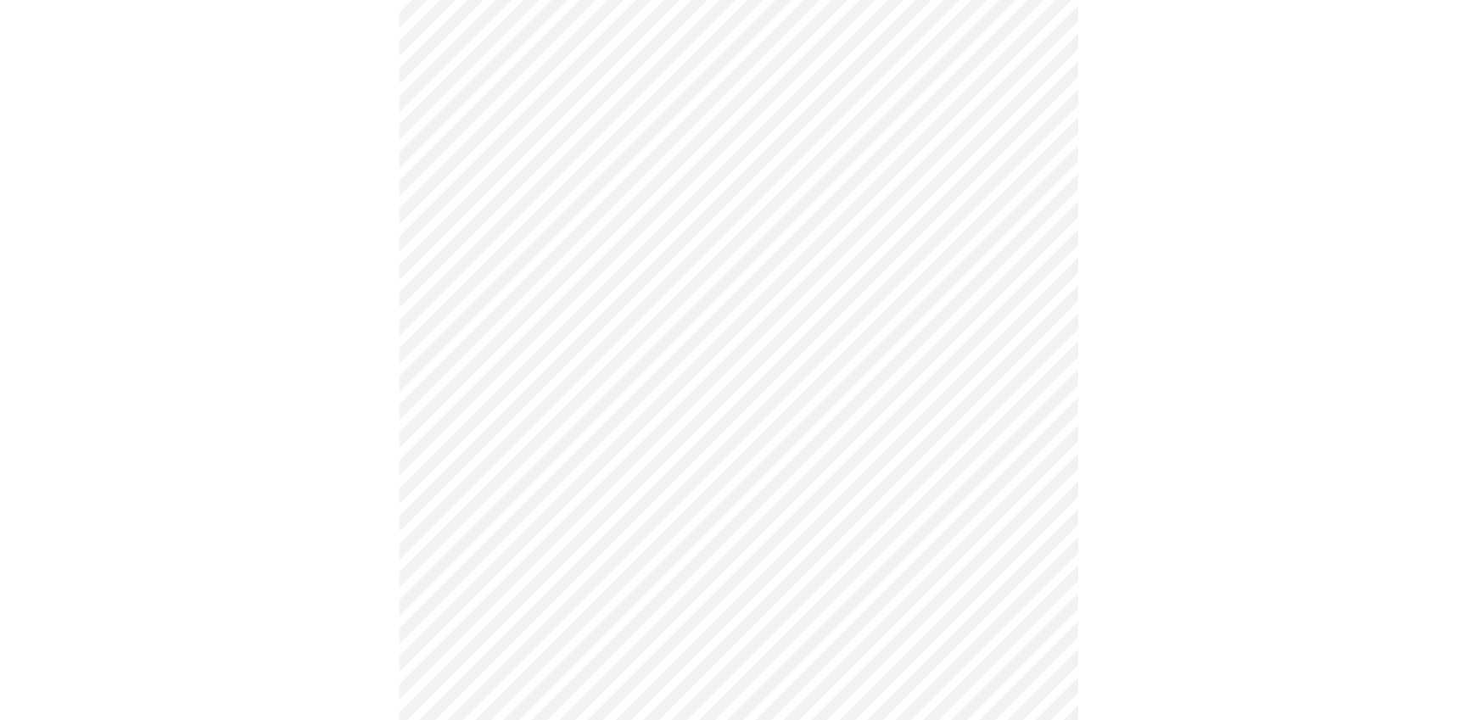
scroll to position [624, 0]
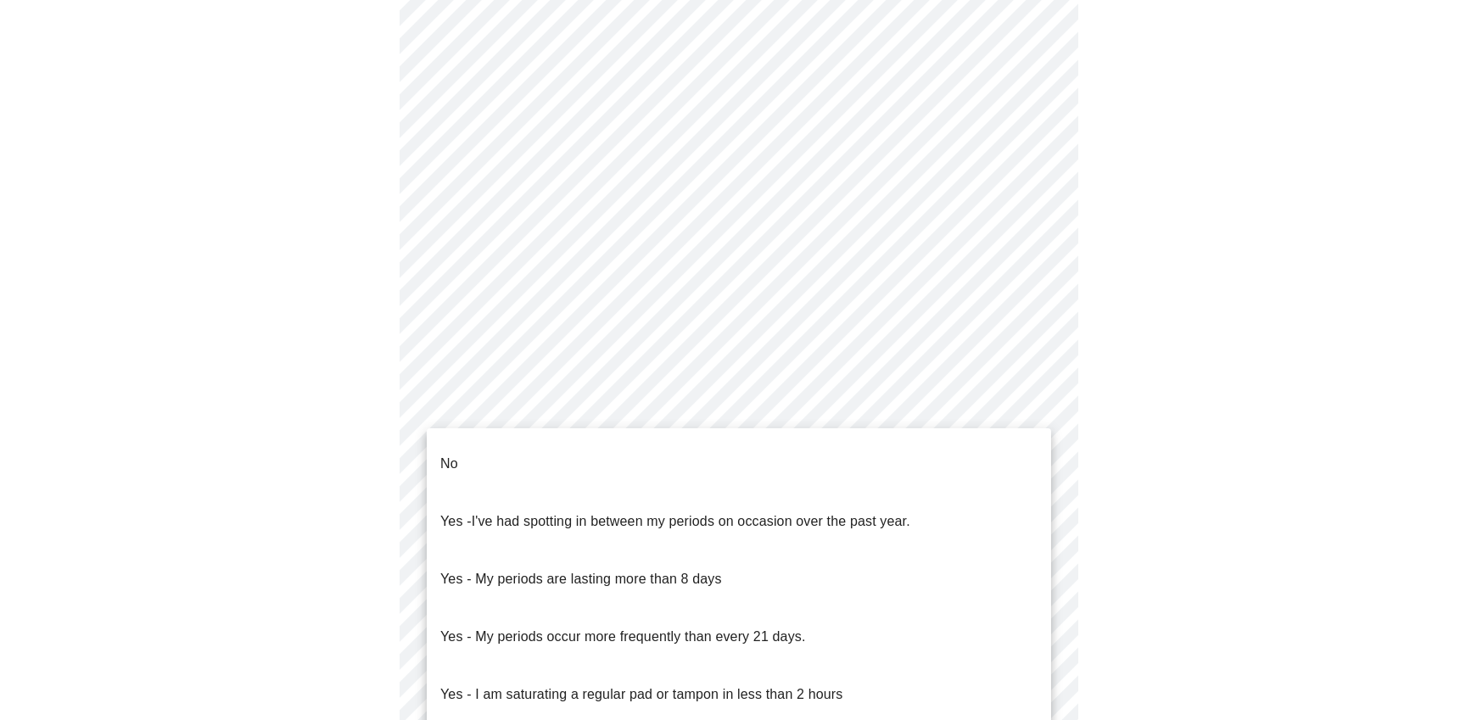
click at [779, 394] on body "MyMenopauseRx Appointments Messaging Labs Uploads Medications Community Refer a…" at bounding box center [738, 218] width 1463 height 1670
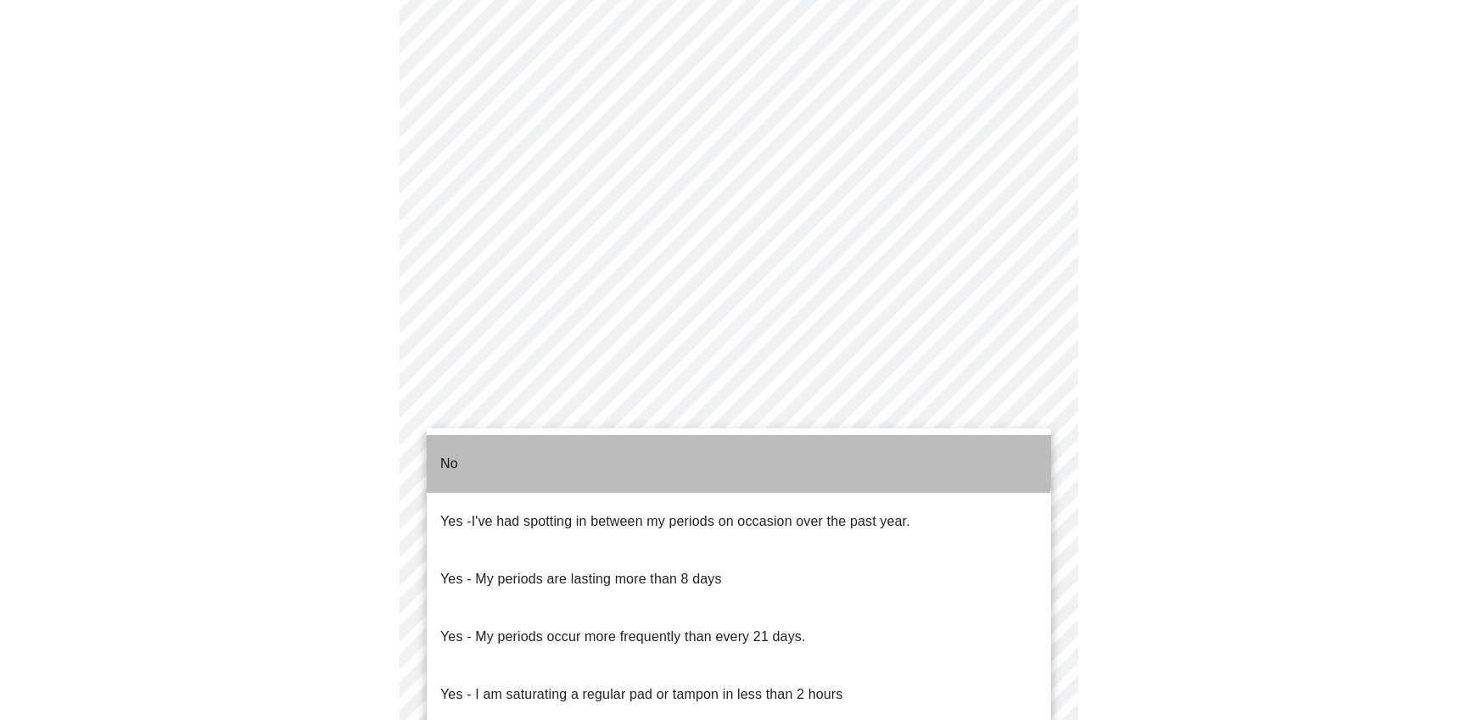
click at [727, 439] on li "No" at bounding box center [739, 464] width 624 height 58
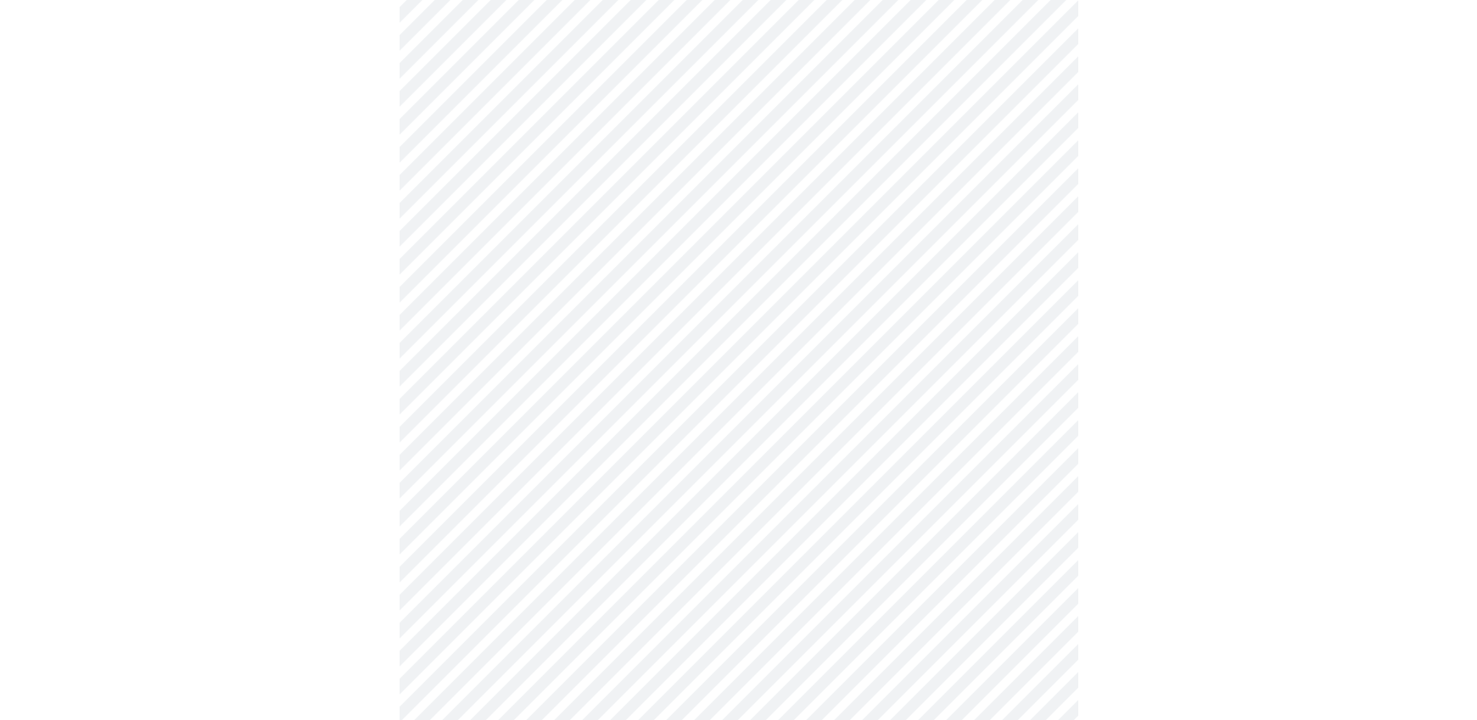
scroll to position [796, 0]
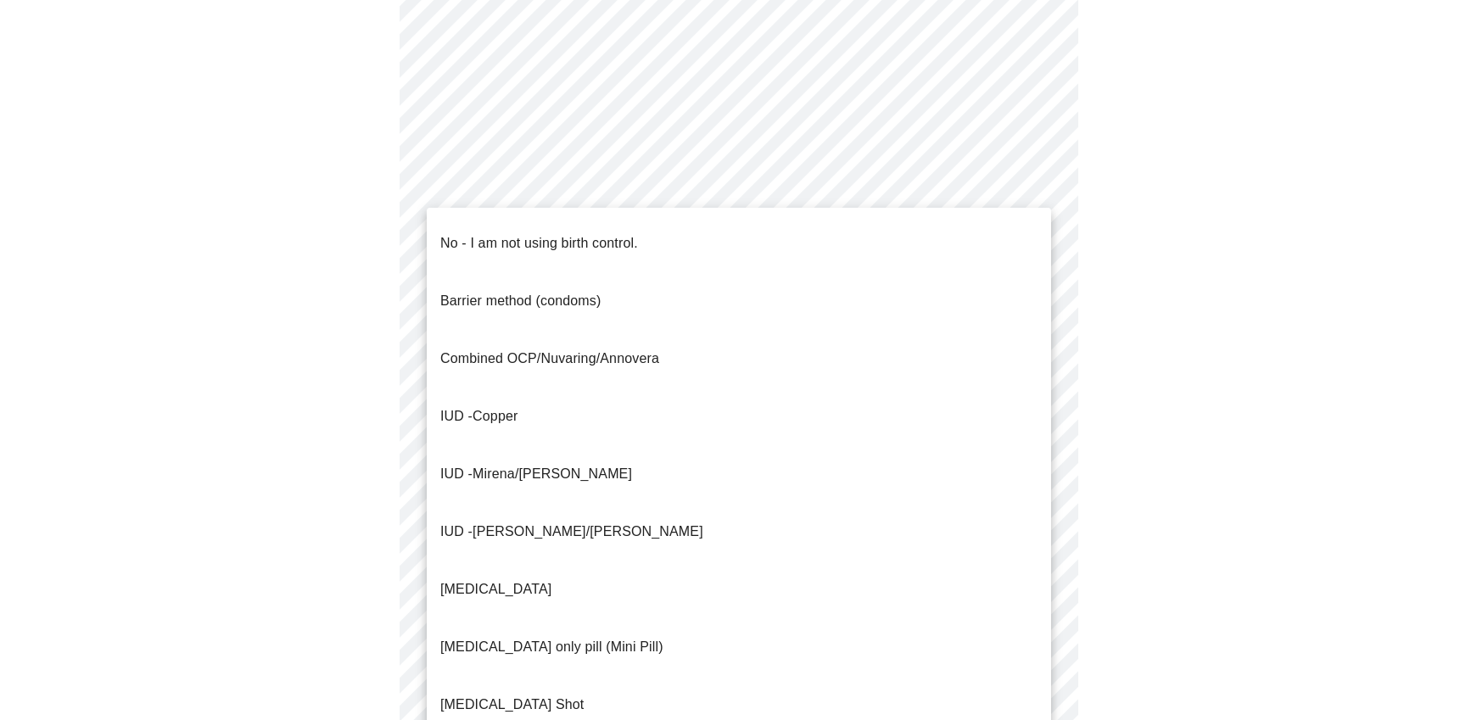
click at [782, 351] on body "MyMenopauseRx Appointments Messaging Labs Uploads Medications Community Refer a…" at bounding box center [738, 40] width 1463 height 1661
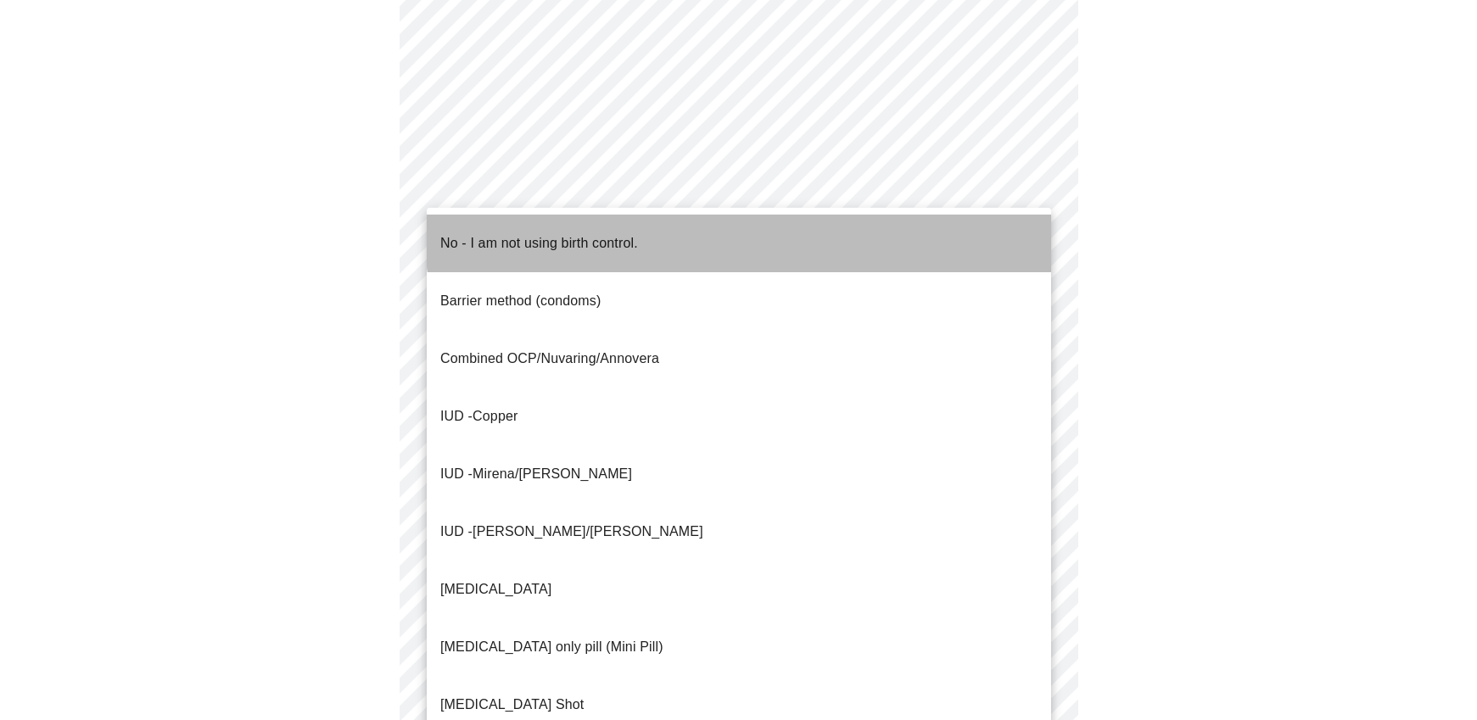
click at [746, 234] on li "No - I am not using birth control." at bounding box center [739, 244] width 624 height 58
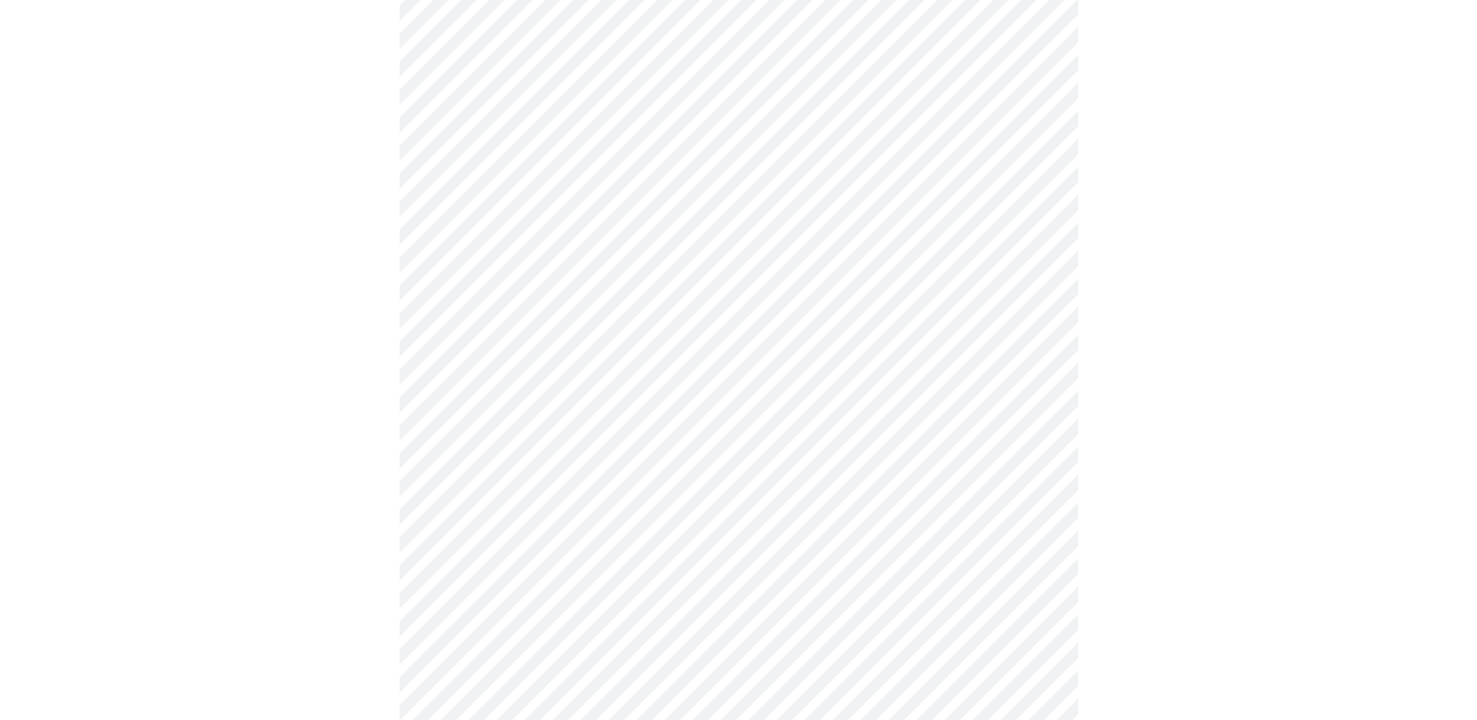
scroll to position [888, 0]
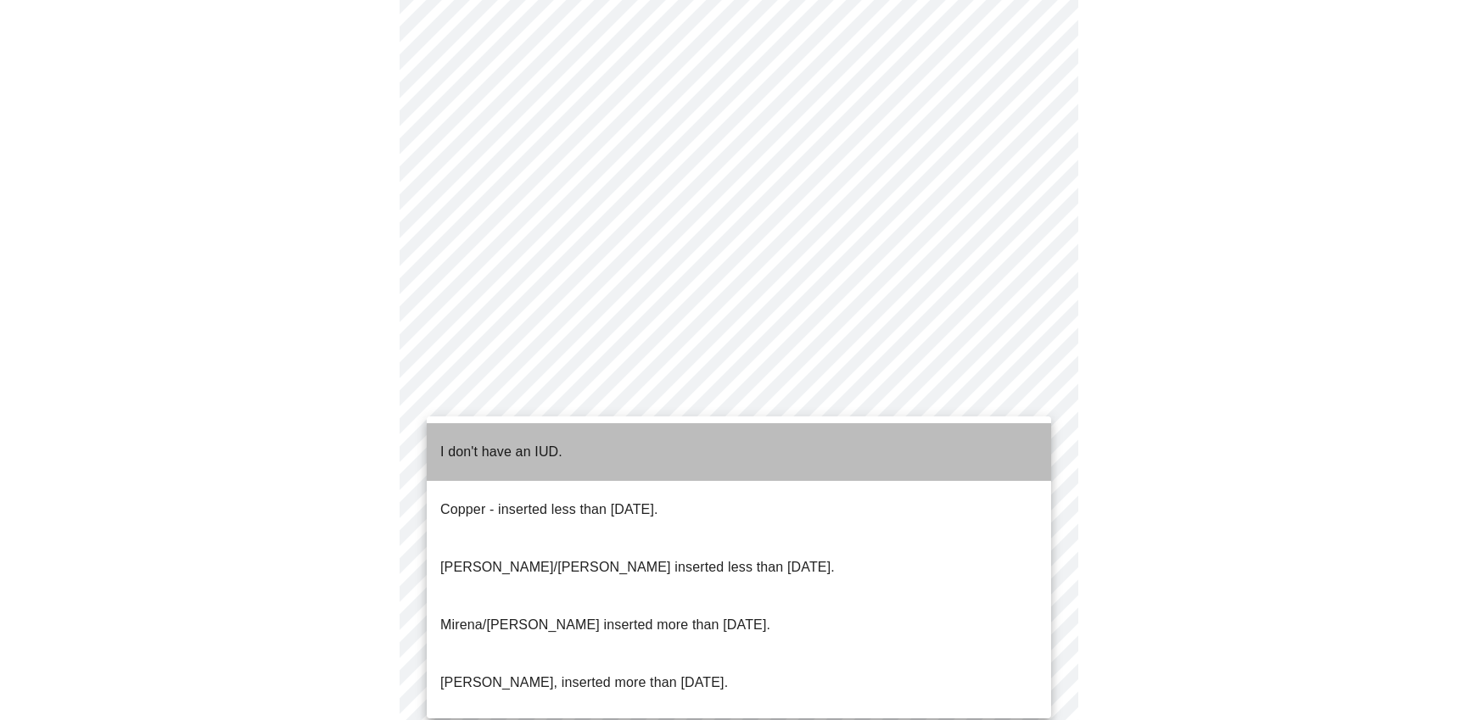
click at [498, 442] on p "I don't have an IUD." at bounding box center [501, 452] width 122 height 20
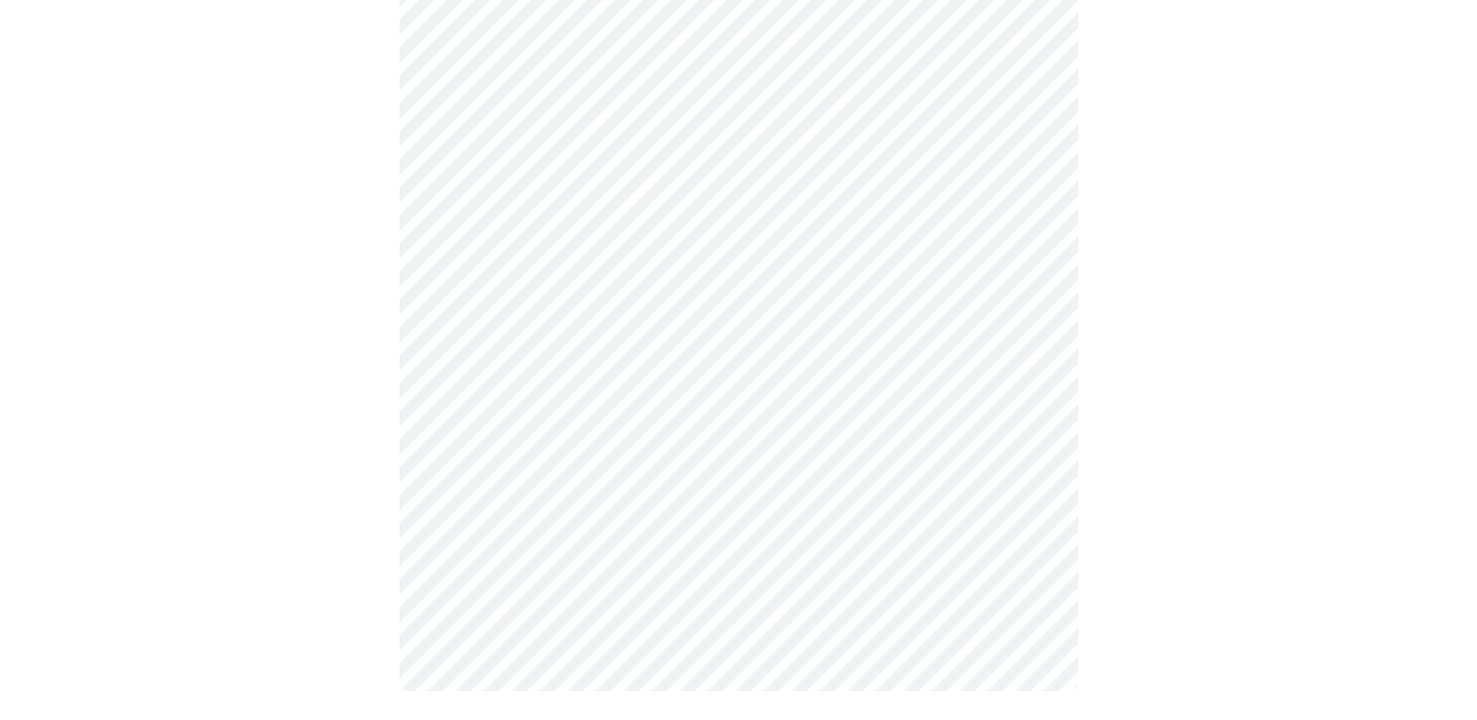
scroll to position [922, 0]
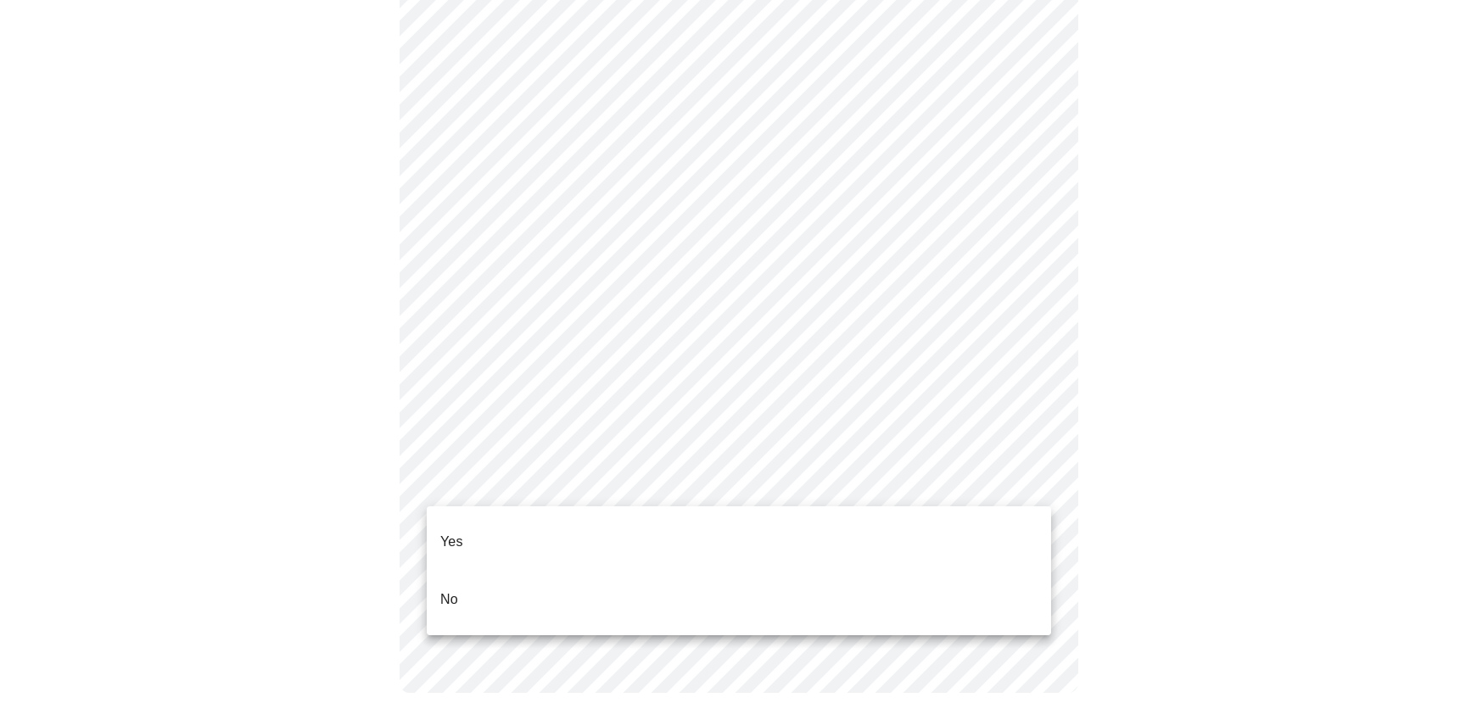
click at [502, 524] on li "Yes" at bounding box center [739, 542] width 624 height 58
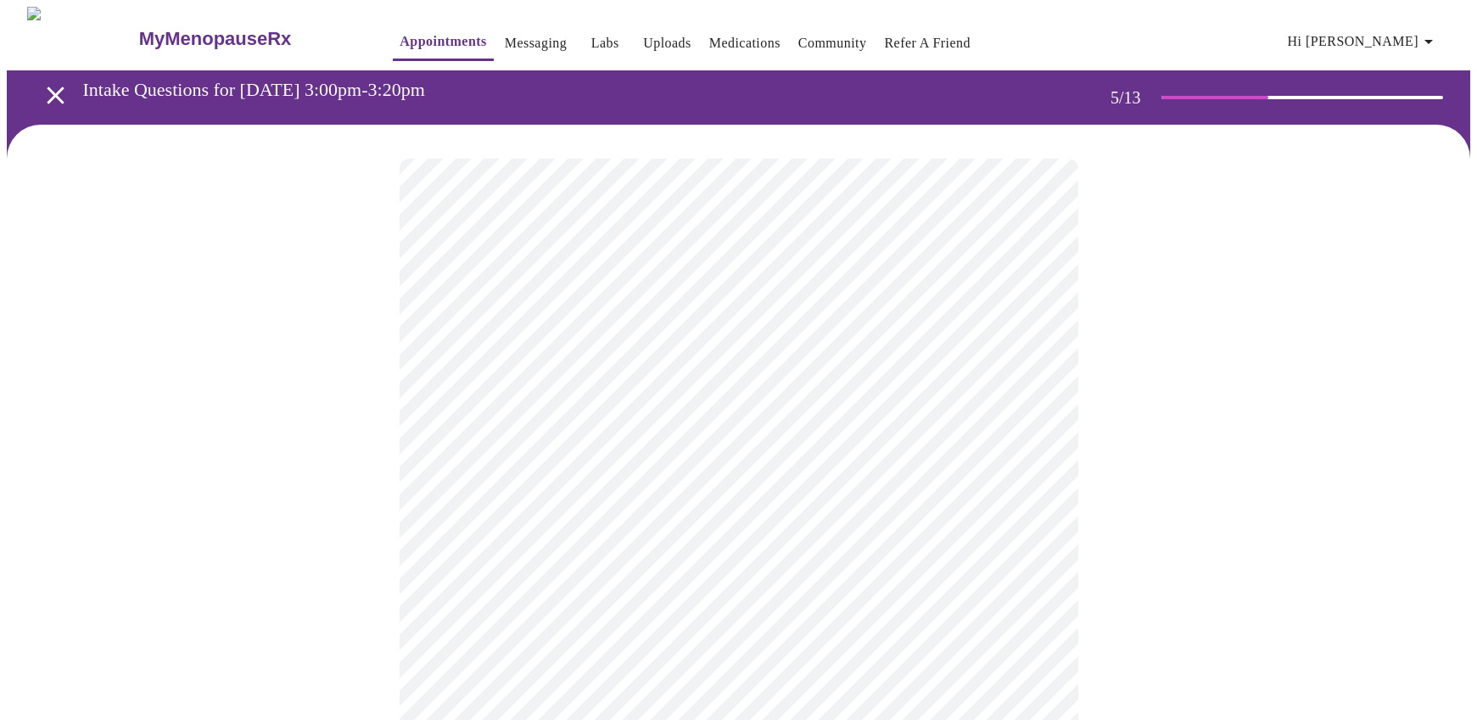
scroll to position [0, 0]
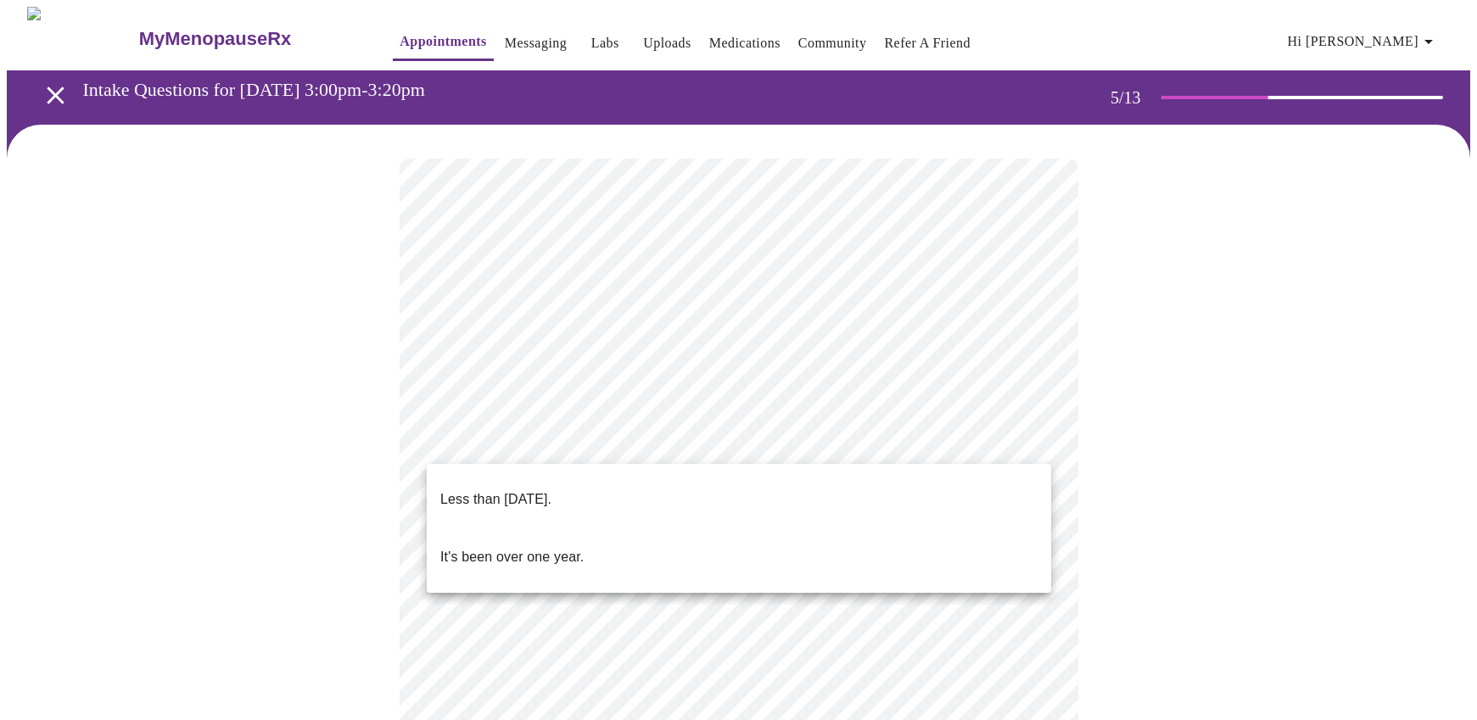
click at [629, 436] on body "MyMenopauseRx Appointments Messaging Labs Uploads Medications Community Refer a…" at bounding box center [738, 692] width 1463 height 1371
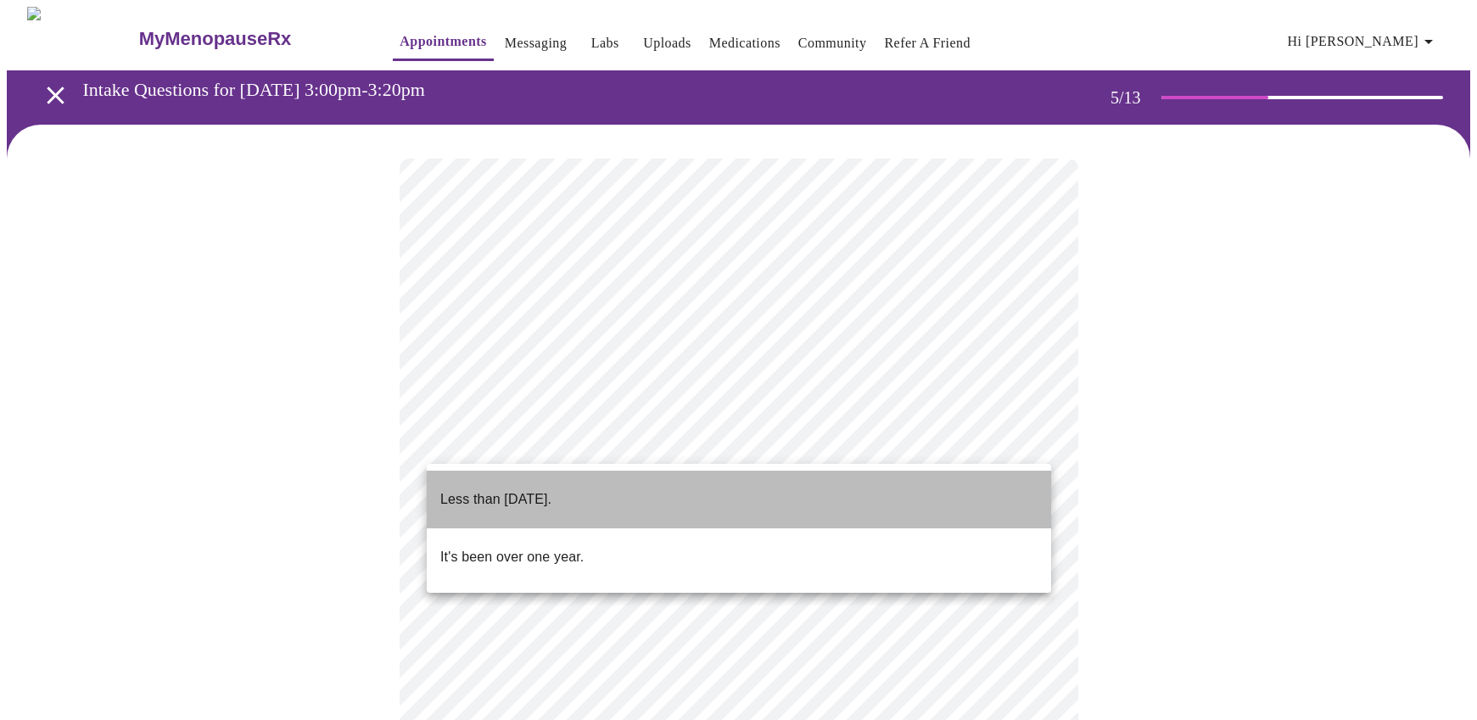
click at [603, 483] on li "Less than [DATE]." at bounding box center [739, 500] width 624 height 58
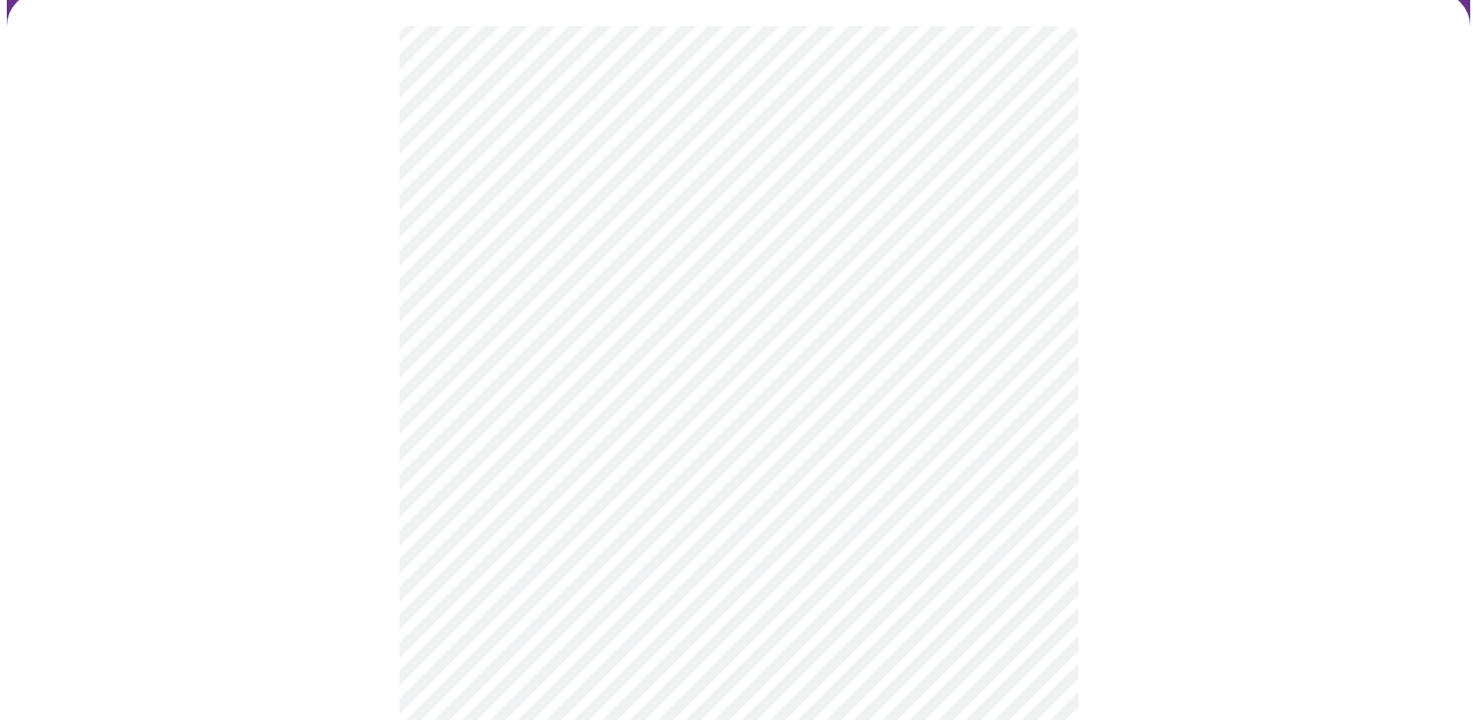
scroll to position [148, 0]
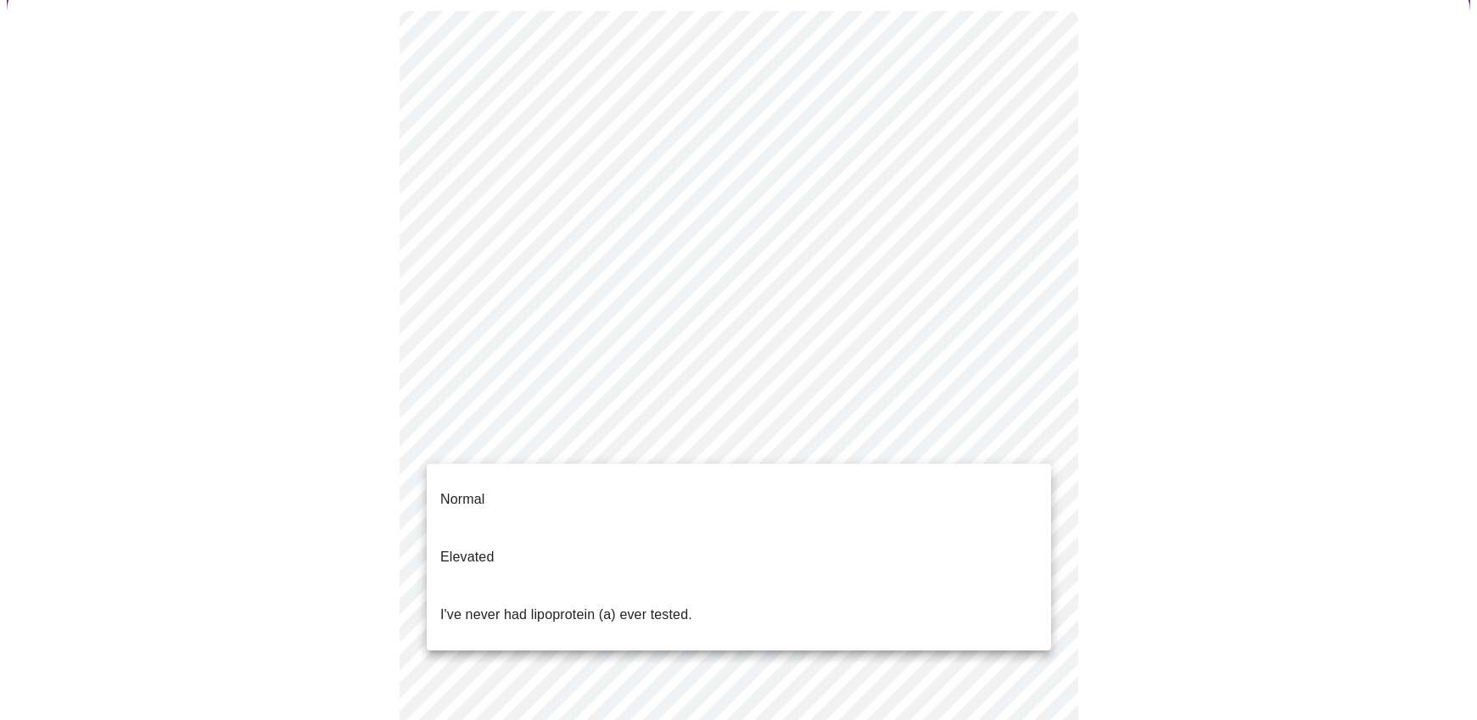
click at [919, 438] on body "MyMenopauseRx Appointments Messaging Labs Uploads Medications Community Refer a…" at bounding box center [738, 540] width 1463 height 1362
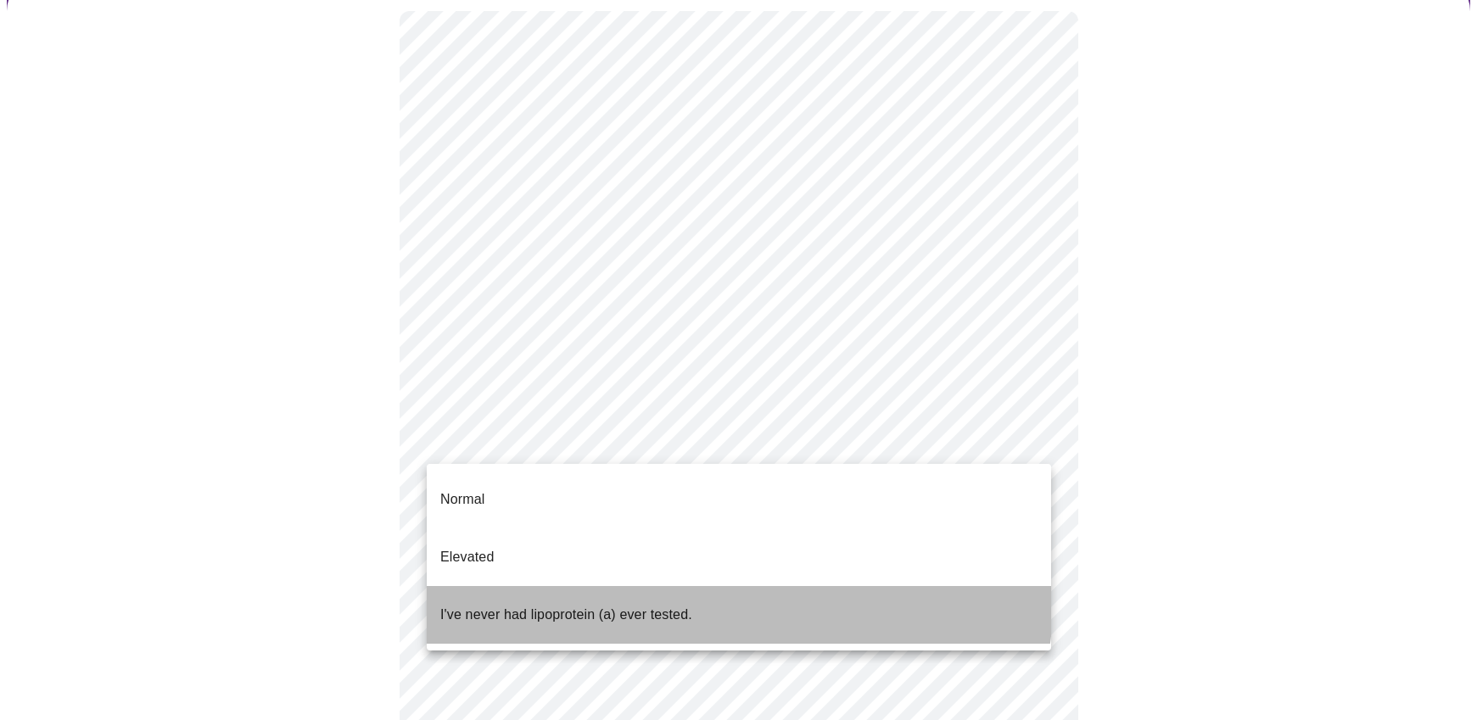
click at [692, 605] on p "I've never had lipoprotein (a) ever tested." at bounding box center [566, 615] width 252 height 20
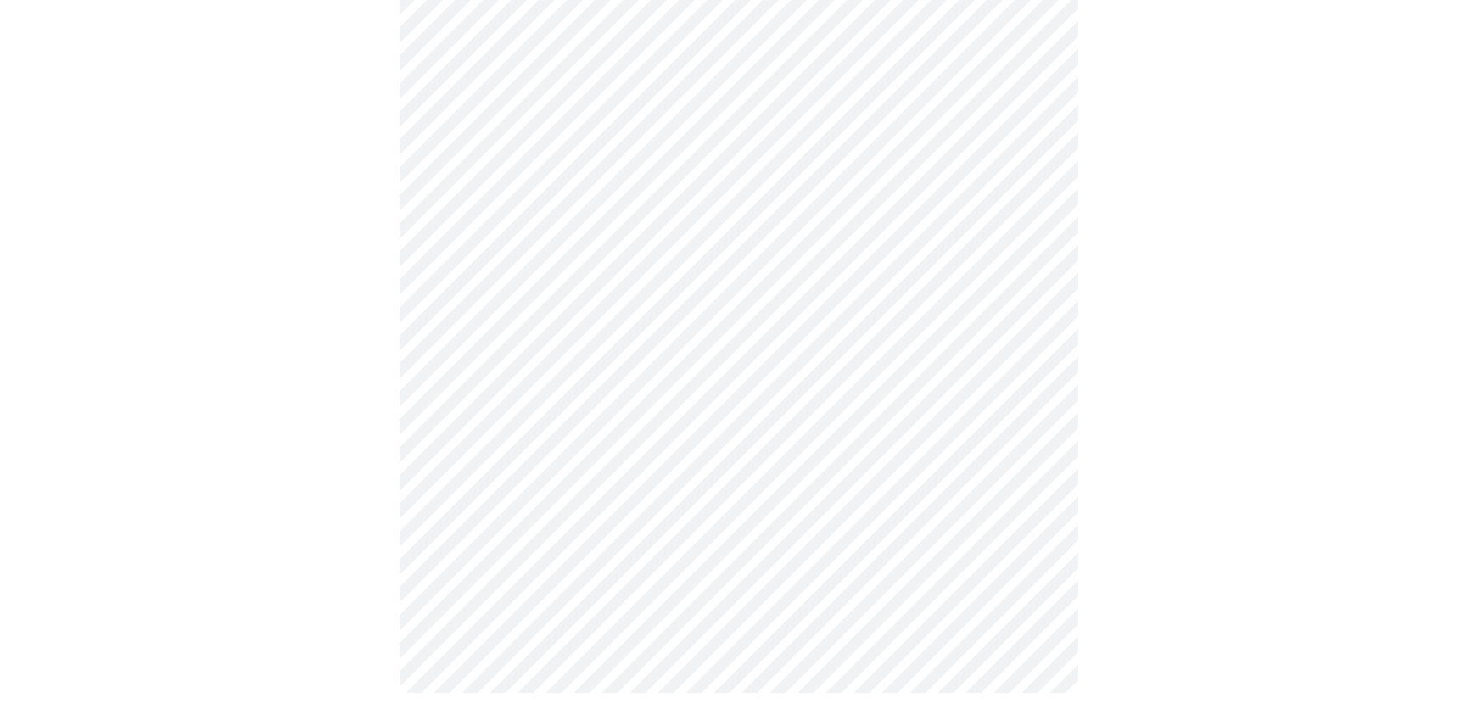
scroll to position [0, 0]
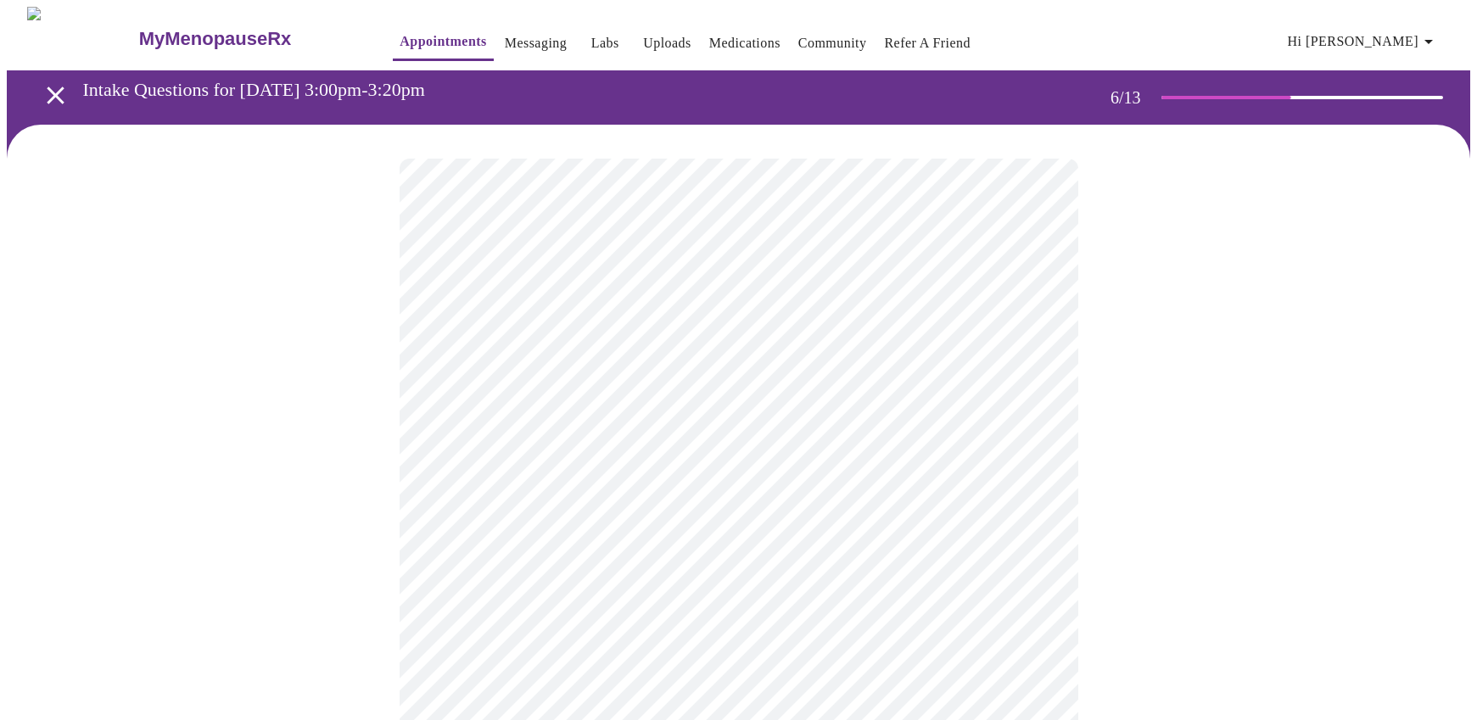
click at [471, 477] on body "MyMenopauseRx Appointments Messaging Labs Uploads Medications Community Refer a…" at bounding box center [738, 459] width 1463 height 904
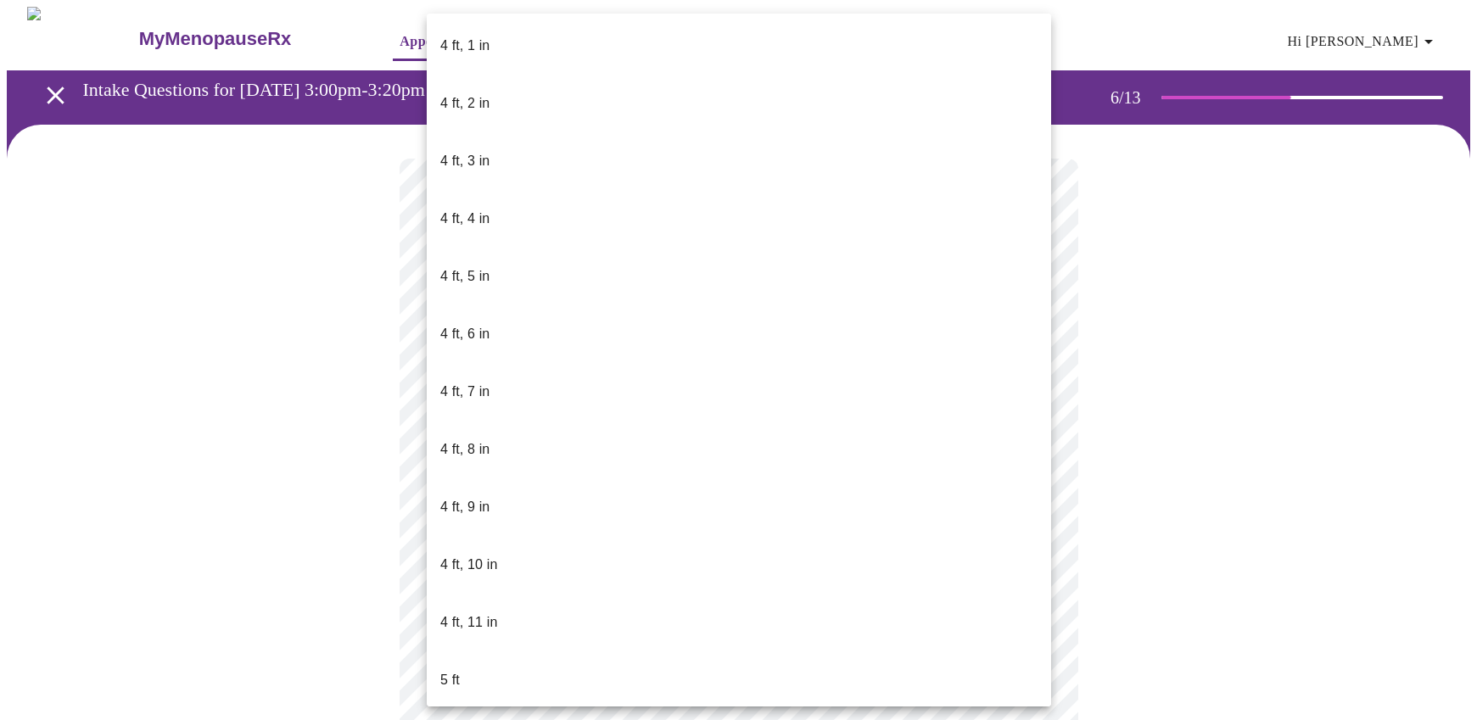
scroll to position [896, 0]
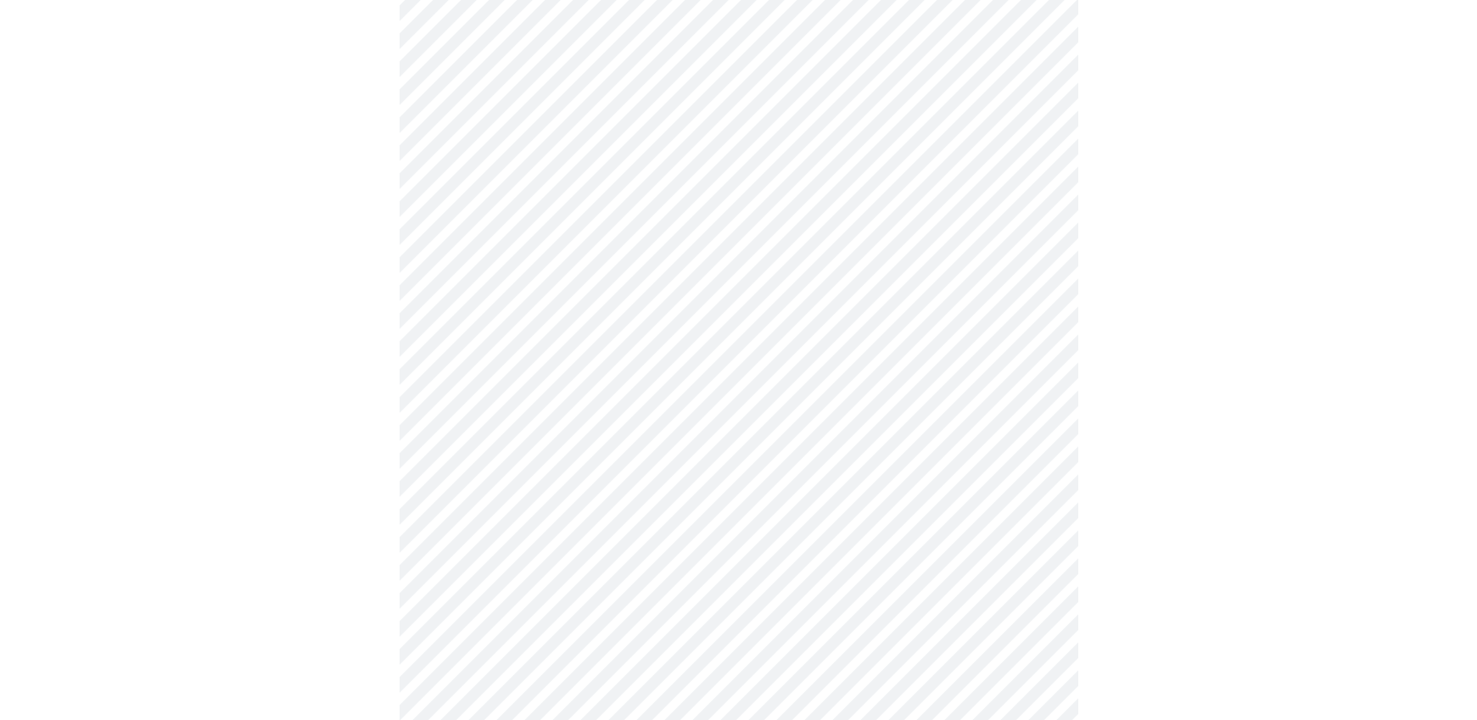
scroll to position [4379, 0]
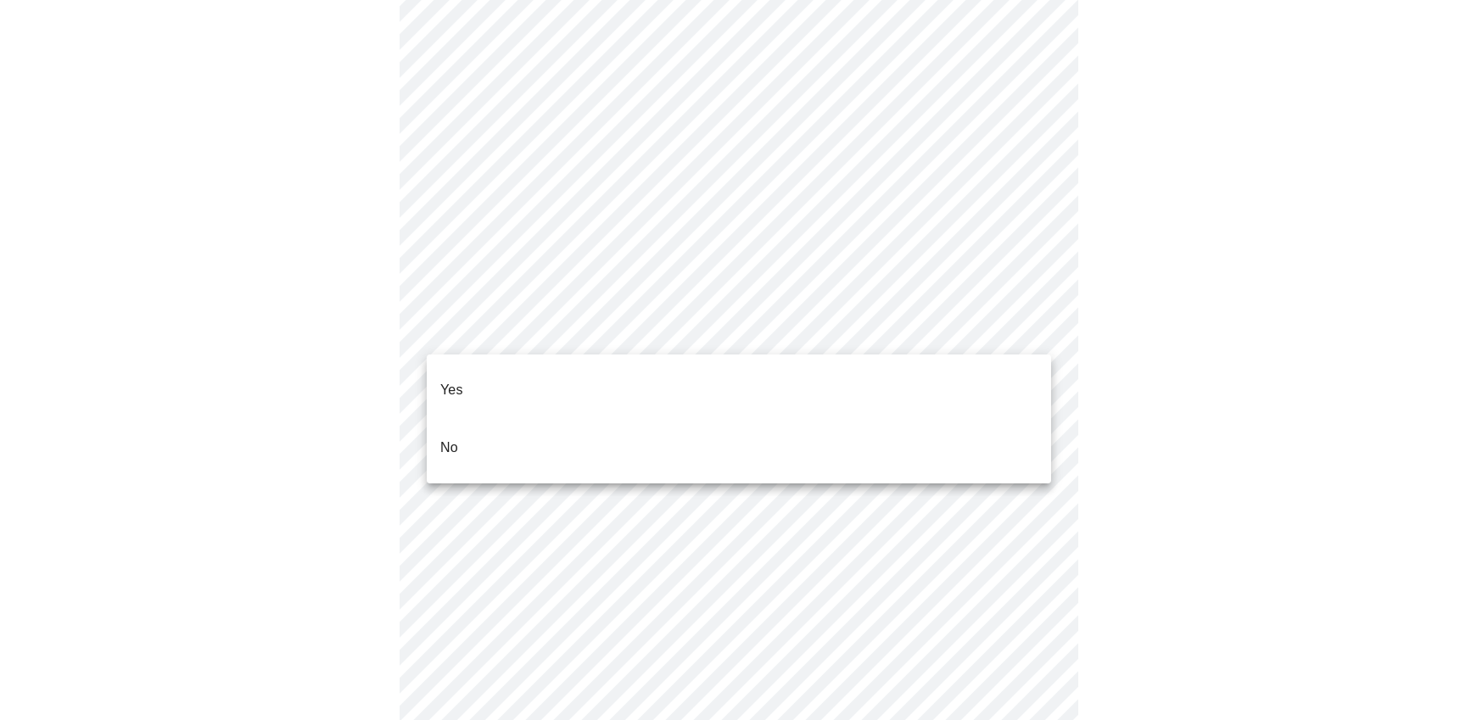
click at [595, 426] on li "No" at bounding box center [739, 448] width 624 height 58
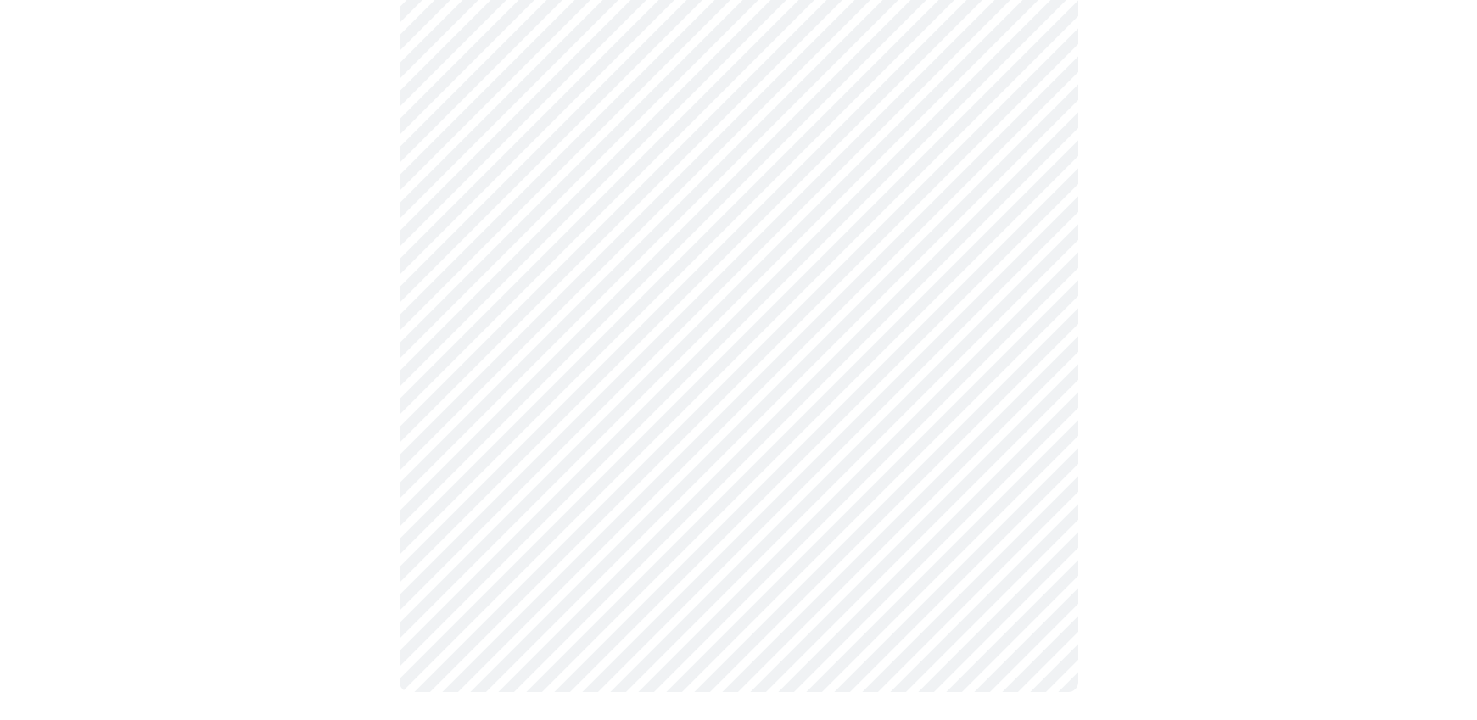
scroll to position [935, 0]
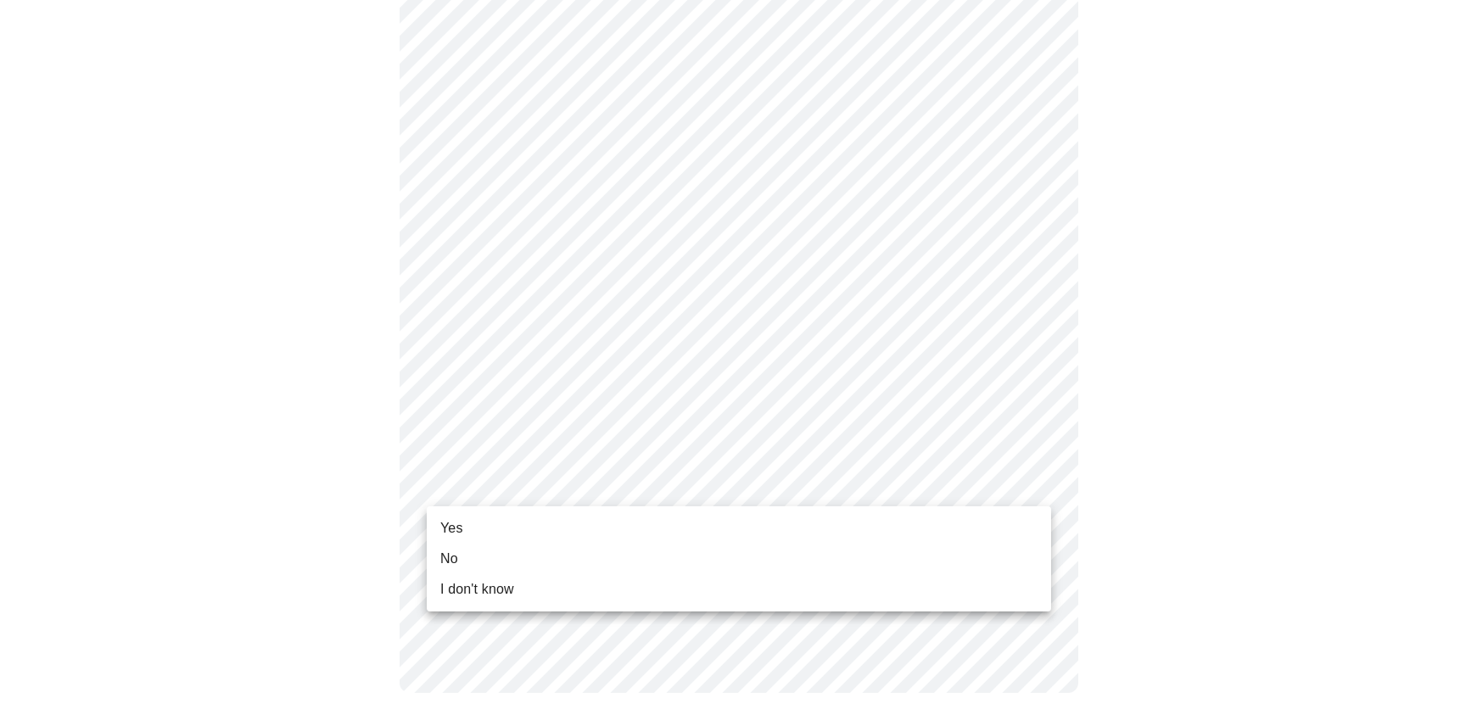
click at [493, 518] on li "Yes" at bounding box center [739, 528] width 624 height 31
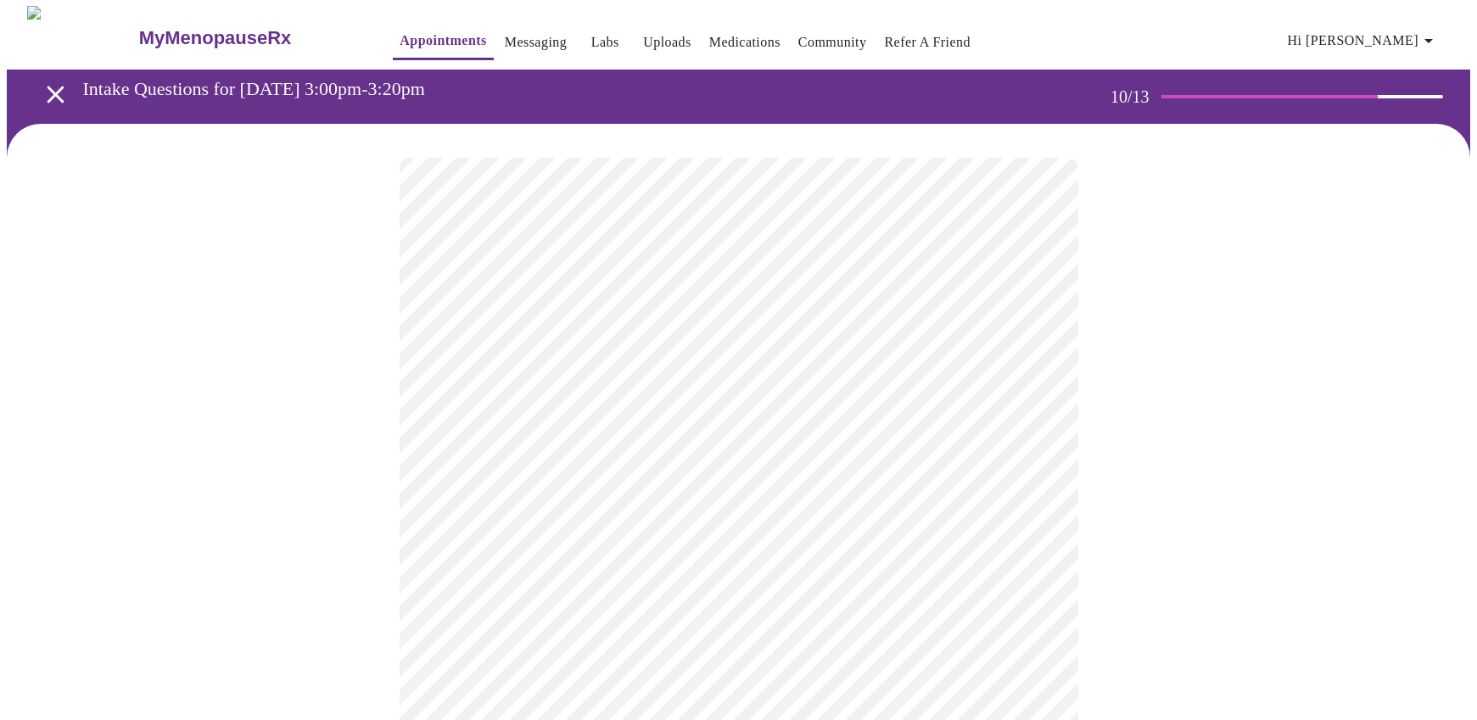
scroll to position [92, 0]
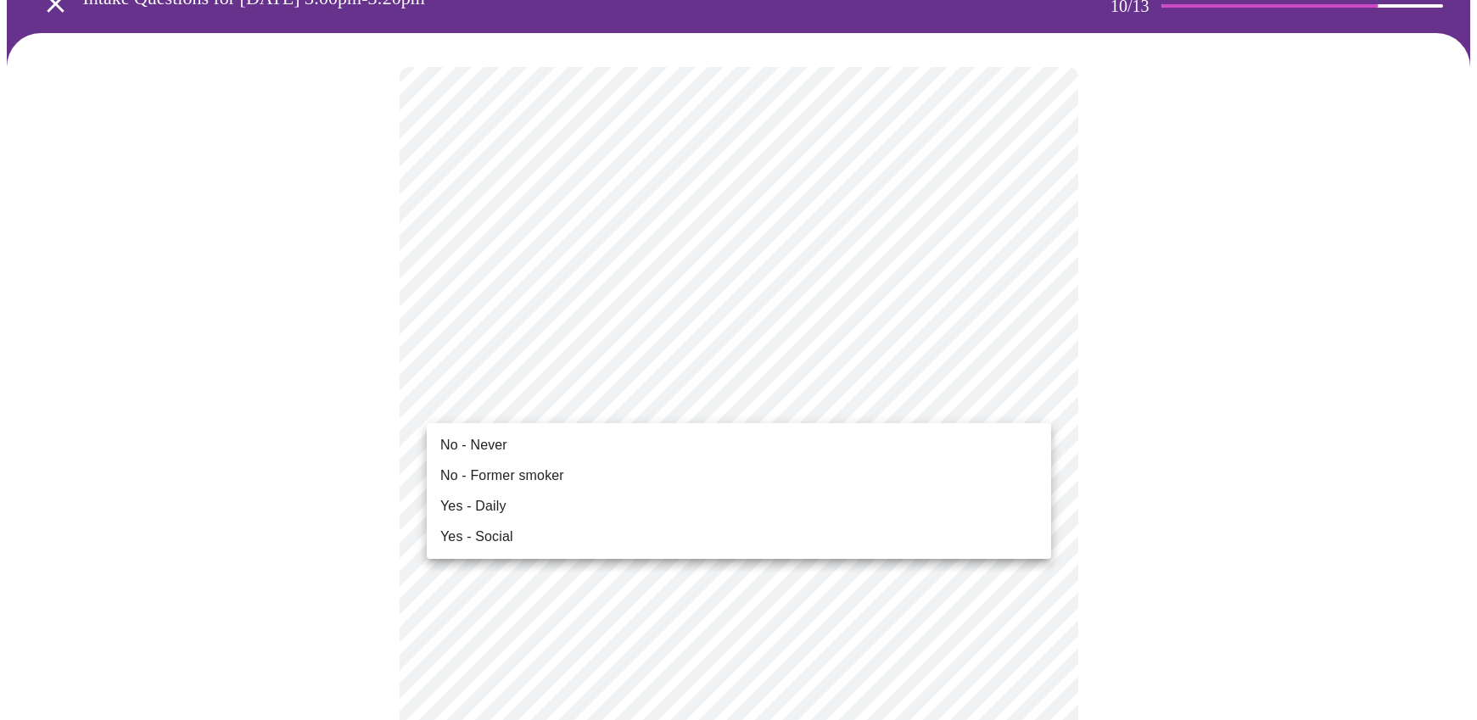
click at [518, 535] on li "Yes - Social" at bounding box center [739, 537] width 624 height 31
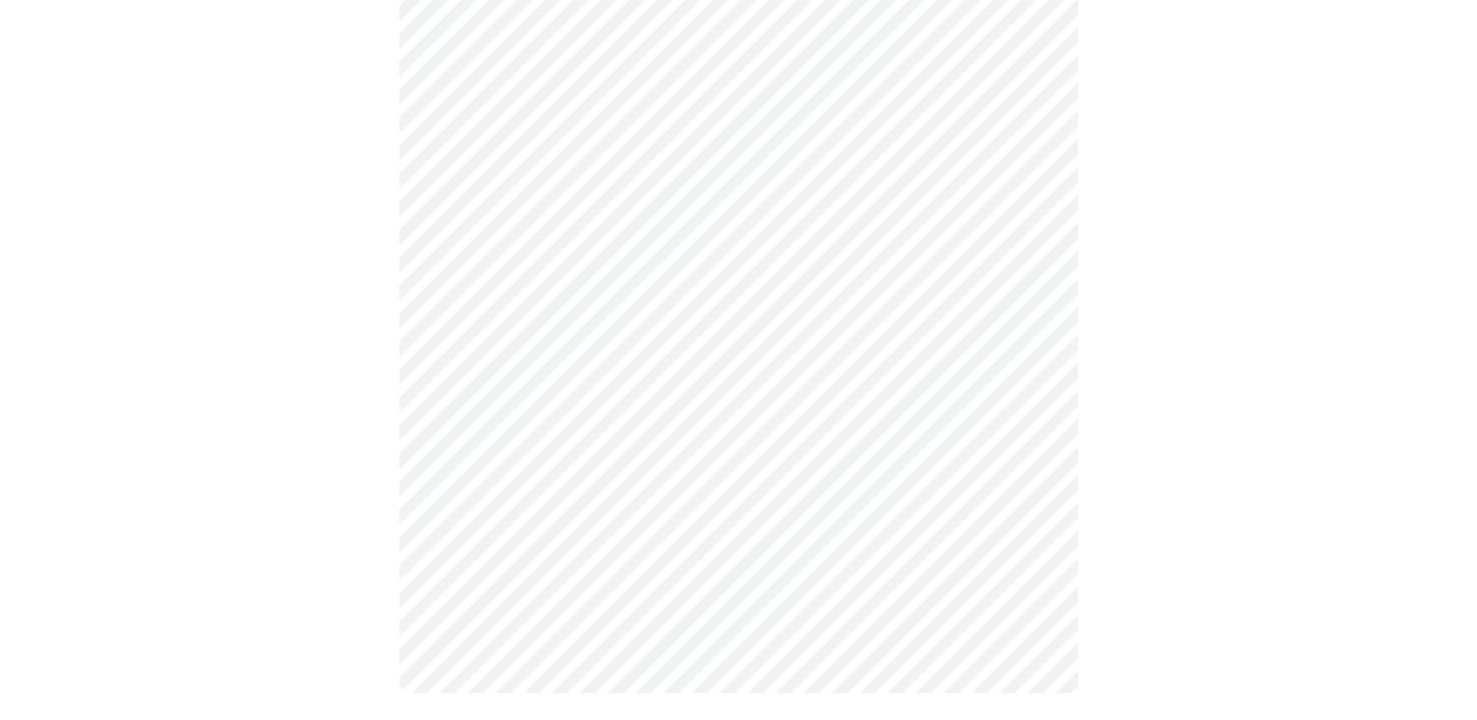
scroll to position [1498, 0]
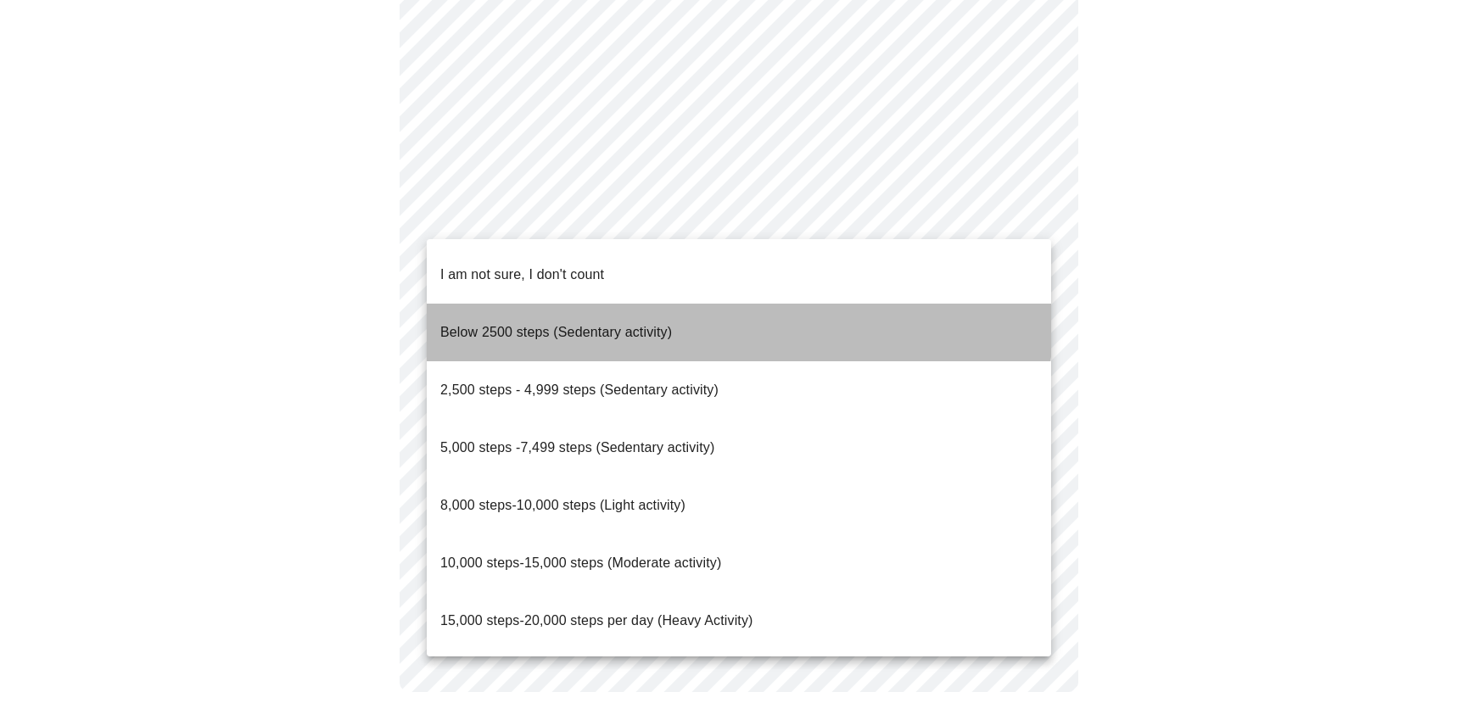
click at [608, 322] on p "Below 2500 steps (Sedentary activity)" at bounding box center [556, 332] width 232 height 20
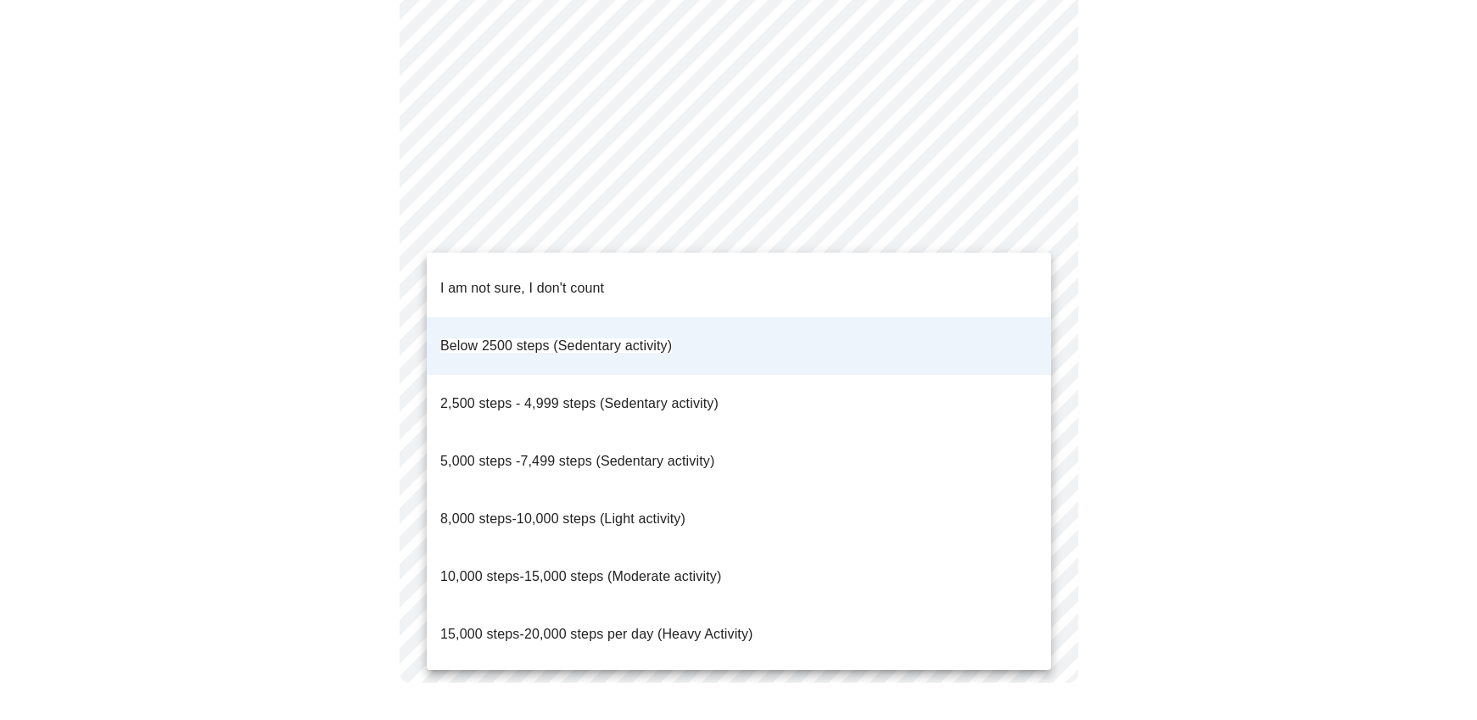
click at [1147, 222] on div at bounding box center [738, 360] width 1477 height 720
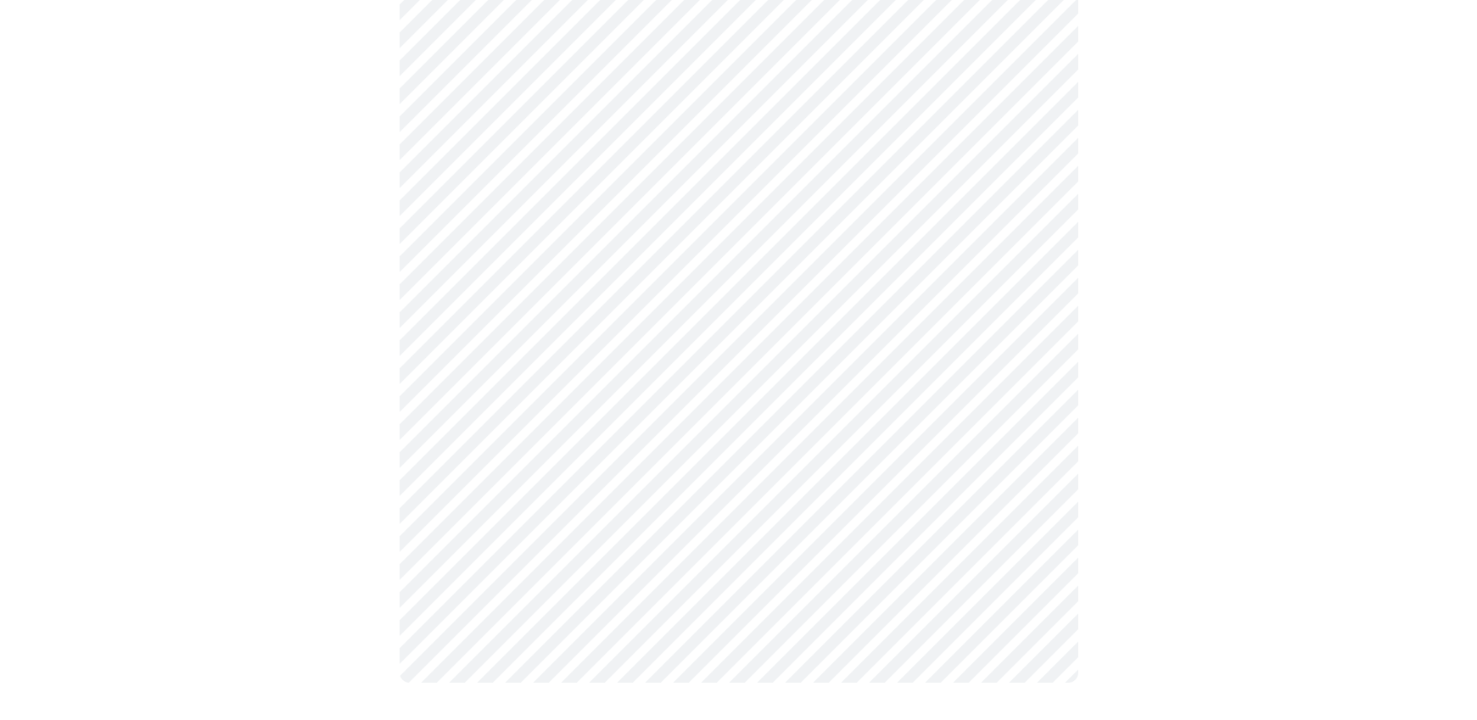
scroll to position [1497, 0]
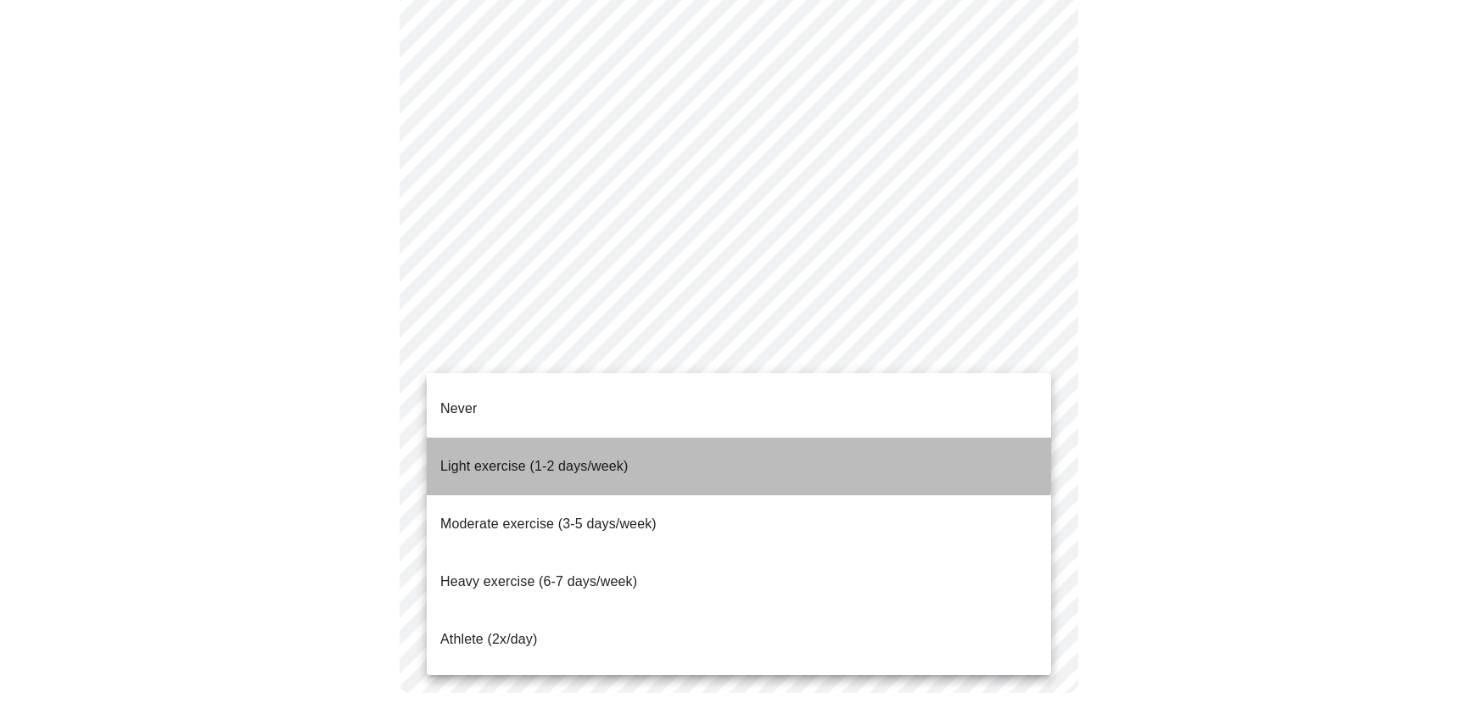
drag, startPoint x: 511, startPoint y: 433, endPoint x: 545, endPoint y: 424, distance: 35.2
click at [512, 459] on span "Light exercise (1-2 days/week)" at bounding box center [534, 466] width 188 height 14
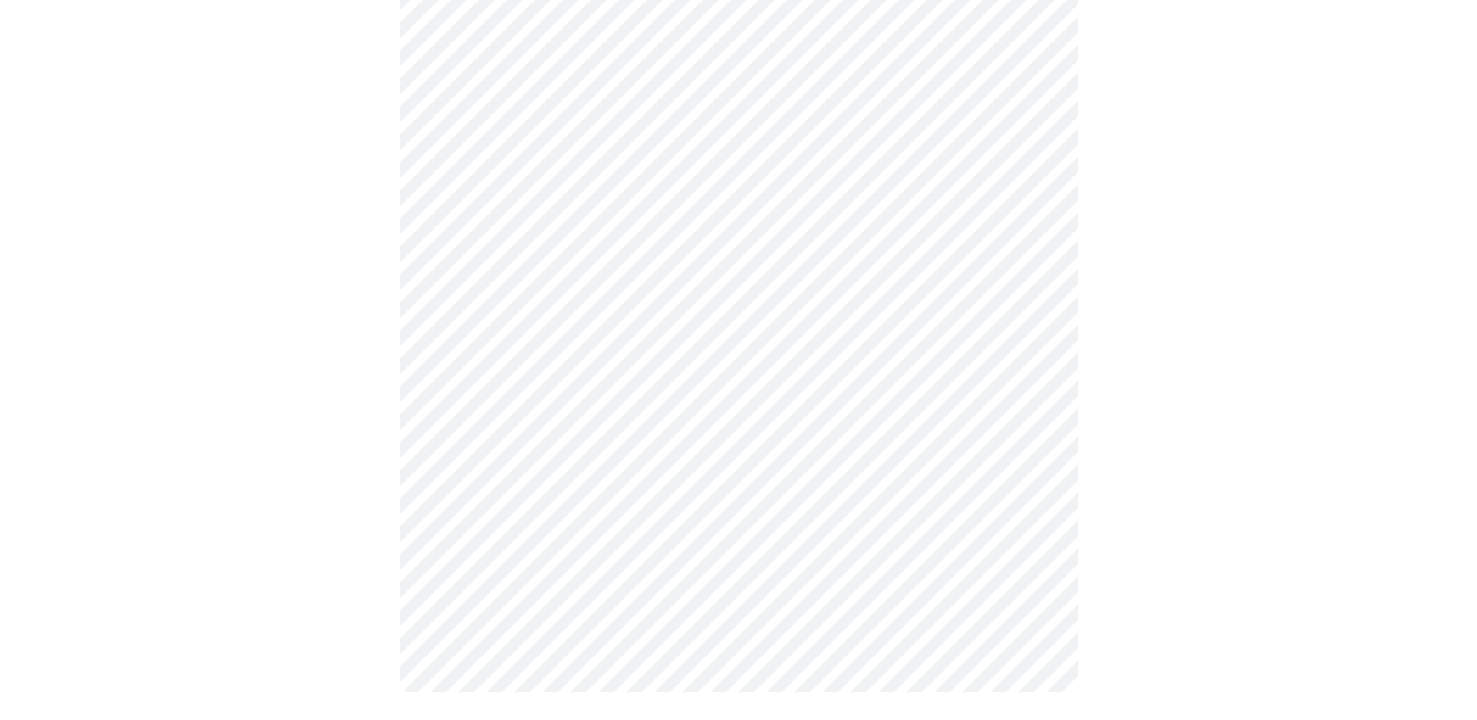
scroll to position [1478, 0]
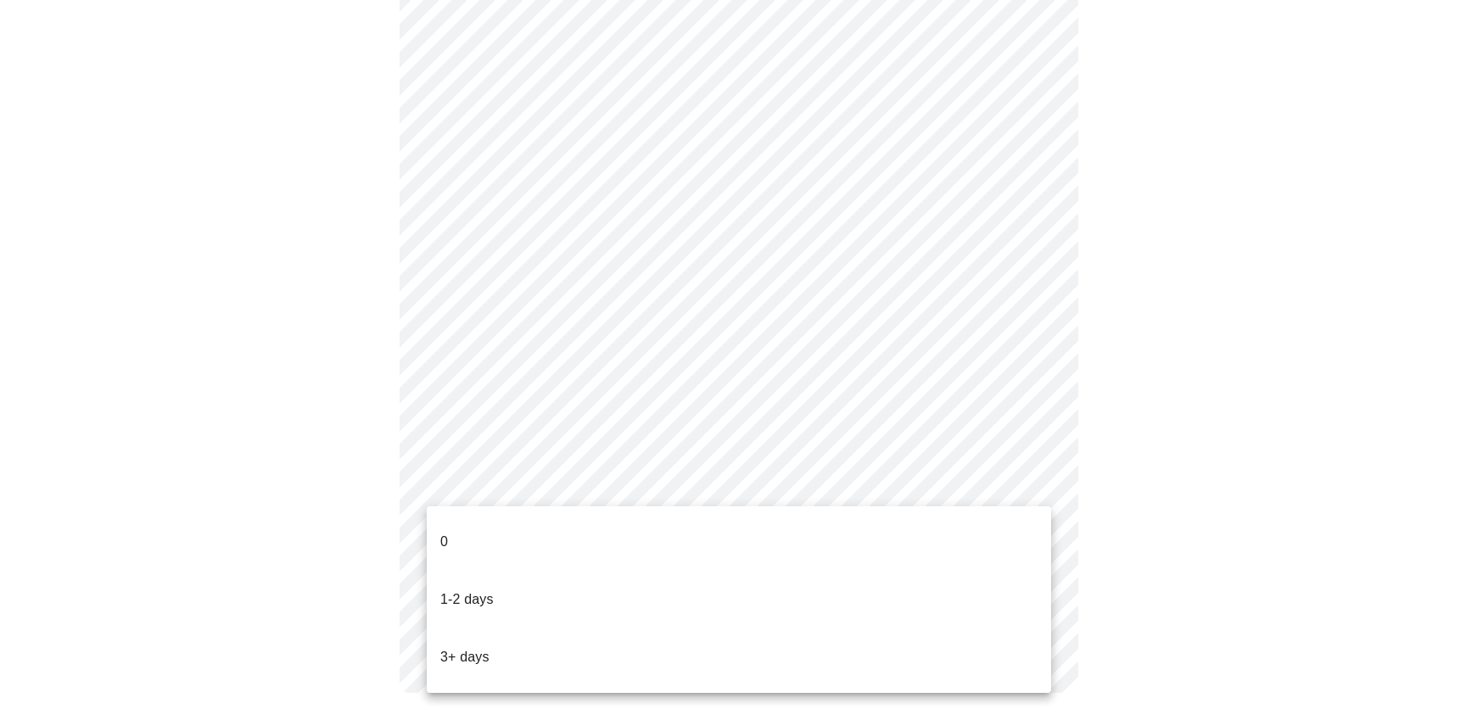
click at [479, 589] on p "1-2 days" at bounding box center [466, 599] width 53 height 20
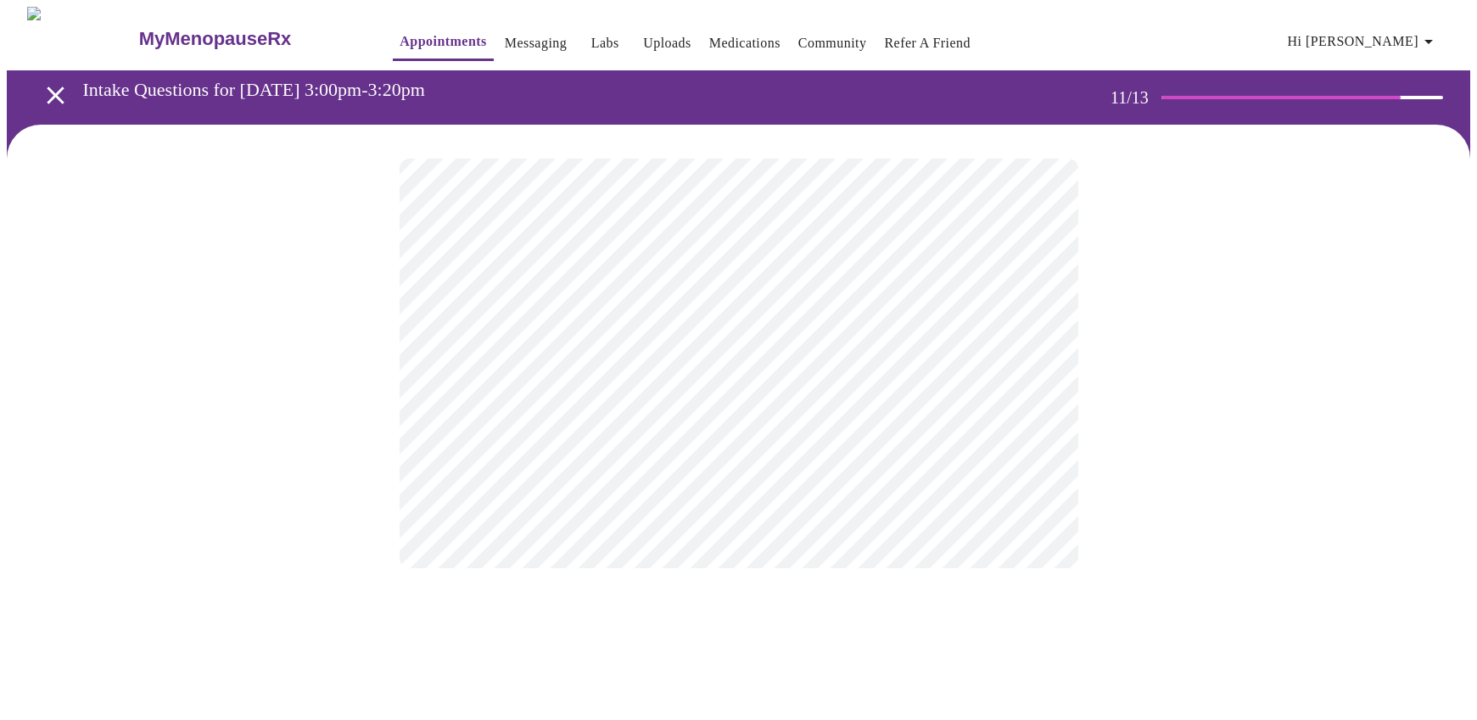
scroll to position [0, 0]
click at [1032, 340] on body "MyMenopauseRx Appointments Messaging Labs Uploads Medications Community Refer a…" at bounding box center [738, 288] width 1463 height 563
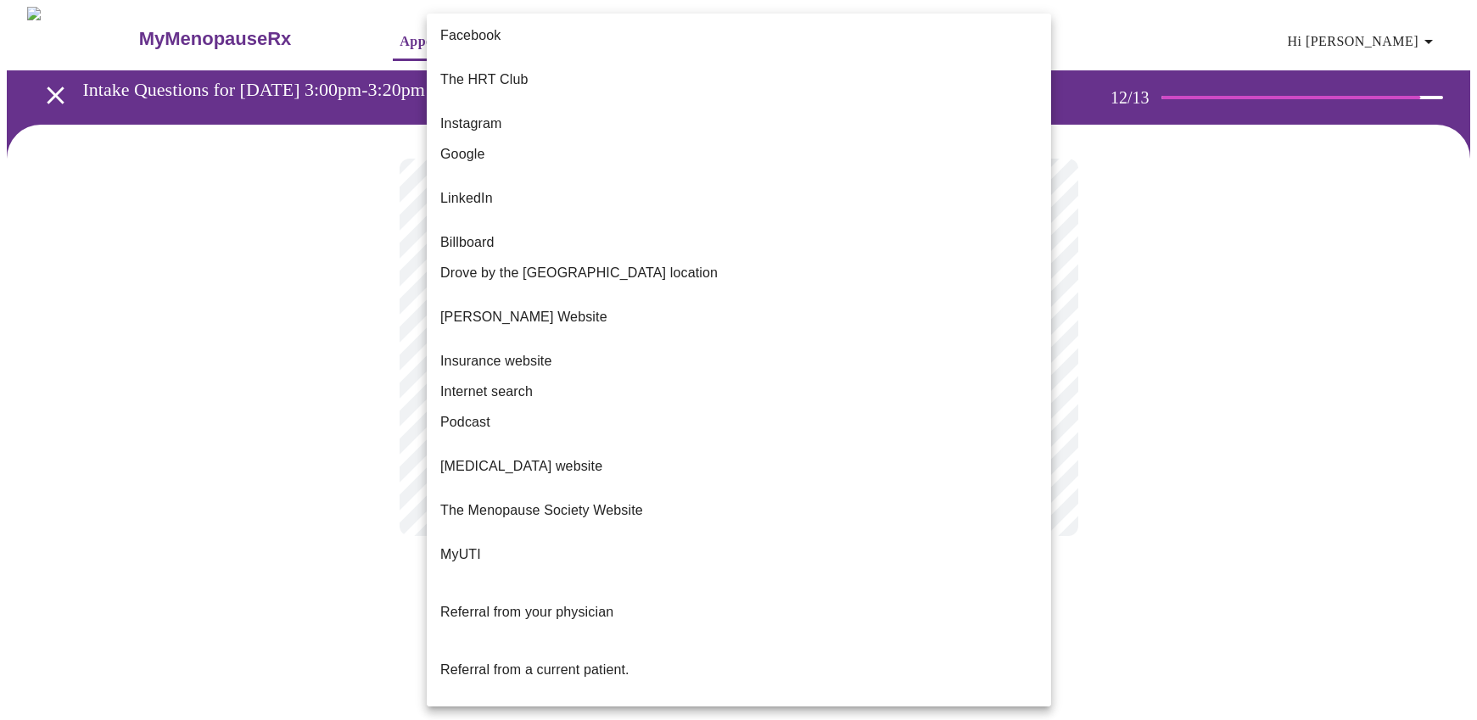
drag, startPoint x: 1167, startPoint y: 349, endPoint x: 1103, endPoint y: 382, distance: 72.4
click at [1167, 349] on div at bounding box center [738, 360] width 1477 height 720
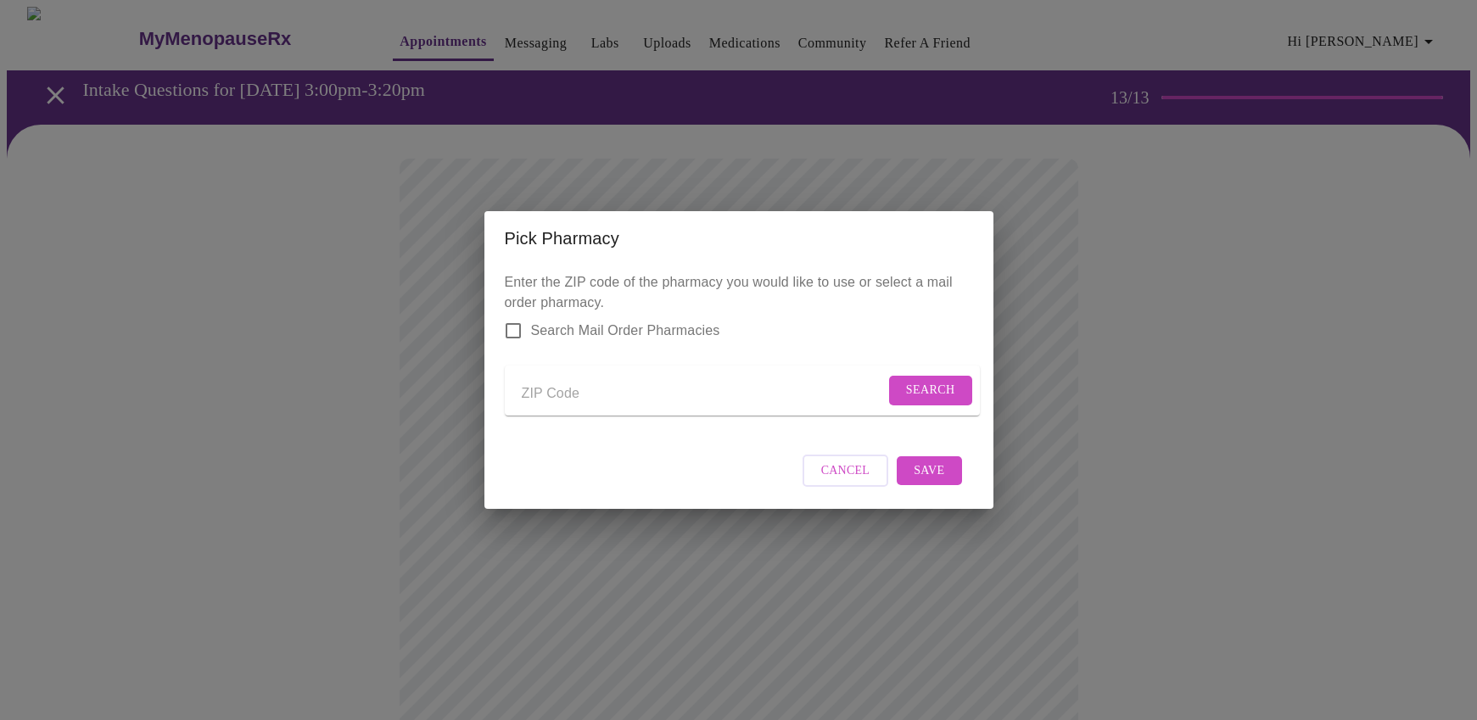
click at [589, 391] on input "Send a message to your care team" at bounding box center [703, 393] width 363 height 27
type input "32812"
click at [573, 321] on span "Search Mail Order Pharmacies" at bounding box center [625, 331] width 189 height 20
click at [531, 313] on input "Search Mail Order Pharmacies" at bounding box center [513, 331] width 36 height 36
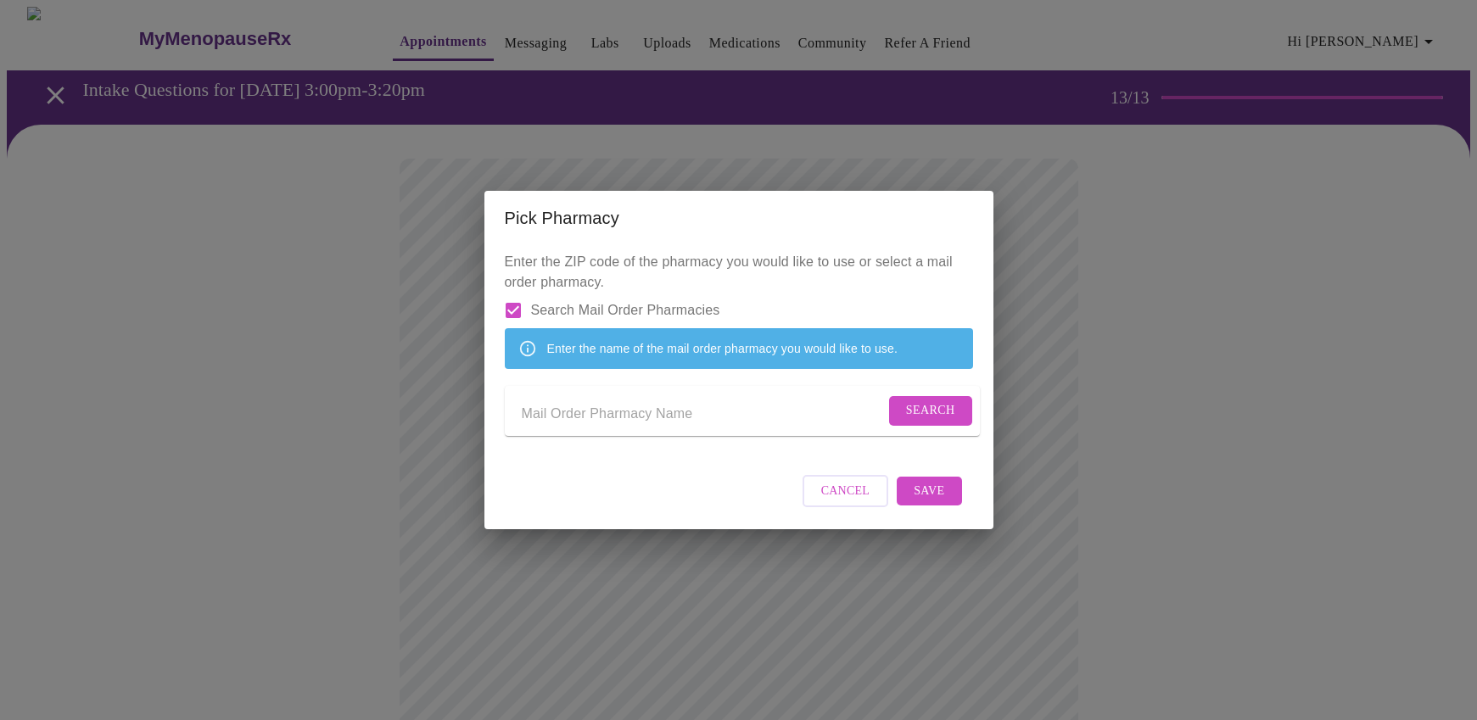
click at [593, 422] on input "Send a message to your care team" at bounding box center [703, 413] width 363 height 27
click at [517, 293] on input "Search Mail Order Pharmacies" at bounding box center [513, 311] width 36 height 36
checkbox input "false"
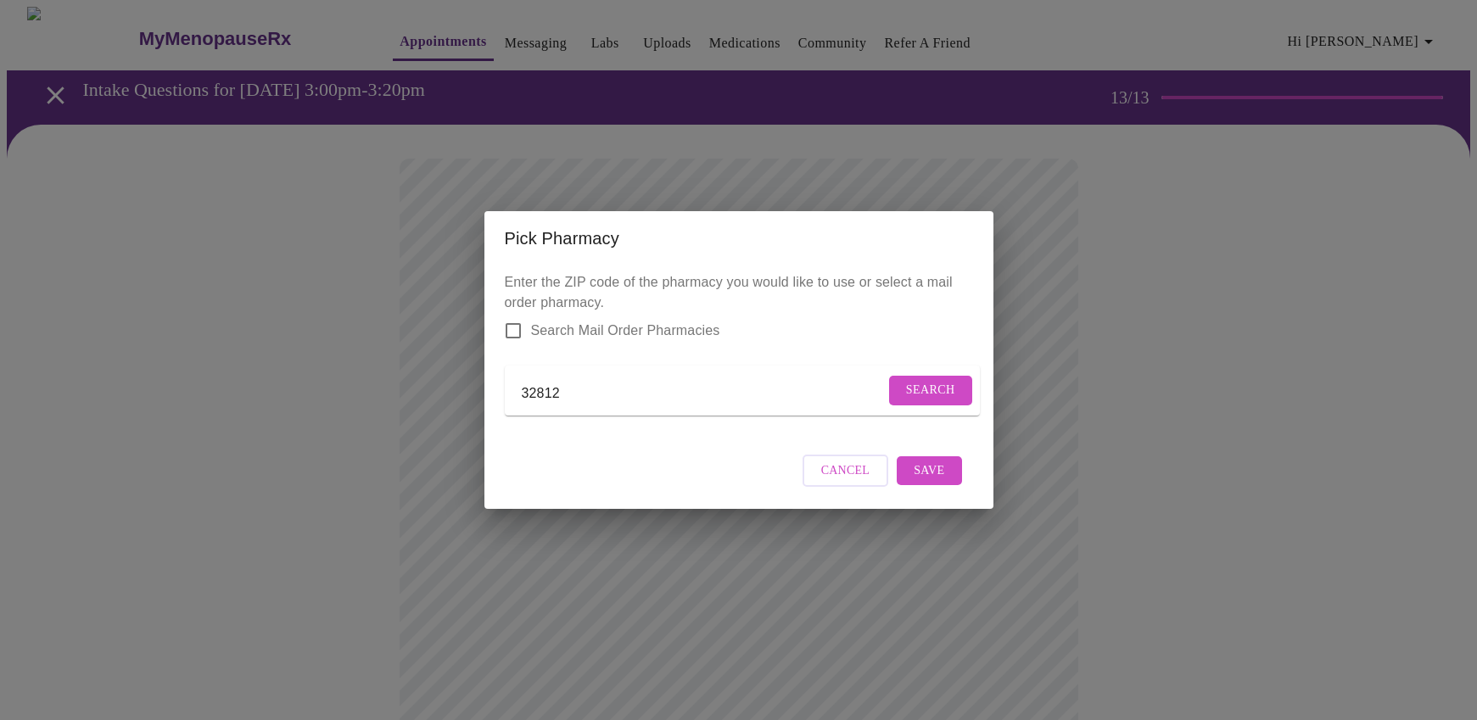
click at [908, 380] on span "Search" at bounding box center [930, 390] width 49 height 21
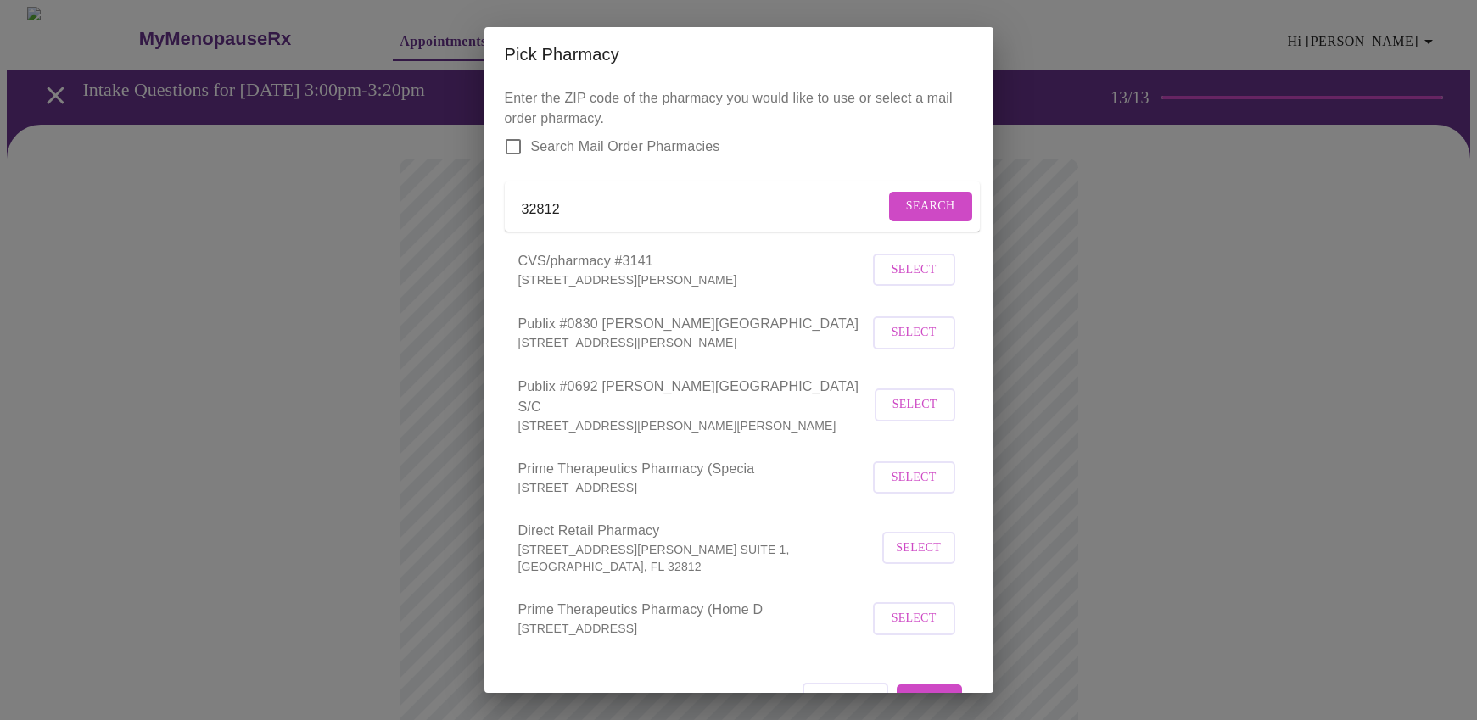
click at [922, 279] on button "Select" at bounding box center [914, 270] width 82 height 33
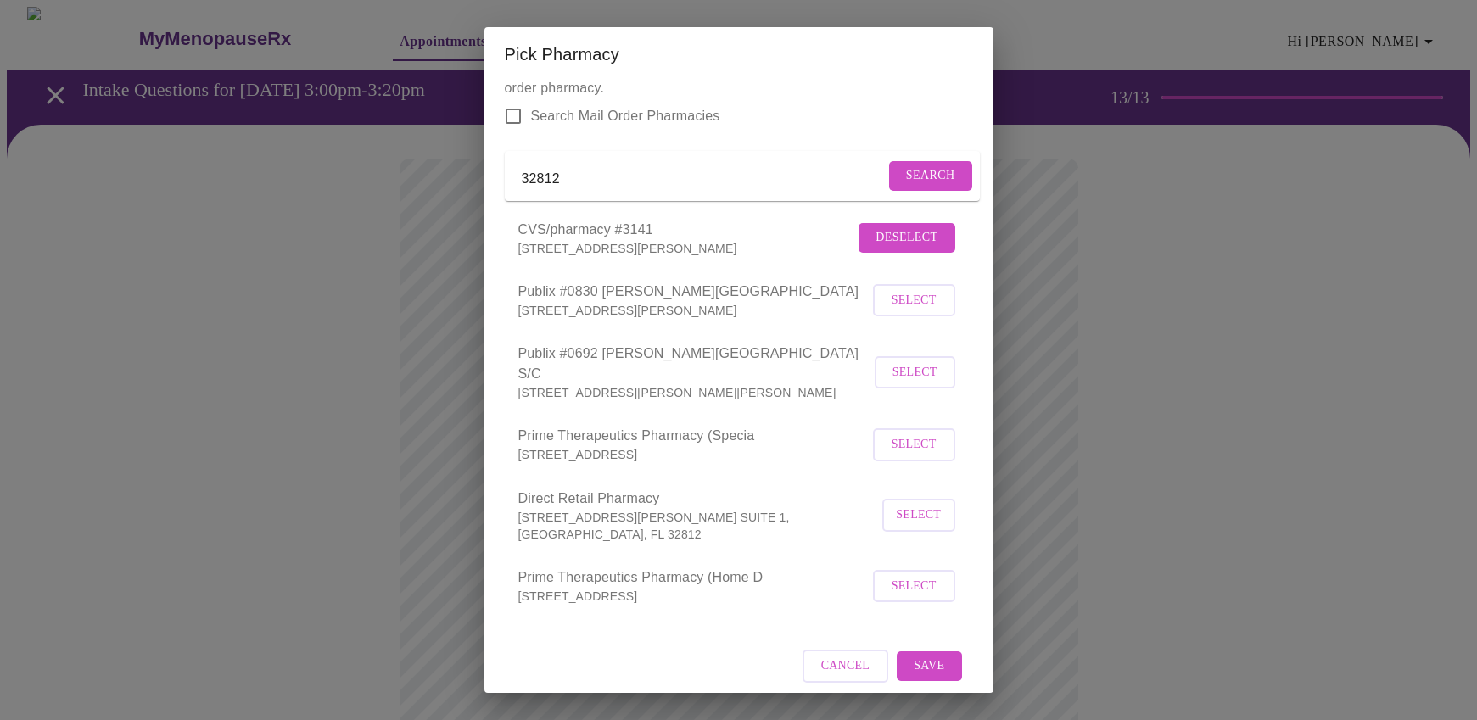
scroll to position [30, 0]
click at [922, 656] on span "Save" at bounding box center [928, 666] width 31 height 21
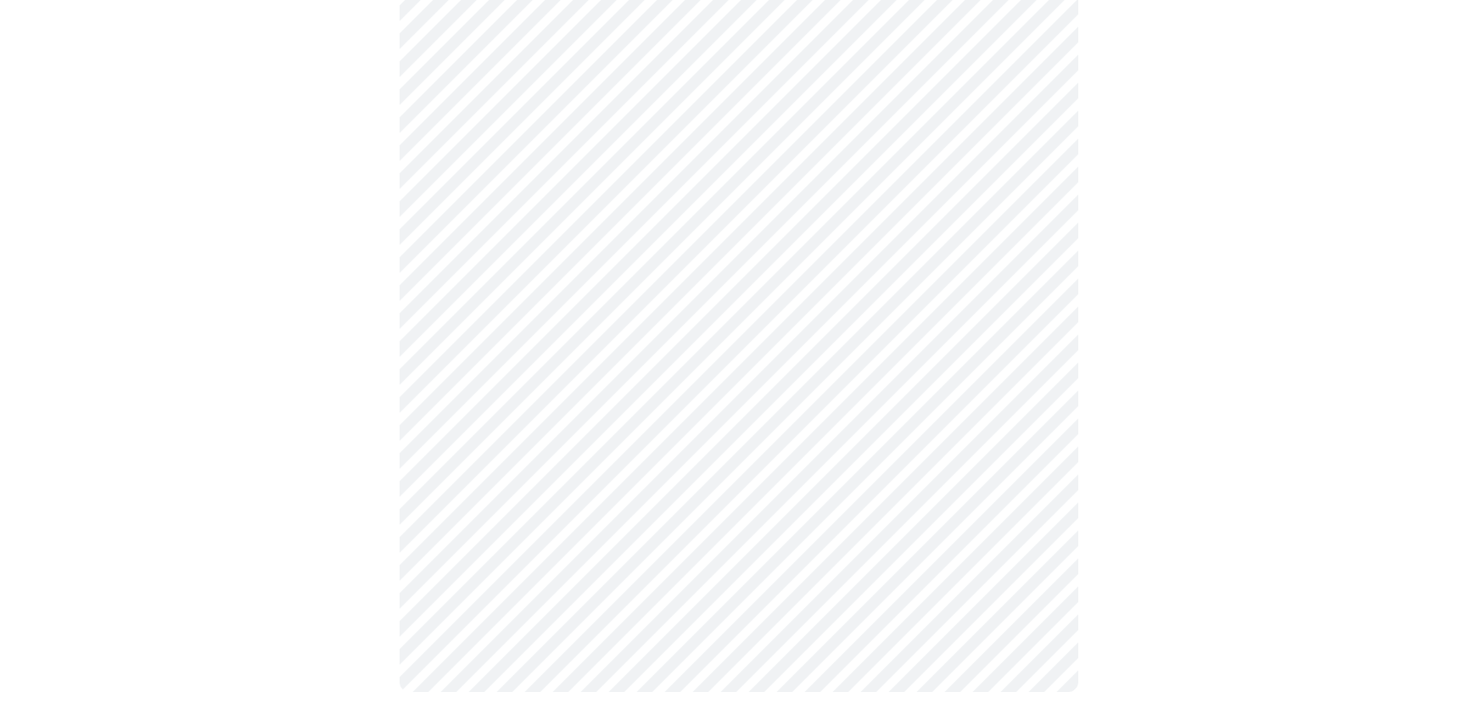
scroll to position [517, 0]
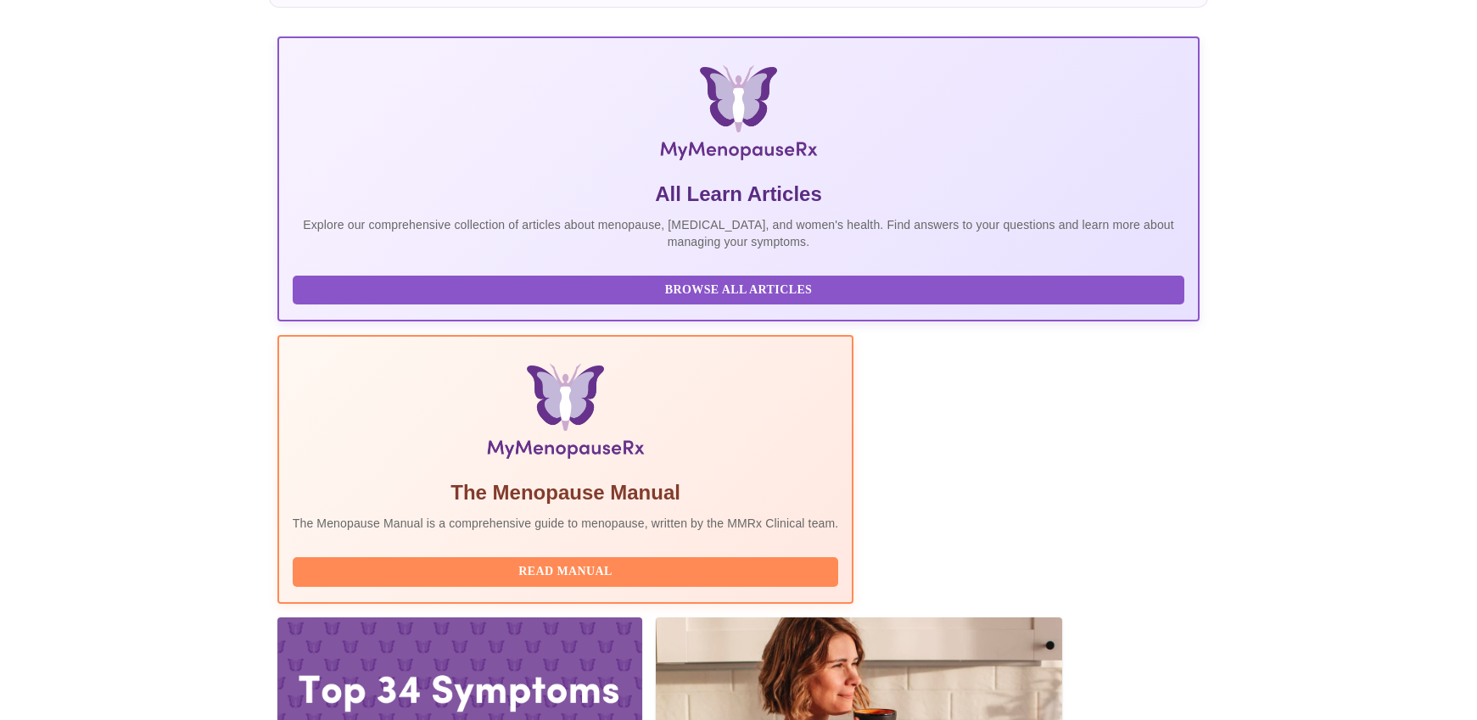
scroll to position [207, 0]
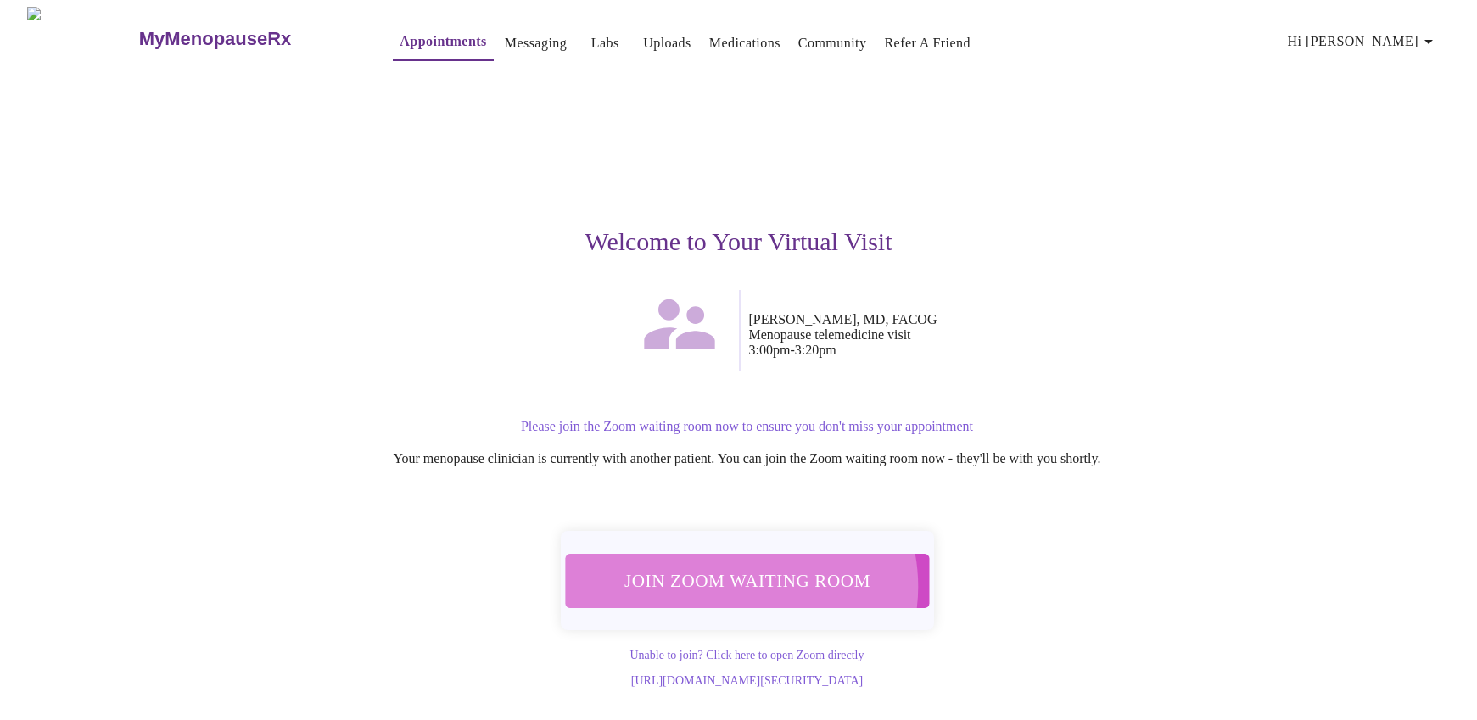
click at [740, 576] on span "Join Zoom Waiting Room" at bounding box center [747, 580] width 320 height 31
click at [765, 565] on span "Join Zoom Waiting Room" at bounding box center [747, 580] width 320 height 31
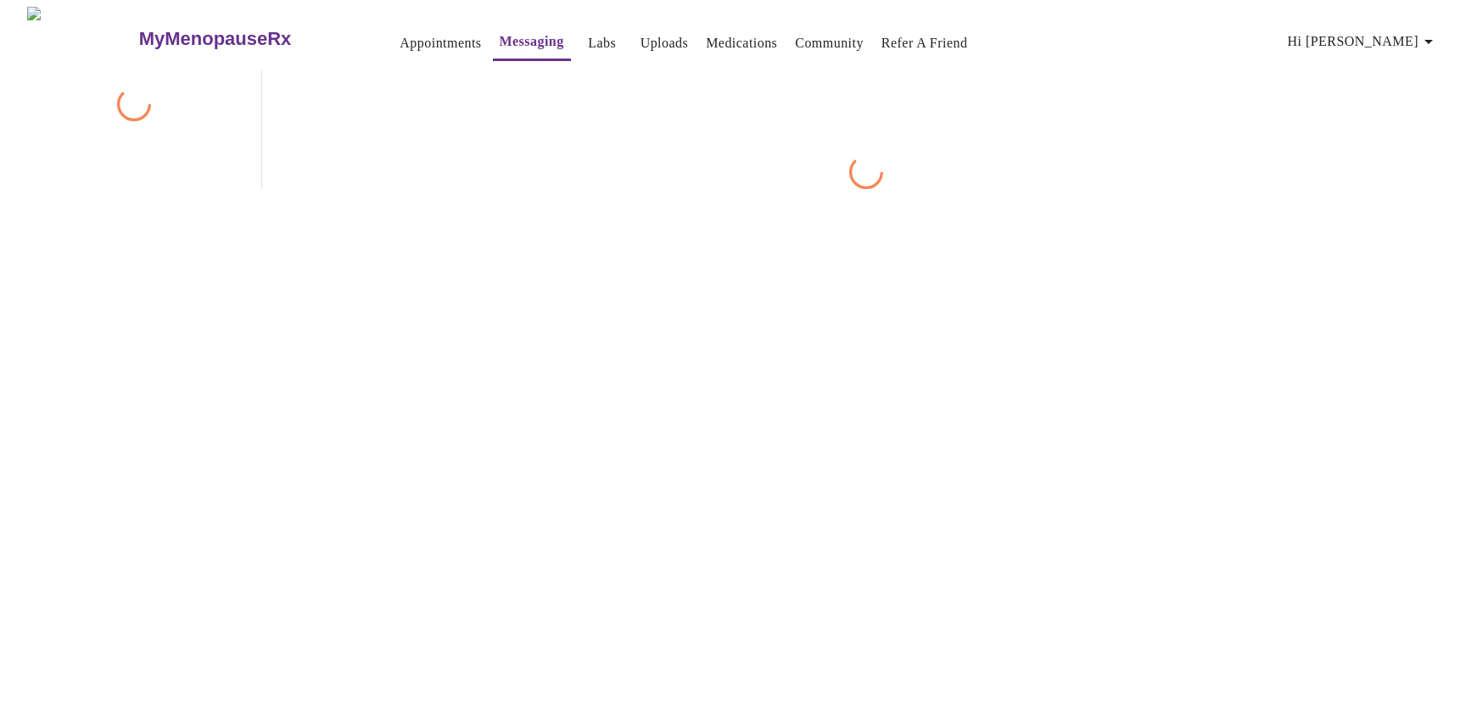
scroll to position [64, 0]
